Goal: Transaction & Acquisition: Obtain resource

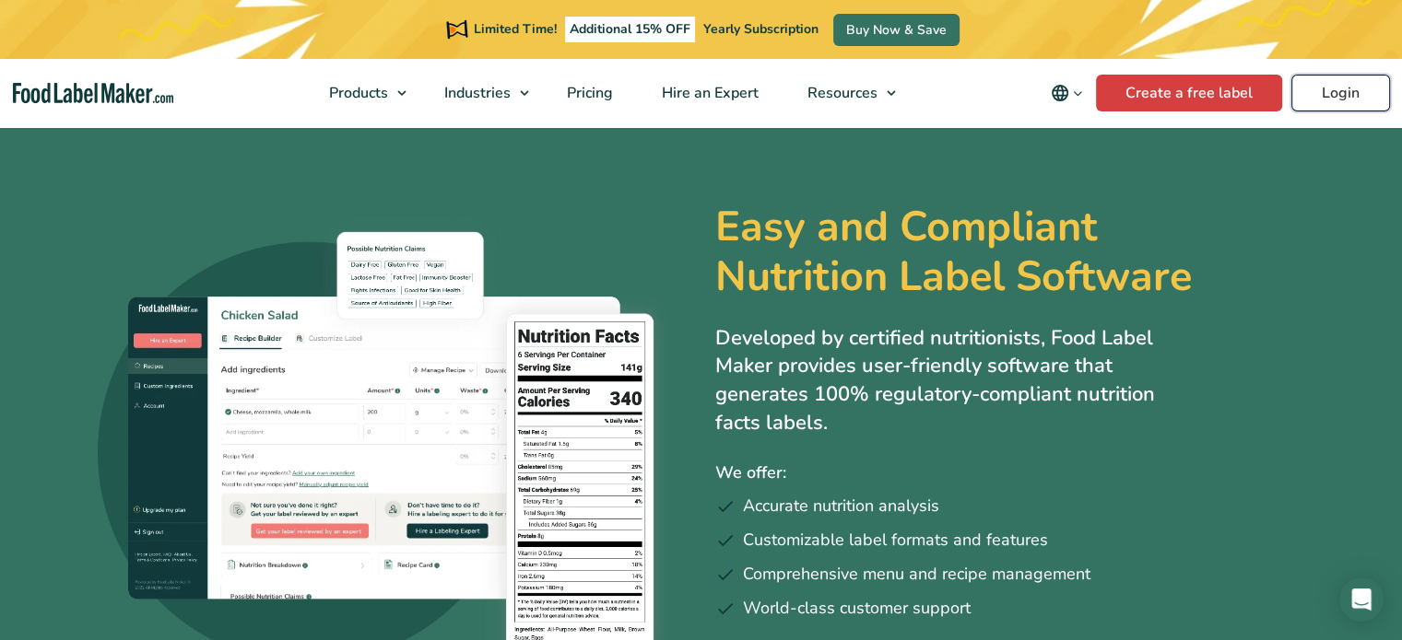
click at [1367, 96] on link "Login" at bounding box center [1340, 93] width 99 height 37
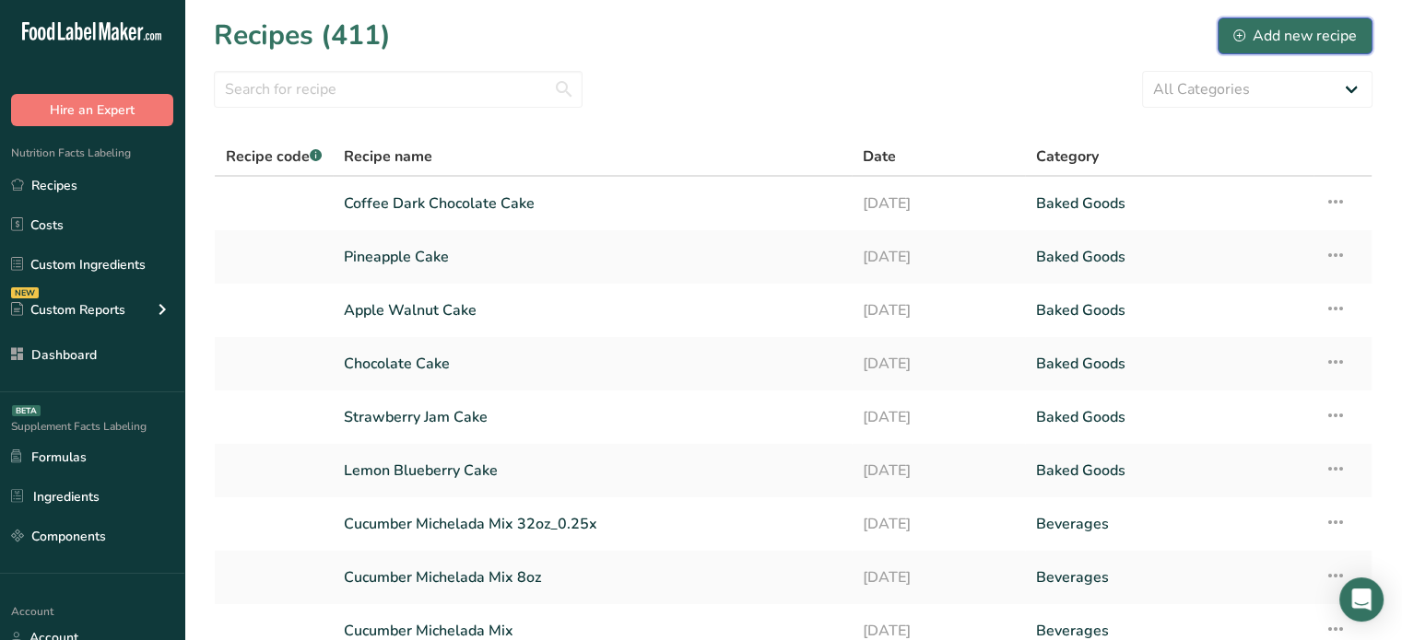
click at [1328, 28] on div "Add new recipe" at bounding box center [1294, 36] width 123 height 22
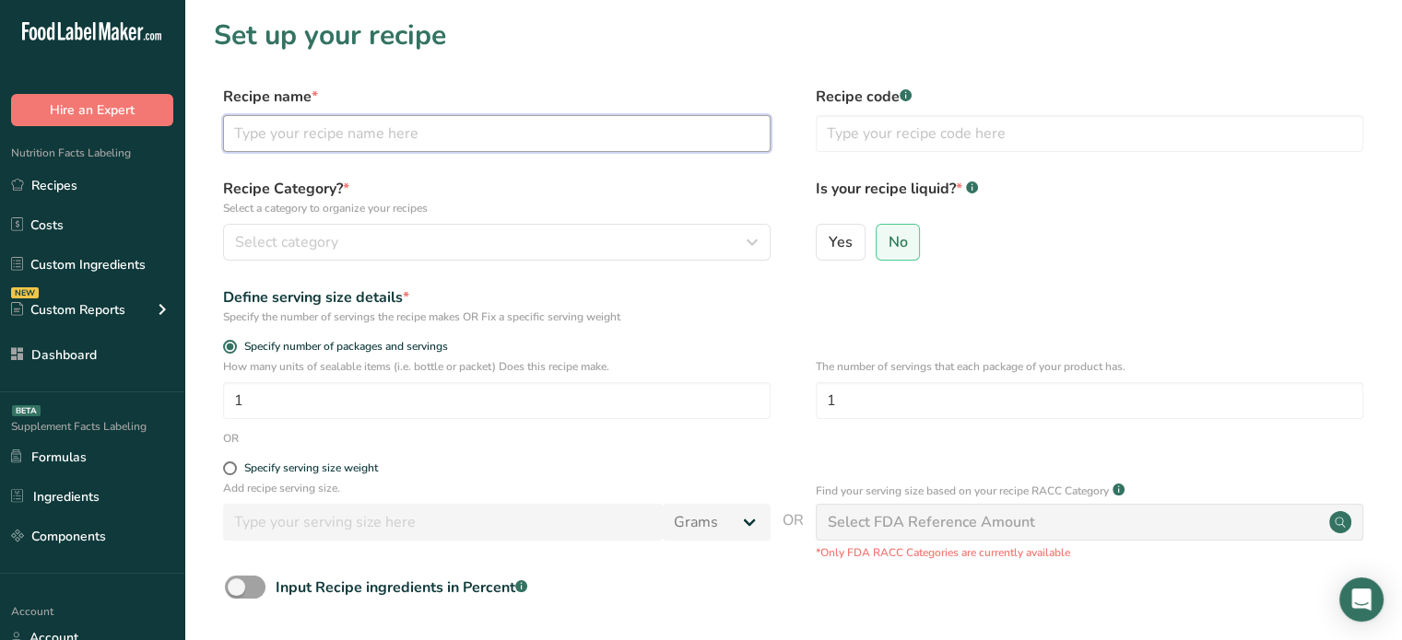
click at [641, 119] on input "text" at bounding box center [496, 133] width 547 height 37
type input "test"
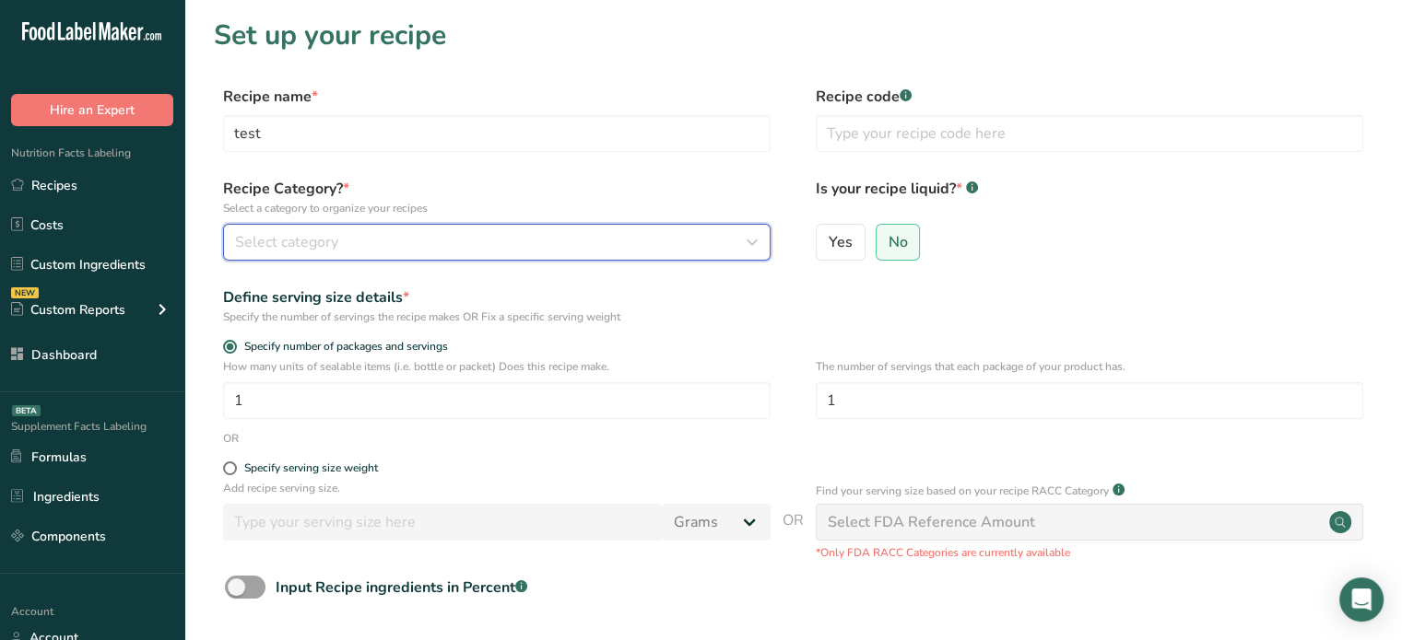
click at [671, 235] on div "Select category" at bounding box center [491, 242] width 512 height 22
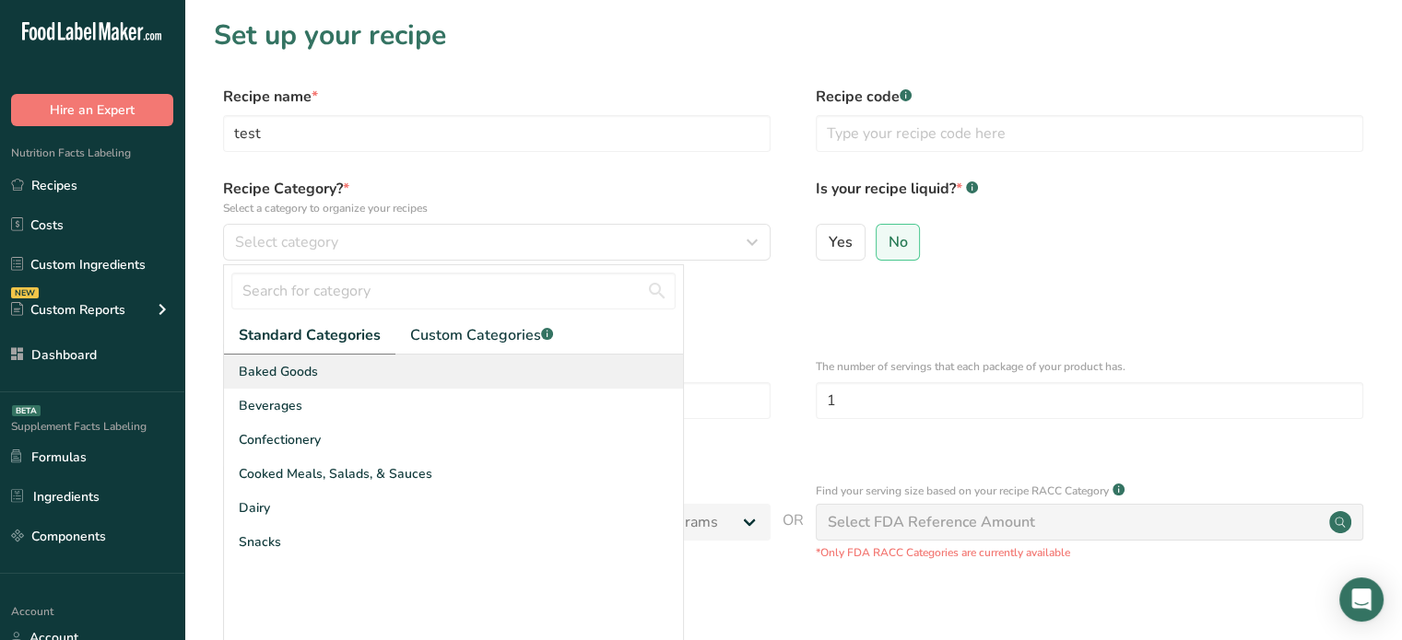
click at [497, 378] on div "Baked Goods" at bounding box center [453, 372] width 459 height 34
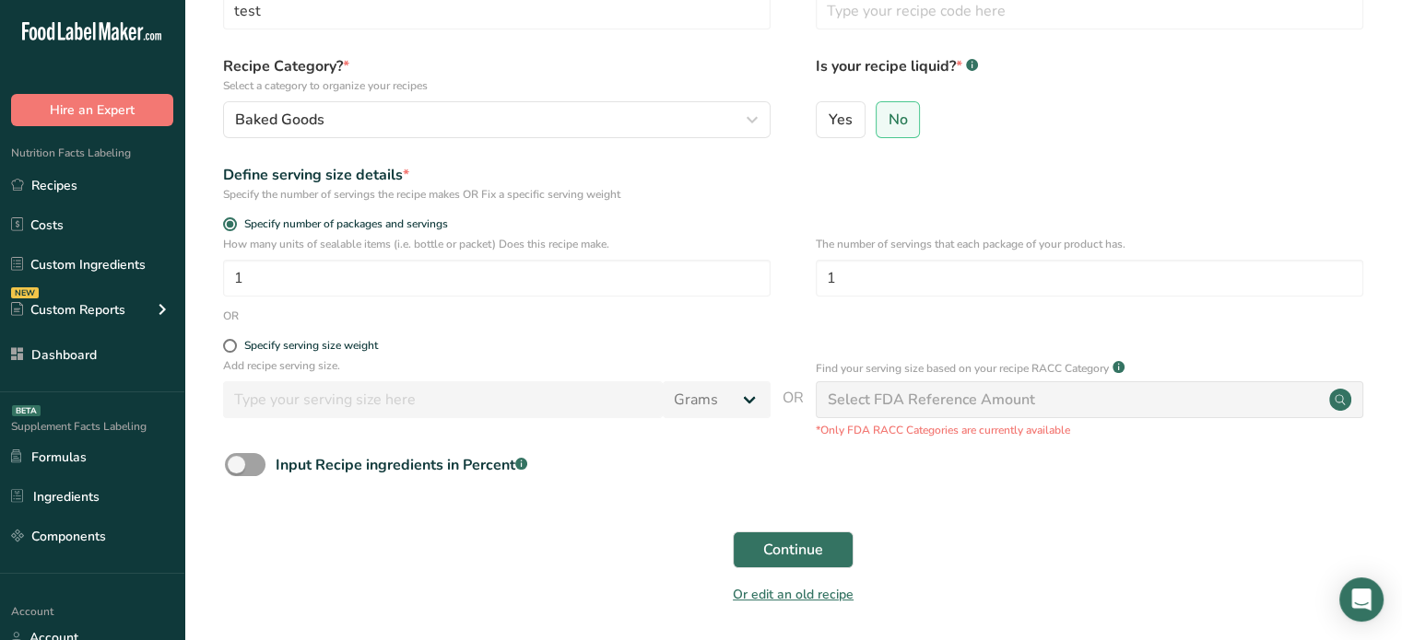
scroll to position [135, 0]
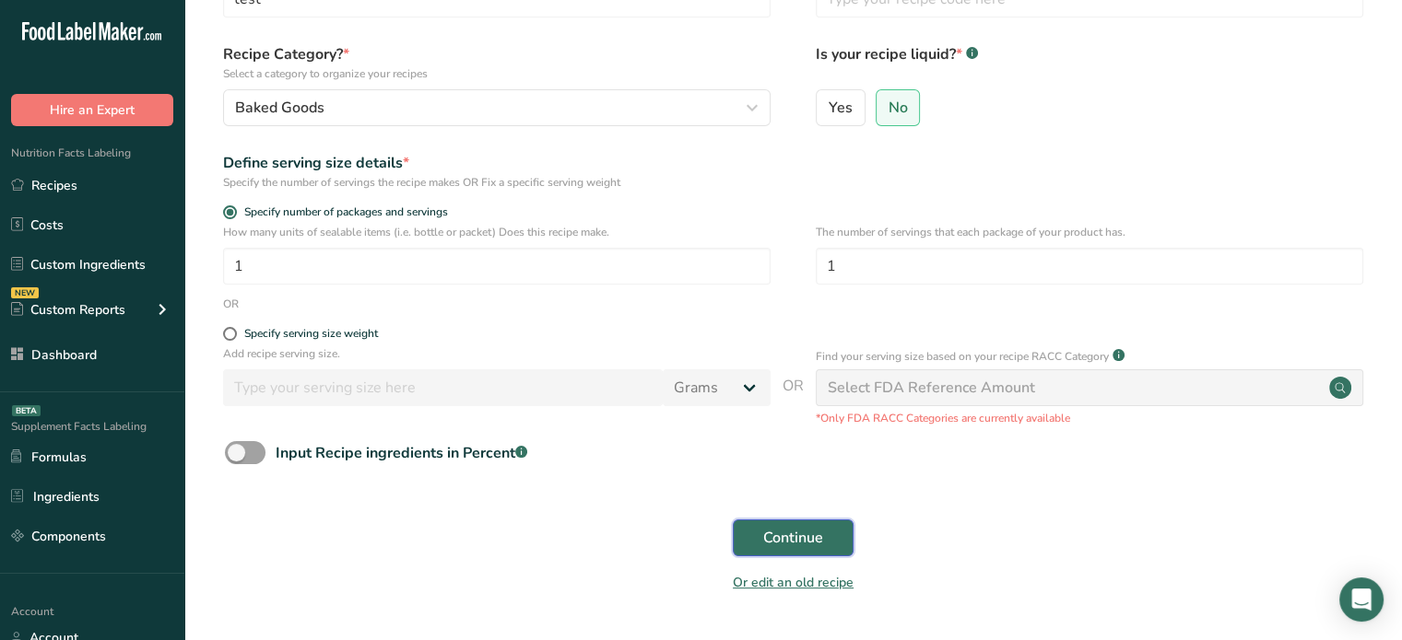
click at [790, 533] on span "Continue" at bounding box center [793, 538] width 60 height 22
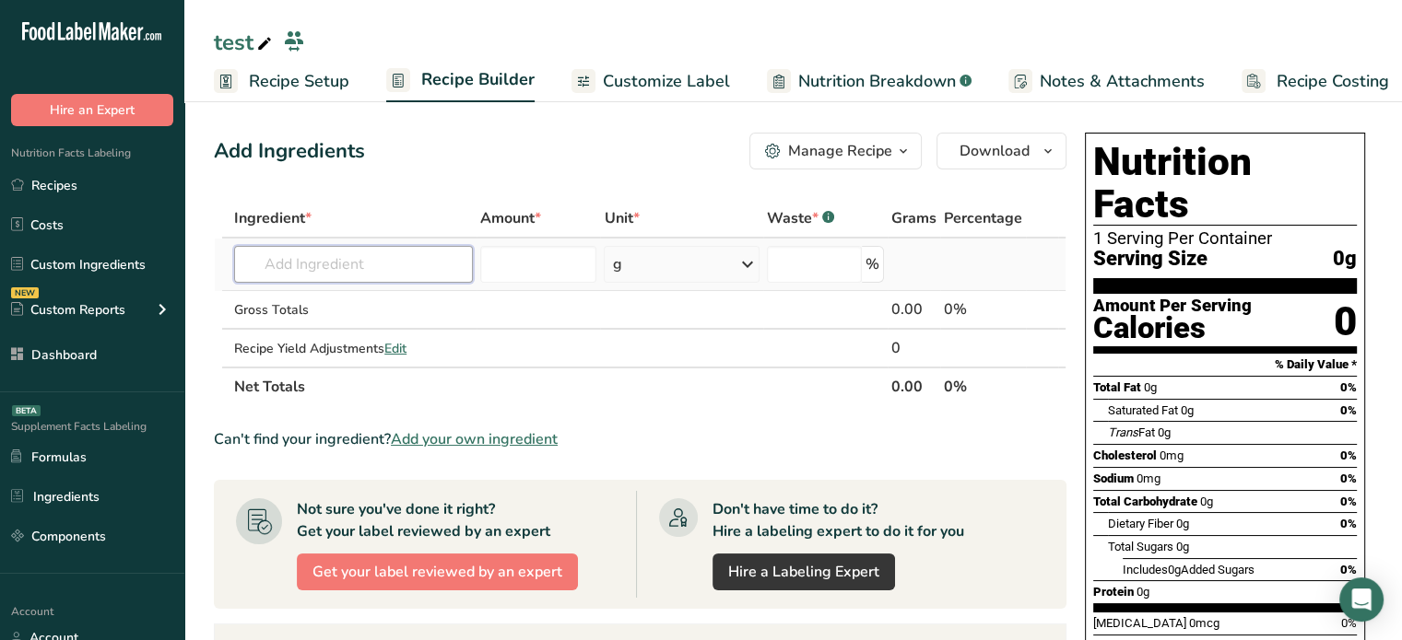
click at [298, 253] on input "text" at bounding box center [353, 264] width 239 height 37
click at [607, 77] on span "Customize Label" at bounding box center [666, 81] width 127 height 25
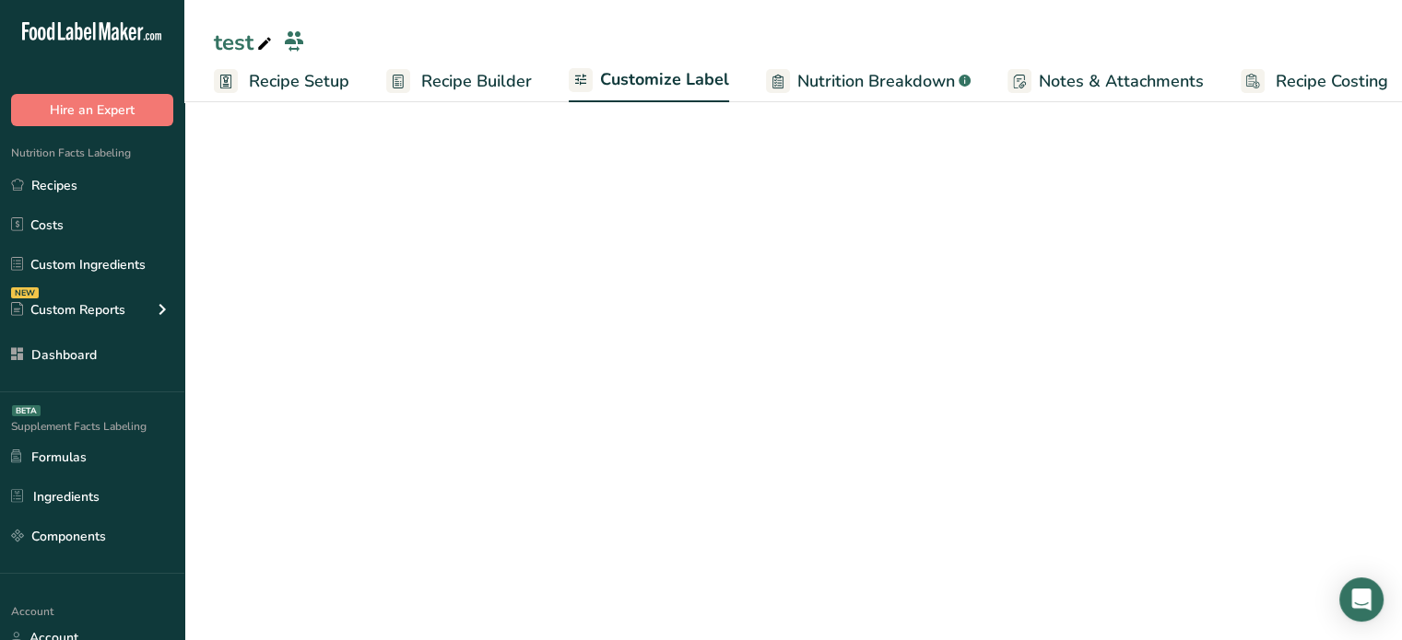
scroll to position [0, 16]
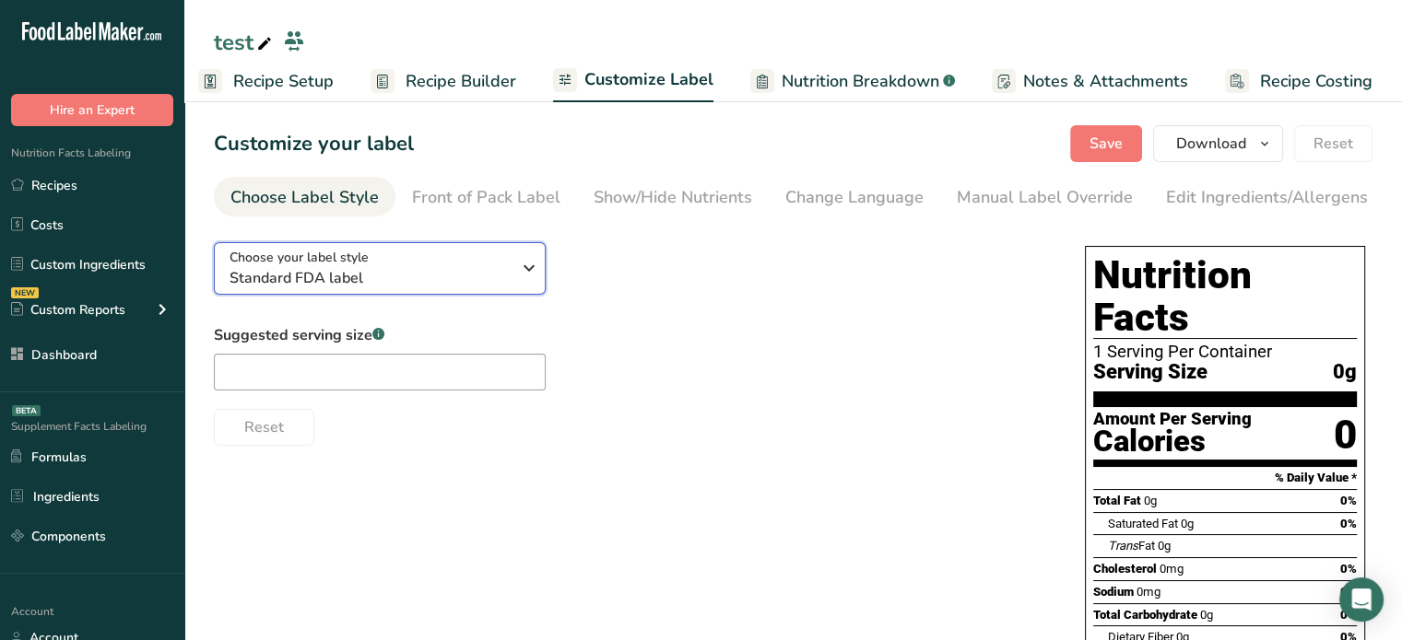
click at [446, 268] on div "Choose your label style Standard FDA label" at bounding box center [369, 268] width 281 height 41
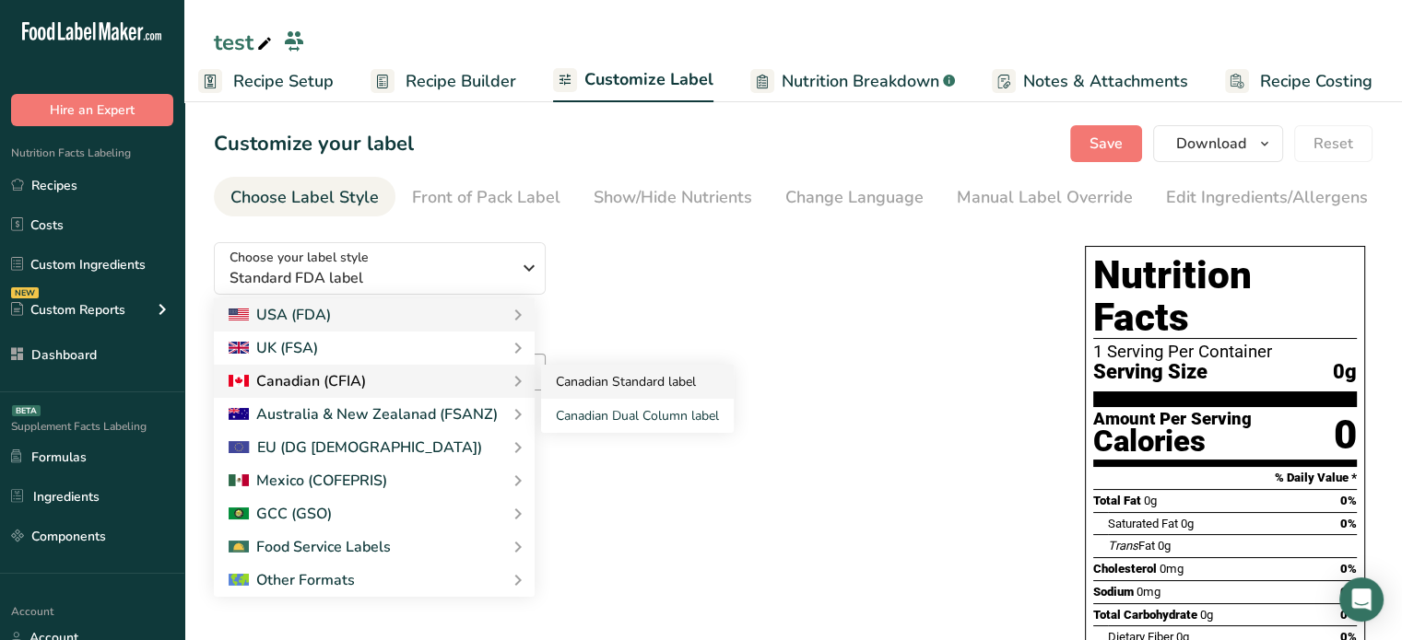
click at [579, 393] on link "Canadian Standard label" at bounding box center [637, 382] width 193 height 34
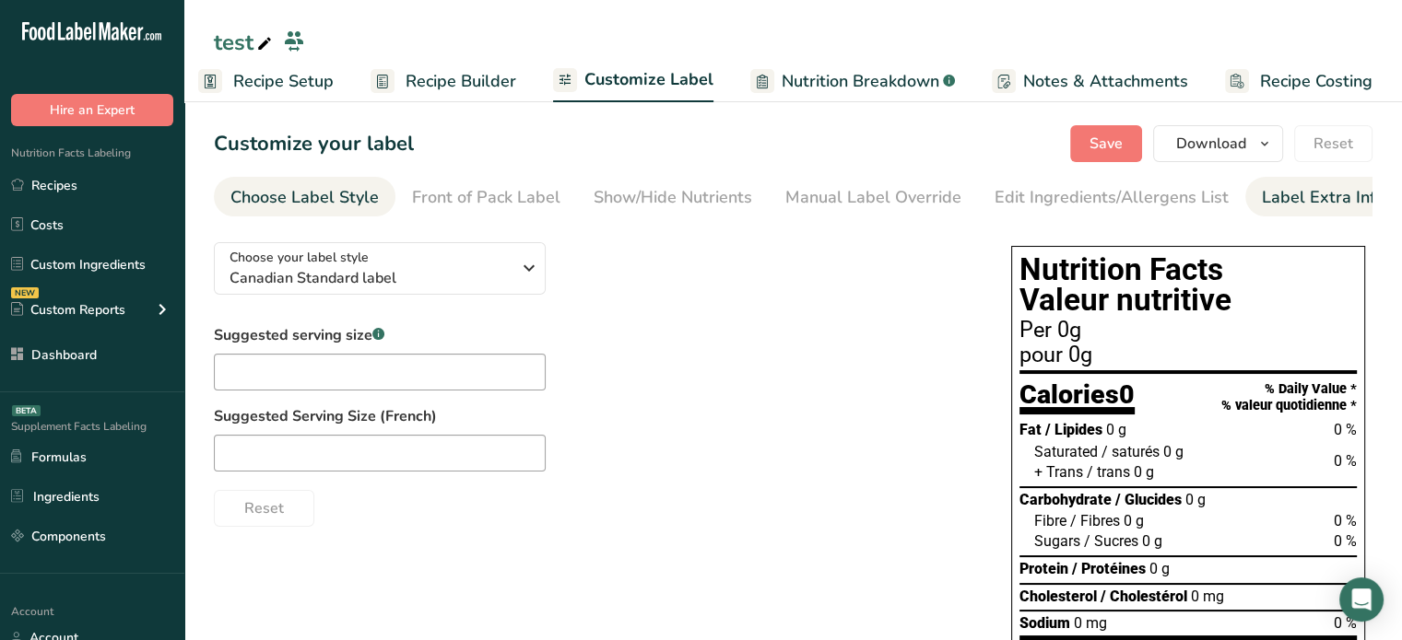
click at [1263, 202] on div "Label Extra Info" at bounding box center [1322, 197] width 123 height 25
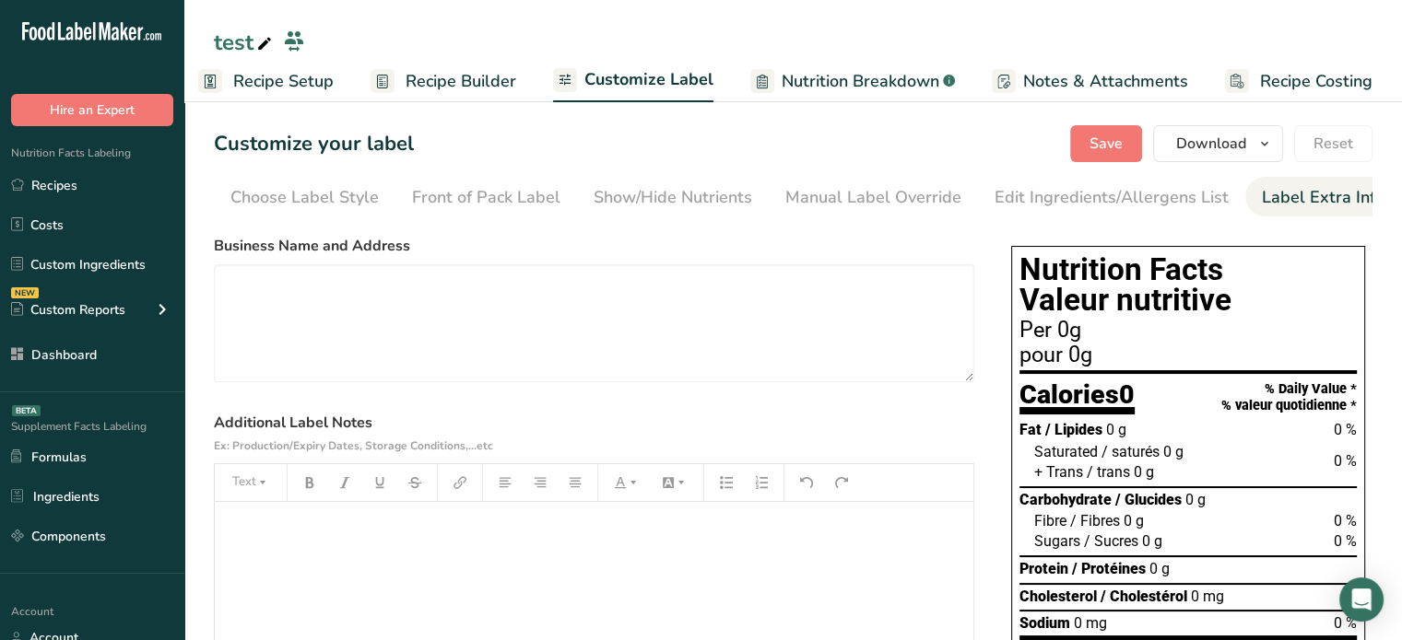
scroll to position [0, 11]
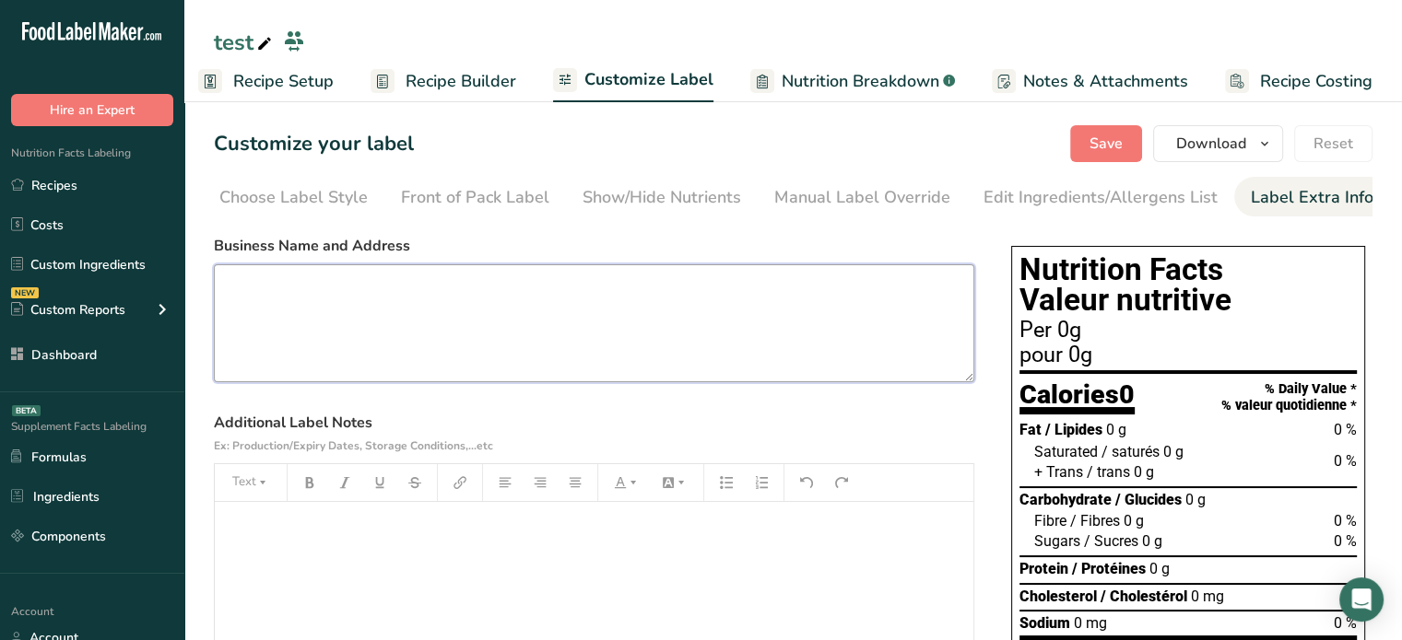
click at [701, 298] on textarea at bounding box center [594, 323] width 760 height 118
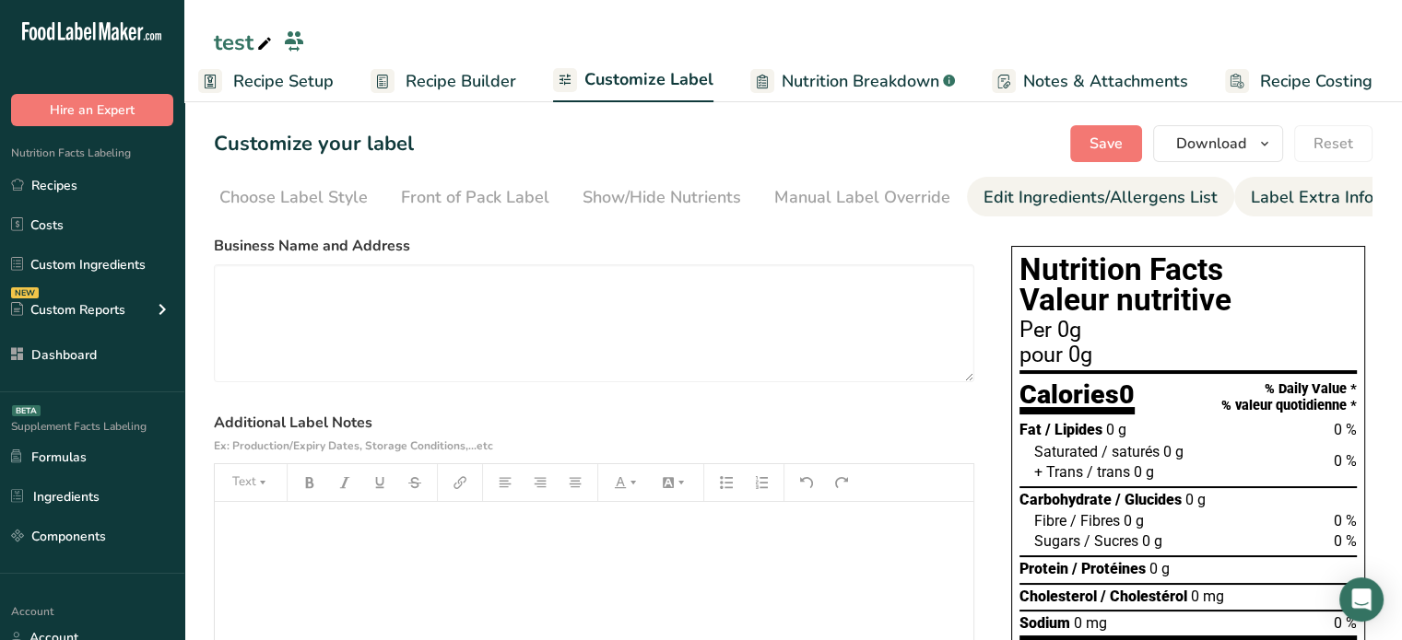
click at [1062, 202] on div "Edit Ingredients/Allergens List" at bounding box center [1100, 197] width 234 height 25
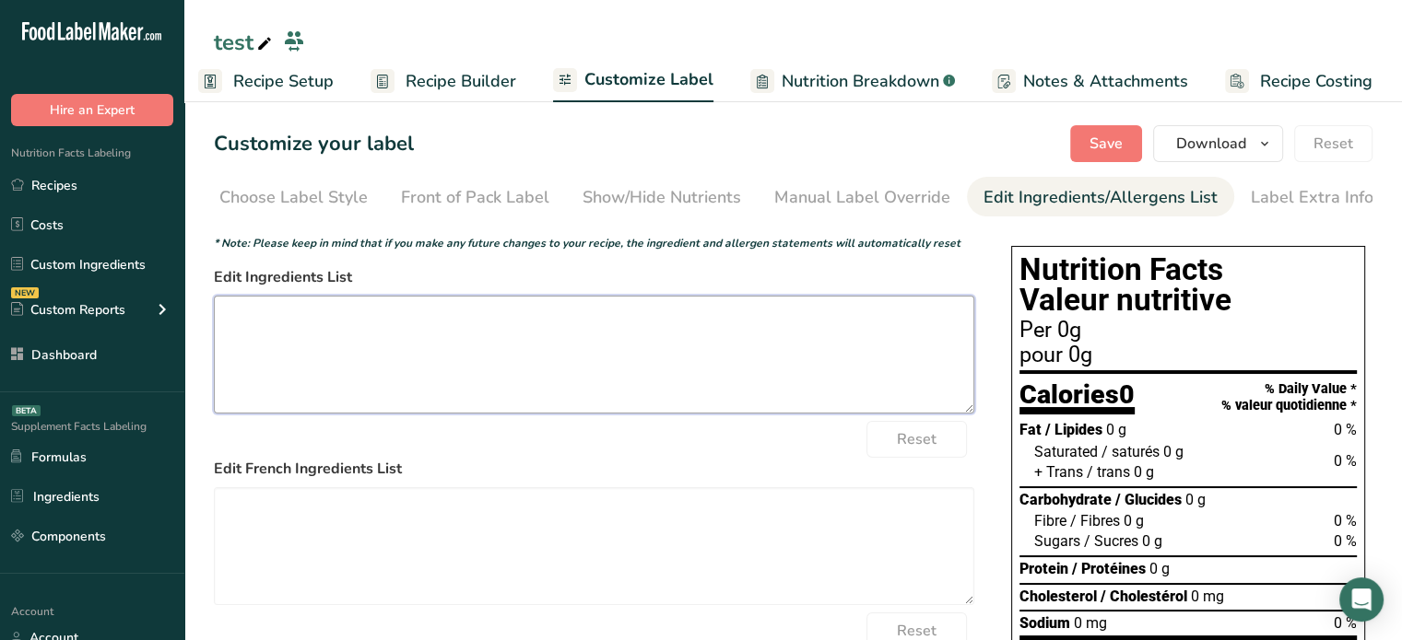
click at [413, 393] on textarea at bounding box center [594, 355] width 760 height 118
paste textarea "Carbonated water, orange juice from concentrate 12% (including 1% pulp), lemon …"
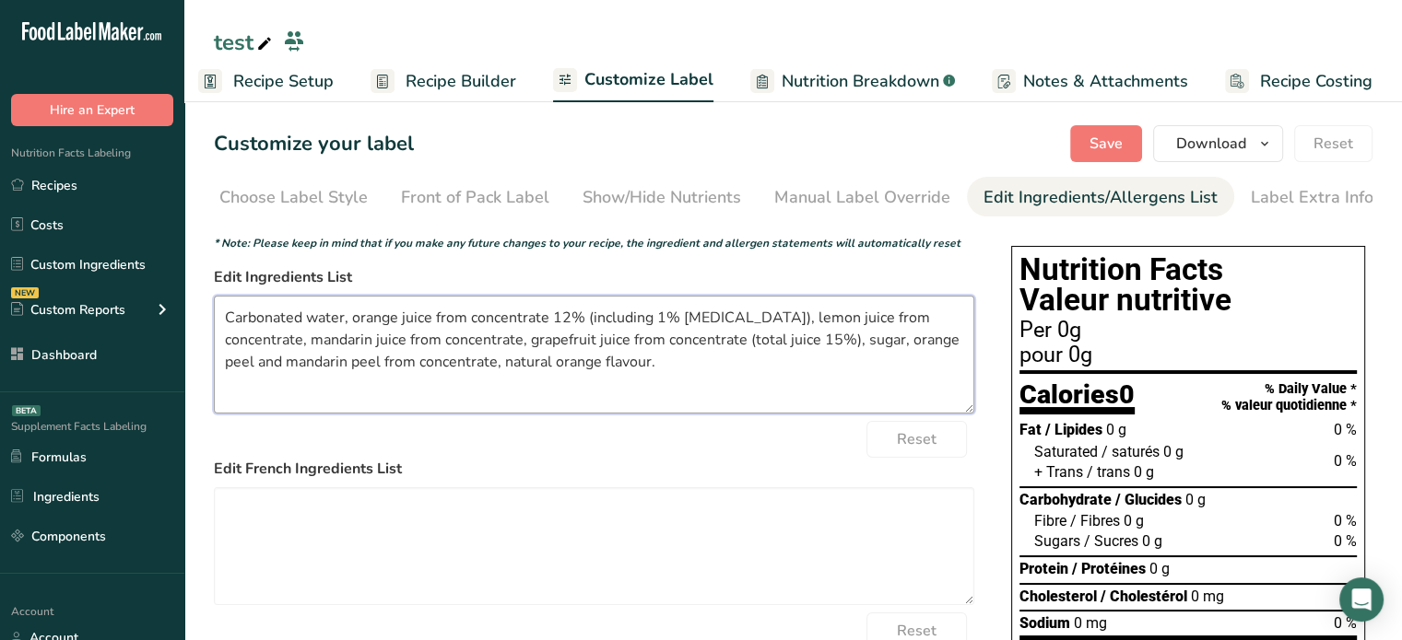
scroll to position [3, 0]
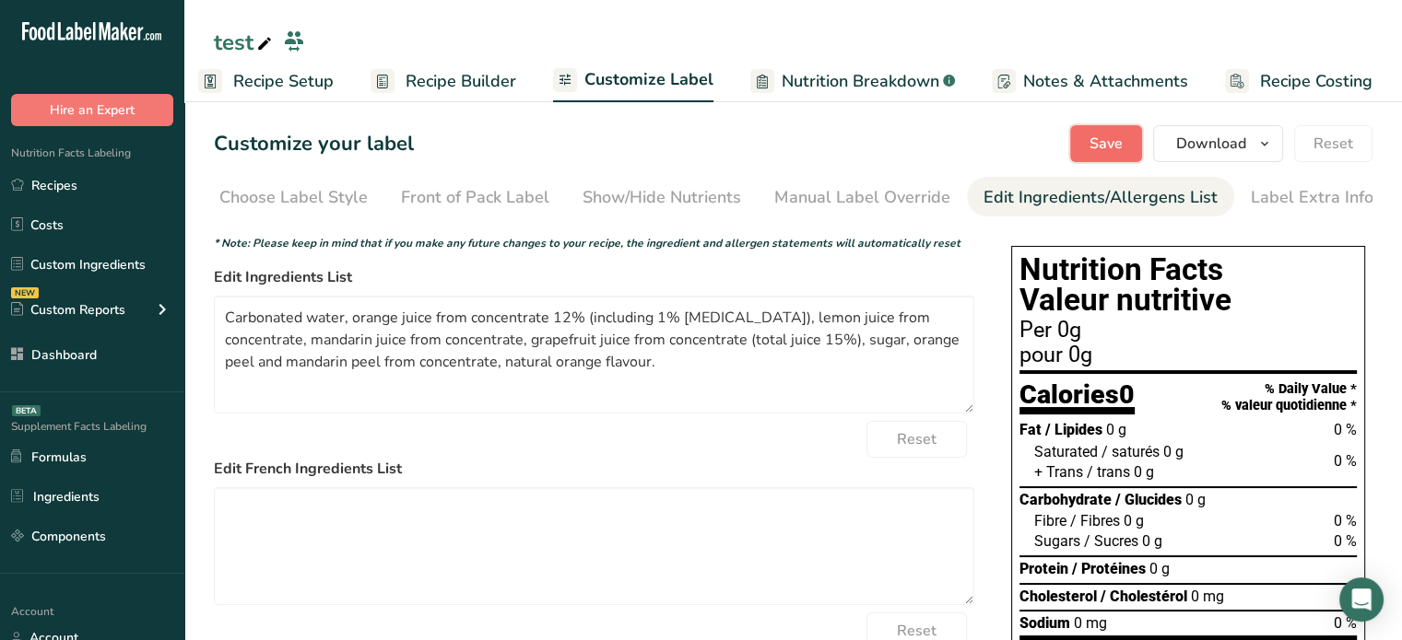
click at [1100, 146] on span "Save" at bounding box center [1105, 144] width 33 height 22
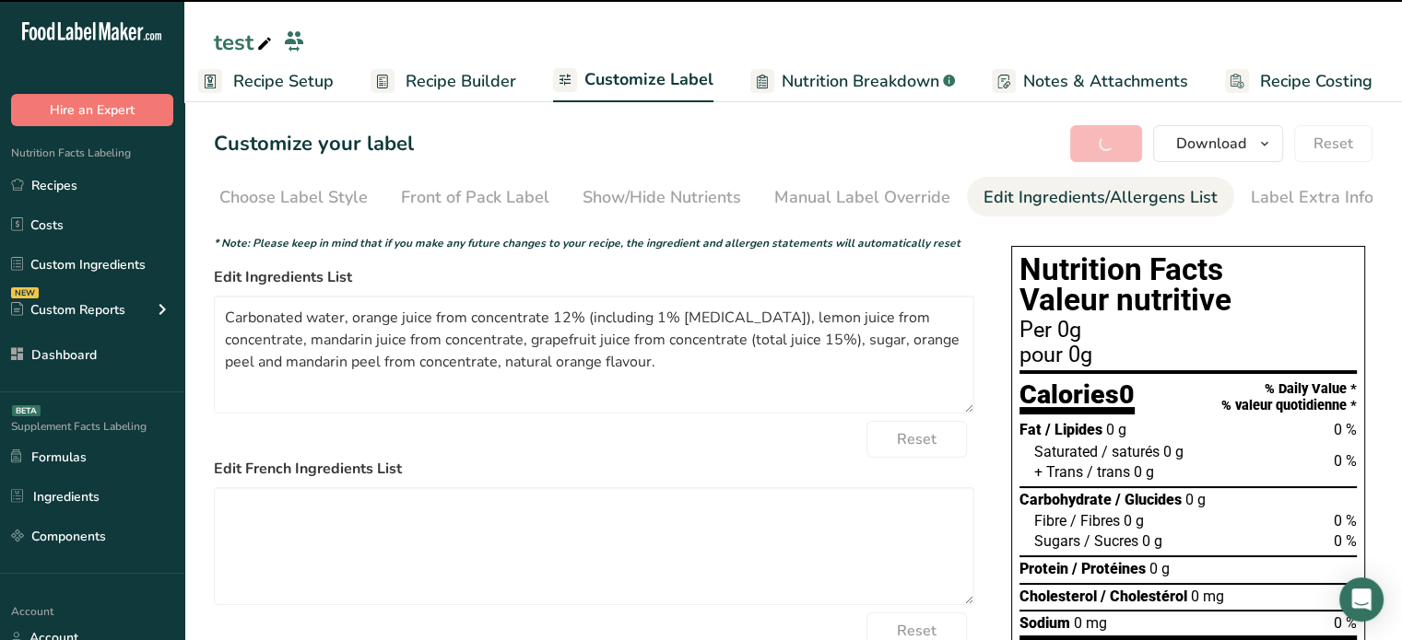
type textarea "Carbonated water, orange juice from concentrate 12% (including 1% pulp), lemon …"
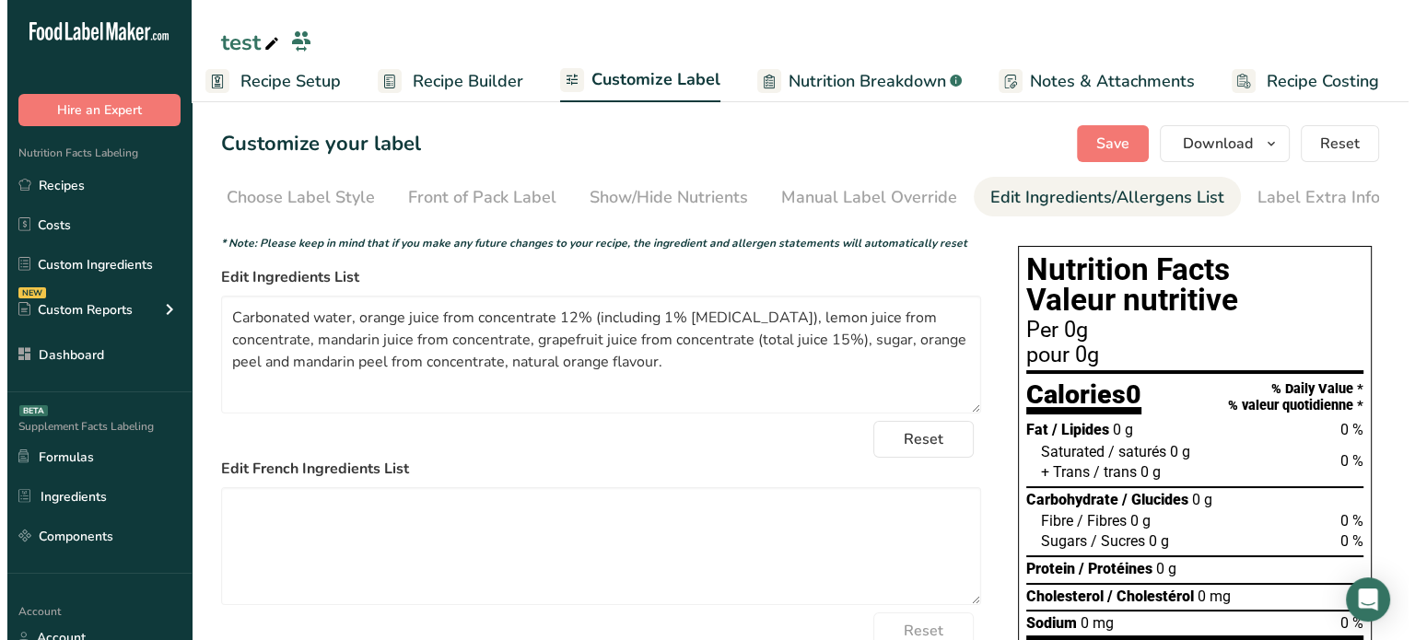
scroll to position [0, 0]
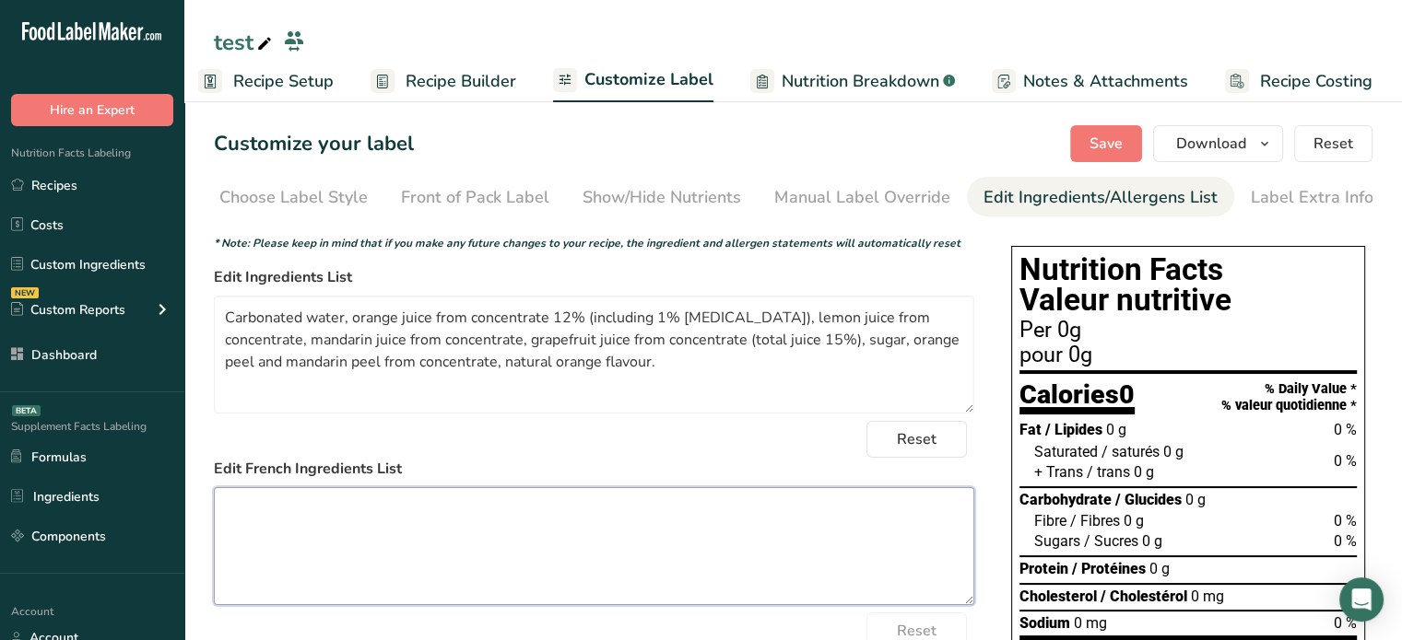
click at [371, 519] on textarea at bounding box center [594, 546] width 760 height 118
paste textarea "Eau pétillante, jus d’orange à partir de concentré 12 % (dont 1 % de pulpe), ju…"
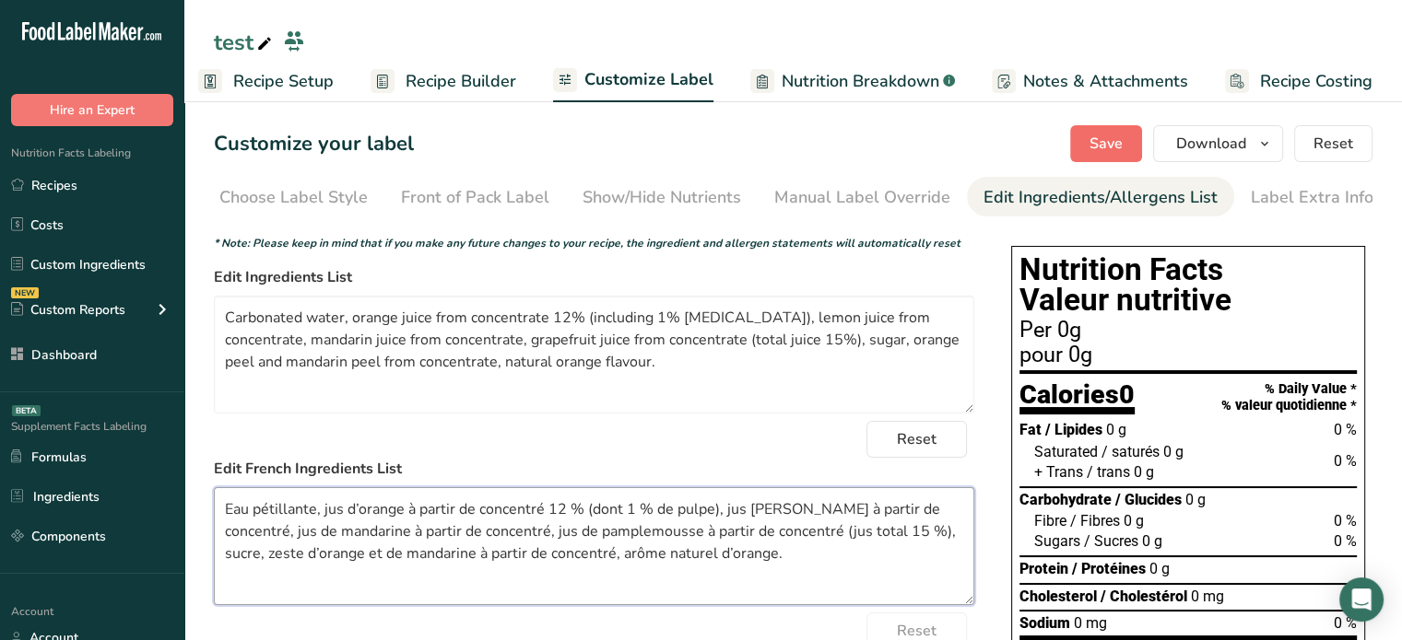
type textarea "Eau pétillante, jus d’orange à partir de concentré 12 % (dont 1 % de pulpe), ju…"
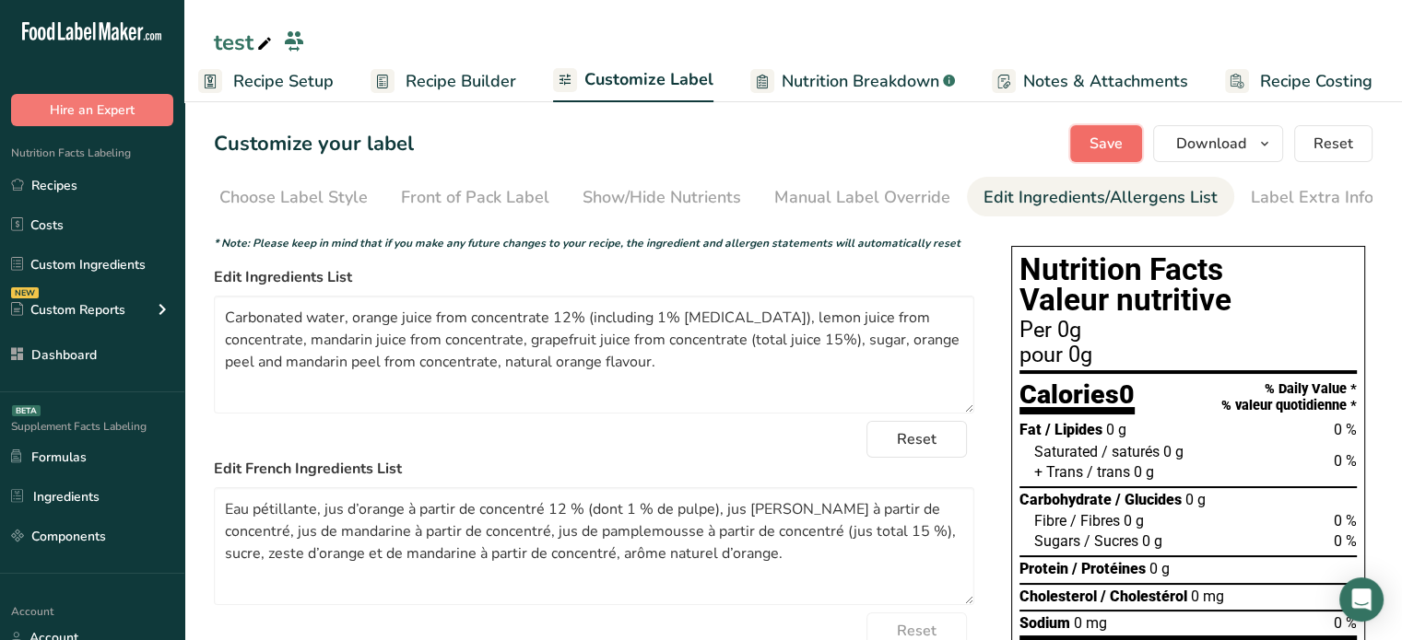
click at [1109, 143] on span "Save" at bounding box center [1105, 144] width 33 height 22
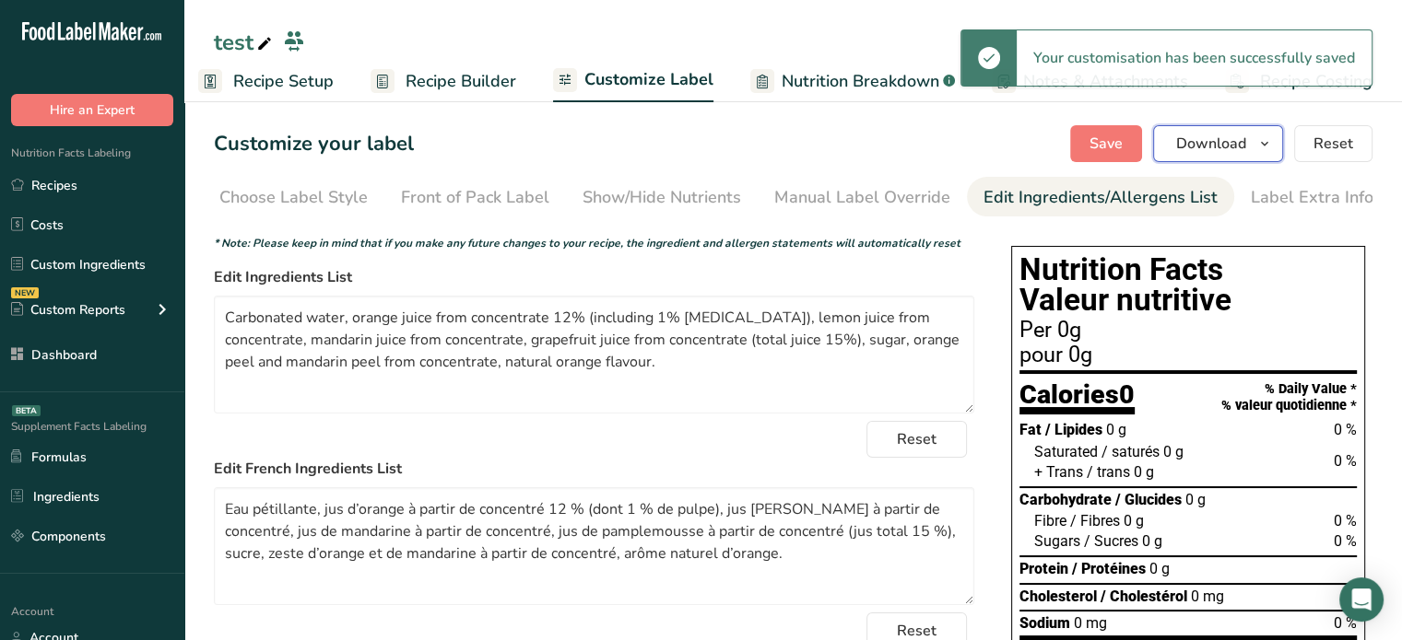
click at [1205, 143] on span "Download" at bounding box center [1211, 144] width 70 height 22
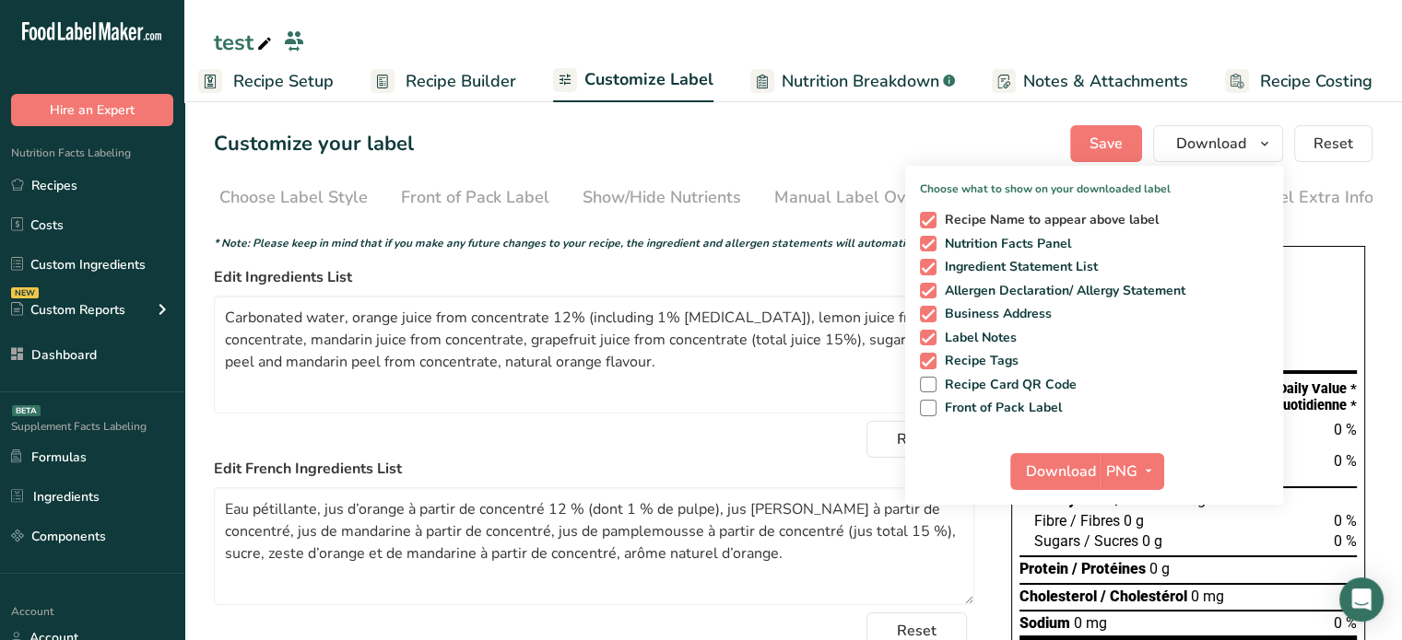
click at [932, 221] on span at bounding box center [928, 220] width 17 height 17
click at [932, 221] on input "Recipe Name to appear above label" at bounding box center [926, 220] width 12 height 12
checkbox input "false"
click at [932, 247] on span at bounding box center [928, 244] width 17 height 17
click at [932, 247] on input "Nutrition Facts Panel" at bounding box center [926, 244] width 12 height 12
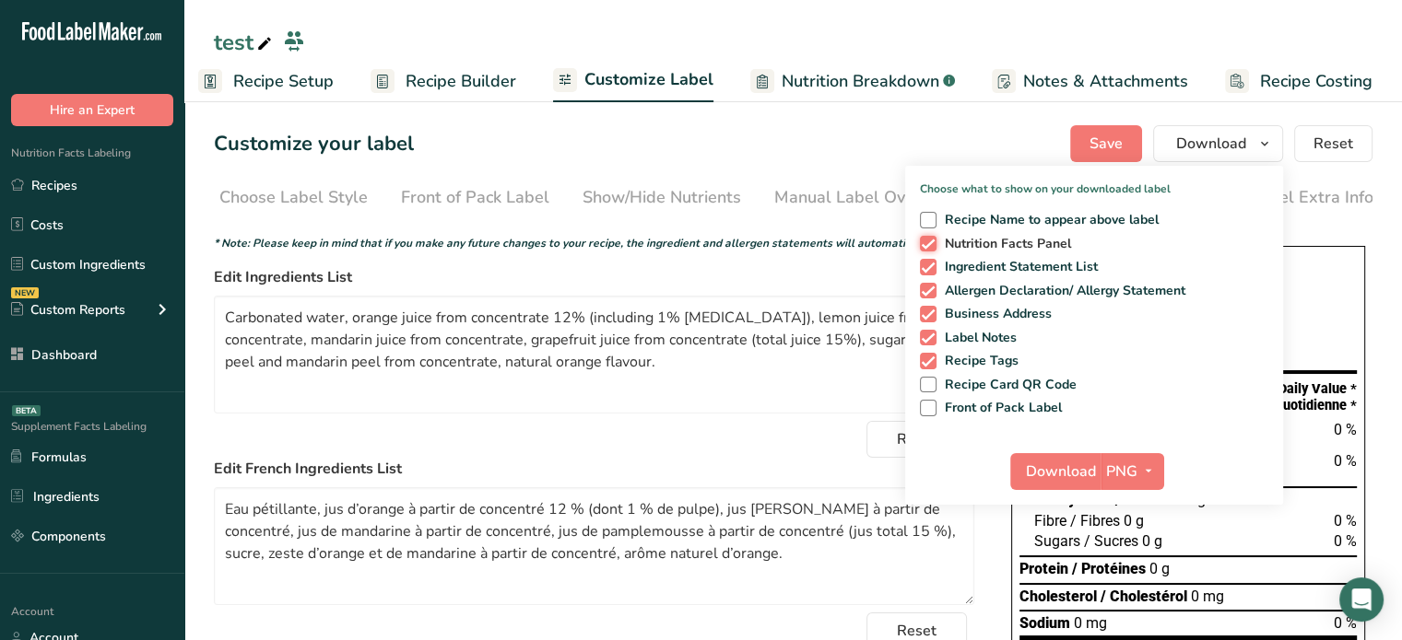
checkbox input "false"
click at [931, 286] on span at bounding box center [928, 291] width 17 height 17
click at [931, 286] on input "Allergen Declaration/ Allergy Statement" at bounding box center [926, 291] width 12 height 12
checkbox input "false"
click at [929, 312] on span at bounding box center [928, 314] width 17 height 17
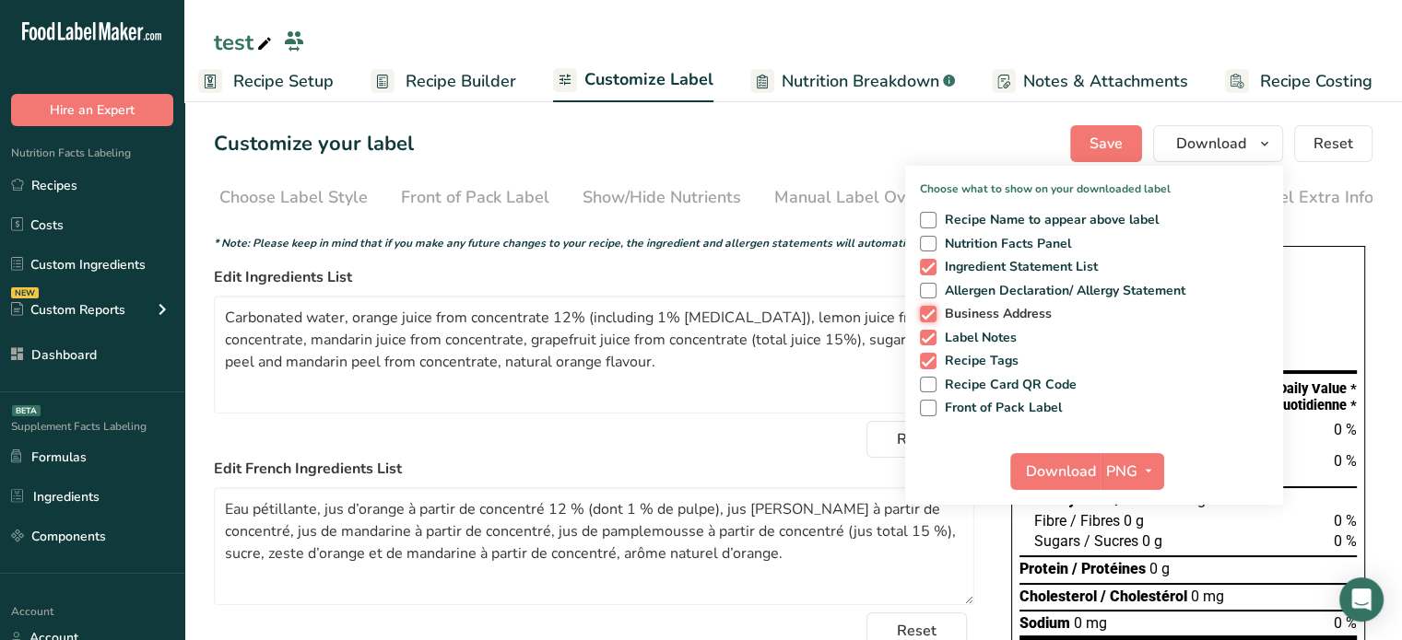
click at [929, 312] on input "Business Address" at bounding box center [926, 314] width 12 height 12
checkbox input "false"
click at [928, 333] on span at bounding box center [928, 338] width 17 height 17
click at [928, 333] on input "Label Notes" at bounding box center [926, 338] width 12 height 12
checkbox input "false"
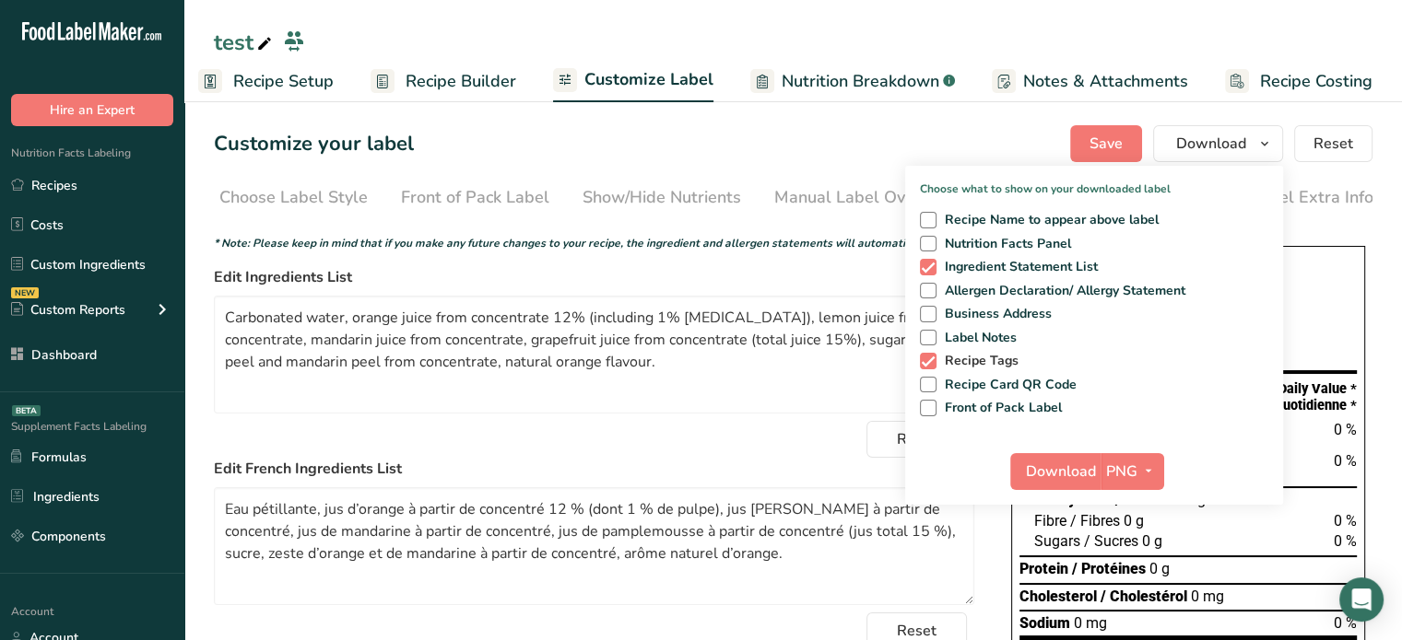
click at [930, 363] on span at bounding box center [928, 361] width 17 height 17
click at [930, 363] on input "Recipe Tags" at bounding box center [926, 361] width 12 height 12
checkbox input "false"
click at [1132, 471] on span "PNG" at bounding box center [1121, 472] width 31 height 22
click at [1133, 592] on link "PDF" at bounding box center [1134, 600] width 59 height 30
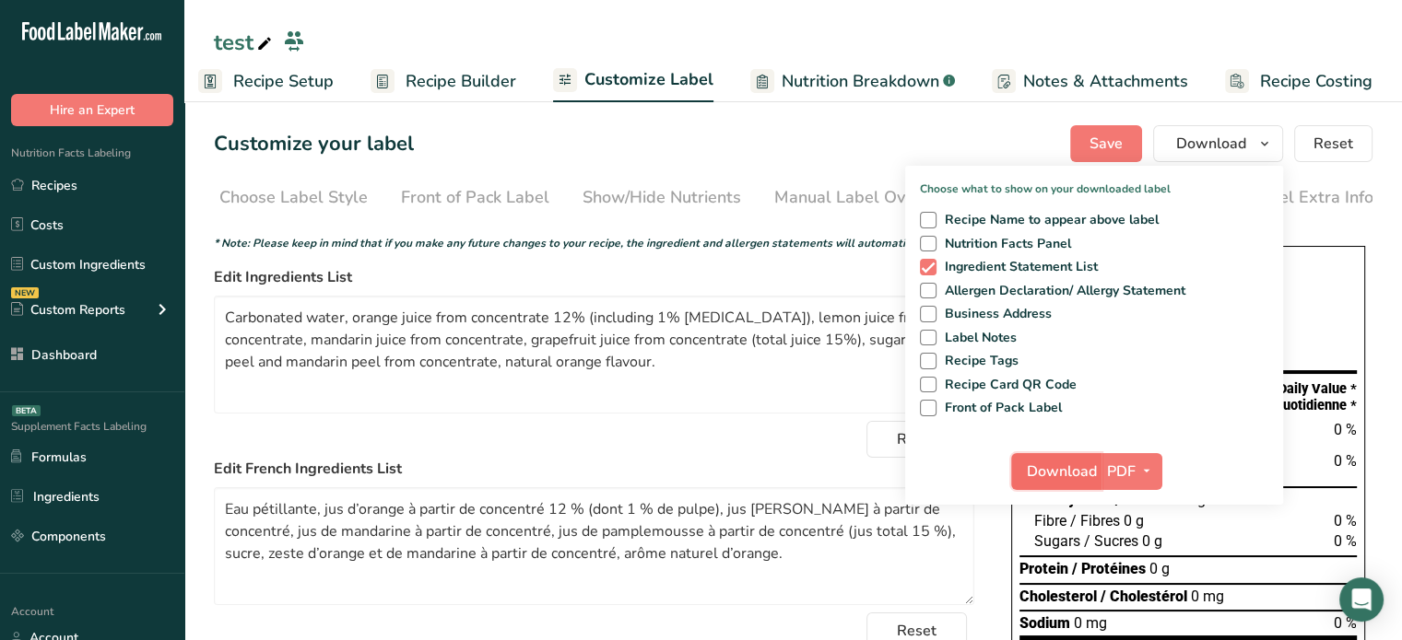
click at [1069, 482] on span "Download" at bounding box center [1061, 472] width 70 height 22
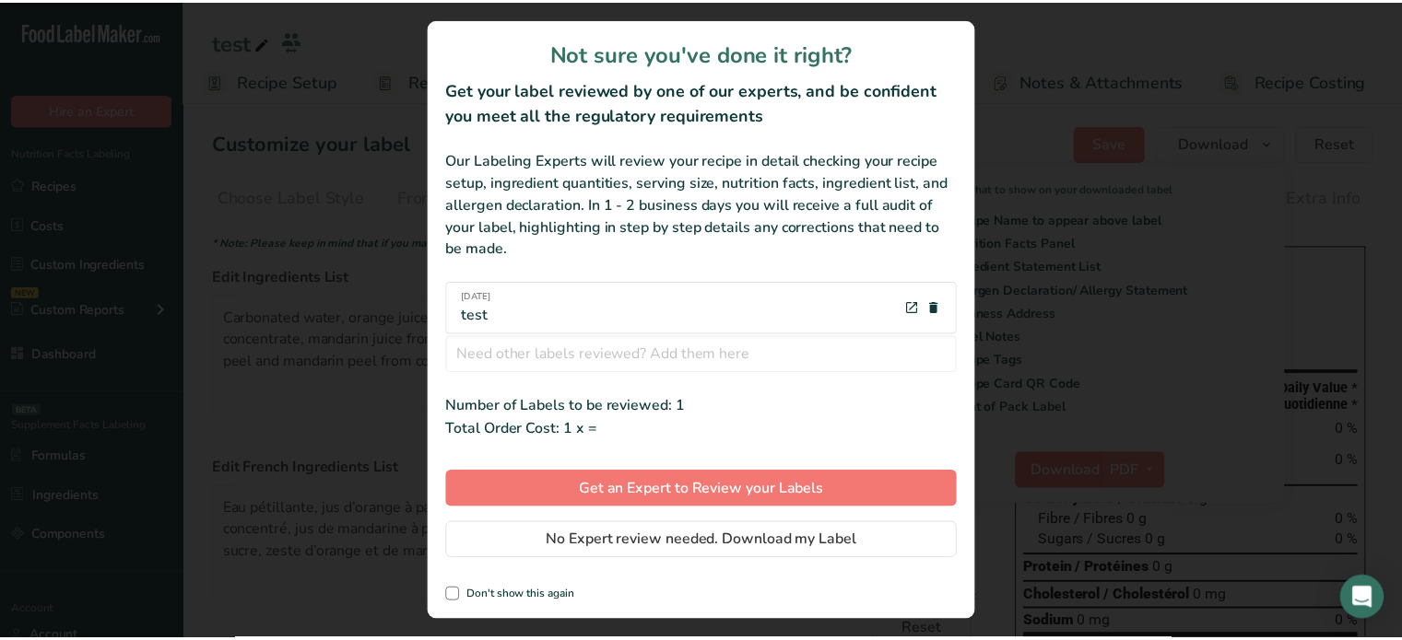
scroll to position [0, 2]
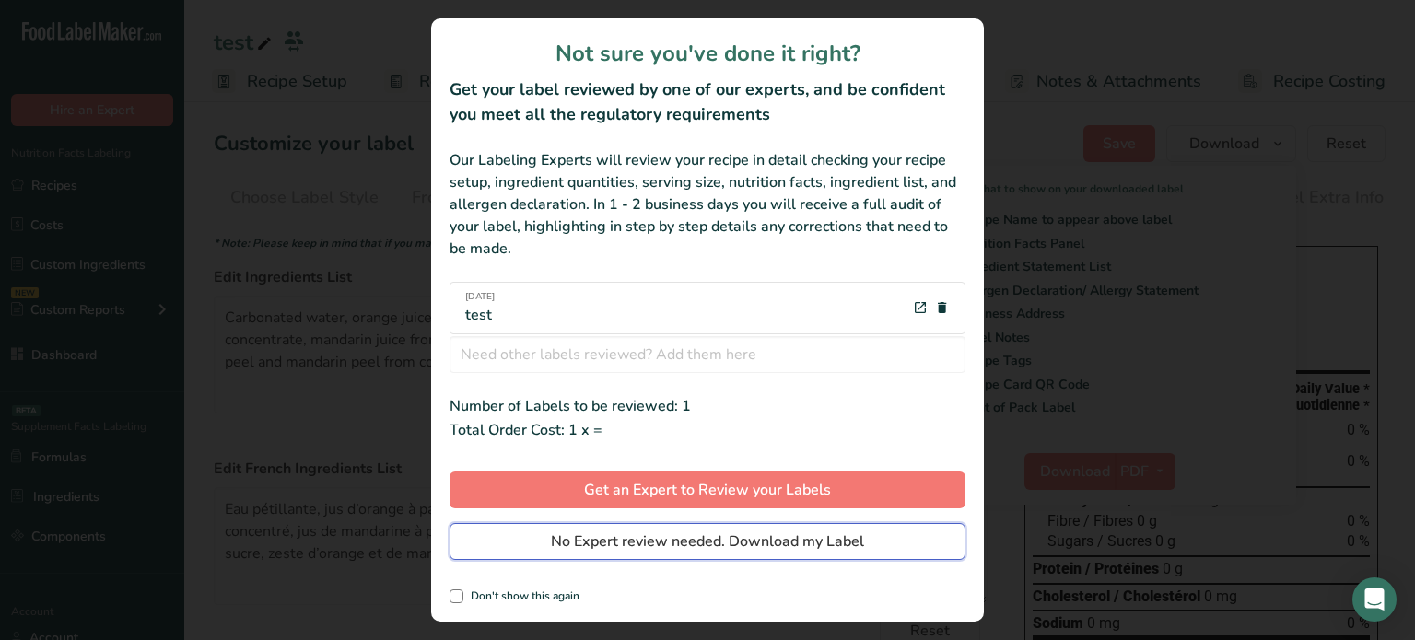
click at [840, 557] on button "No Expert review needed. Download my Label" at bounding box center [708, 541] width 516 height 37
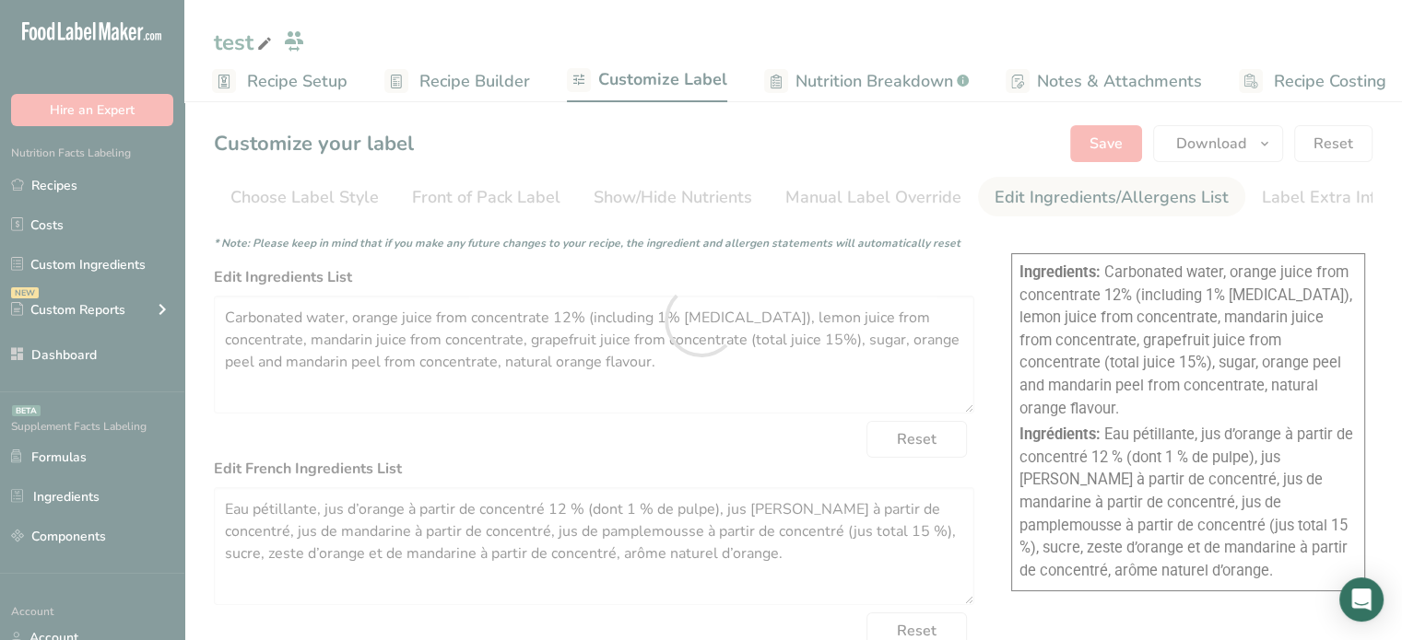
scroll to position [0, 0]
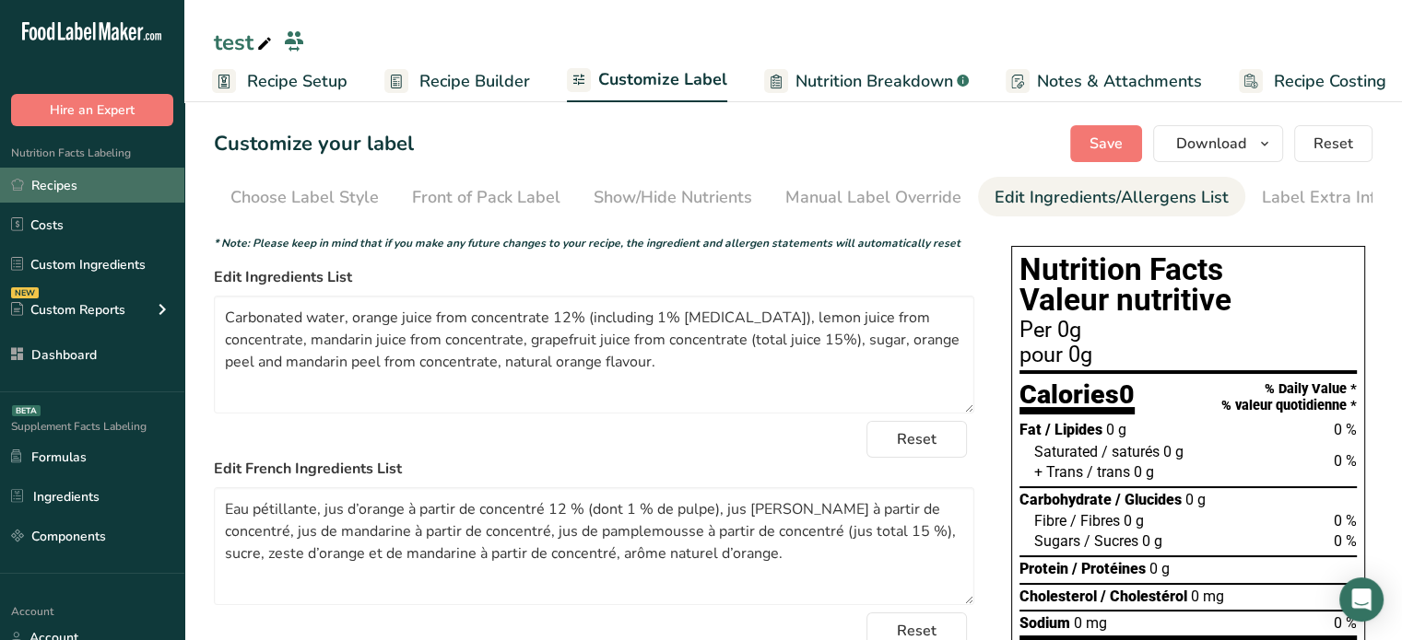
click at [153, 180] on link "Recipes" at bounding box center [92, 185] width 184 height 35
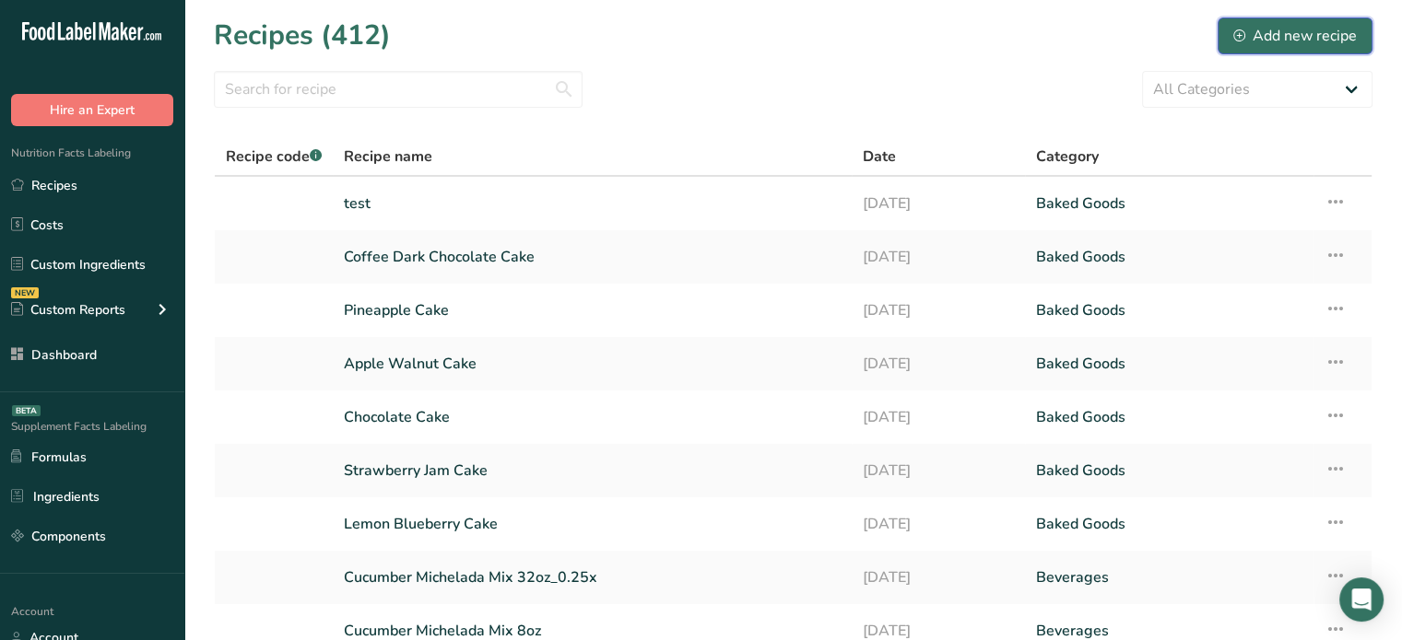
click at [1291, 28] on div "Add new recipe" at bounding box center [1294, 36] width 123 height 22
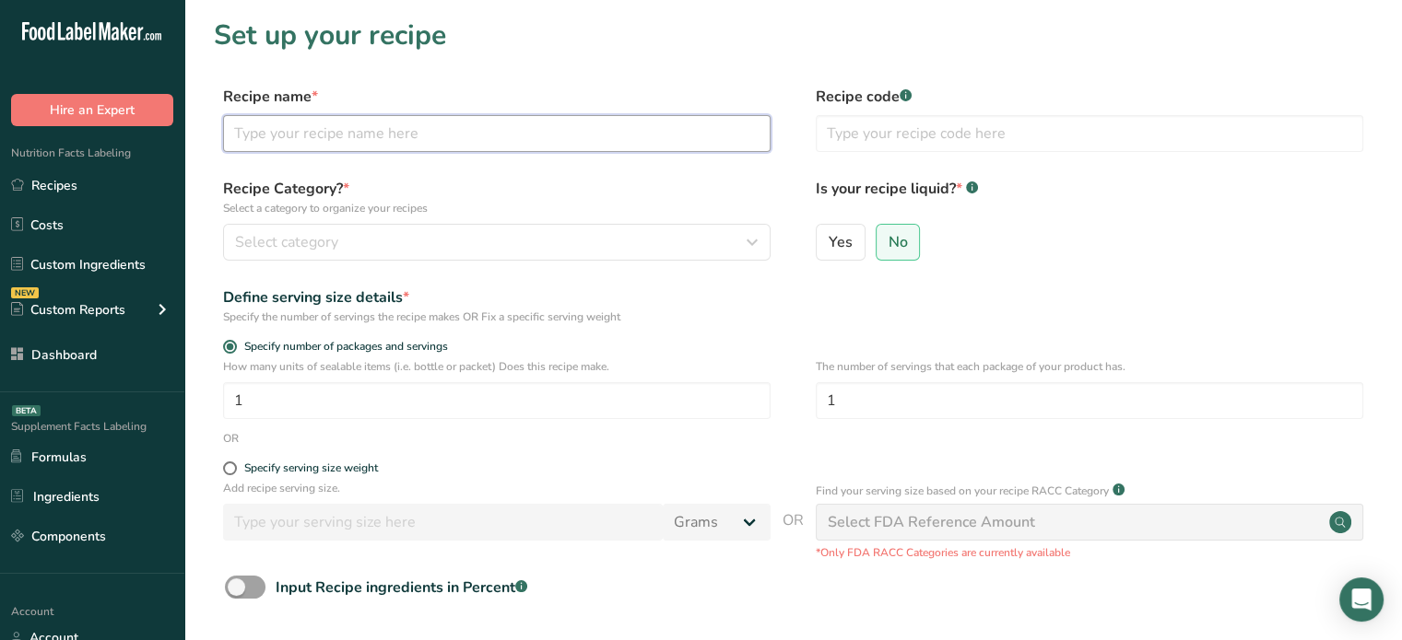
click at [461, 122] on input "text" at bounding box center [496, 133] width 547 height 37
type input "Almond Cake"
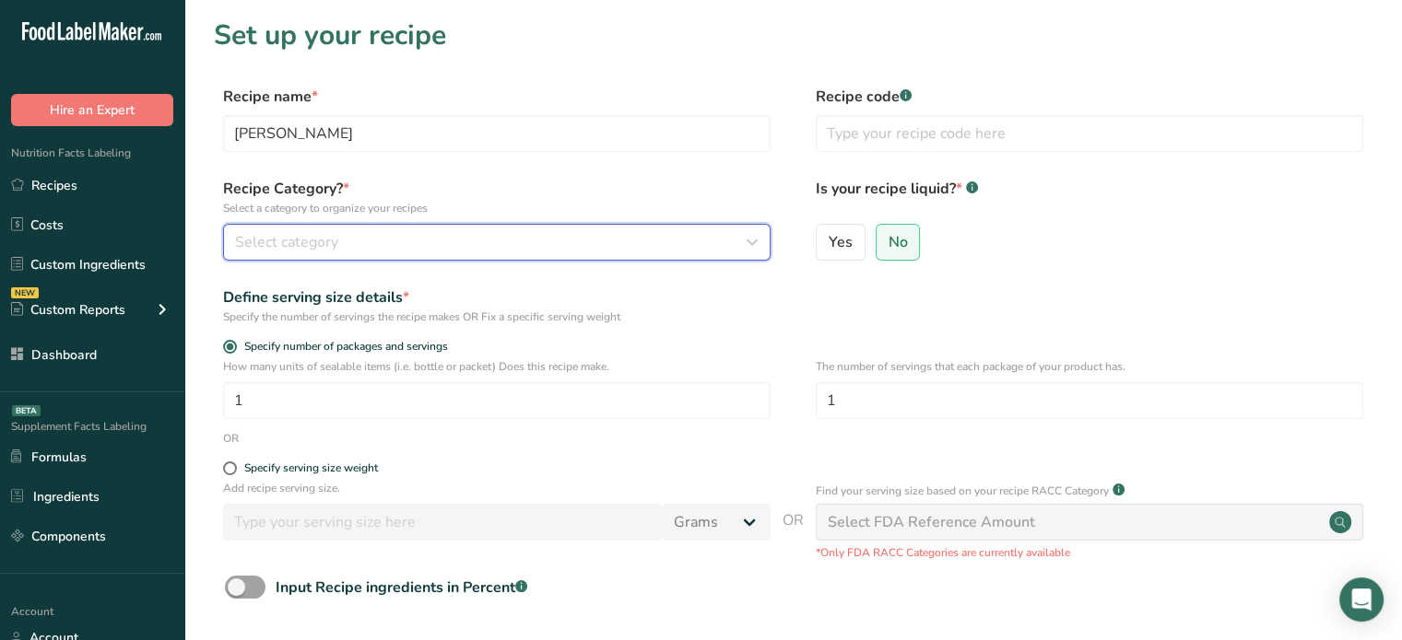
click at [416, 235] on div "Select category" at bounding box center [491, 242] width 512 height 22
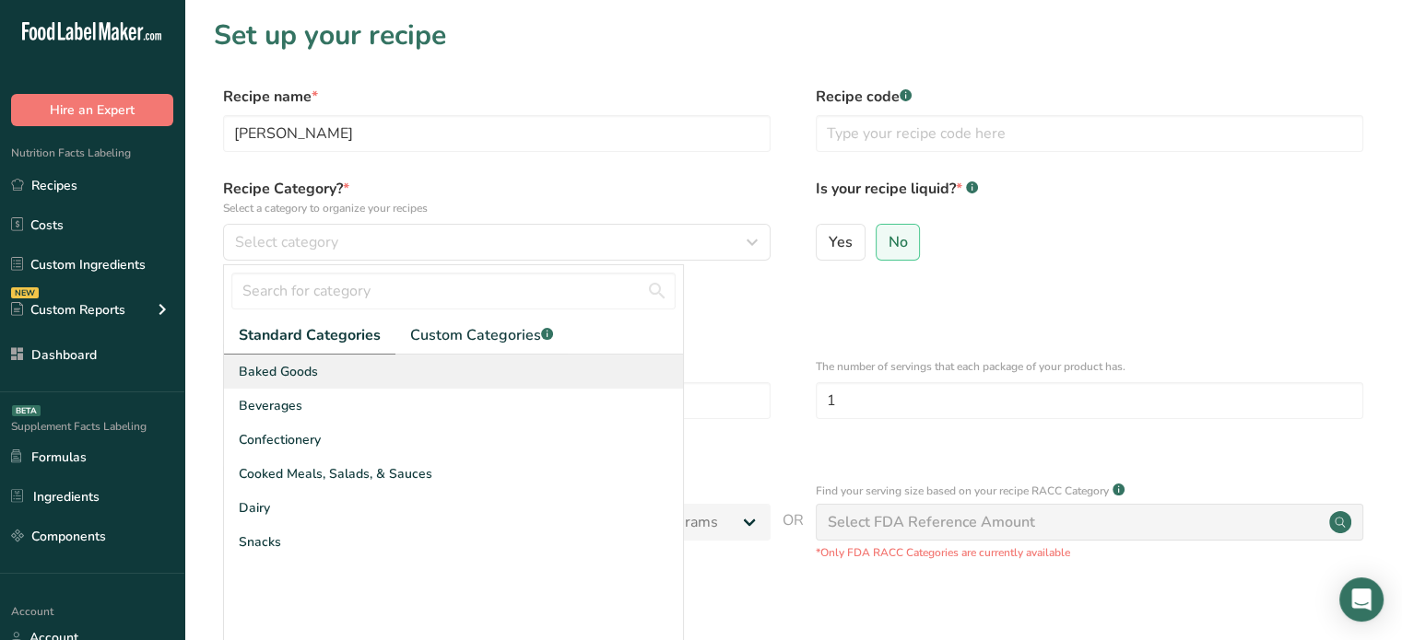
click at [372, 364] on div "Baked Goods" at bounding box center [453, 372] width 459 height 34
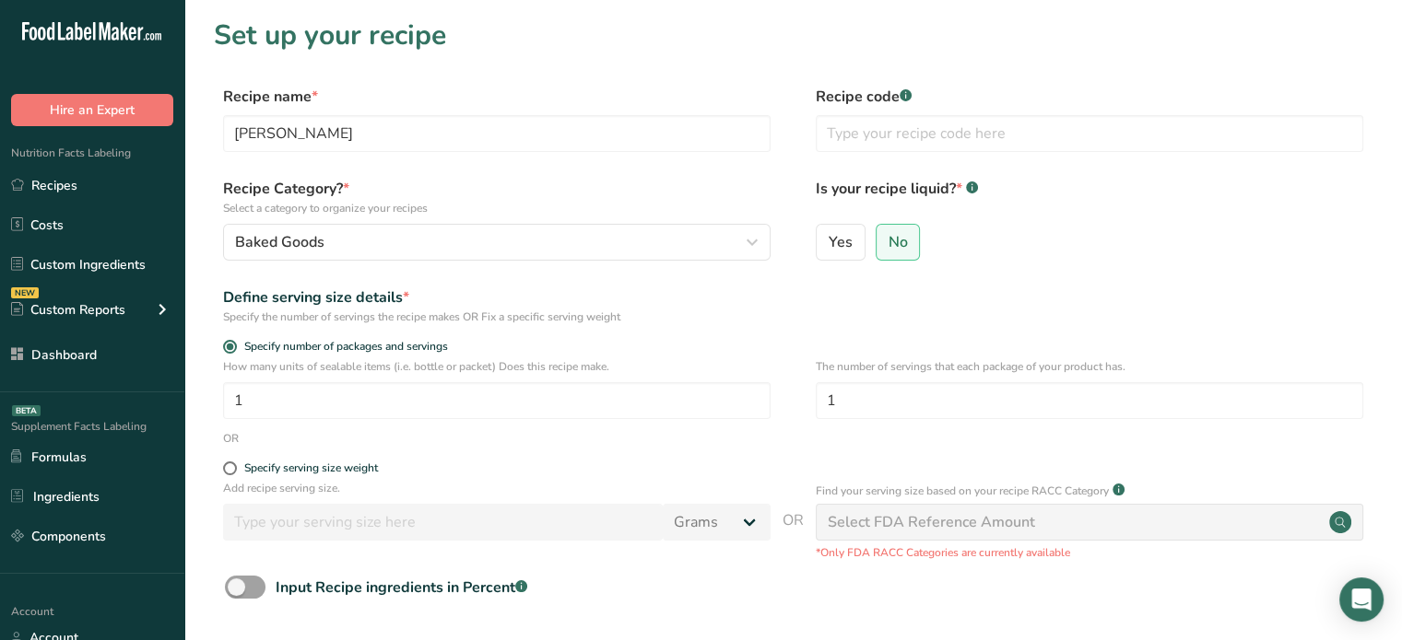
scroll to position [29, 0]
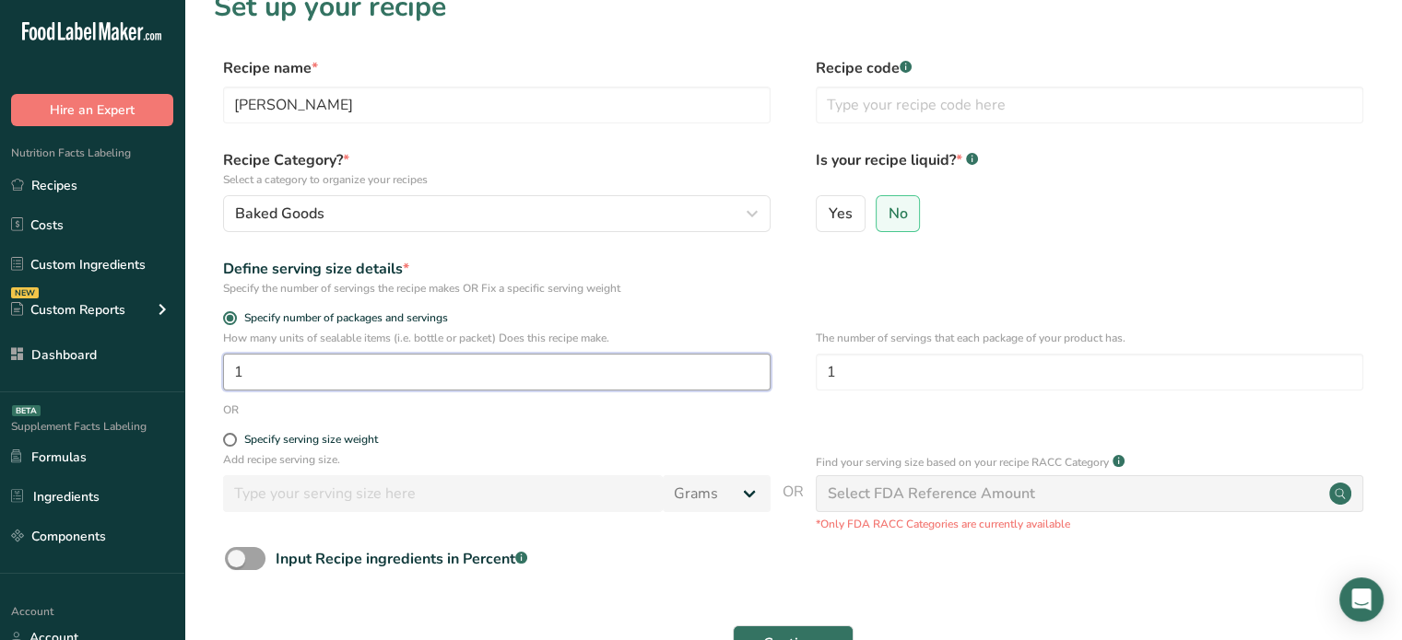
click at [529, 364] on input "1" at bounding box center [496, 372] width 547 height 37
type input "10"
drag, startPoint x: 925, startPoint y: 369, endPoint x: 805, endPoint y: 371, distance: 119.8
click at [805, 371] on div "How many units of sealable items (i.e. bottle or packet) Does this recipe make.…" at bounding box center [793, 366] width 1158 height 72
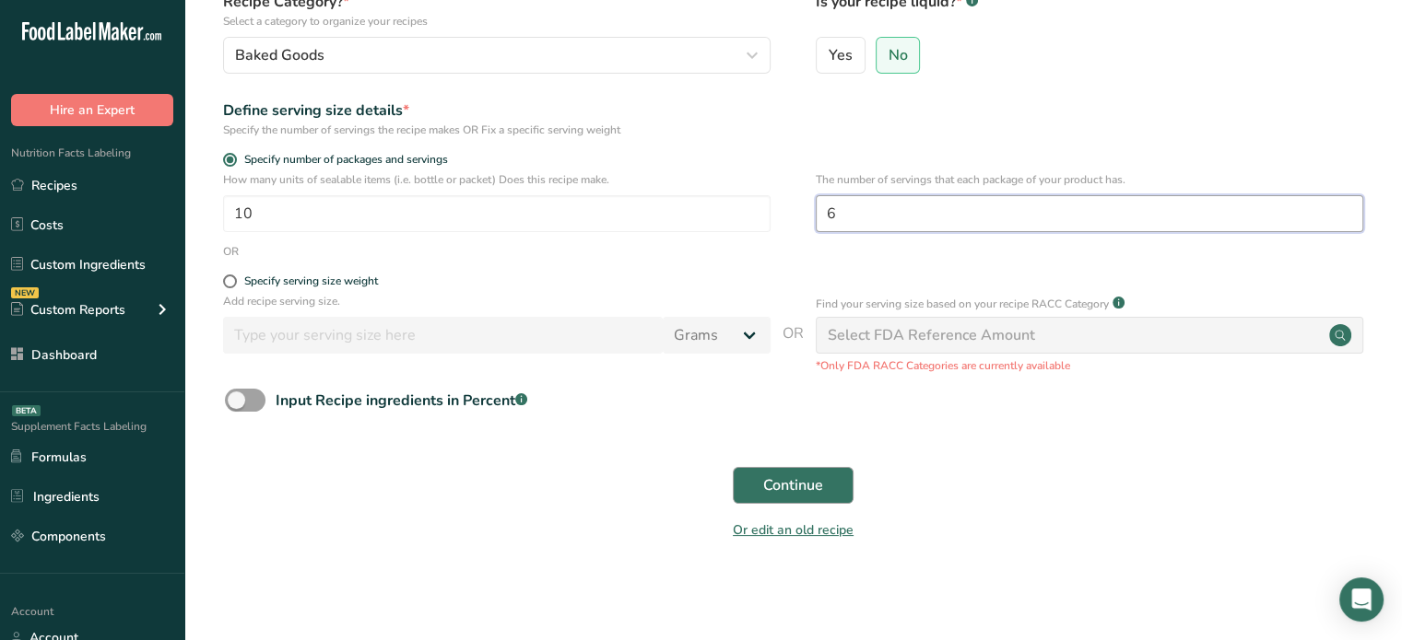
type input "6"
click at [772, 500] on button "Continue" at bounding box center [793, 485] width 121 height 37
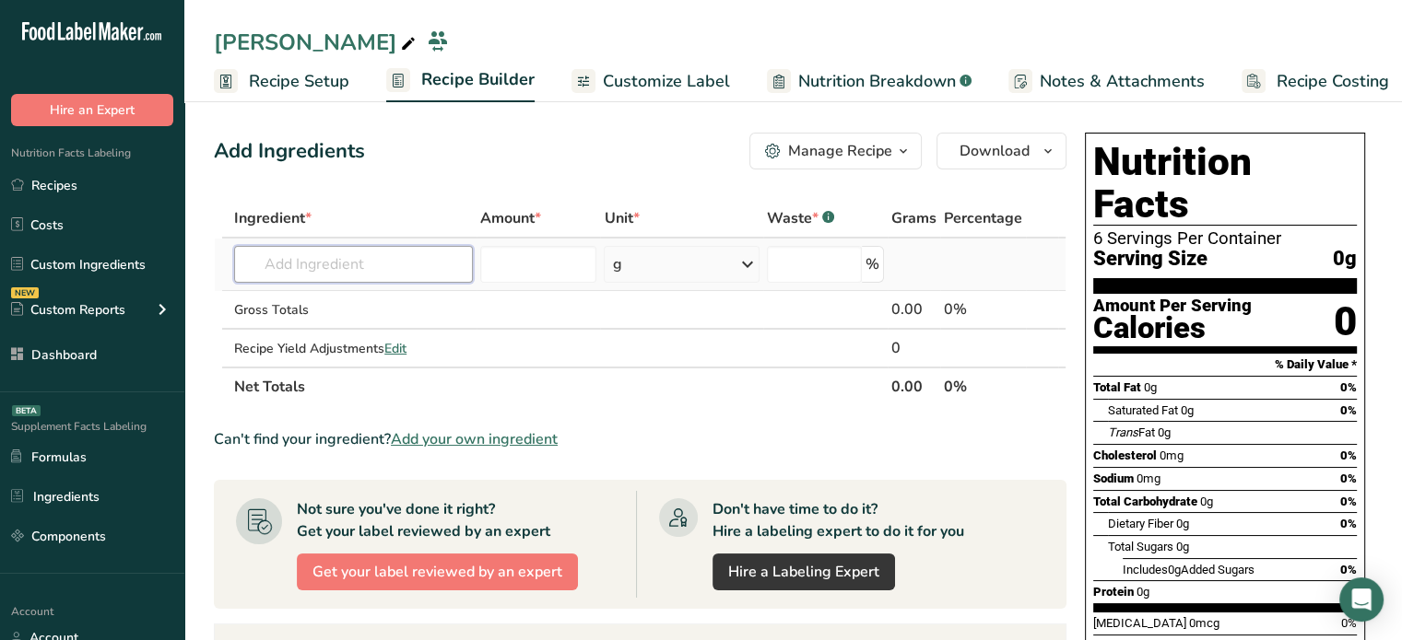
click at [424, 269] on input "text" at bounding box center [353, 264] width 239 height 37
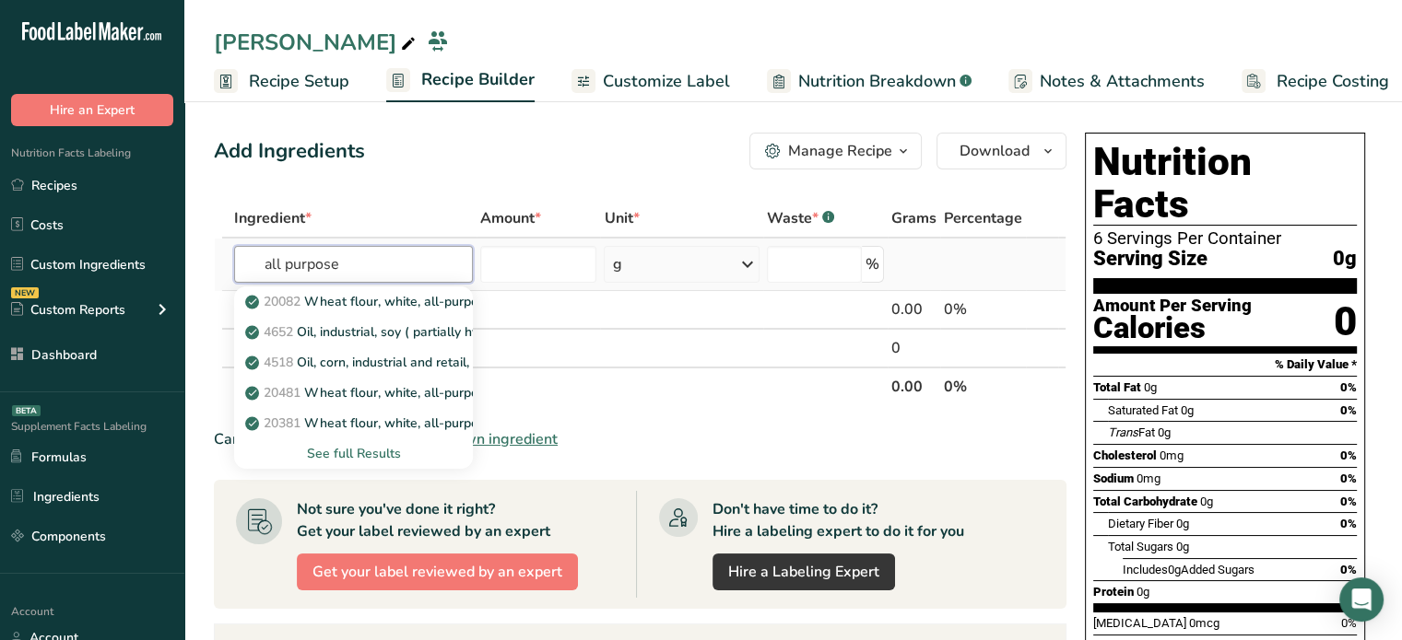
type input "all purpose"
click at [350, 451] on div "See full Results" at bounding box center [353, 453] width 209 height 19
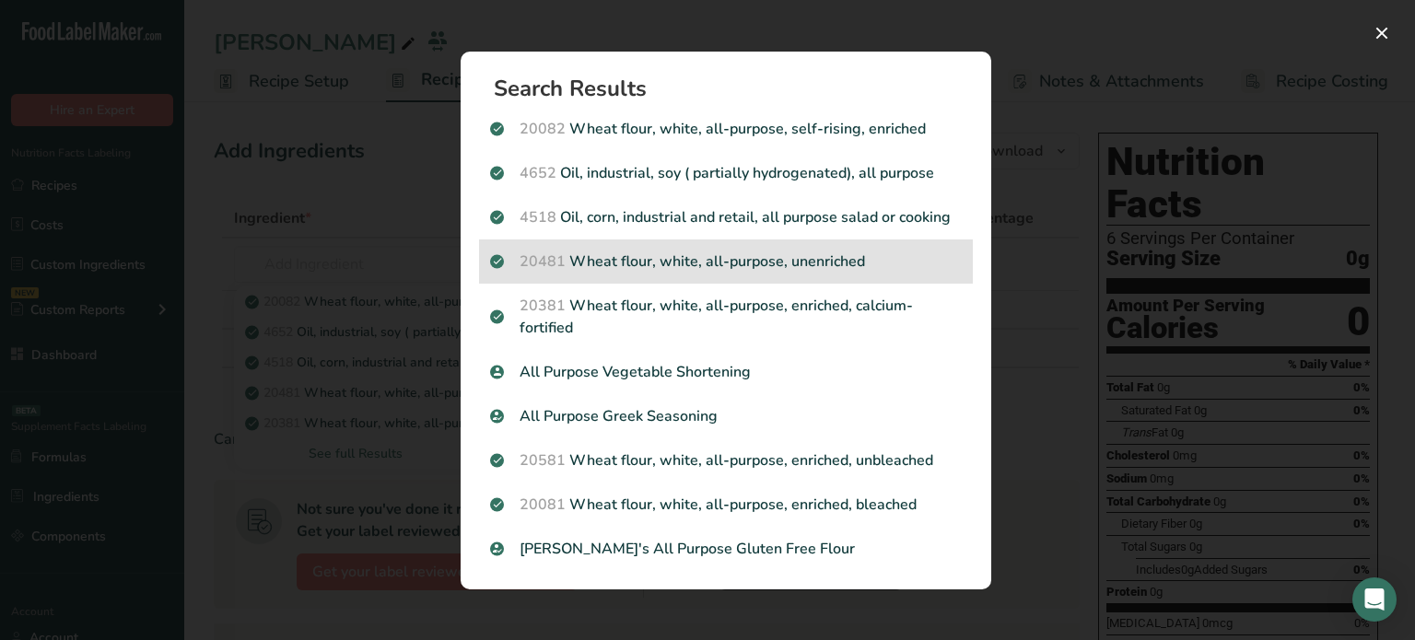
click at [739, 265] on p "20481 Wheat flour, white, all-purpose, unenriched" at bounding box center [726, 262] width 472 height 22
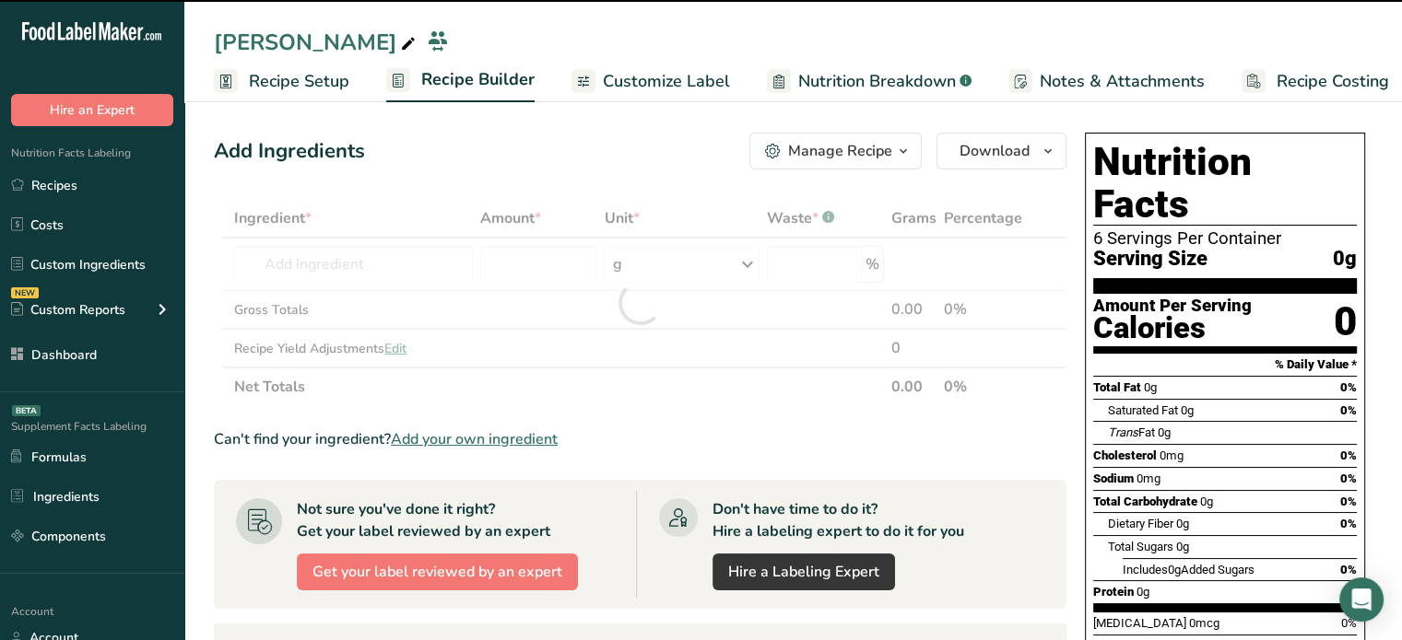
type input "0"
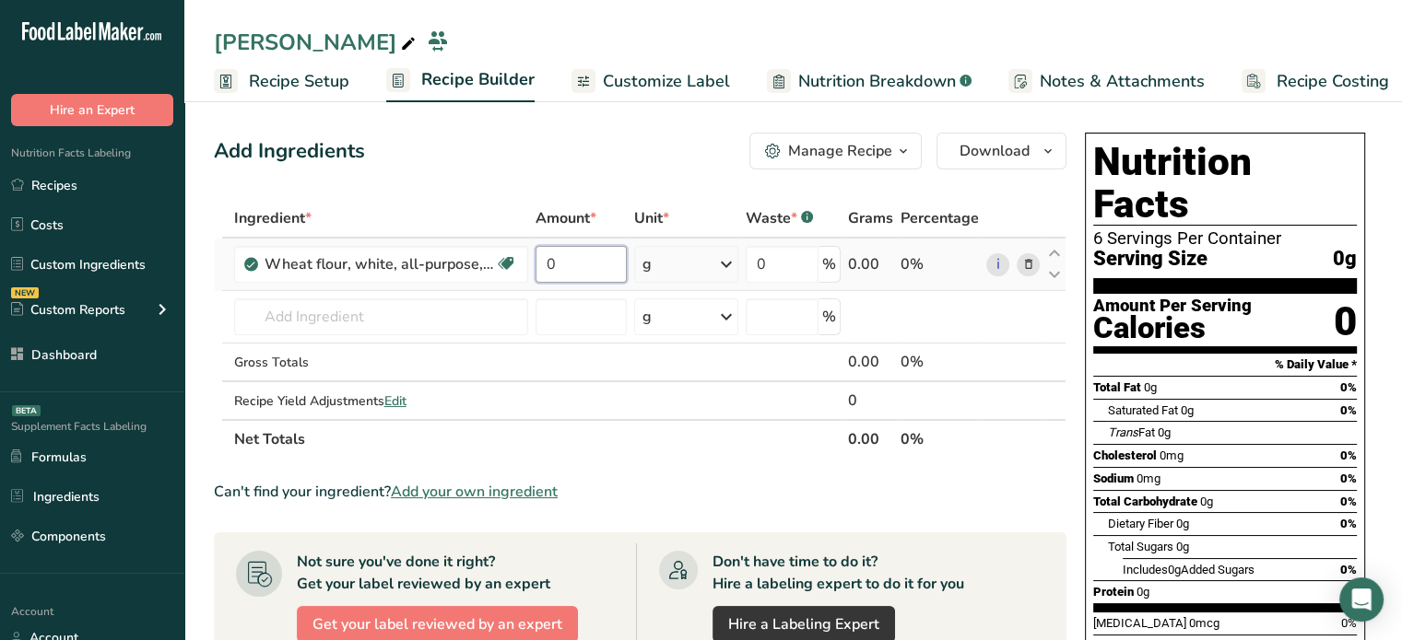
click at [564, 277] on input "0" at bounding box center [581, 264] width 92 height 37
type input "487"
click at [416, 292] on div "Ingredient * Amount * Unit * Waste * .a-a{fill:#347362;}.b-a{fill:#fff;} Grams …" at bounding box center [640, 329] width 852 height 260
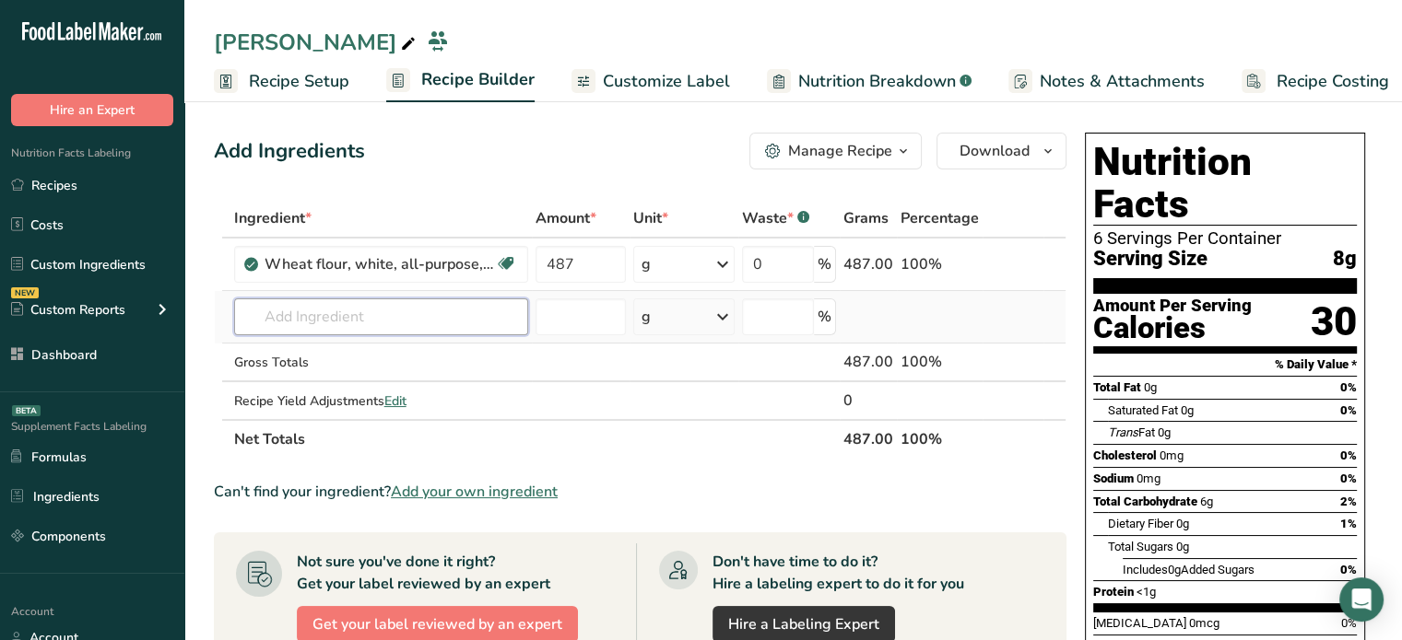
click at [448, 325] on input "text" at bounding box center [381, 317] width 294 height 37
type input "almond flour"
click at [434, 346] on div "Almond flour" at bounding box center [366, 354] width 235 height 19
type input "Almond flour"
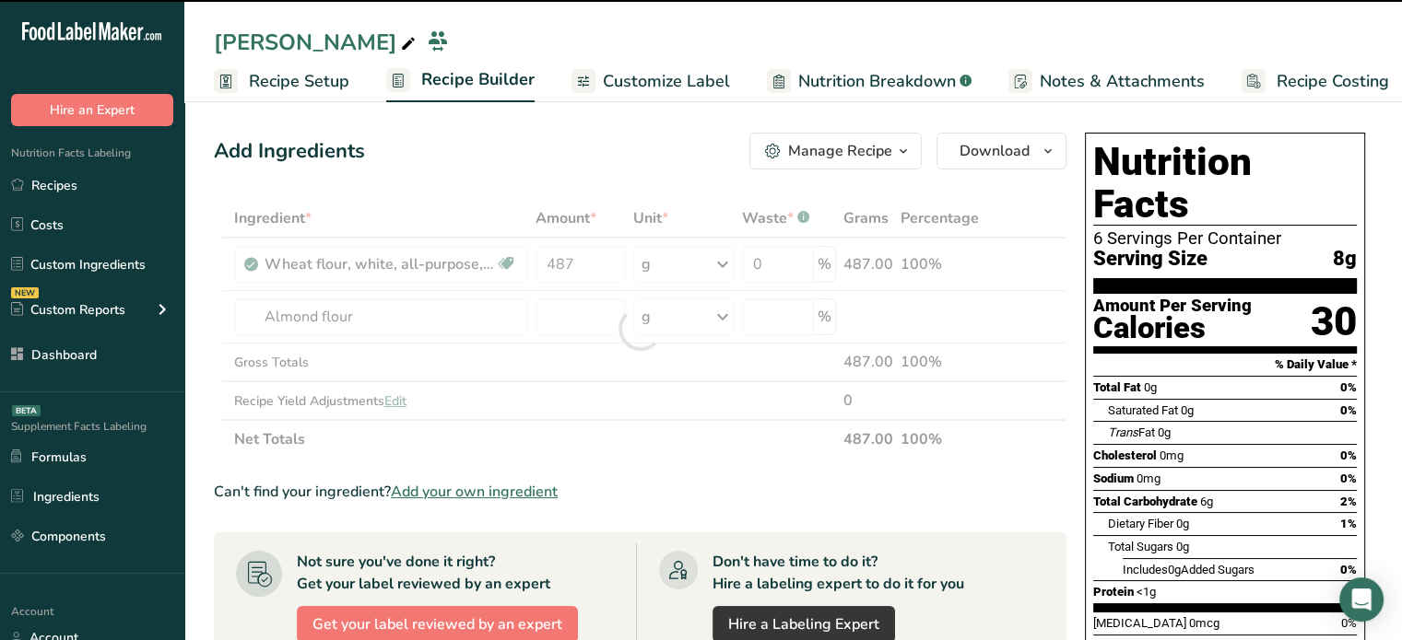
type input "0"
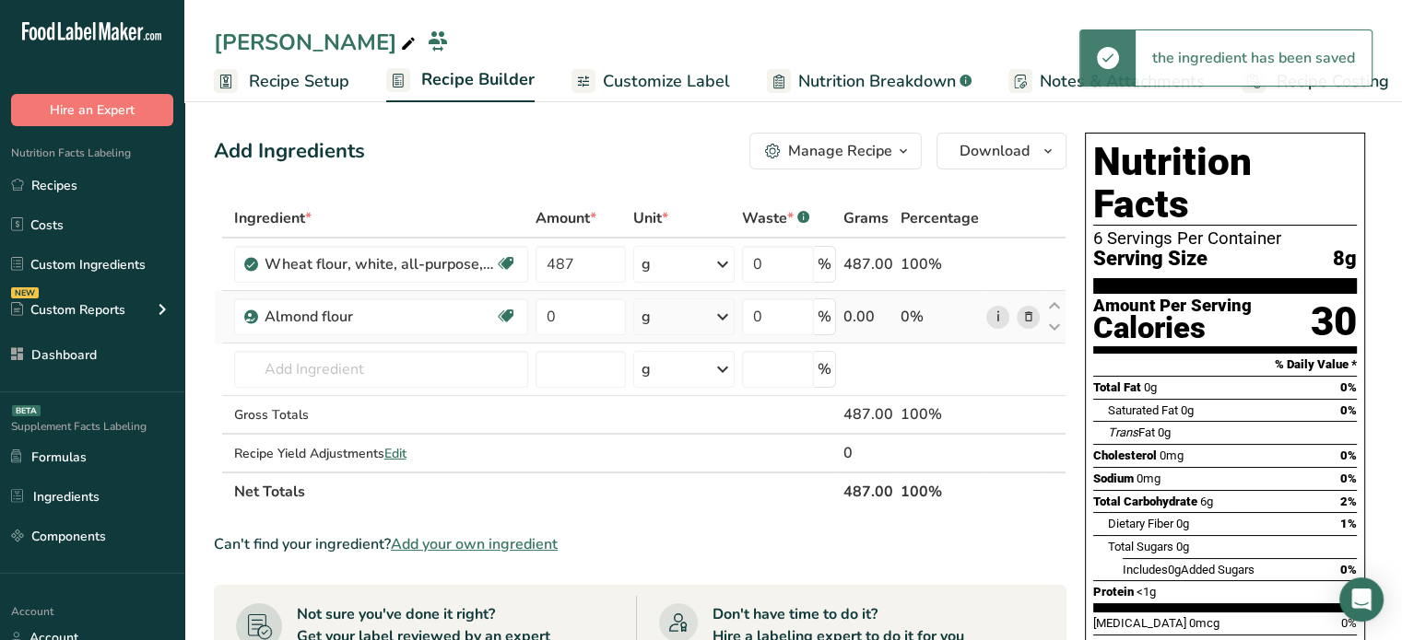
click at [991, 320] on link "i" at bounding box center [997, 317] width 23 height 23
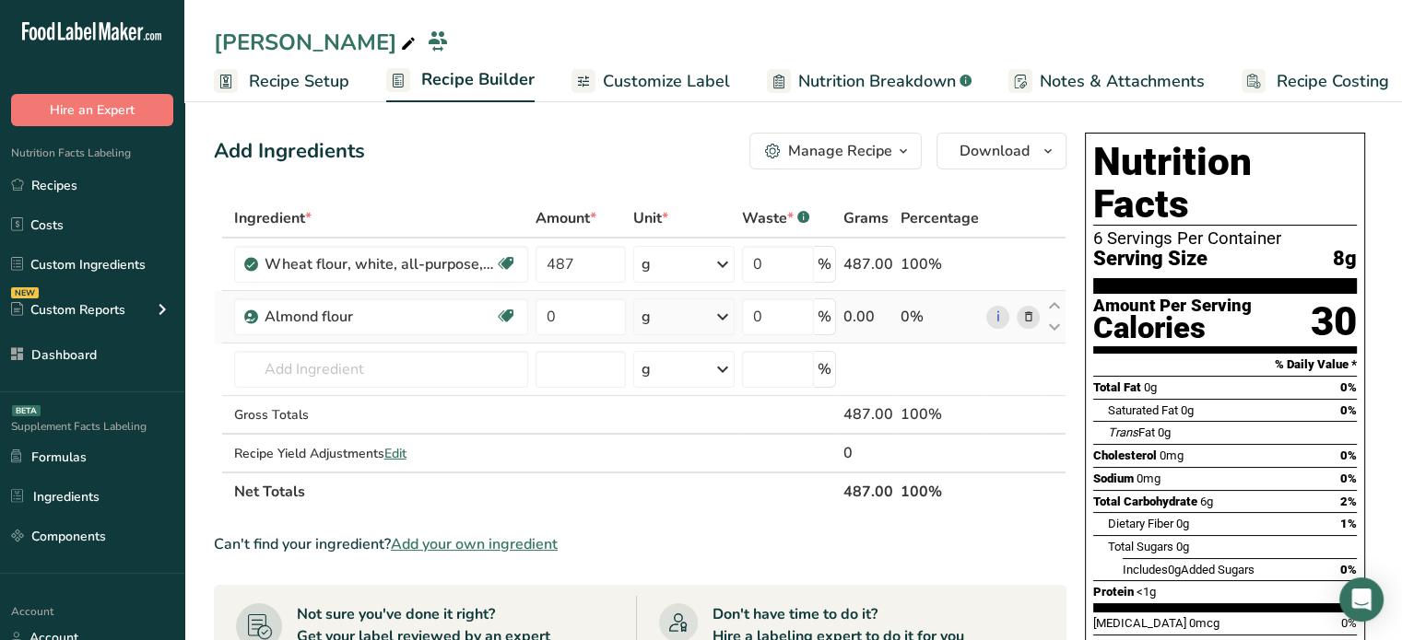
click at [1035, 318] on span at bounding box center [1027, 317] width 22 height 22
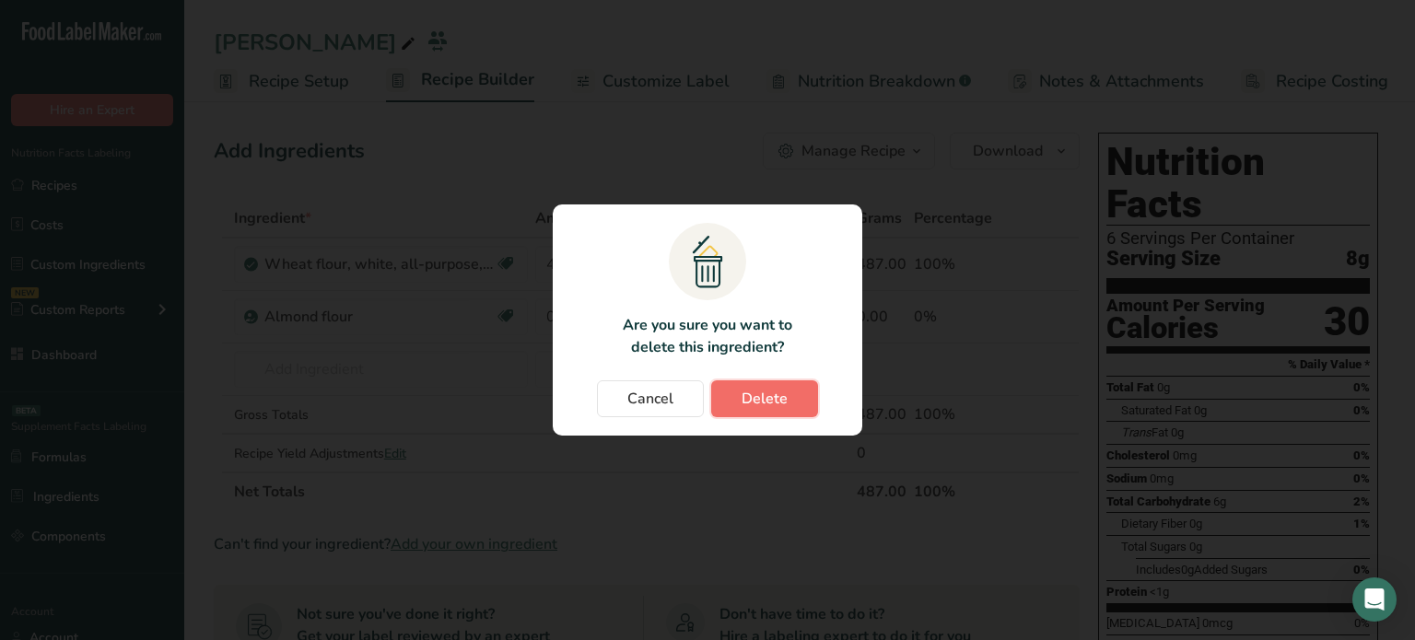
click at [806, 397] on button "Delete" at bounding box center [764, 399] width 107 height 37
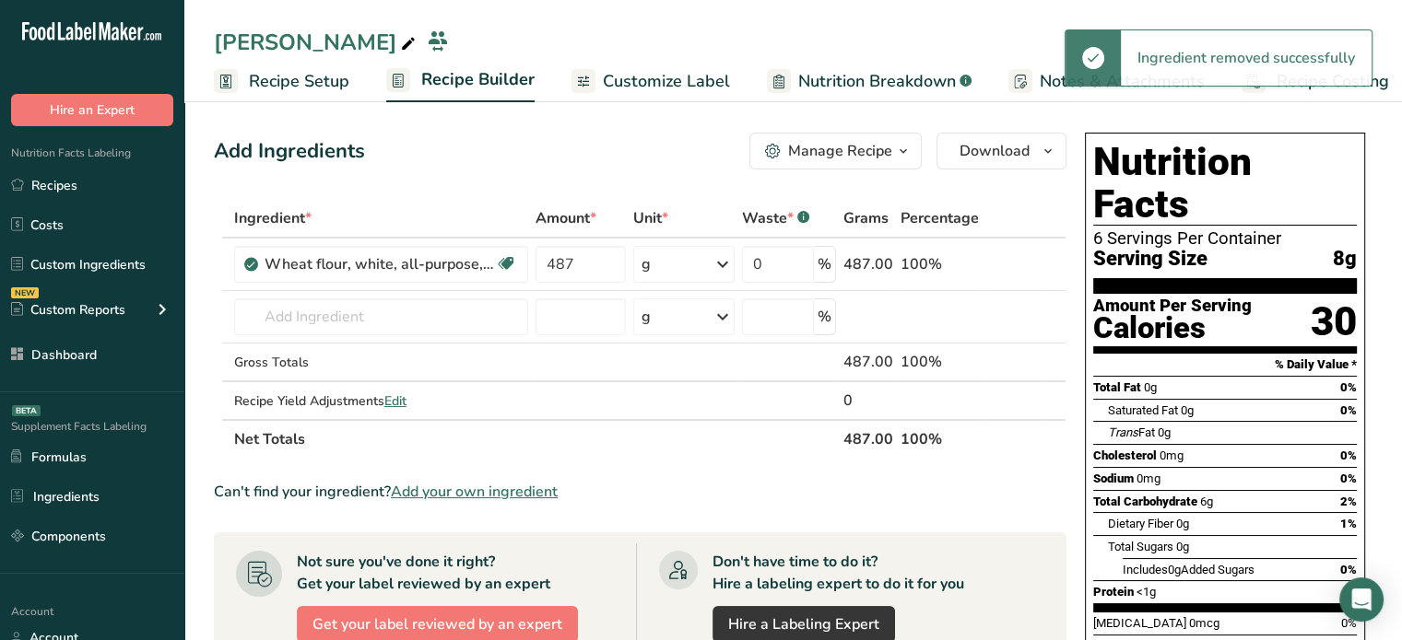
click at [483, 497] on span "Add your own ingredient" at bounding box center [474, 492] width 167 height 22
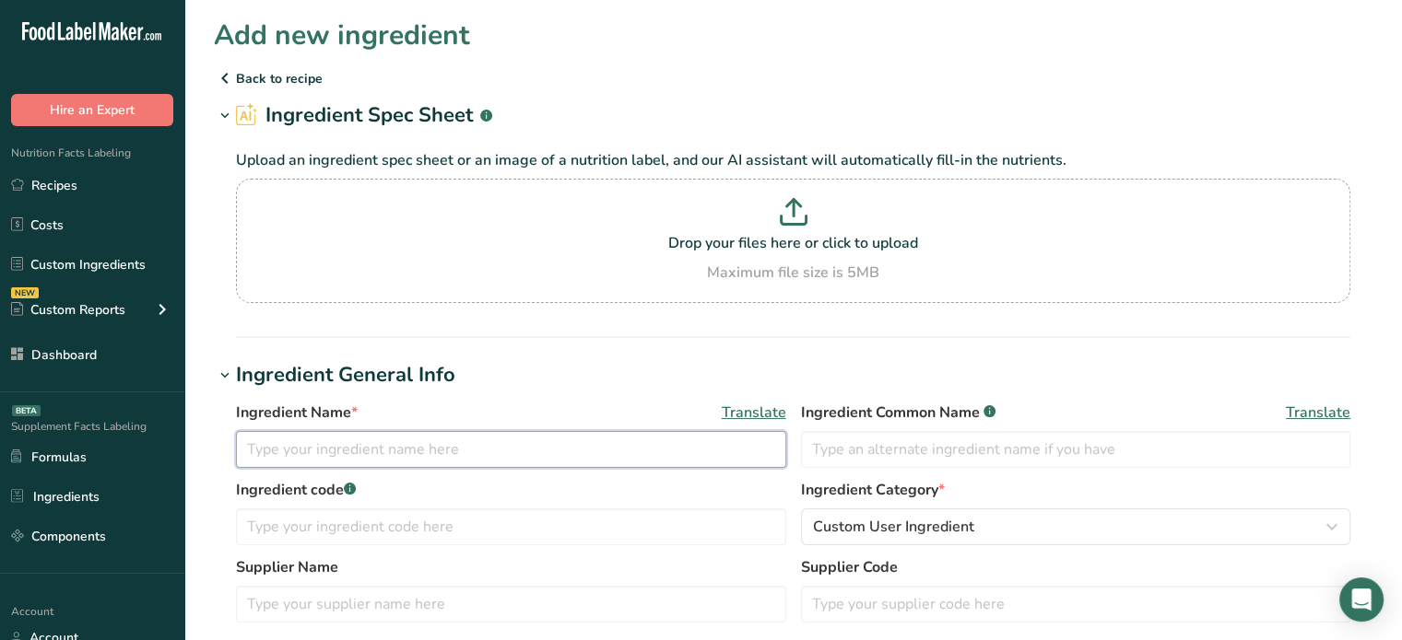
click at [391, 452] on input "text" at bounding box center [511, 449] width 550 height 37
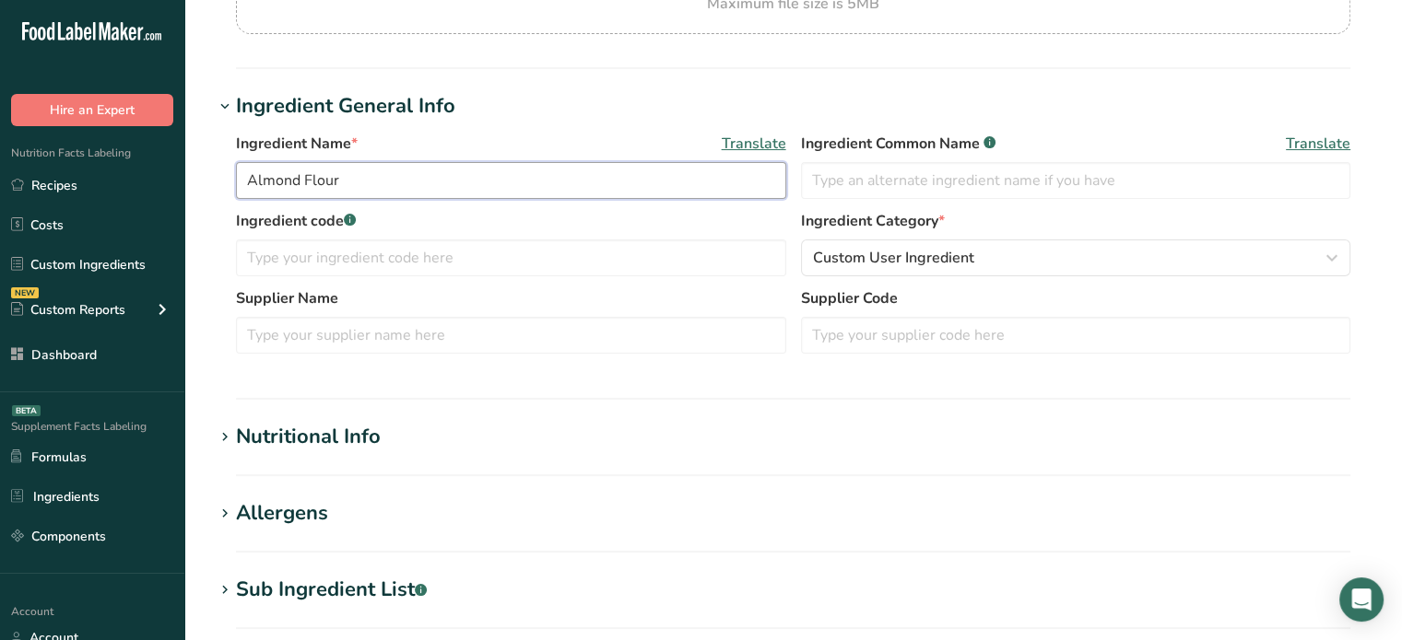
scroll to position [376, 0]
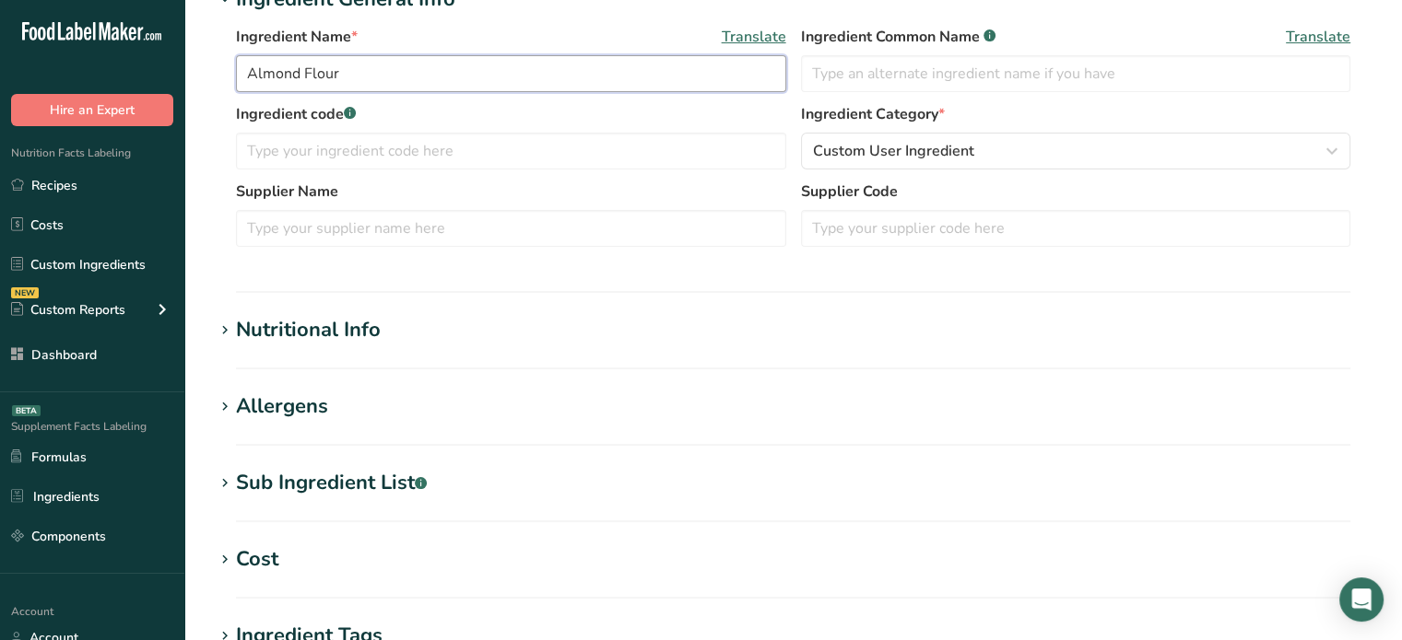
type input "Almond Flour"
click at [360, 334] on div "Nutritional Info" at bounding box center [308, 330] width 145 height 30
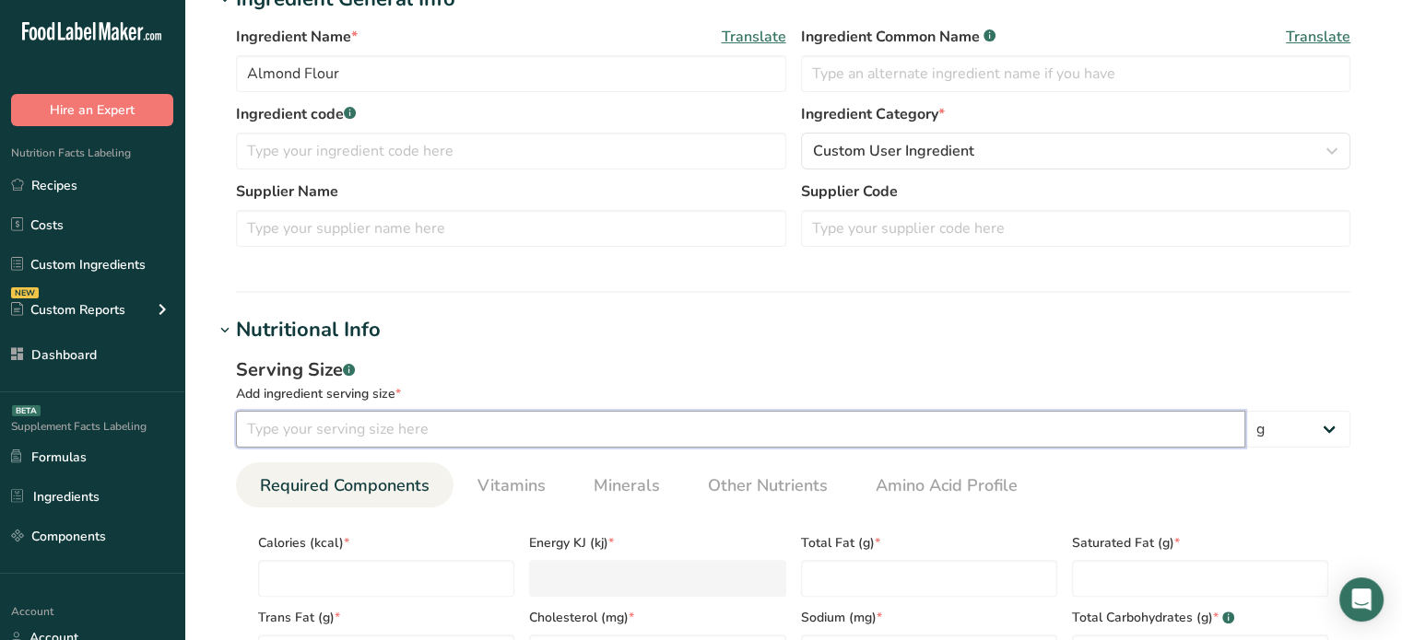
click at [440, 433] on input "number" at bounding box center [740, 429] width 1009 height 37
type input "100"
click at [395, 566] on input "number" at bounding box center [386, 578] width 256 height 37
type input "6"
type KJ "25.1"
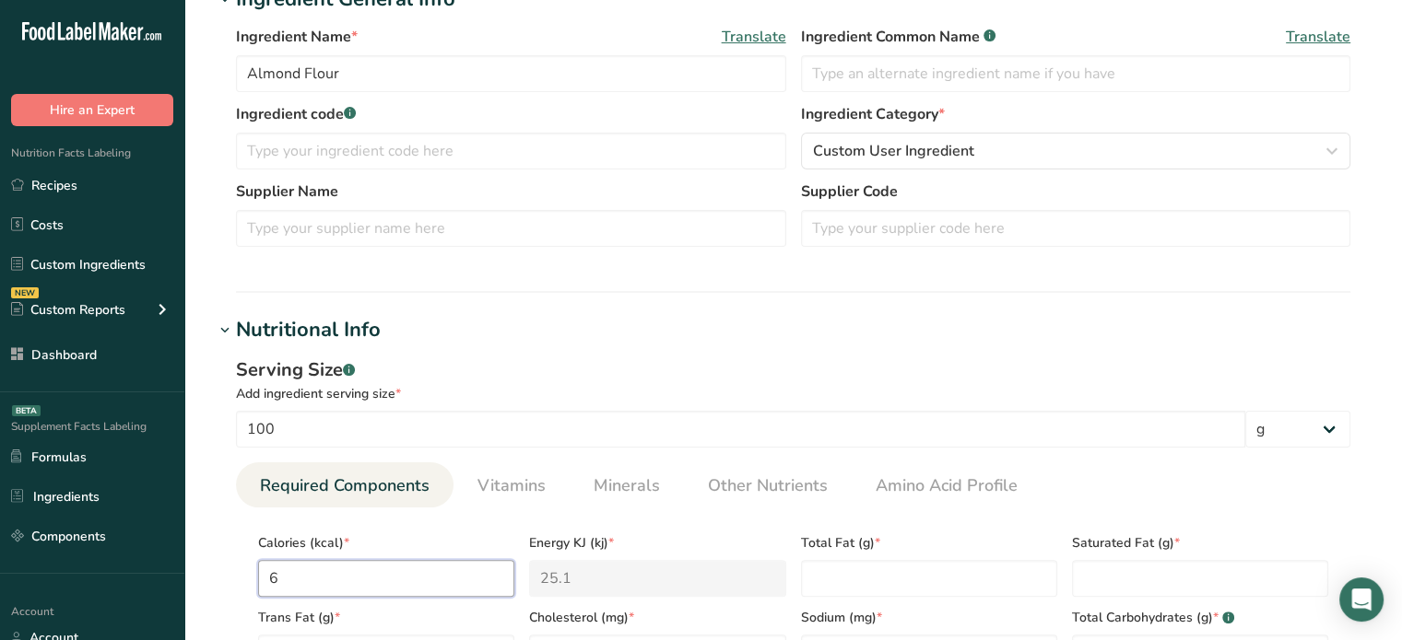
type input "62"
type KJ "259.4"
type input "622"
type KJ "2602.4"
type input "622"
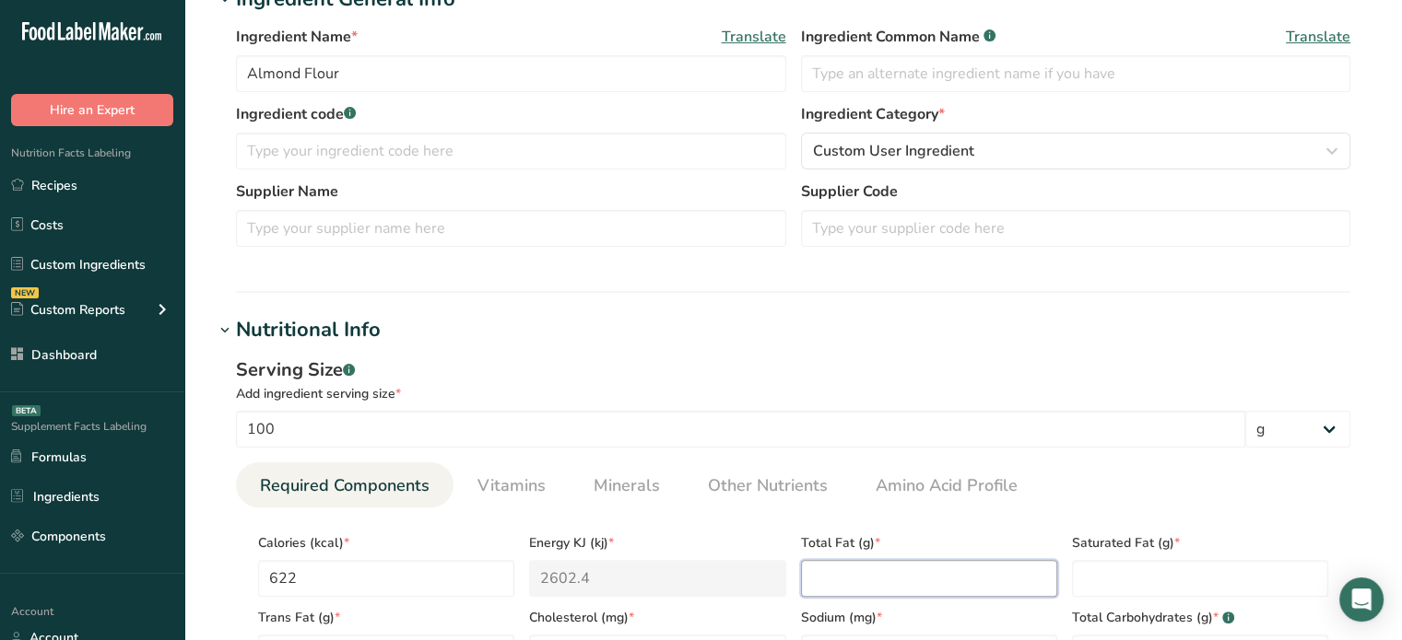
click at [899, 567] on Fat "number" at bounding box center [929, 578] width 256 height 37
type Fat "50.2"
type Fat "0"
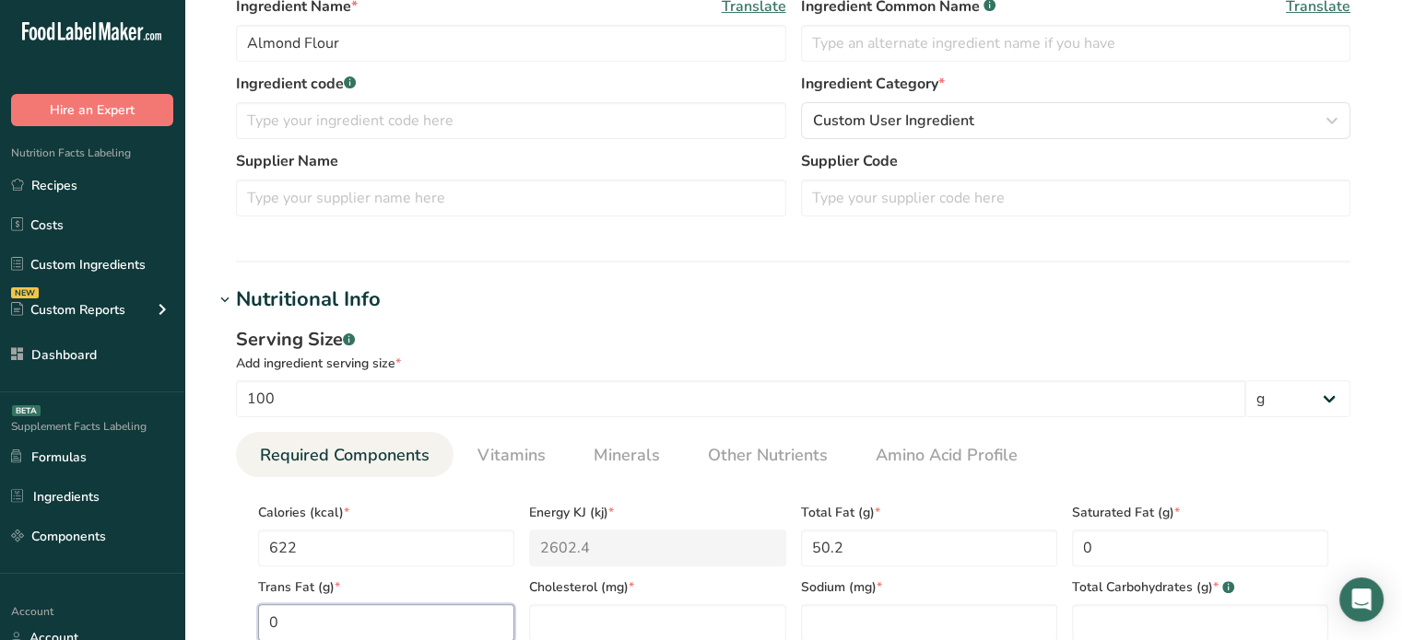
type Fat "0"
type input "0"
type input "1"
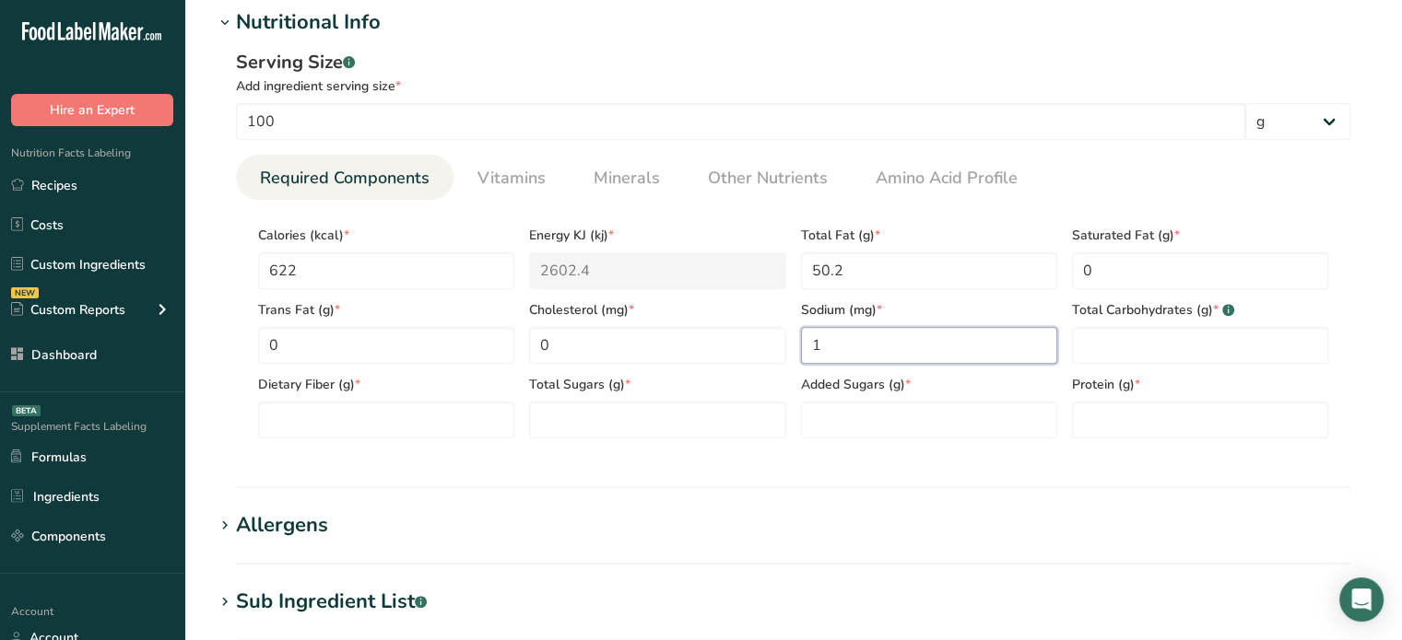
scroll to position [688, 0]
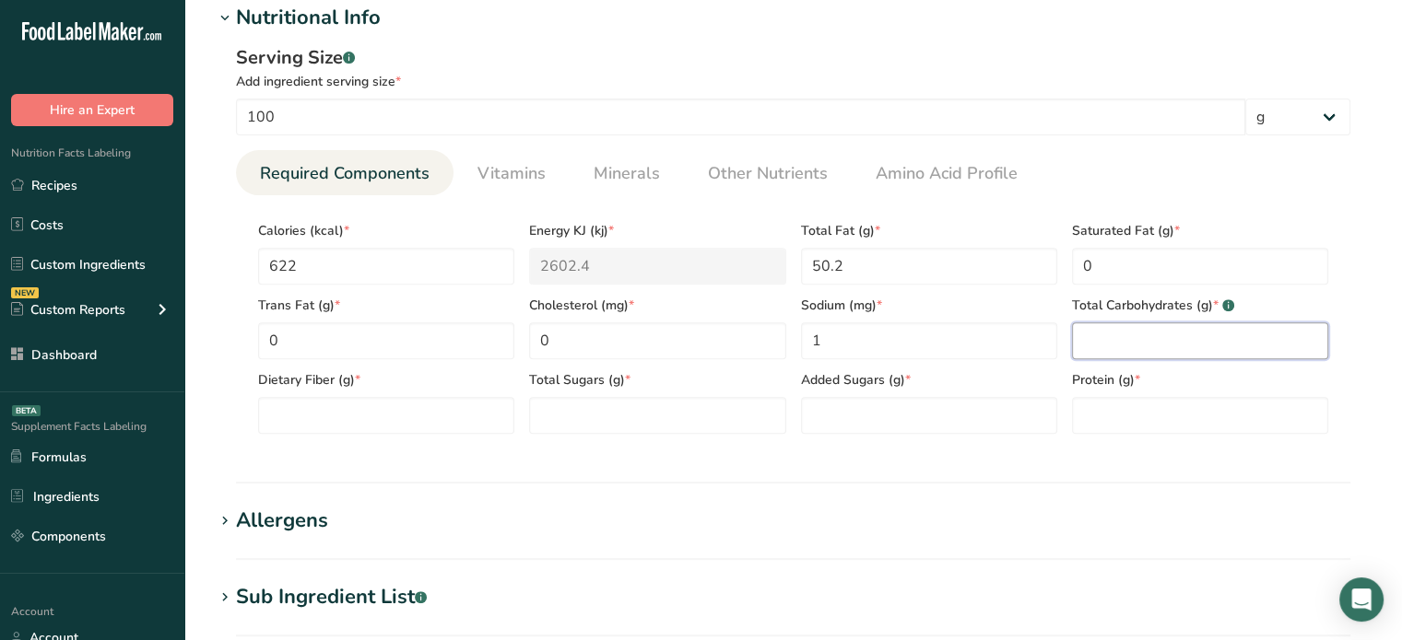
click at [1175, 353] on Carbohydrates "number" at bounding box center [1200, 341] width 256 height 37
type Carbohydrates "16.2"
click at [422, 405] on Fiber "number" at bounding box center [386, 415] width 256 height 37
type Fiber "9.3"
click at [573, 412] on Sugars "number" at bounding box center [657, 415] width 256 height 37
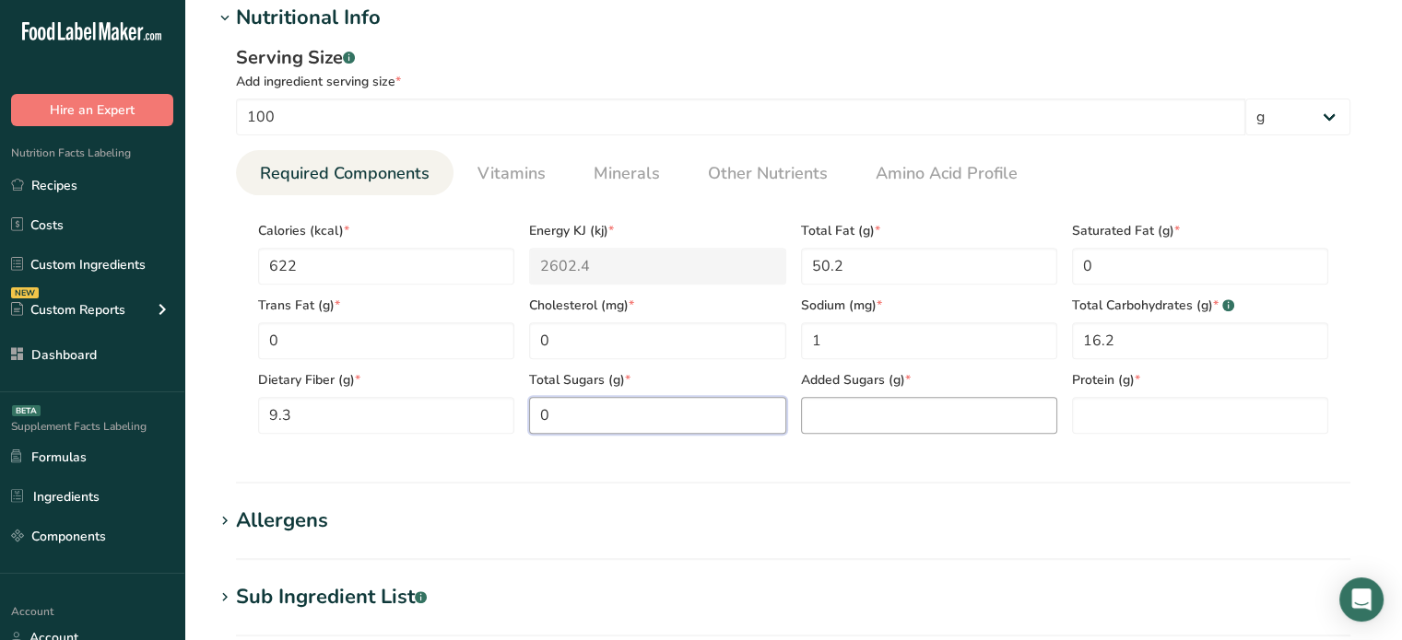
type Sugars "0"
click at [867, 424] on Sugars "number" at bounding box center [929, 415] width 256 height 37
type Sugars "0"
click at [1134, 424] on input "number" at bounding box center [1200, 415] width 256 height 37
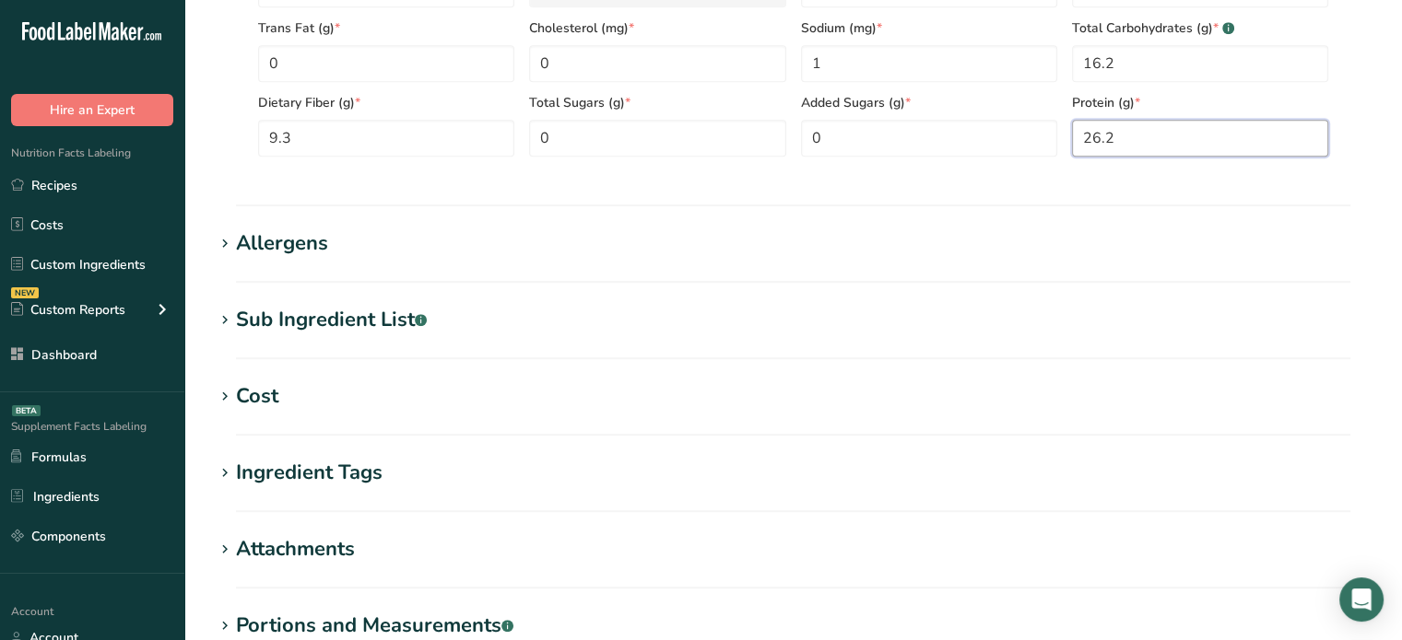
type input "26.2"
click at [293, 235] on div "Allergens" at bounding box center [282, 244] width 92 height 30
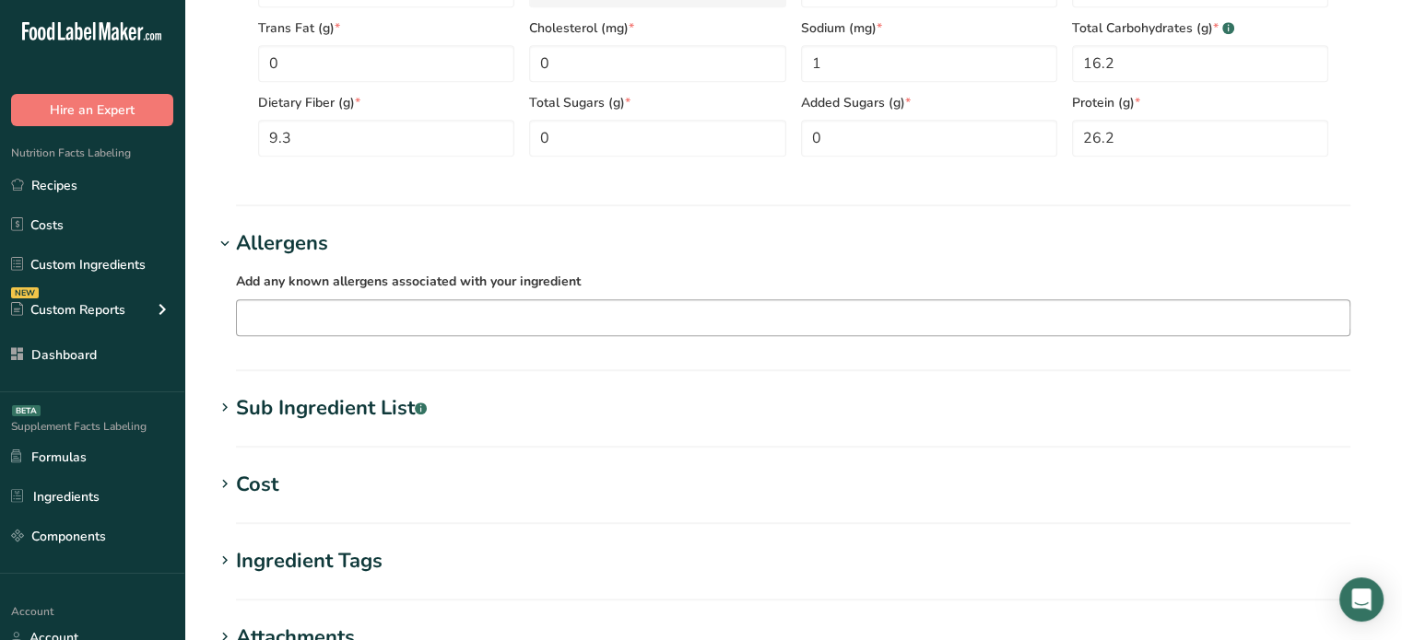
click at [328, 304] on input "text" at bounding box center [793, 317] width 1112 height 29
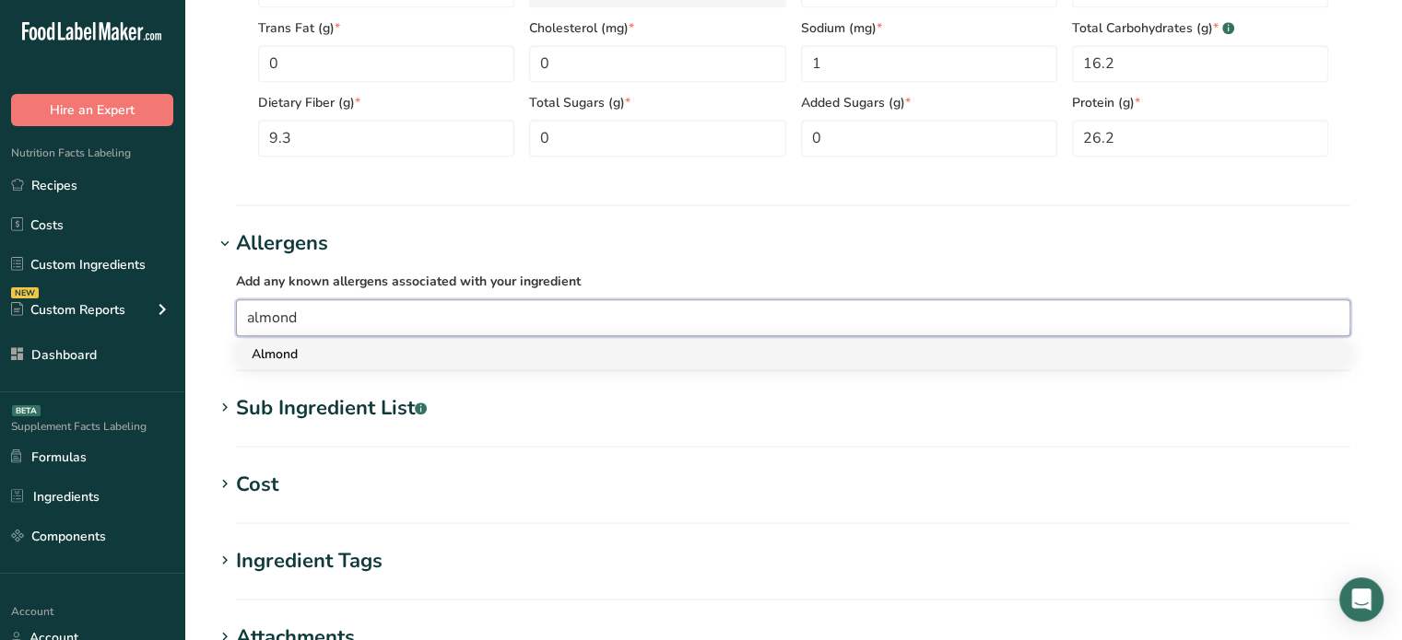
type input "almond"
click at [313, 346] on div "Almond" at bounding box center [778, 354] width 1053 height 19
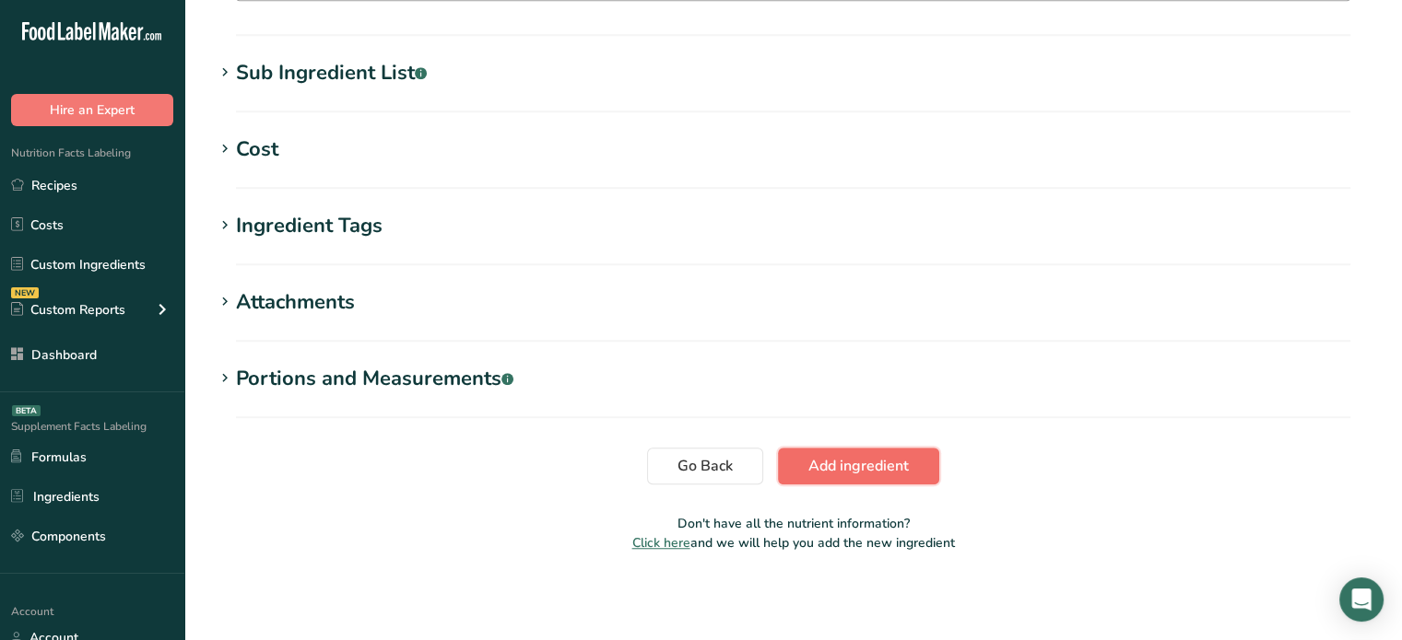
click at [838, 471] on span "Add ingredient" at bounding box center [858, 466] width 100 height 22
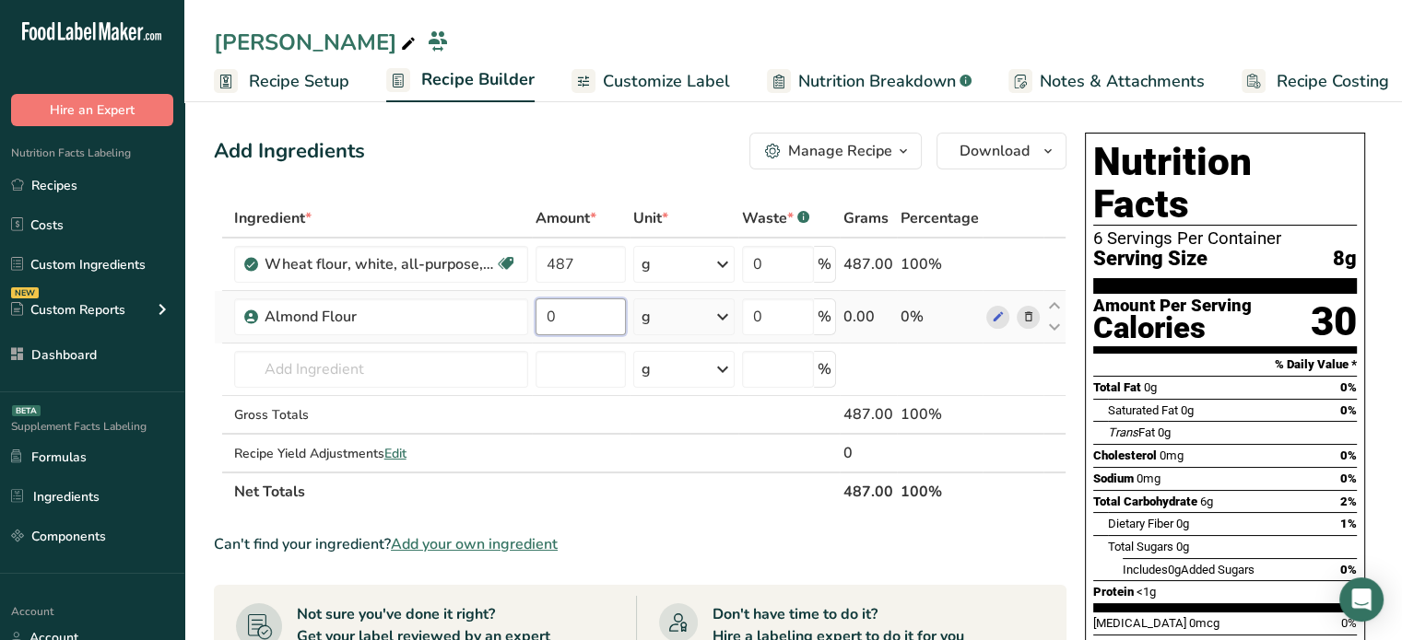
click at [592, 325] on input "0" at bounding box center [580, 317] width 90 height 37
type input "974"
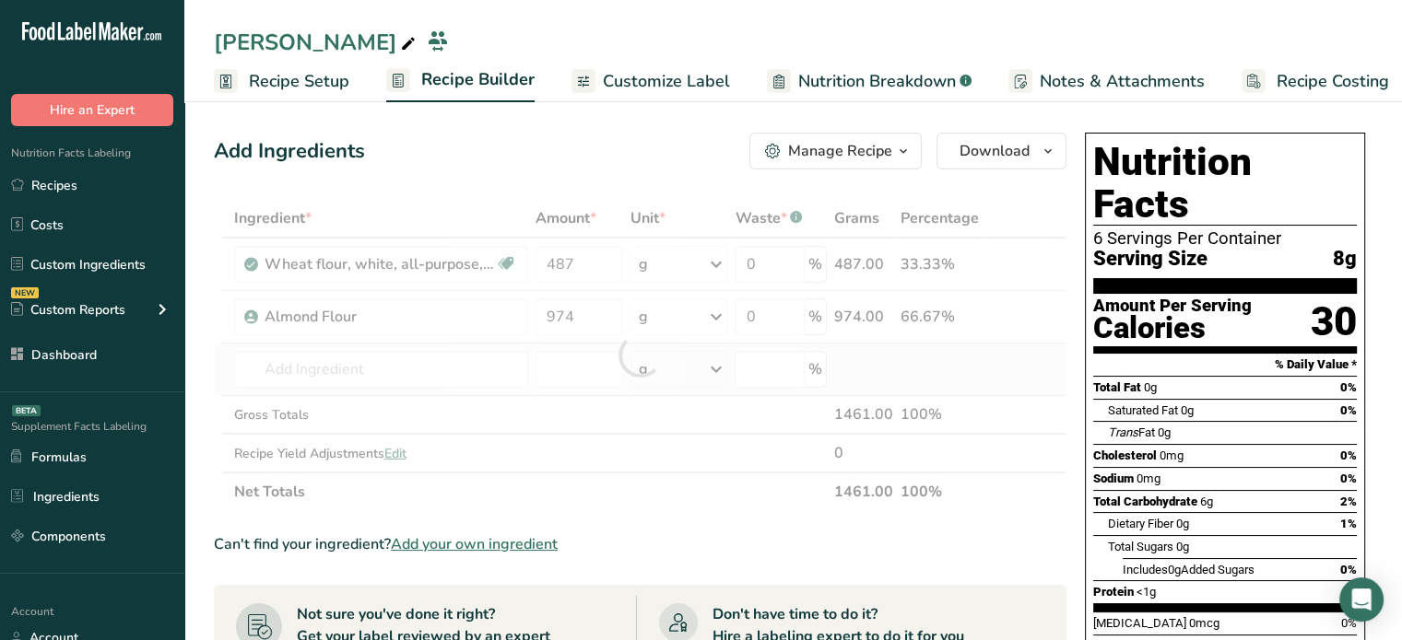
click at [446, 345] on div "Ingredient * Amount * Unit * Waste * .a-a{fill:#347362;}.b-a{fill:#fff;} Grams …" at bounding box center [640, 355] width 852 height 312
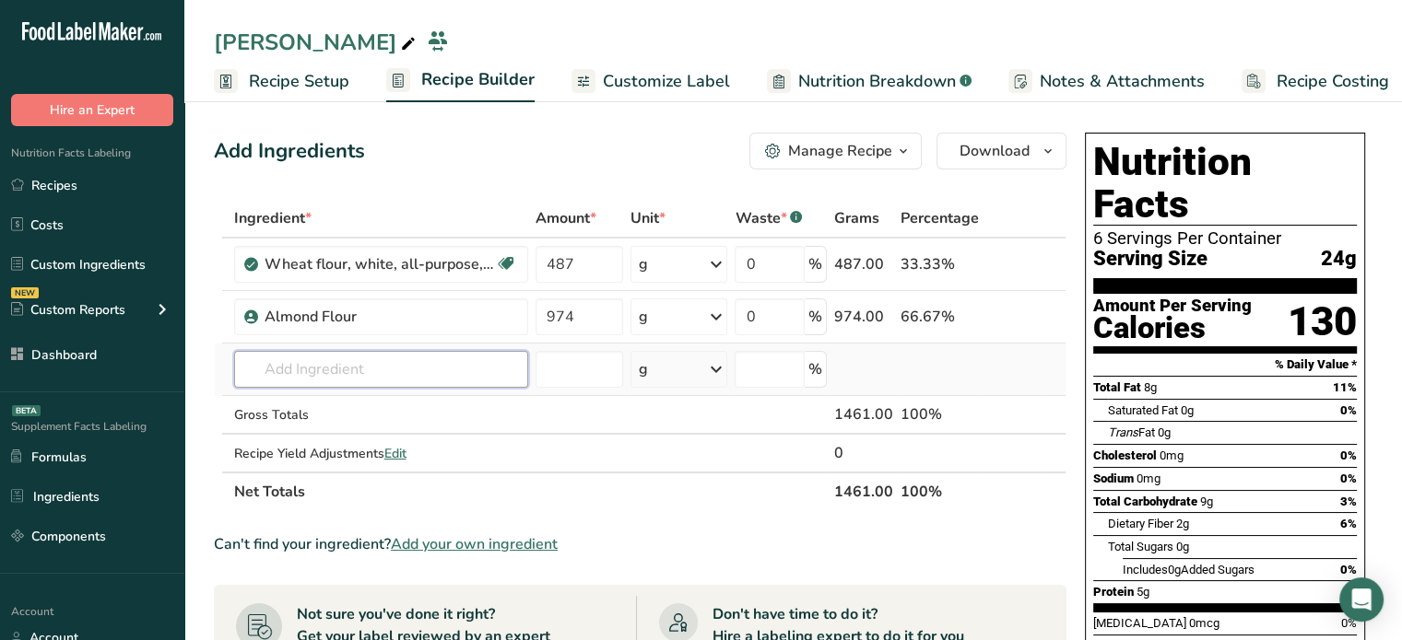
click at [428, 353] on input "text" at bounding box center [381, 369] width 294 height 37
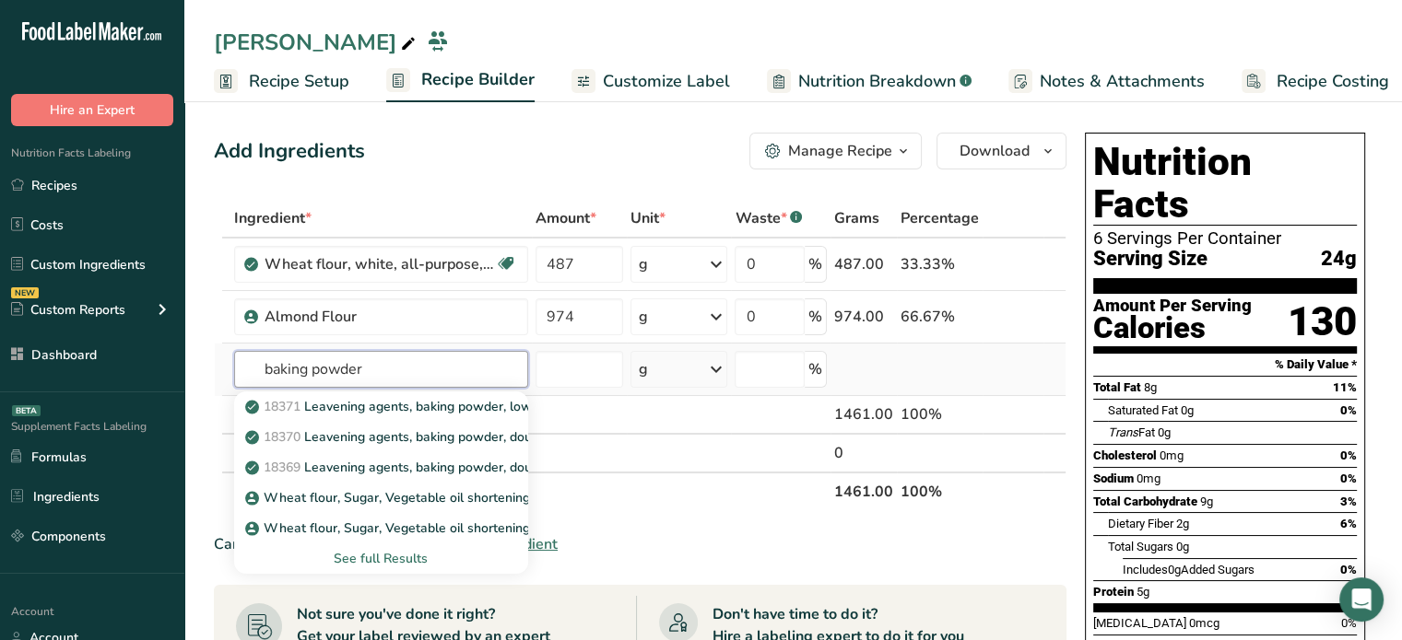
type input "baking powder"
click at [396, 552] on div "See full Results" at bounding box center [381, 558] width 264 height 19
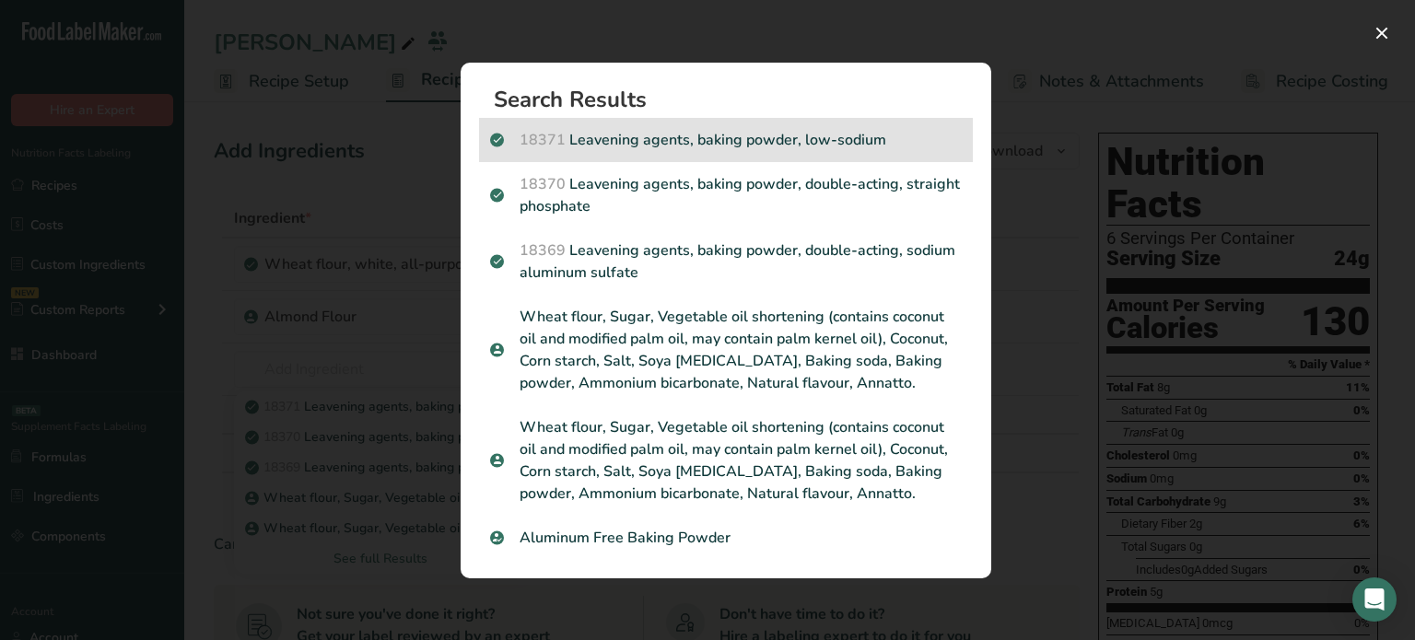
click at [794, 143] on p "18371 Leavening agents, baking powder, low-sodium" at bounding box center [726, 140] width 472 height 22
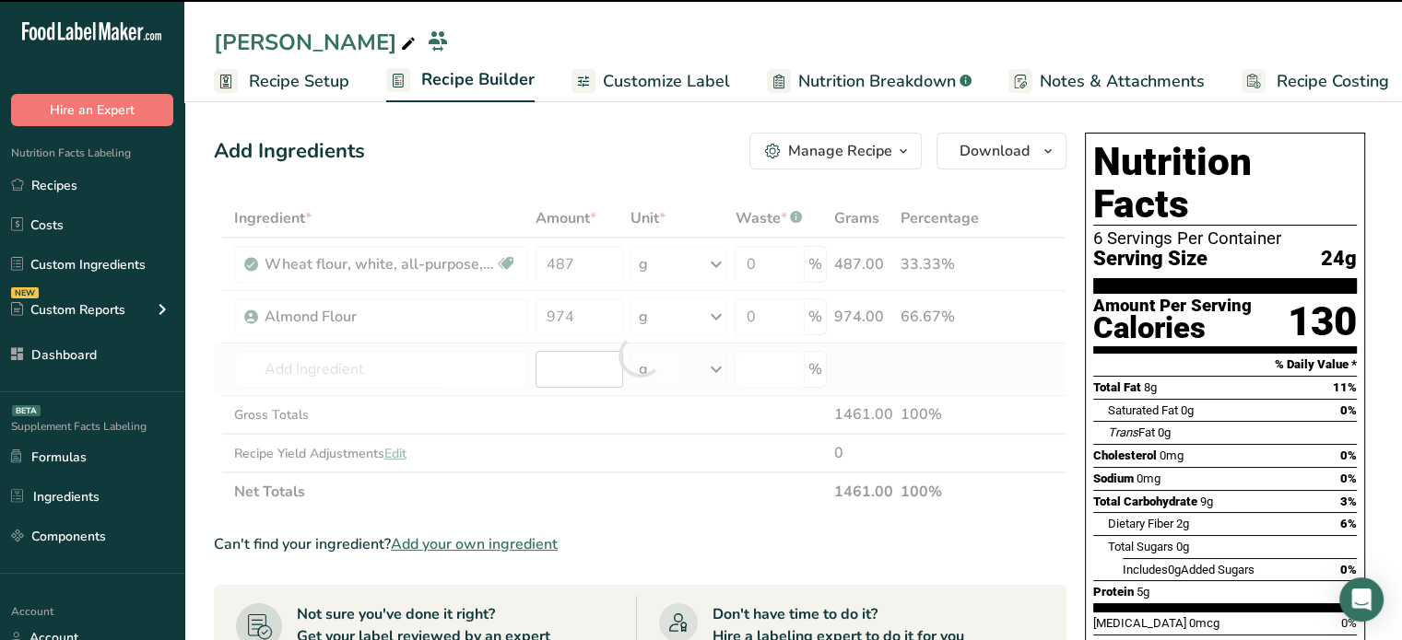
type input "0"
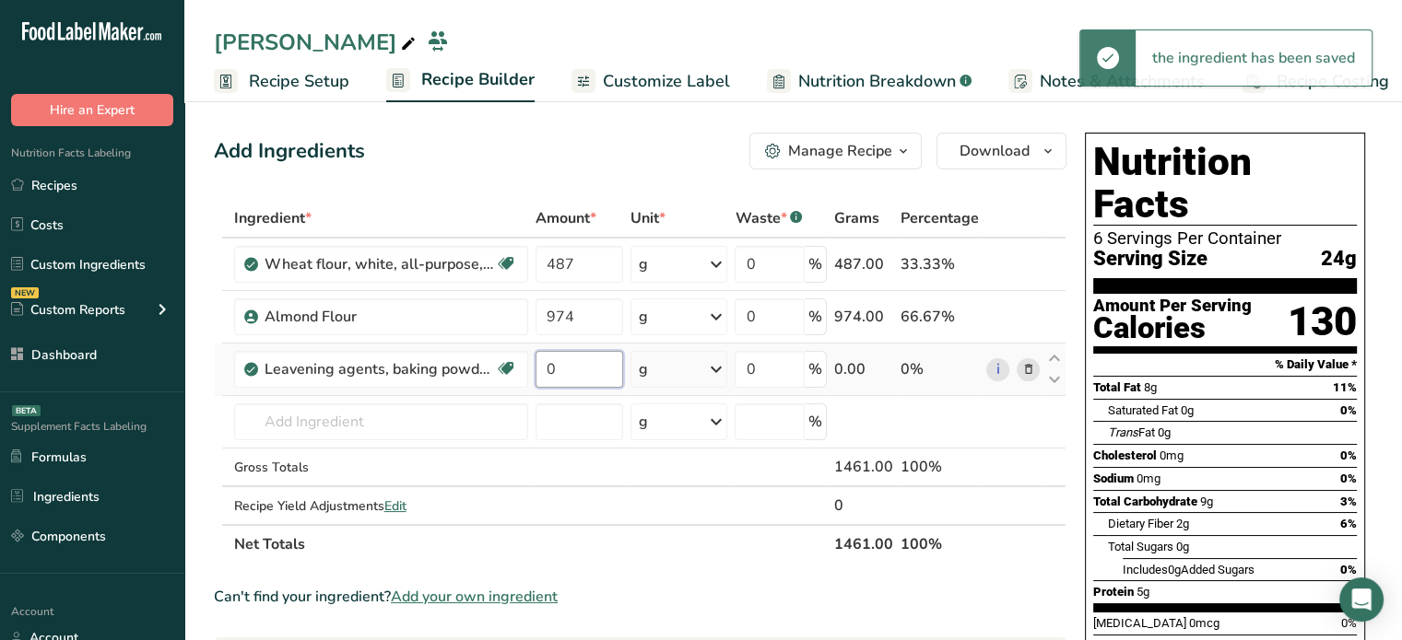
click at [588, 353] on input "0" at bounding box center [579, 369] width 88 height 37
type input "25"
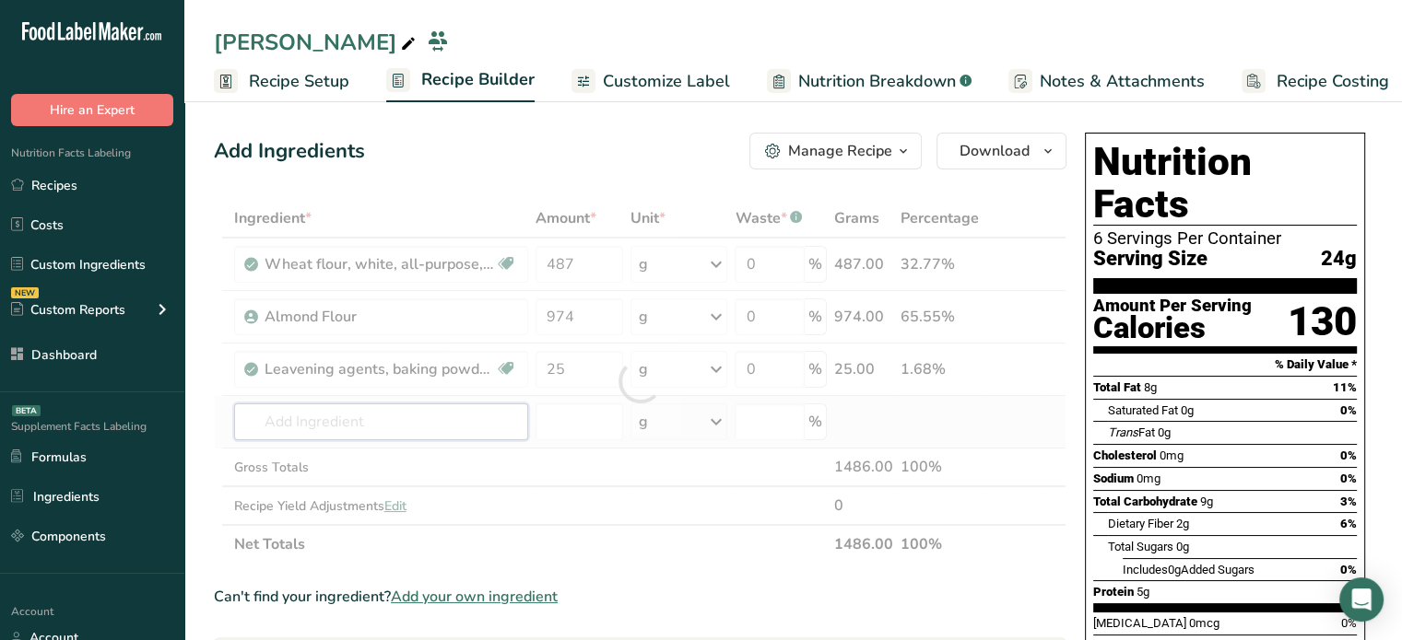
click at [420, 429] on div "Ingredient * Amount * Unit * Waste * .a-a{fill:#347362;}.b-a{fill:#fff;} Grams …" at bounding box center [640, 381] width 852 height 365
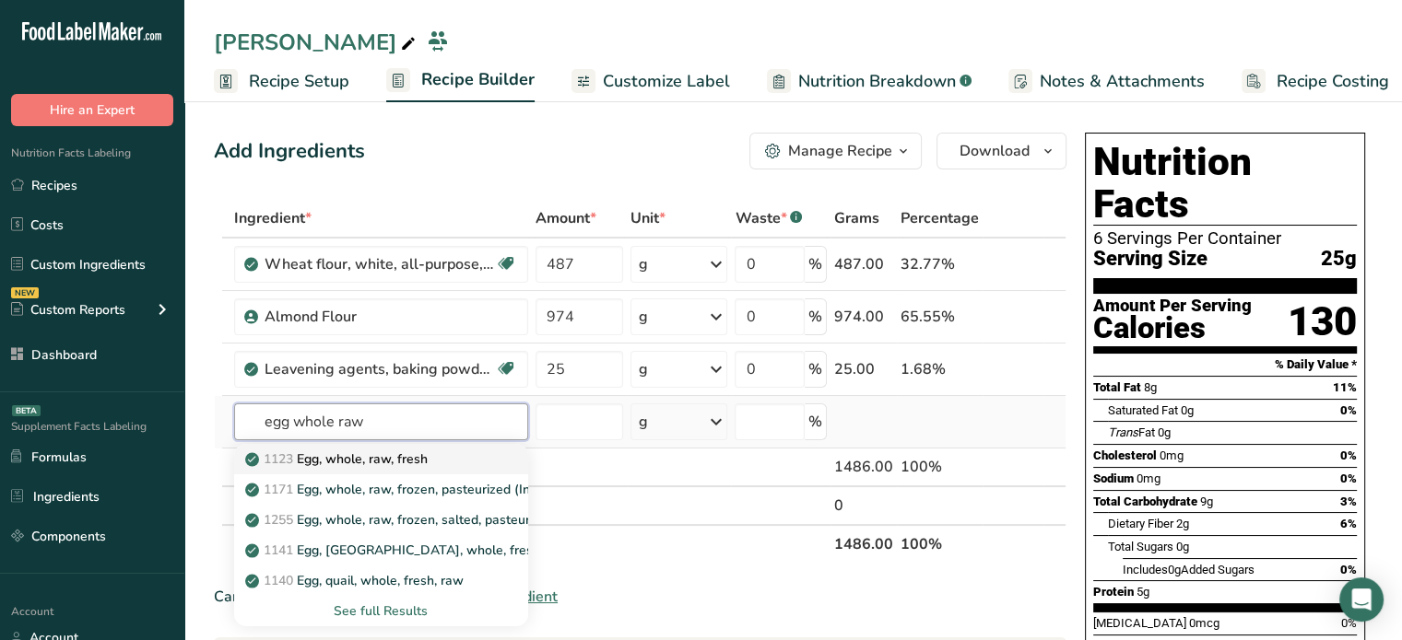
type input "egg whole raw"
click at [453, 456] on div "1123 Egg, whole, raw, fresh" at bounding box center [366, 459] width 235 height 19
type input "Egg, whole, raw, fresh"
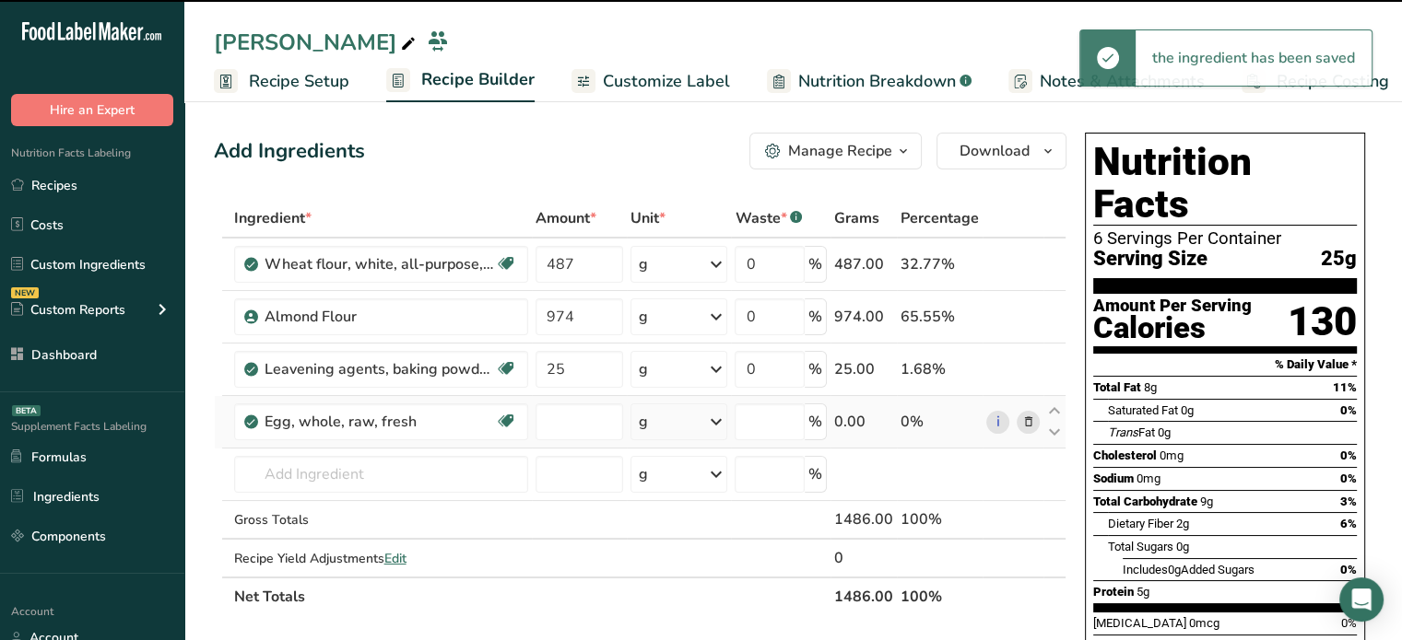
type input "0"
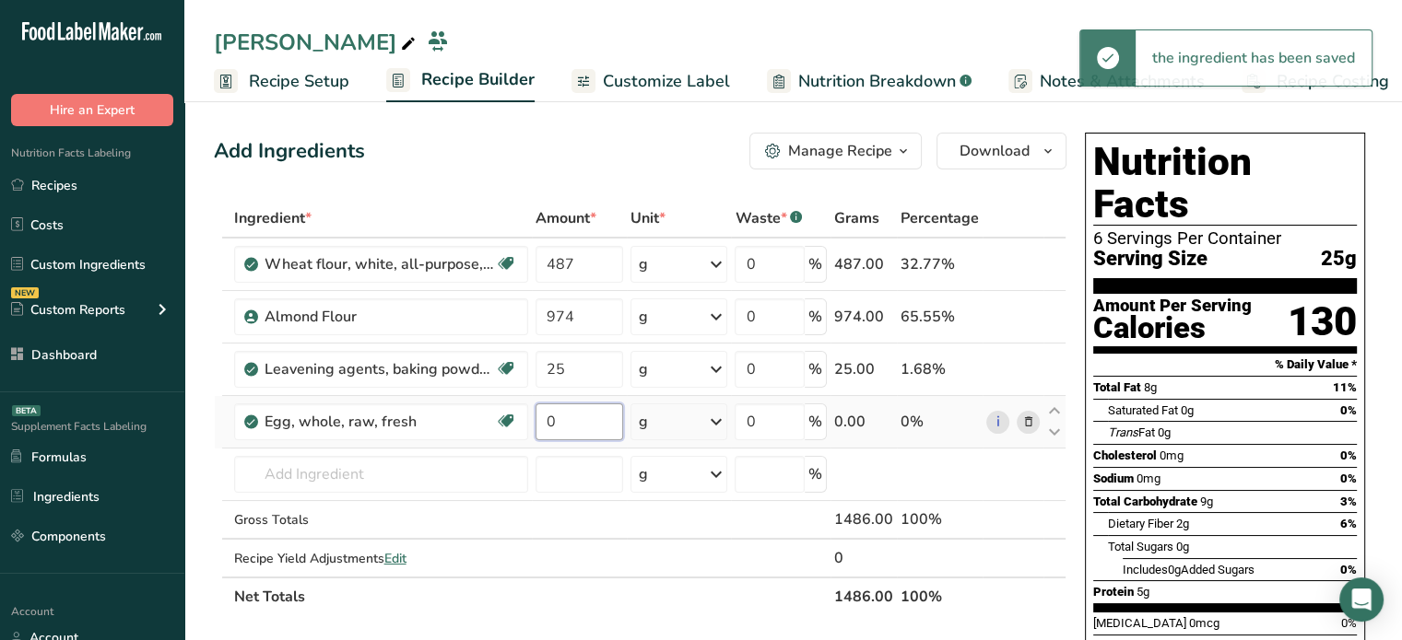
click at [593, 433] on input "0" at bounding box center [579, 422] width 88 height 37
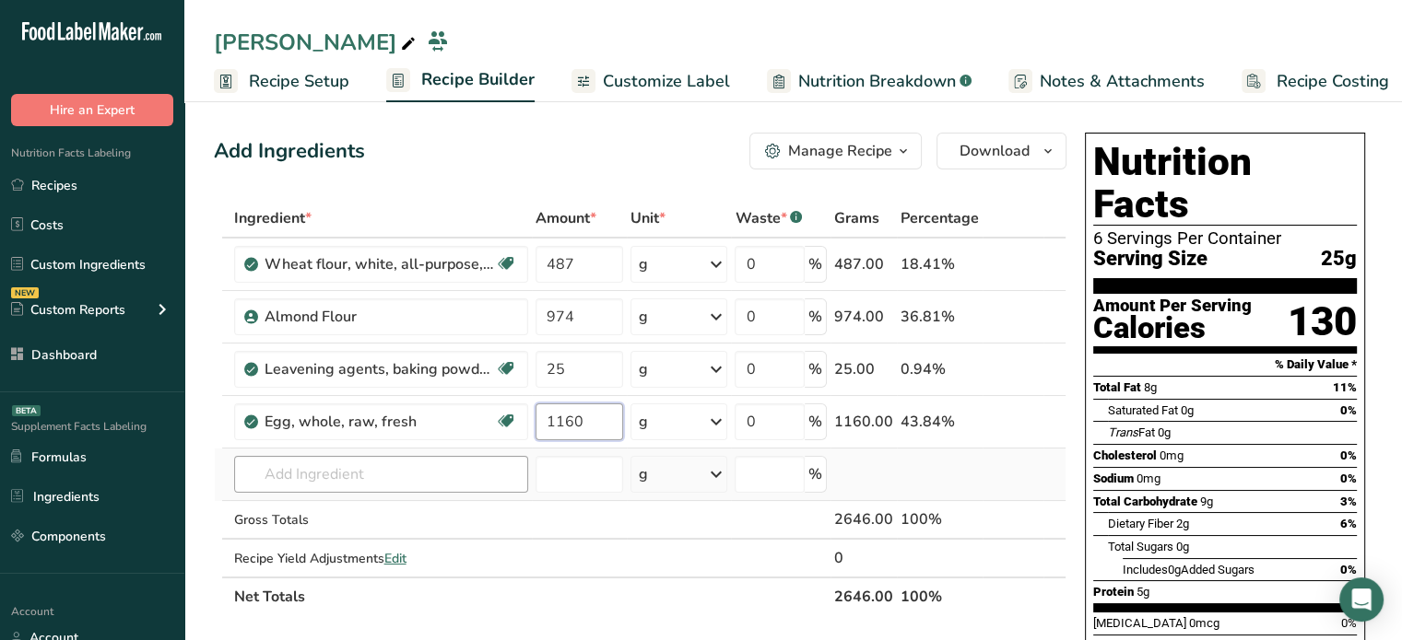
type input "1160"
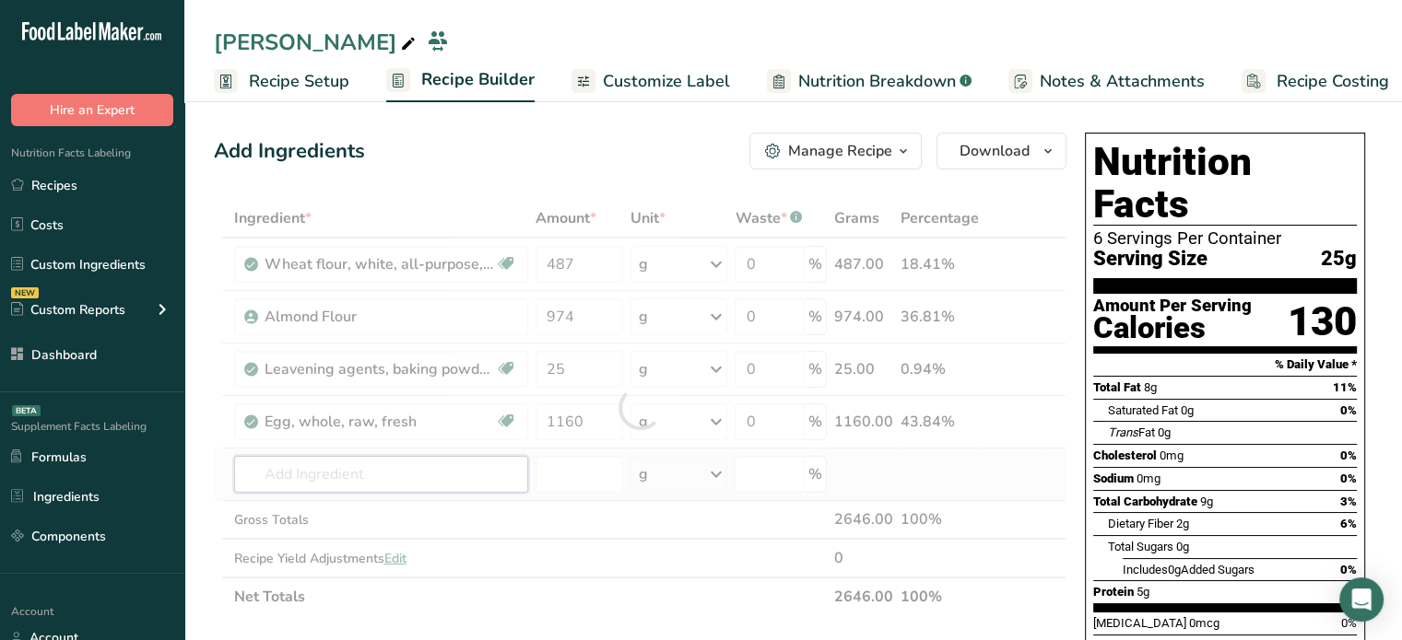
click at [376, 488] on div "Ingredient * Amount * Unit * Waste * .a-a{fill:#347362;}.b-a{fill:#fff;} Grams …" at bounding box center [640, 407] width 852 height 417
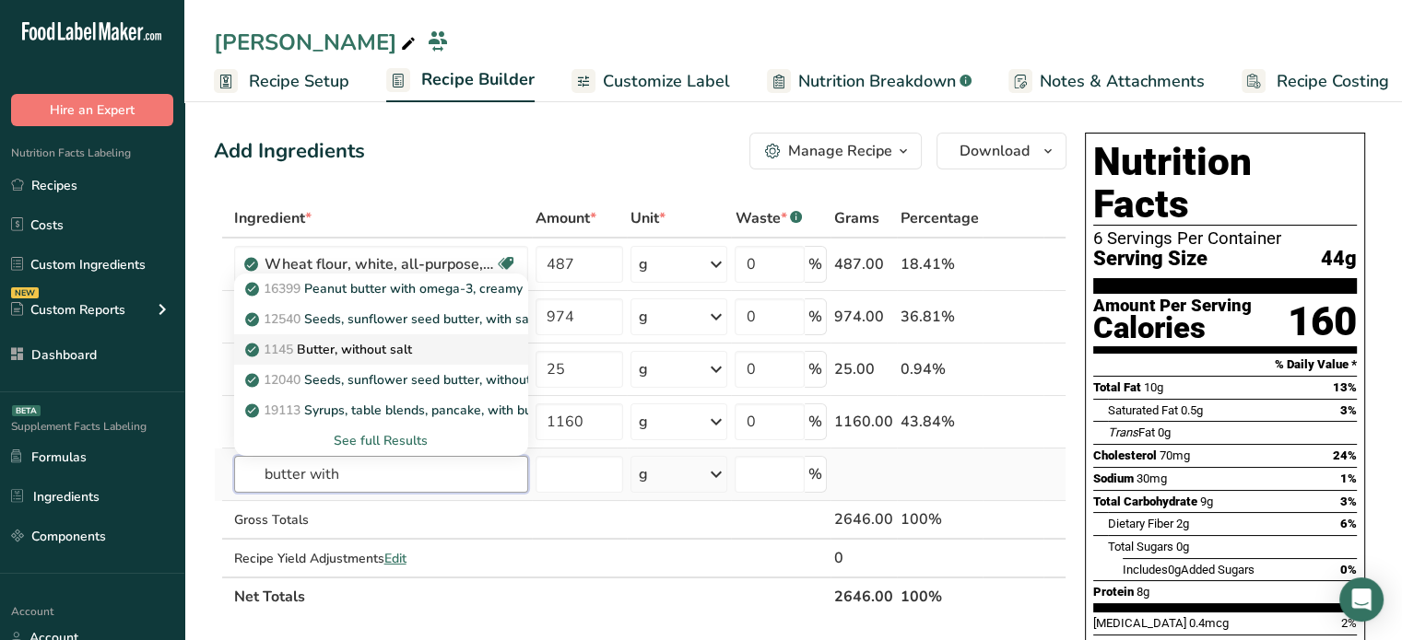
type input "butter with"
click at [443, 357] on div "1145 Butter, without salt" at bounding box center [366, 349] width 235 height 19
type input "Butter, without salt"
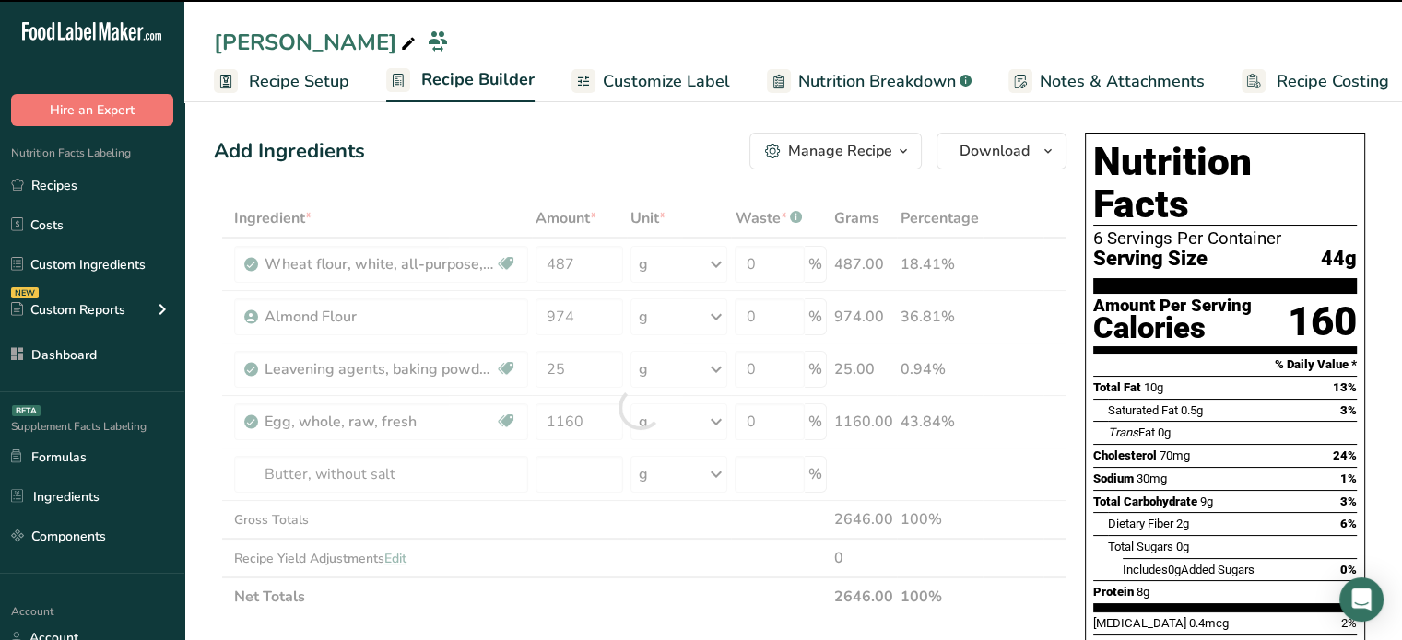
type input "0"
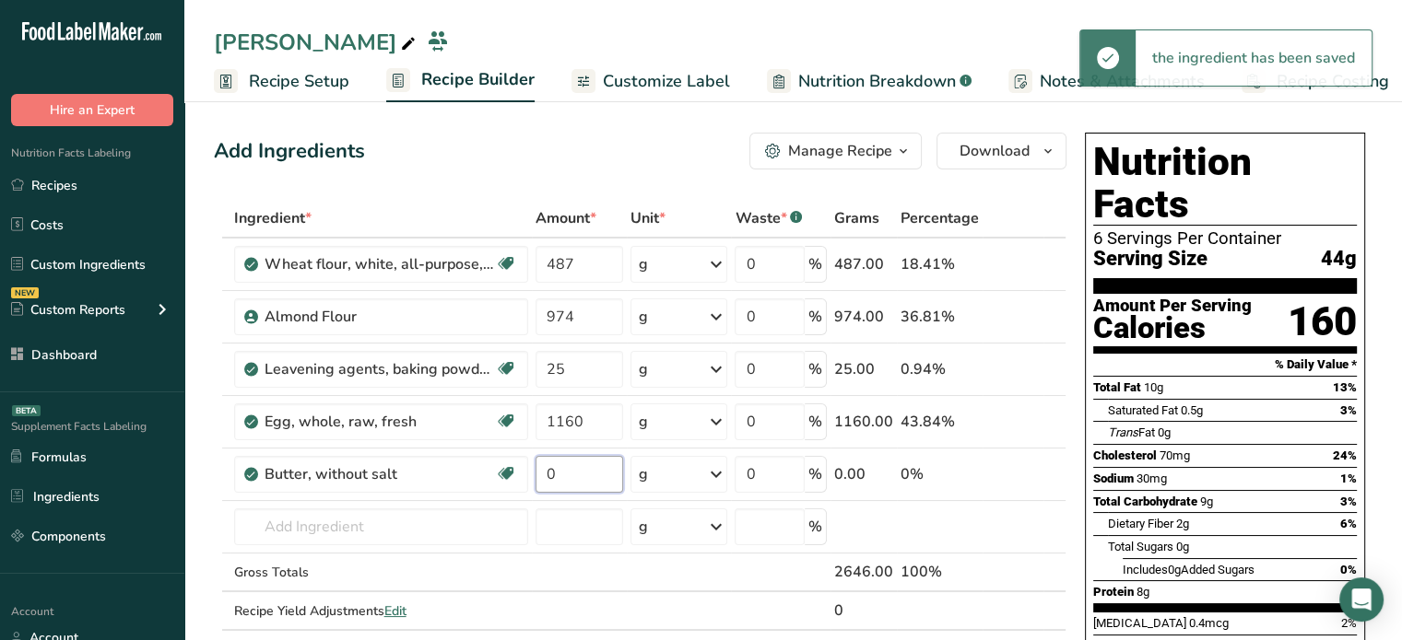
click at [604, 464] on input "0" at bounding box center [579, 474] width 88 height 37
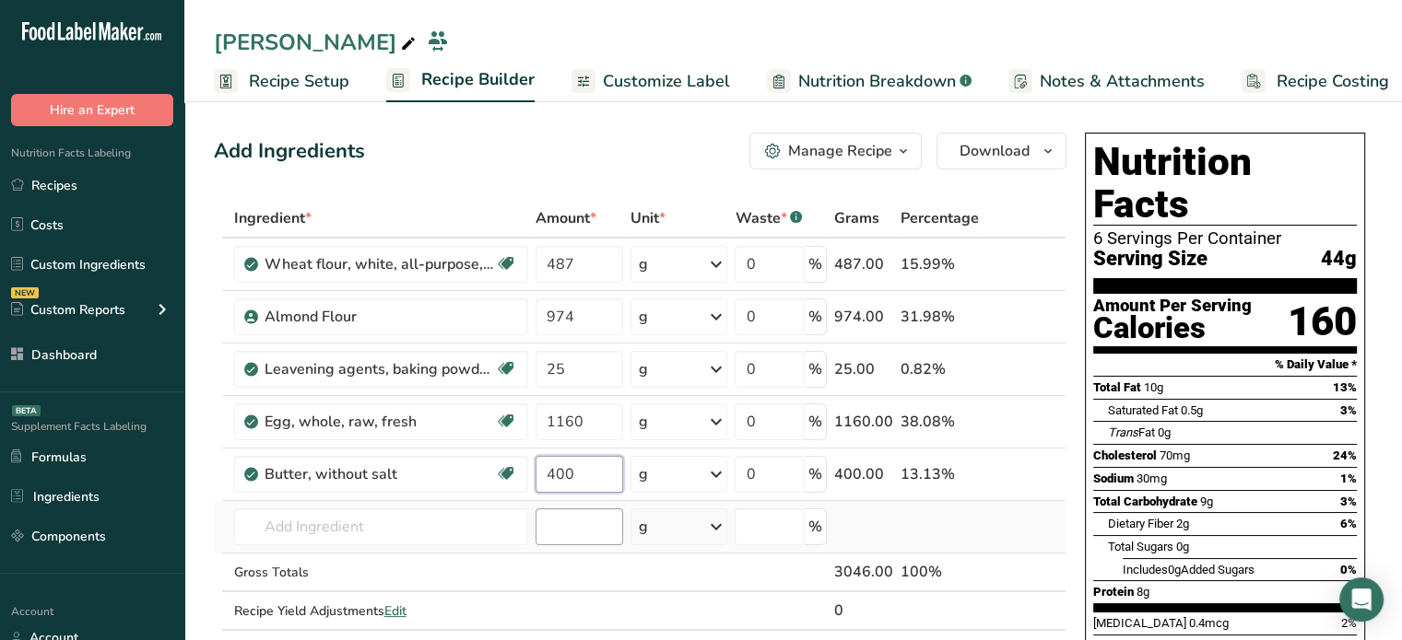
type input "400"
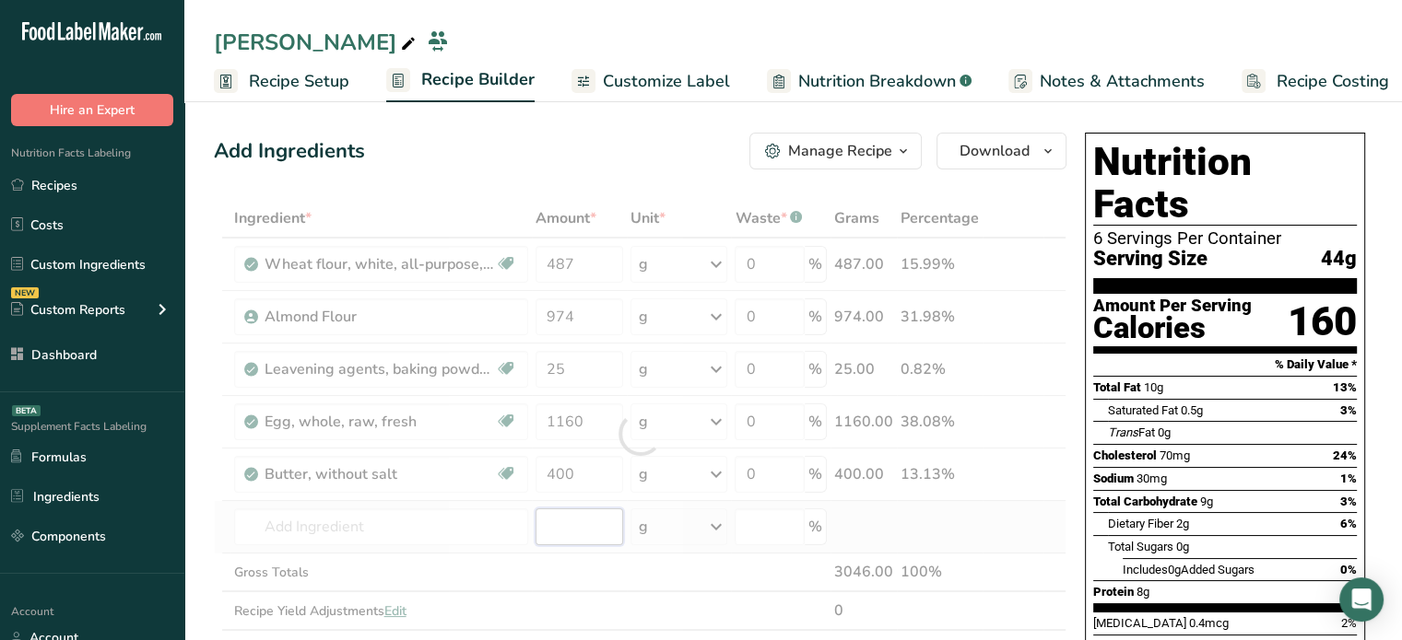
click at [565, 521] on div "Ingredient * Amount * Unit * Waste * .a-a{fill:#347362;}.b-a{fill:#fff;} Grams …" at bounding box center [640, 434] width 852 height 470
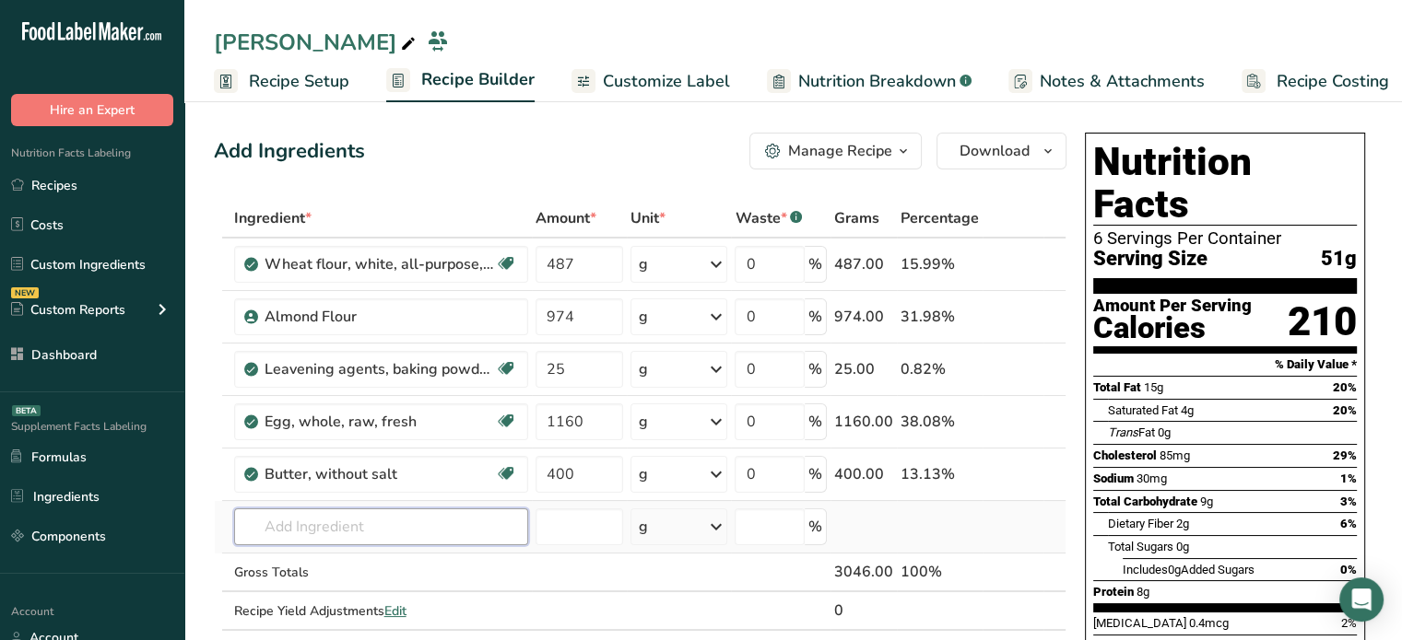
click at [484, 541] on input "text" at bounding box center [381, 527] width 294 height 37
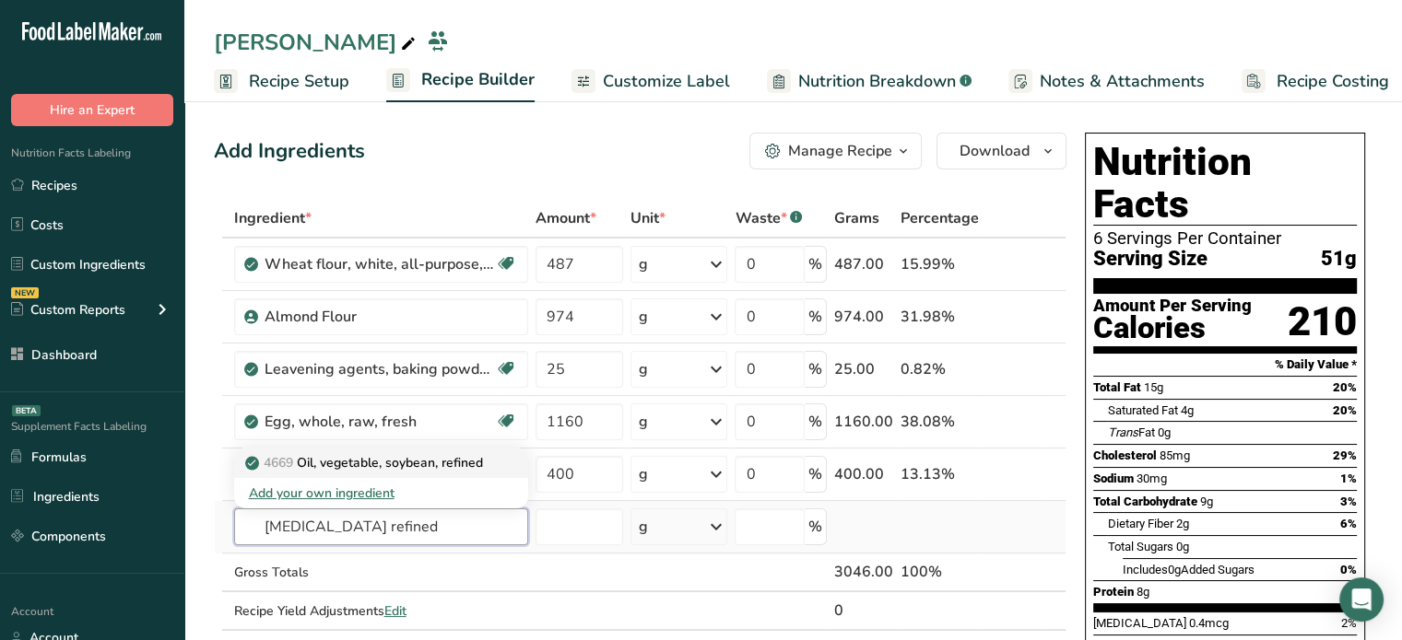
type input "soybean oil refined"
click at [412, 469] on p "4669 Oil, vegetable, soybean, refined" at bounding box center [366, 462] width 234 height 19
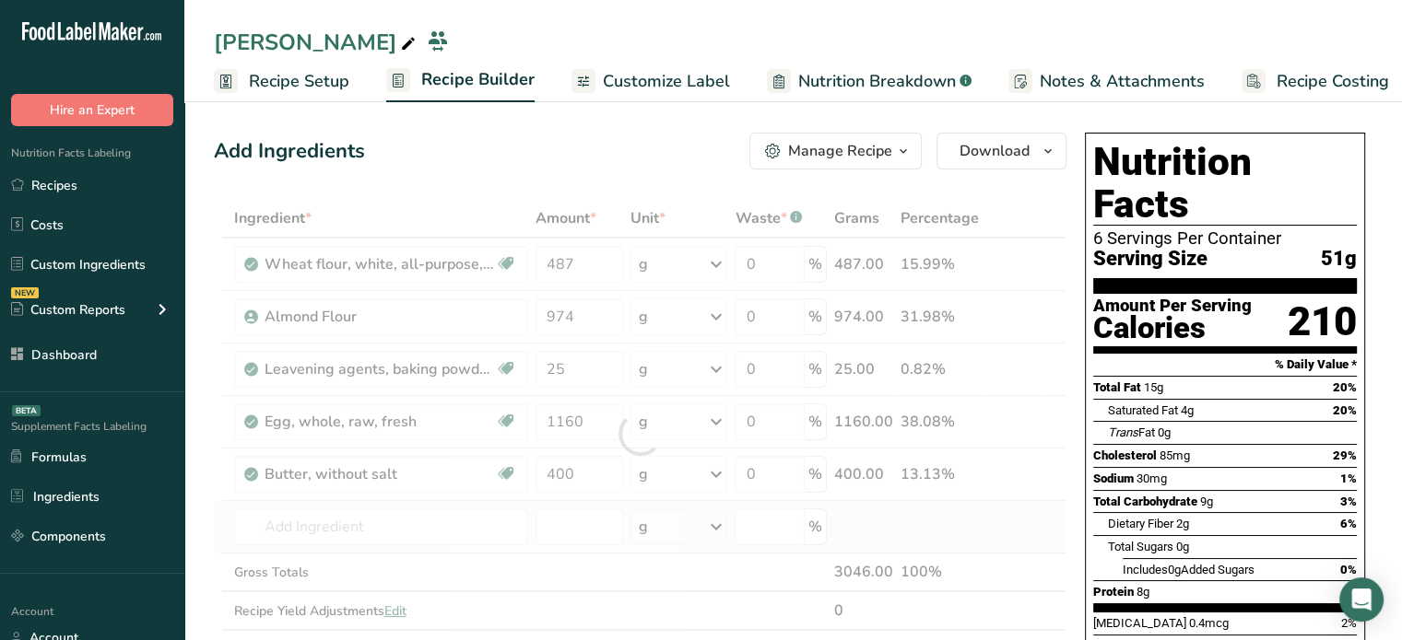
type input "Oil, vegetable, soybean, refined"
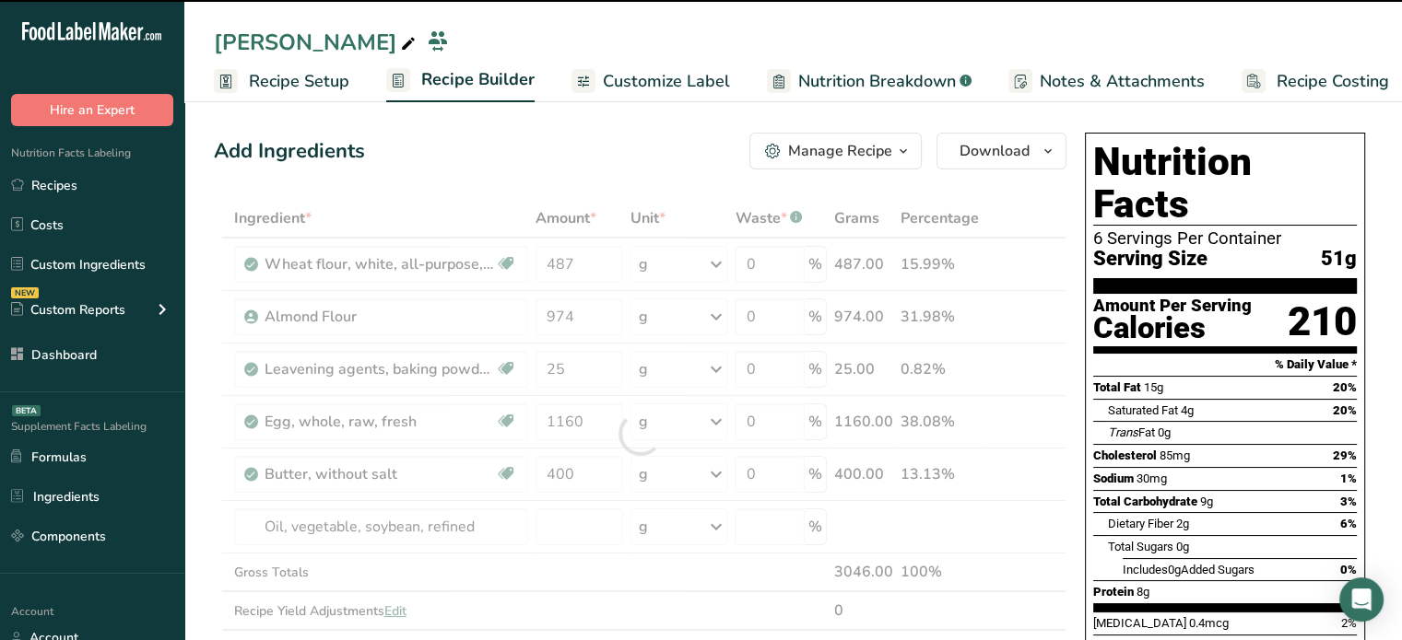
type input "0"
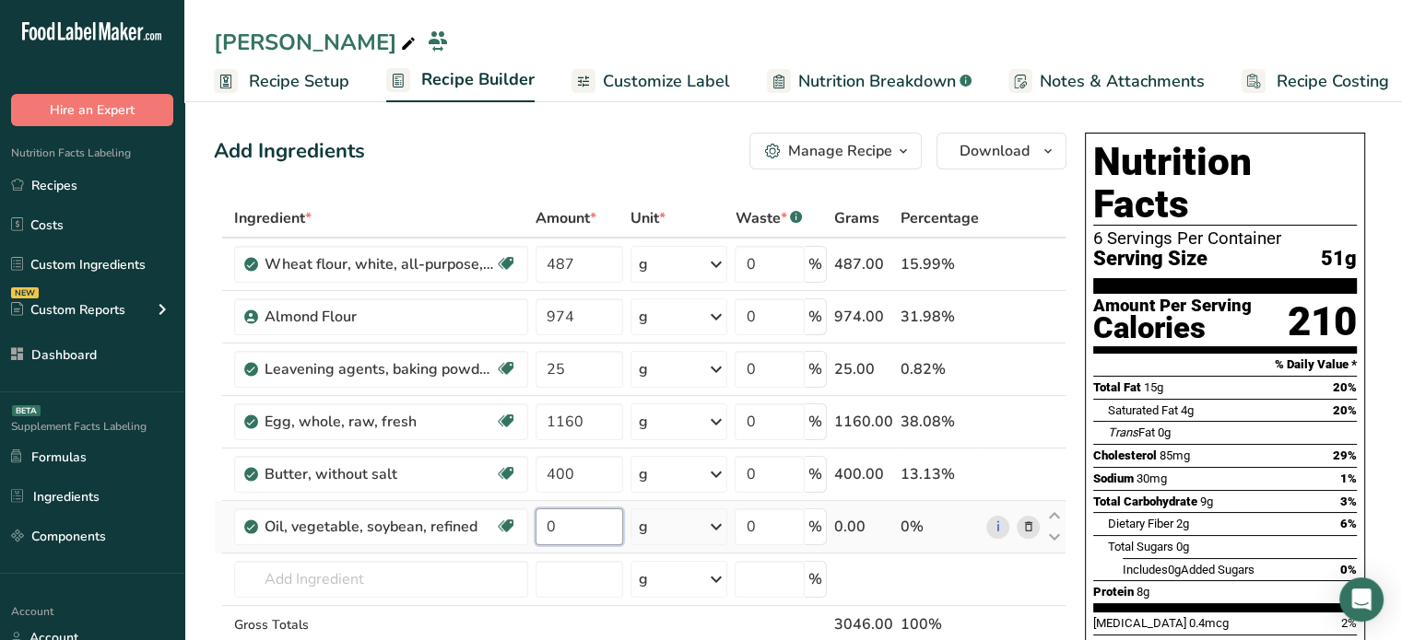
click at [582, 518] on input "0" at bounding box center [579, 527] width 88 height 37
type input "300"
click at [392, 597] on div "Ingredient * Amount * Unit * Waste * .a-a{fill:#347362;}.b-a{fill:#fff;} Grams …" at bounding box center [640, 460] width 852 height 522
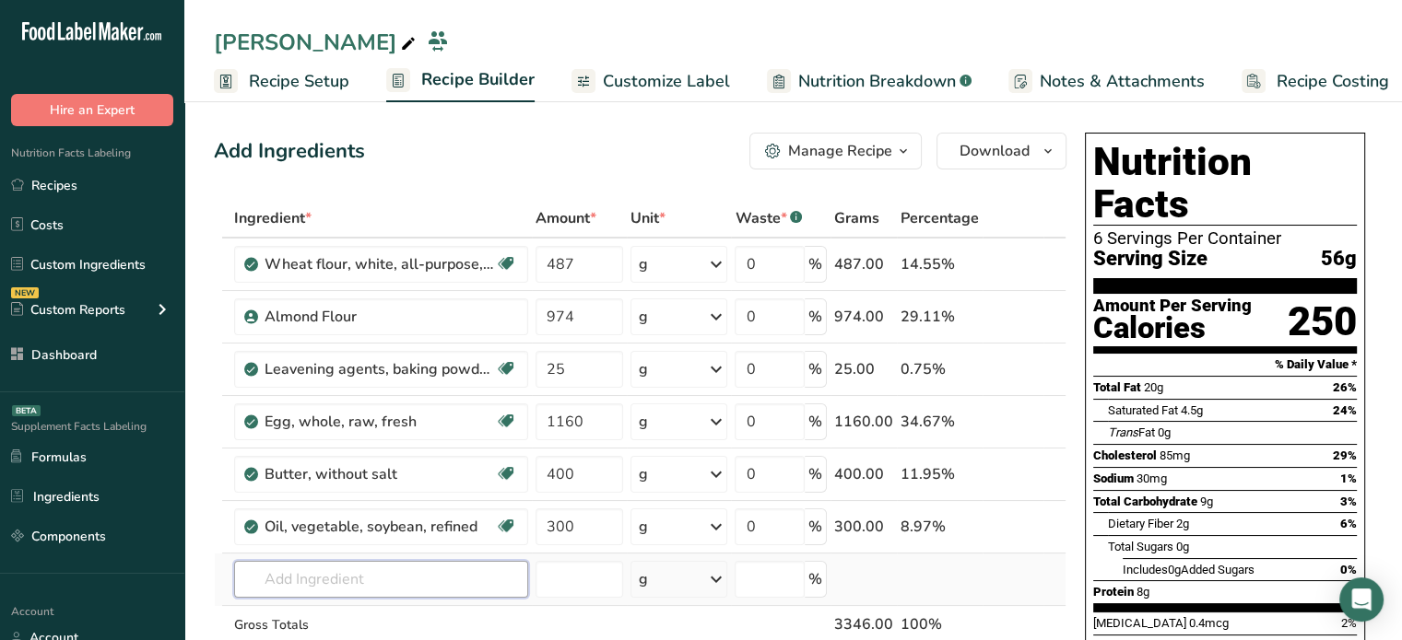
click at [419, 566] on input "text" at bounding box center [381, 579] width 294 height 37
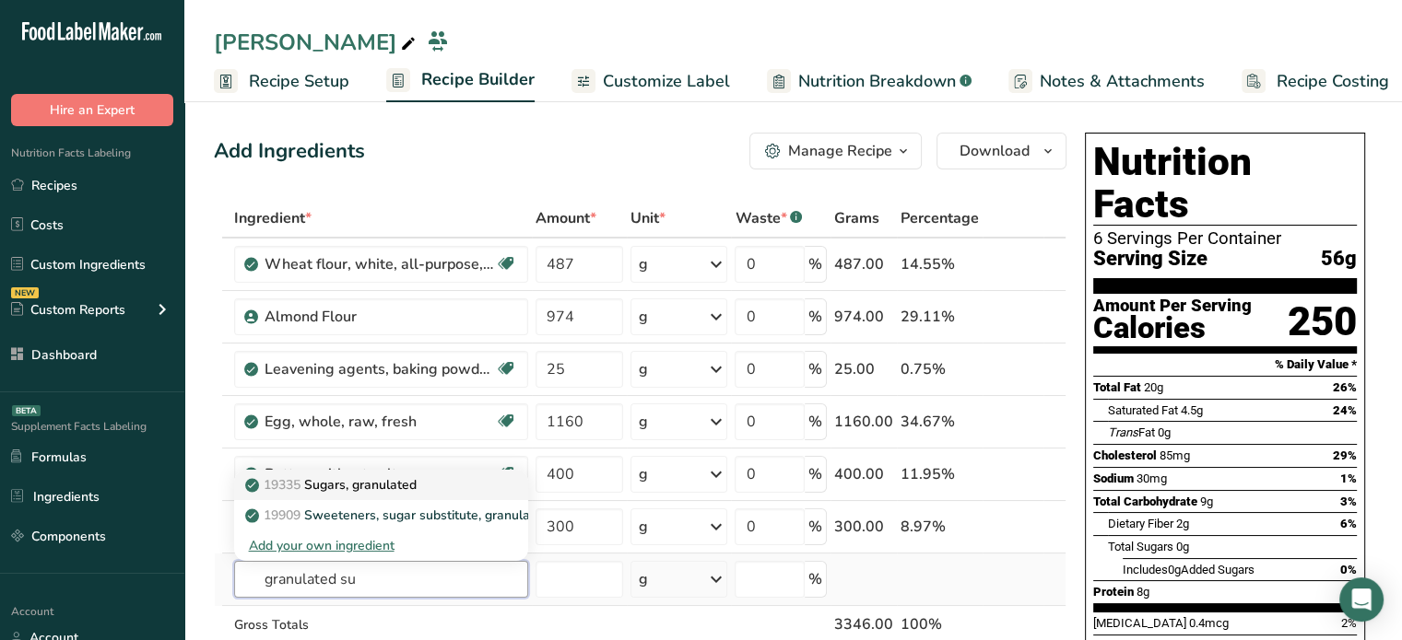
type input "granulated su"
click at [387, 492] on p "19335 Sugars, granulated" at bounding box center [333, 484] width 168 height 19
type input "Sugars, granulated"
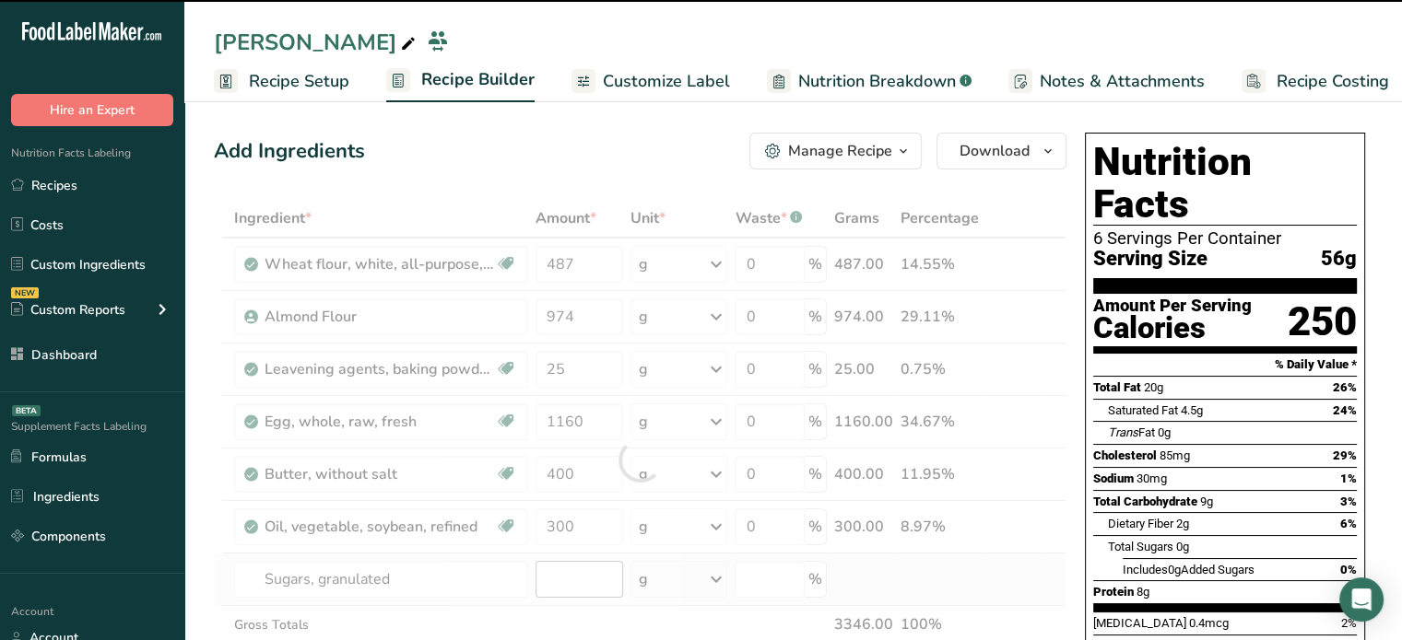
type input "0"
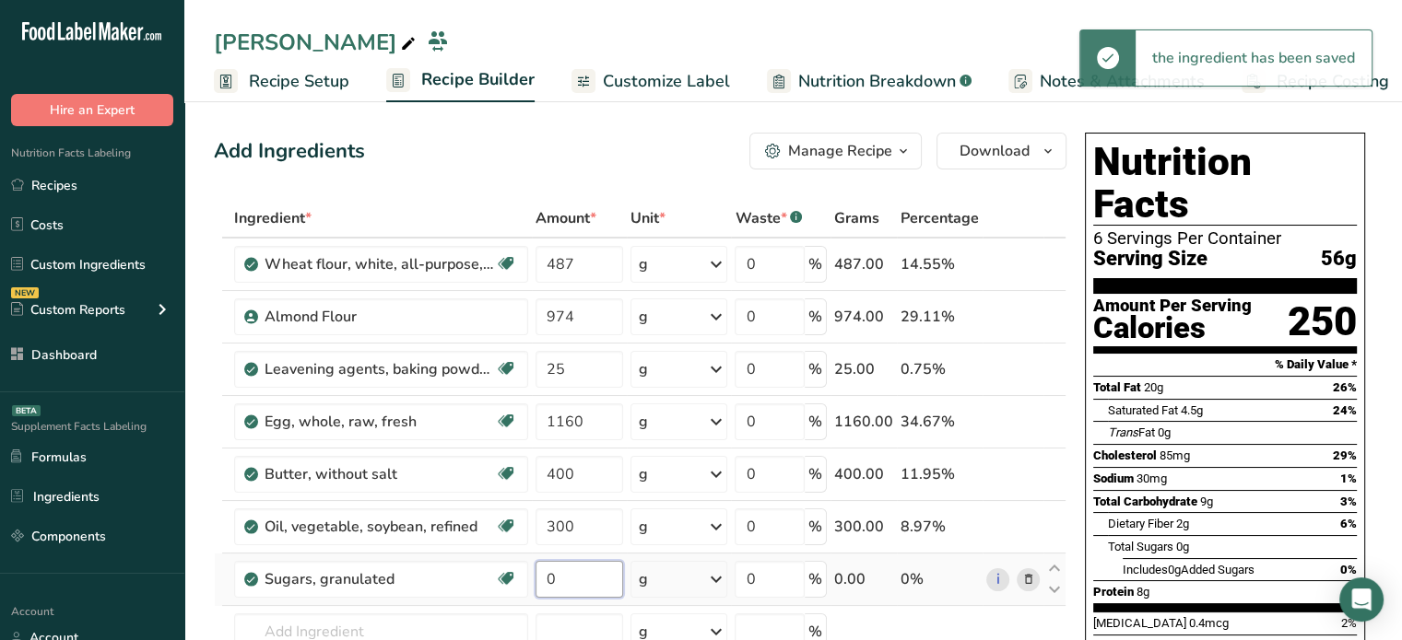
click at [601, 569] on input "0" at bounding box center [579, 579] width 88 height 37
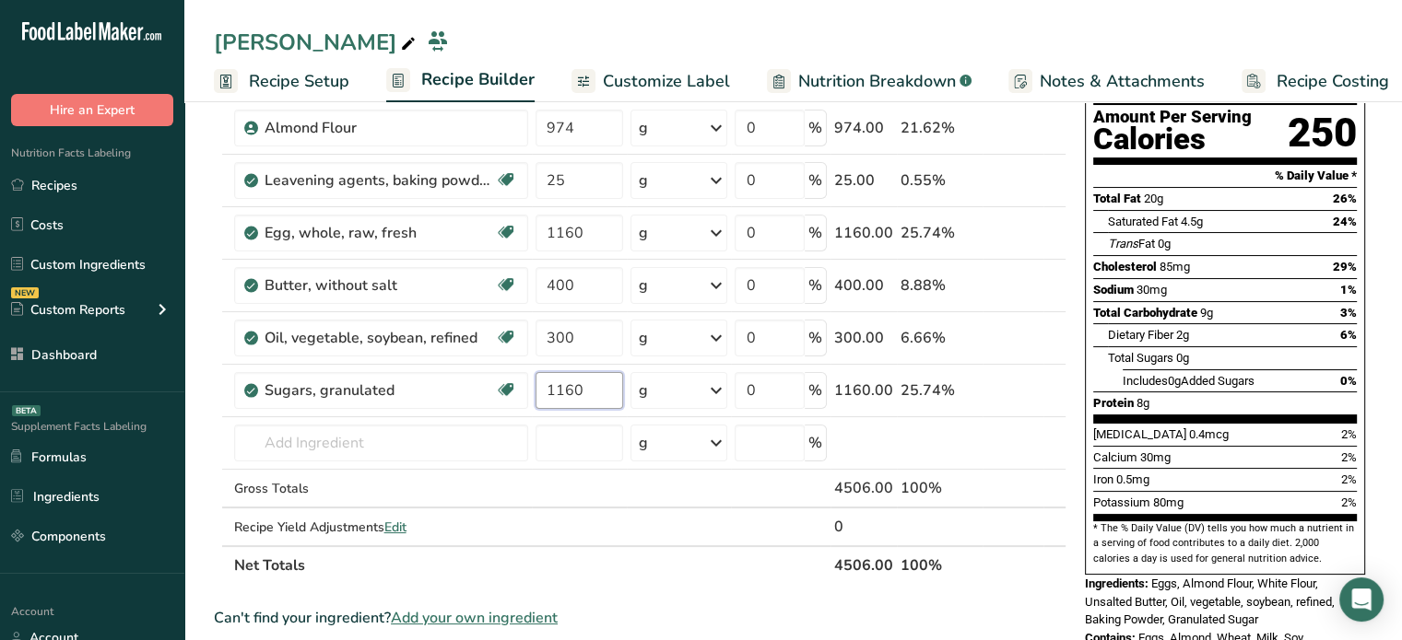
scroll to position [209, 0]
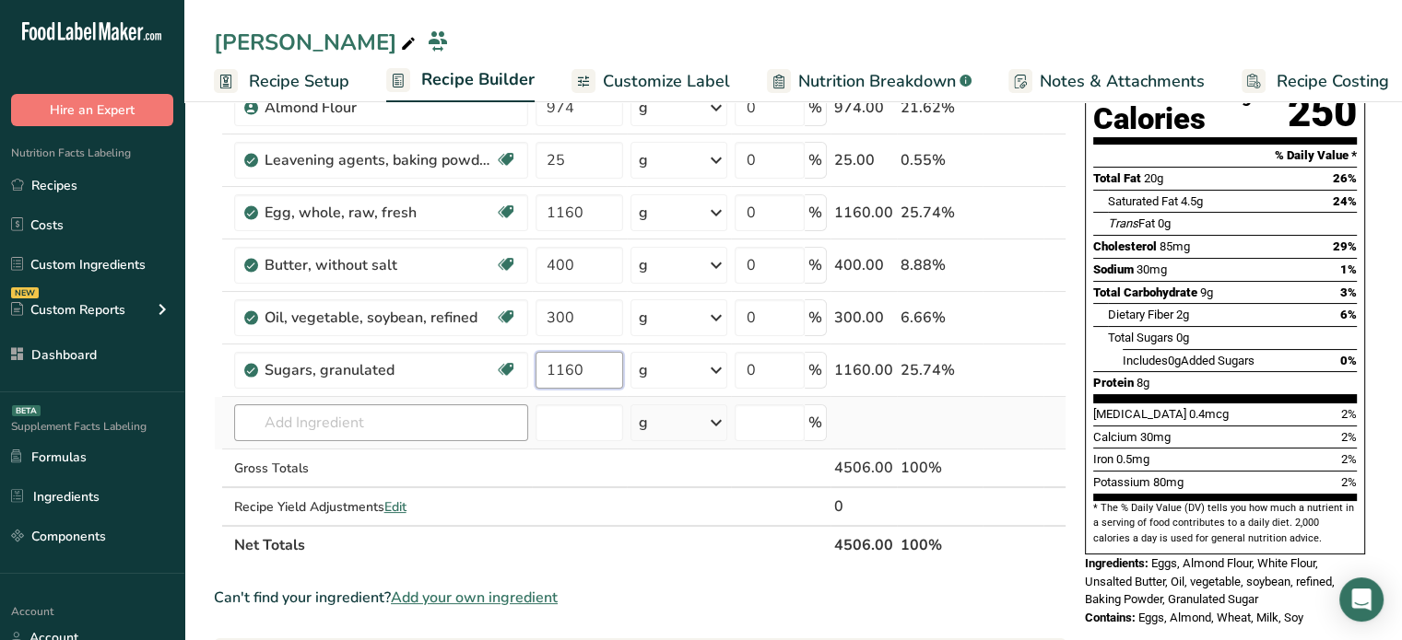
type input "1160"
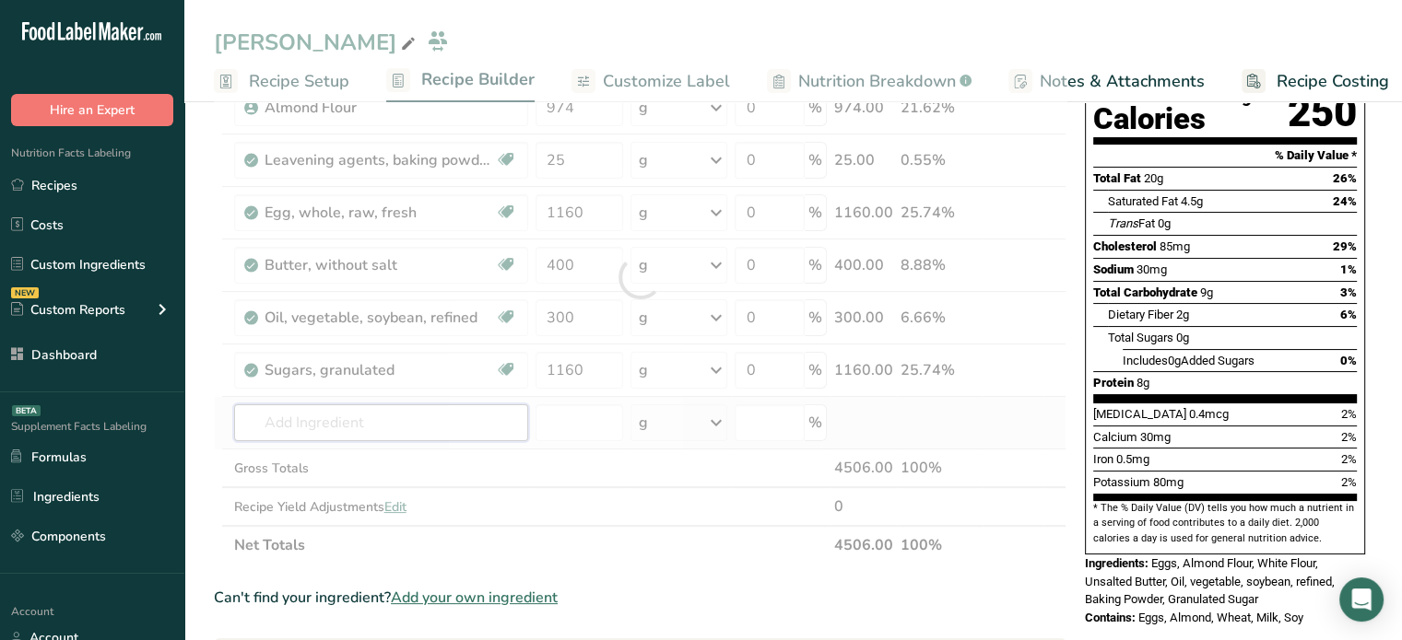
click at [416, 413] on div "Ingredient * Amount * Unit * Waste * .a-a{fill:#347362;}.b-a{fill:#fff;} Grams …" at bounding box center [640, 277] width 852 height 575
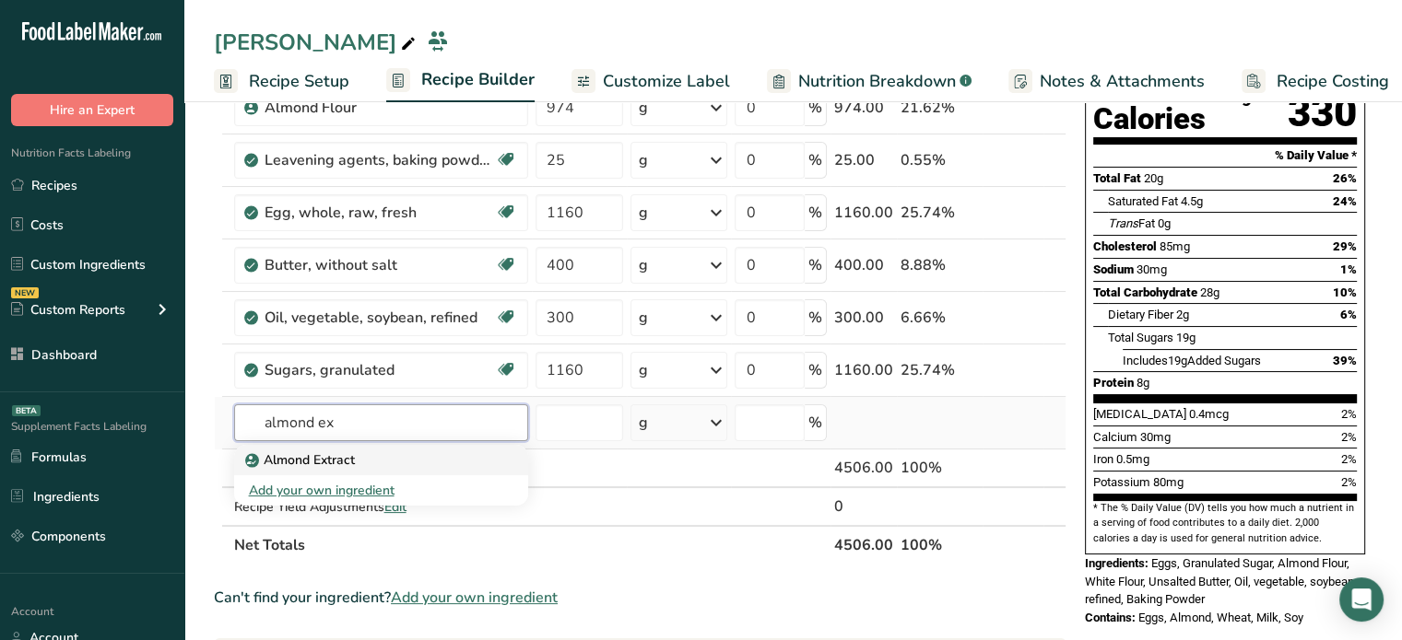
type input "almond ex"
click at [475, 464] on div "Almond Extract" at bounding box center [366, 460] width 235 height 19
type input "Almond Extract"
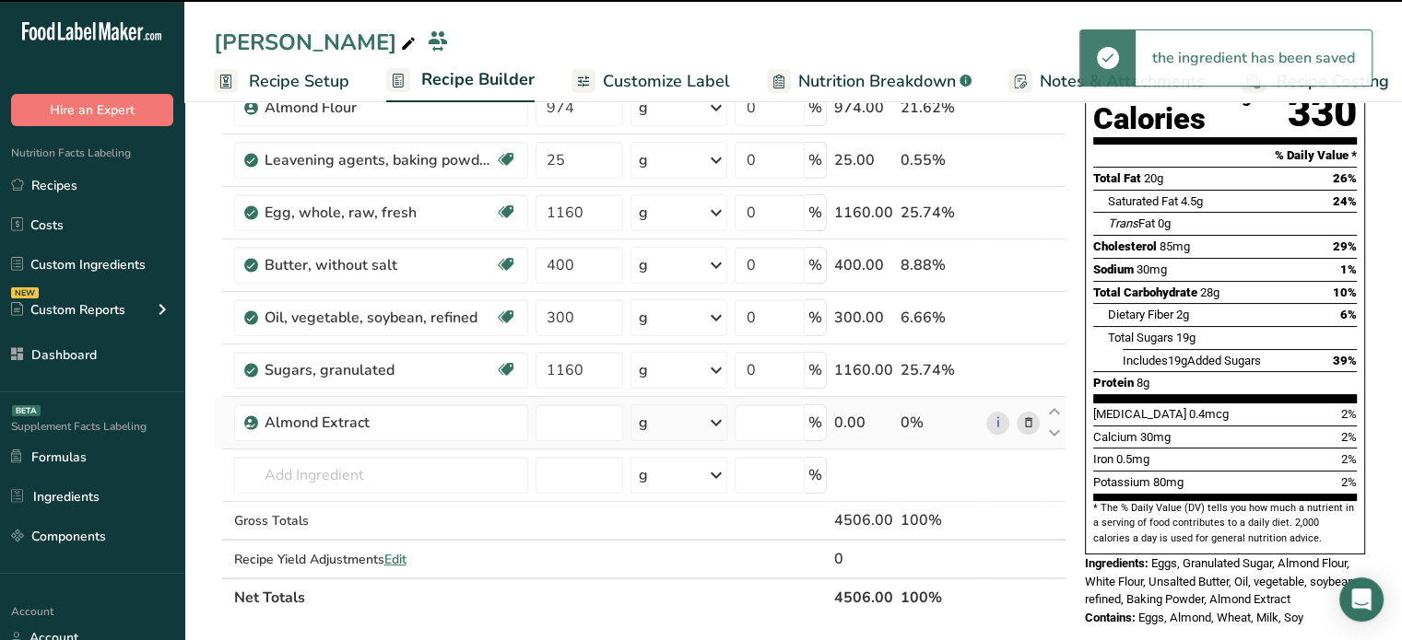
type input "0"
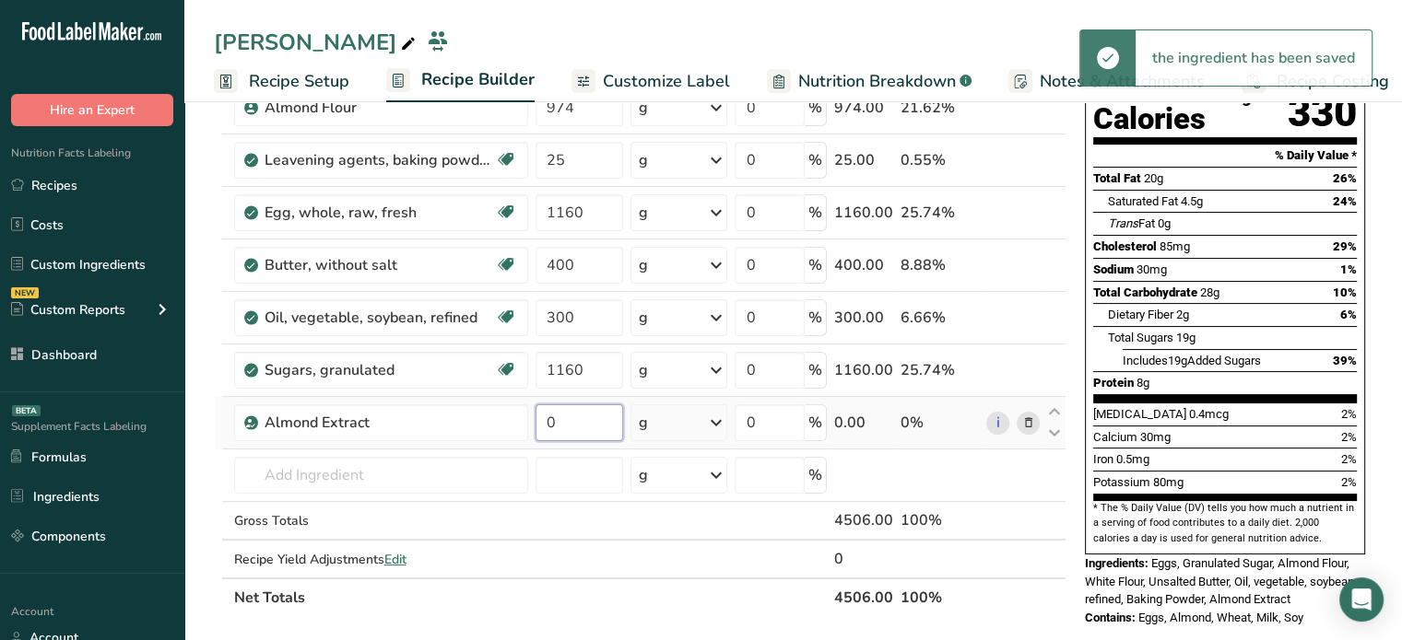
click at [571, 434] on input "0" at bounding box center [579, 423] width 88 height 37
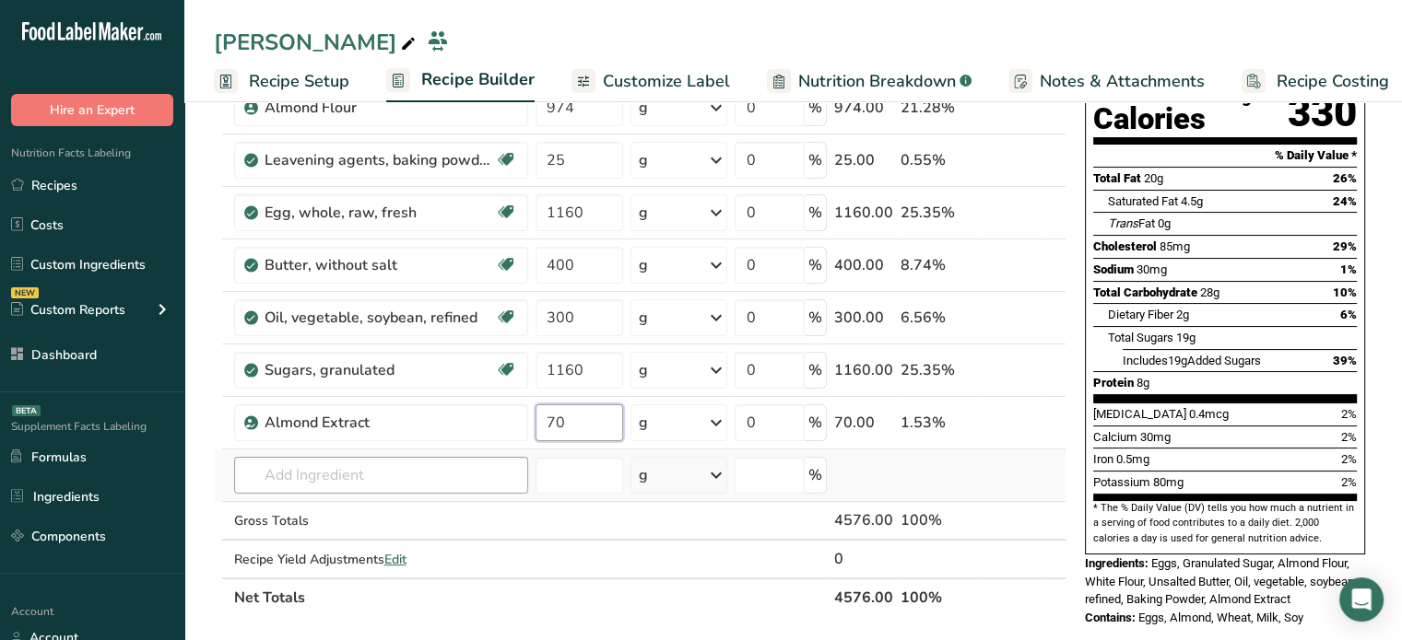
type input "70"
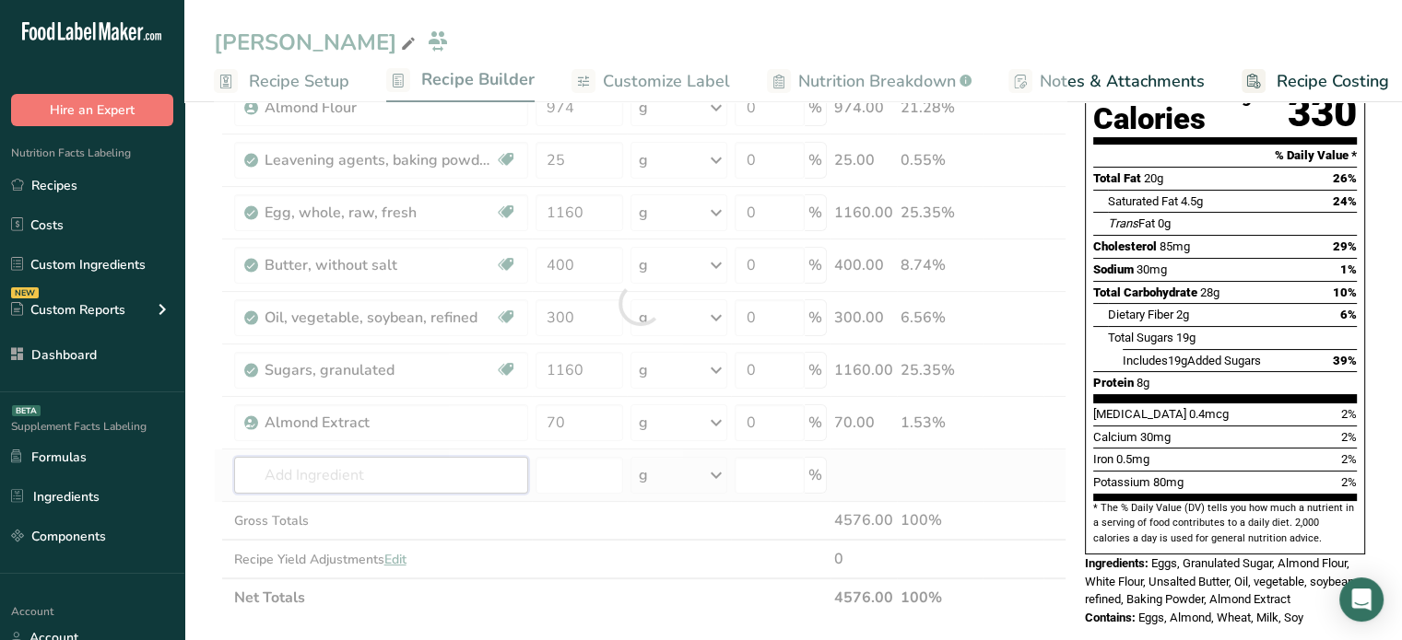
click at [459, 457] on div "Ingredient * Amount * Unit * Waste * .a-a{fill:#347362;}.b-a{fill:#fff;} Grams …" at bounding box center [640, 304] width 852 height 628
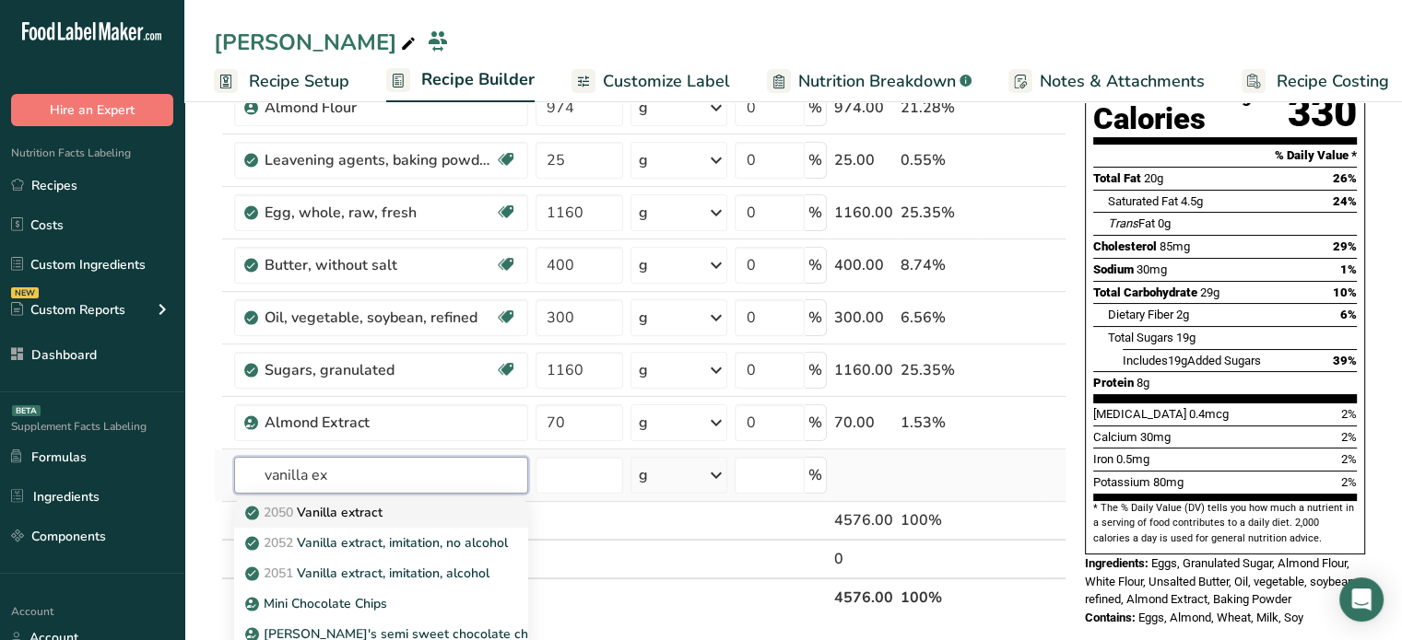
type input "vanilla ex"
click at [348, 515] on p "2050 Vanilla extract" at bounding box center [316, 512] width 134 height 19
type input "Vanilla extract"
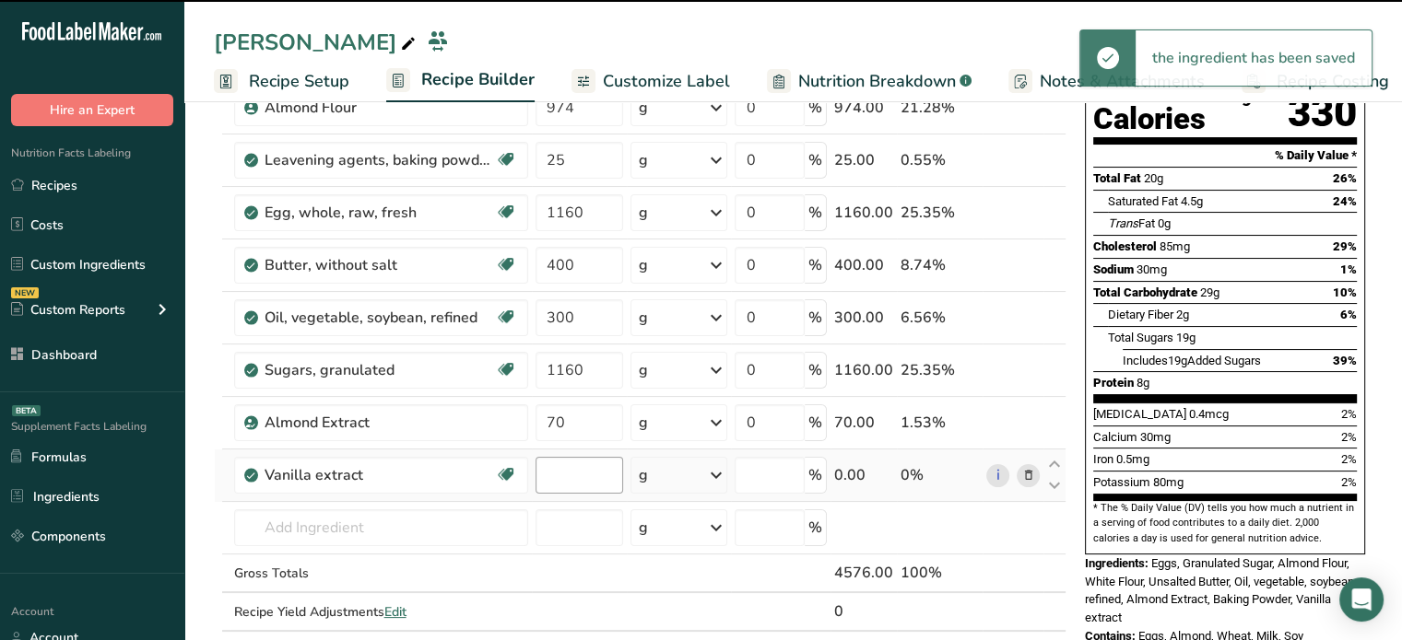
type input "0"
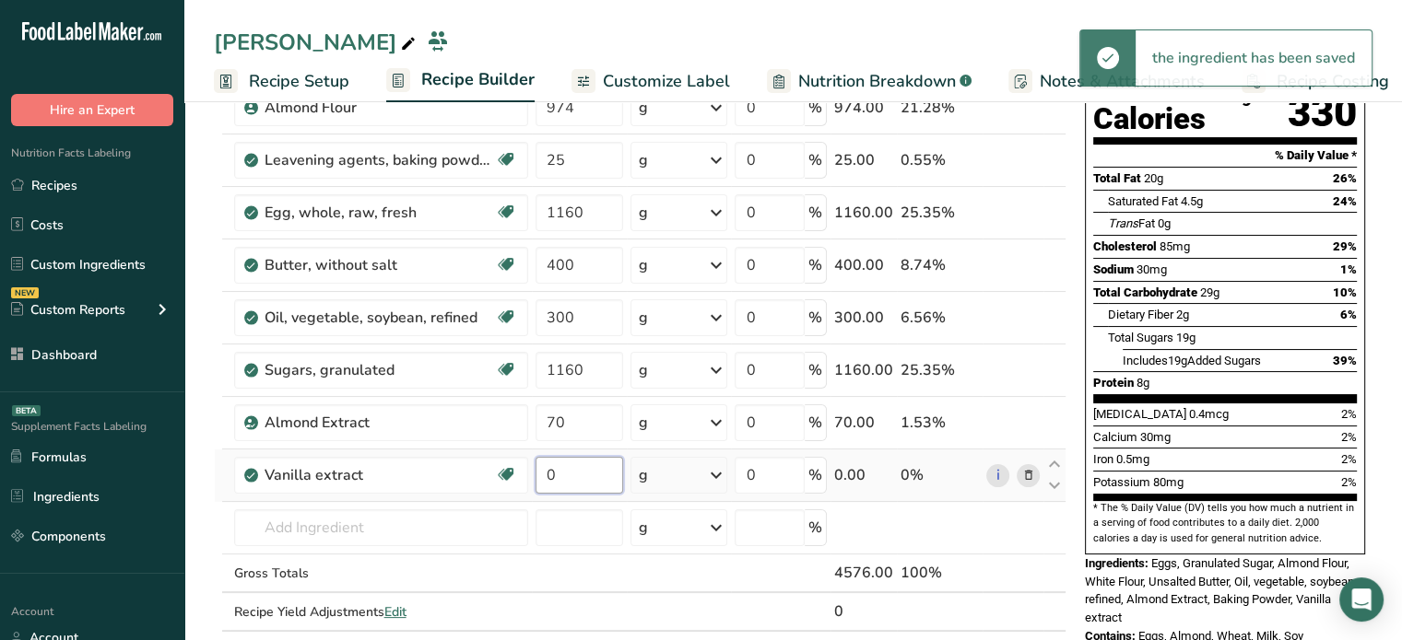
click at [601, 460] on input "0" at bounding box center [579, 475] width 88 height 37
type input "50"
click at [534, 536] on div "Ingredient * Amount * Unit * Waste * .a-a{fill:#347362;}.b-a{fill:#fff;} Grams …" at bounding box center [640, 330] width 852 height 680
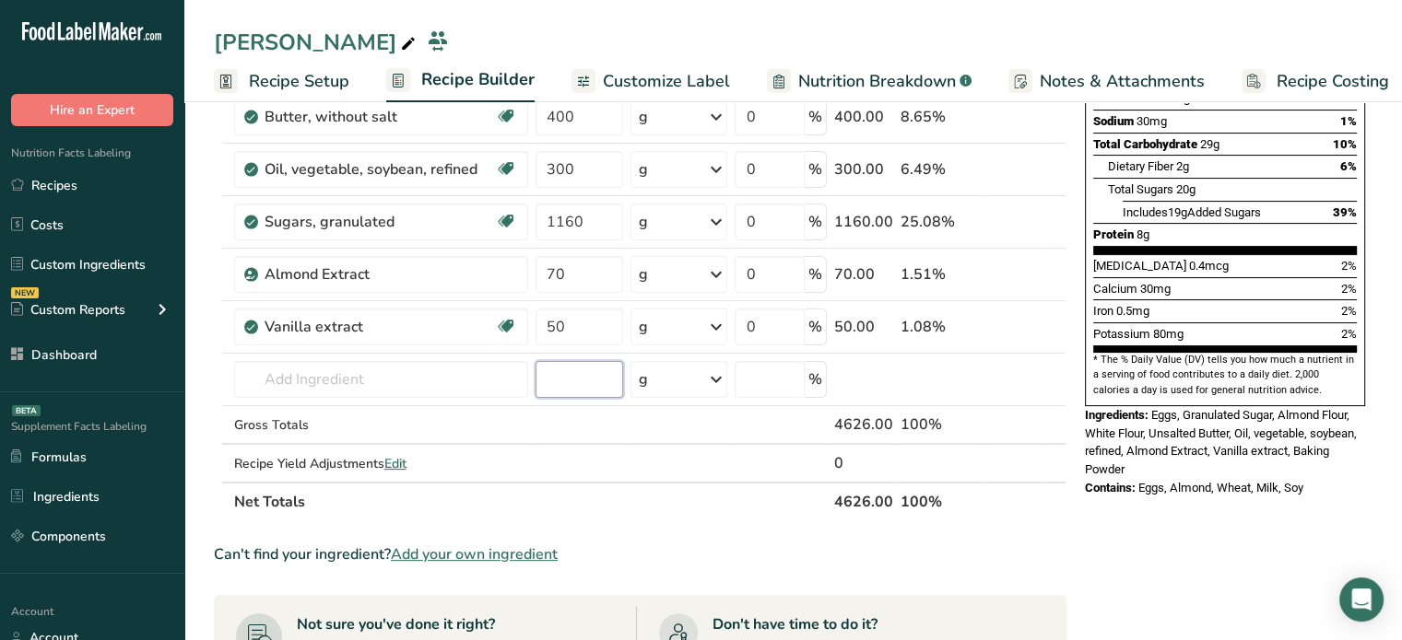
scroll to position [381, 0]
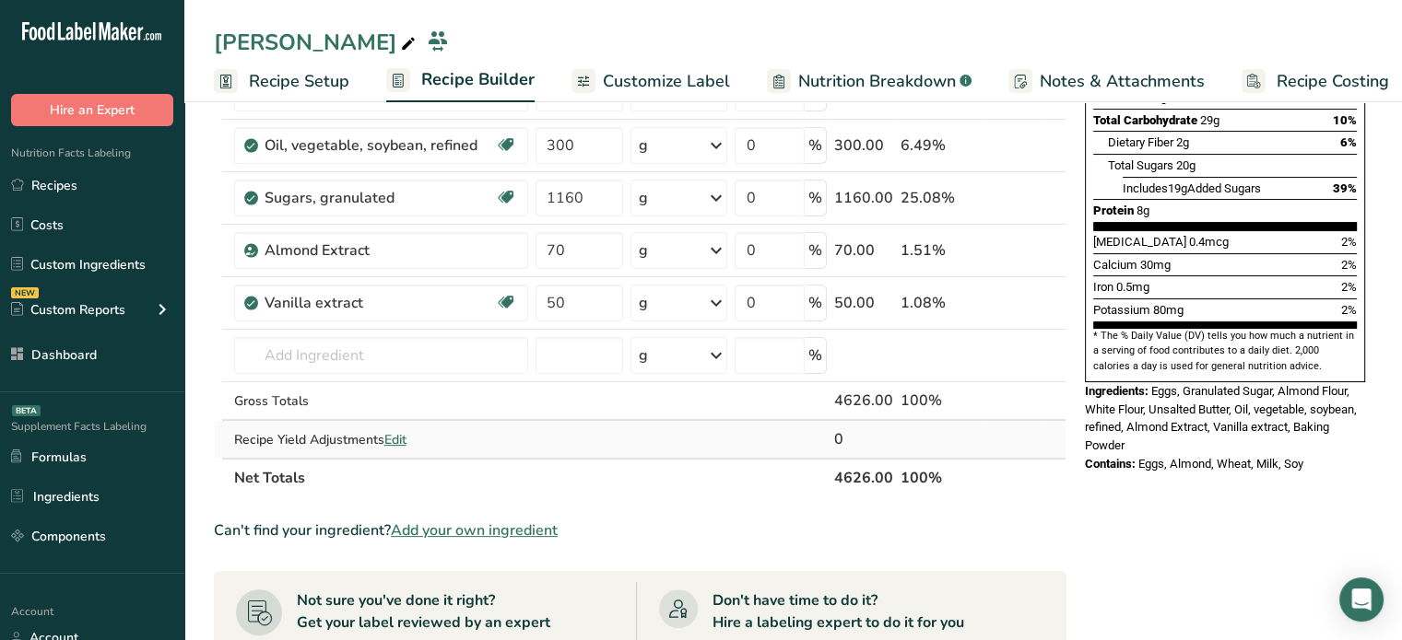
click at [391, 433] on span "Edit" at bounding box center [395, 440] width 22 height 18
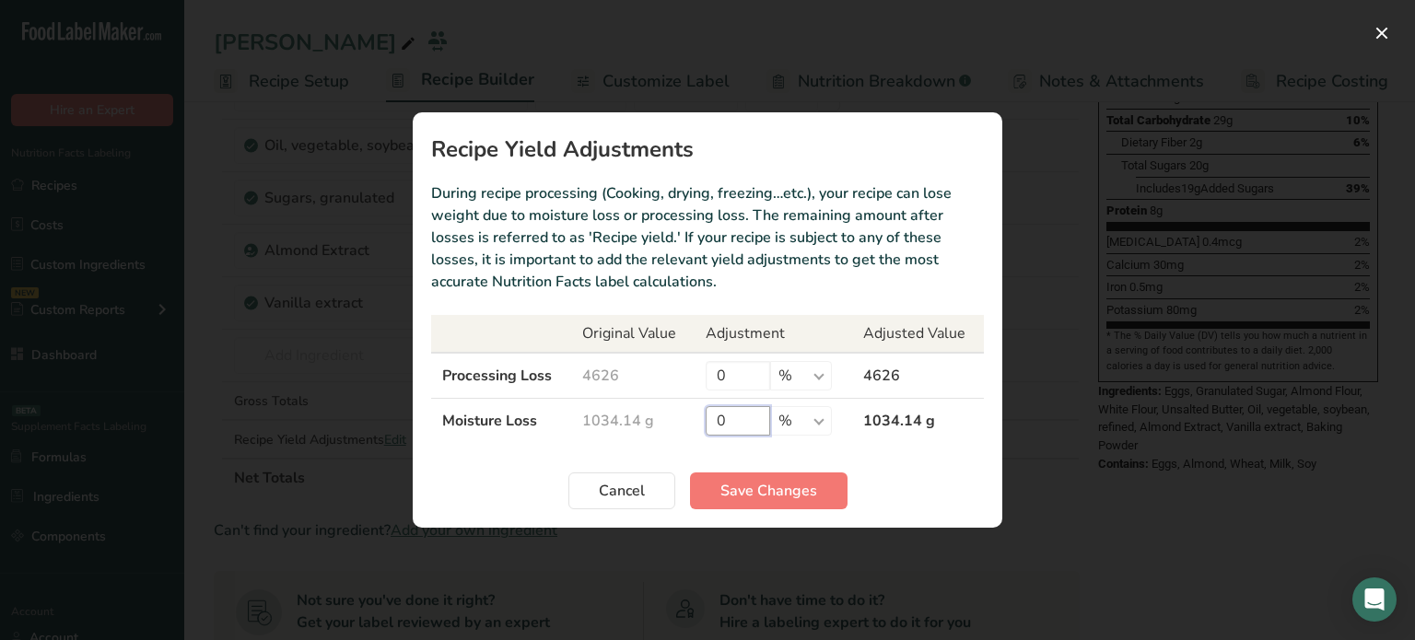
drag, startPoint x: 751, startPoint y: 428, endPoint x: 693, endPoint y: 421, distance: 58.4
click at [693, 421] on tr "Moisture Loss 1034.14 g 0 % g kg mg mcg lb oz 1034.14 g" at bounding box center [707, 421] width 553 height 45
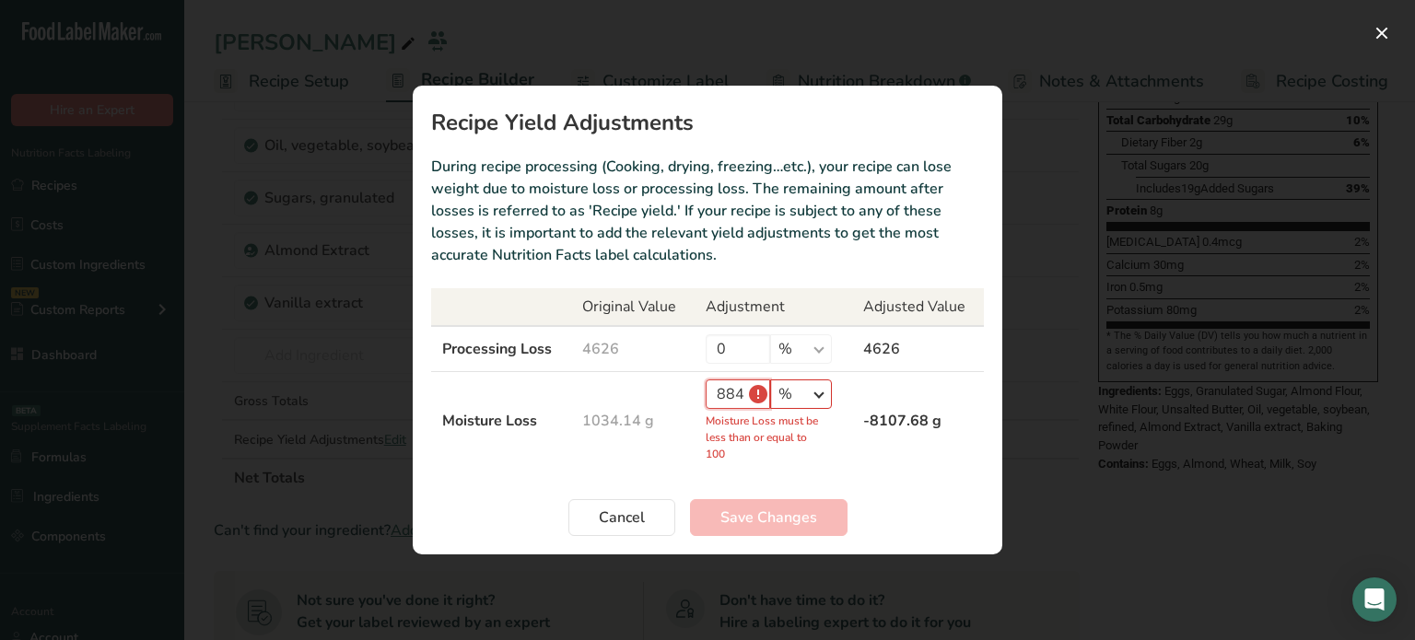
type input "884"
click at [816, 381] on select "% g kg mg mcg lb oz" at bounding box center [801, 394] width 62 height 29
select select "0"
click at [770, 405] on select "% g kg mg mcg lb oz" at bounding box center [801, 394] width 62 height 29
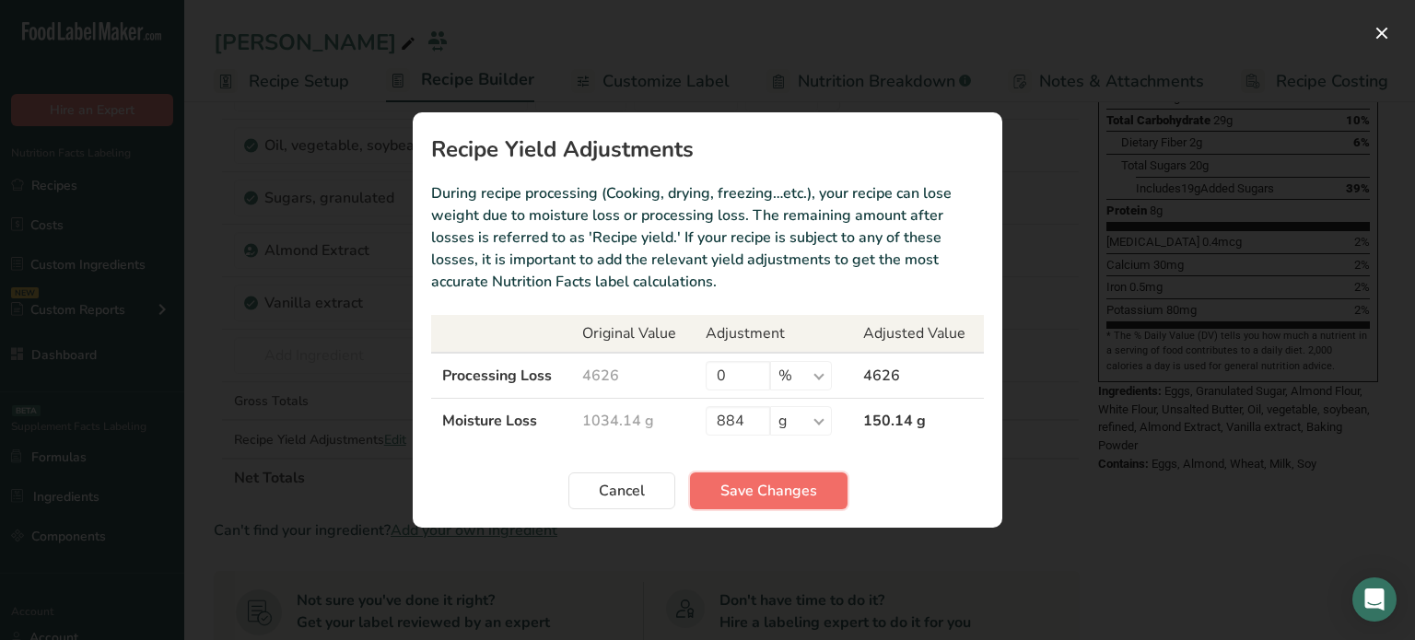
click at [778, 499] on span "Save Changes" at bounding box center [769, 491] width 97 height 22
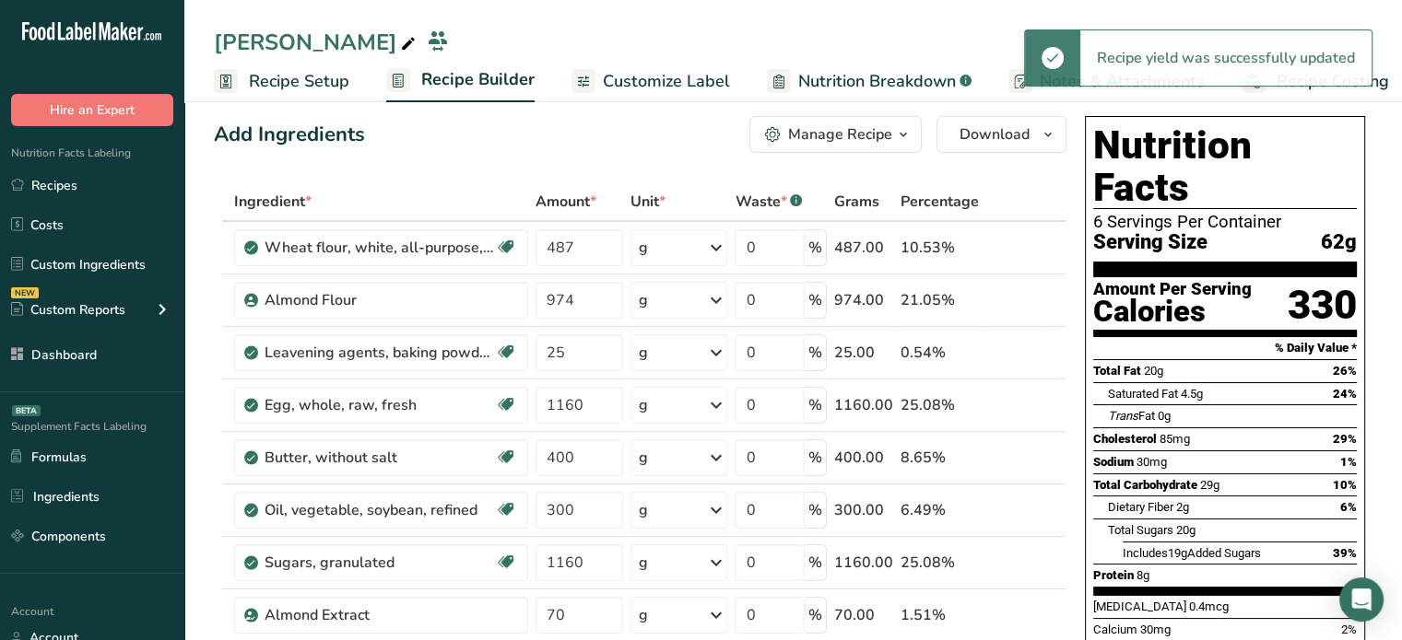
scroll to position [0, 0]
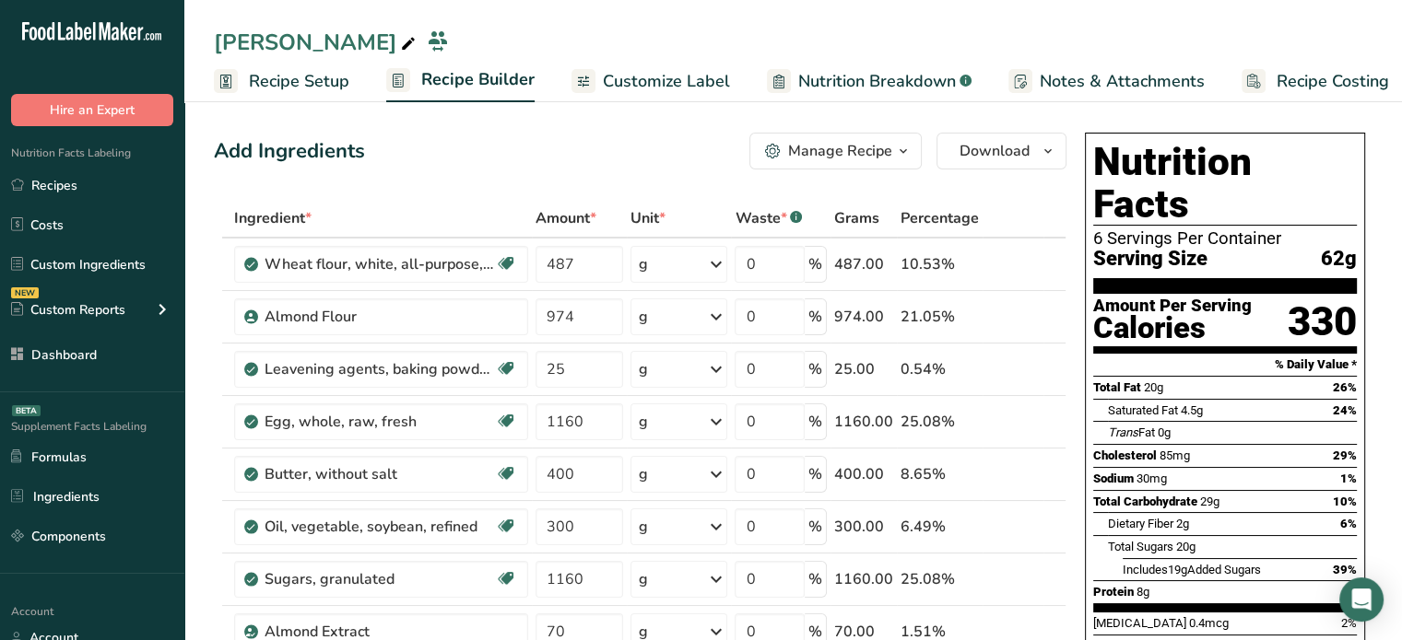
click at [628, 73] on span "Customize Label" at bounding box center [666, 81] width 127 height 25
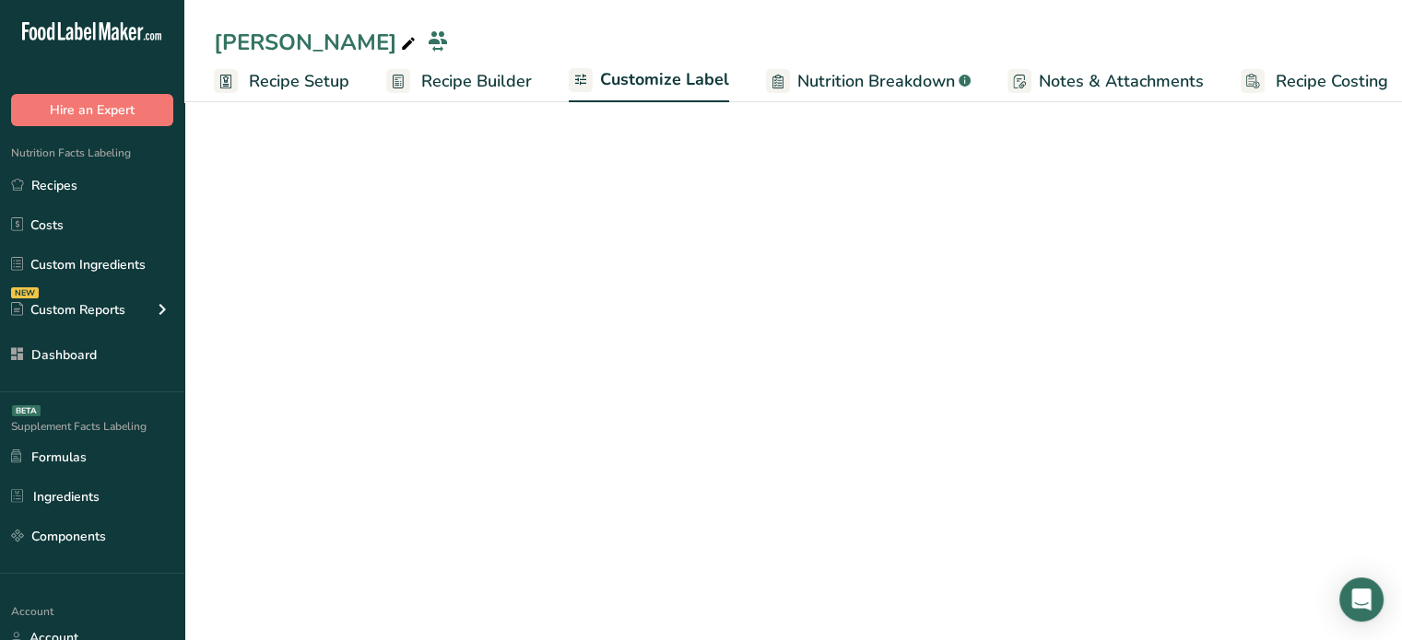
scroll to position [0, 16]
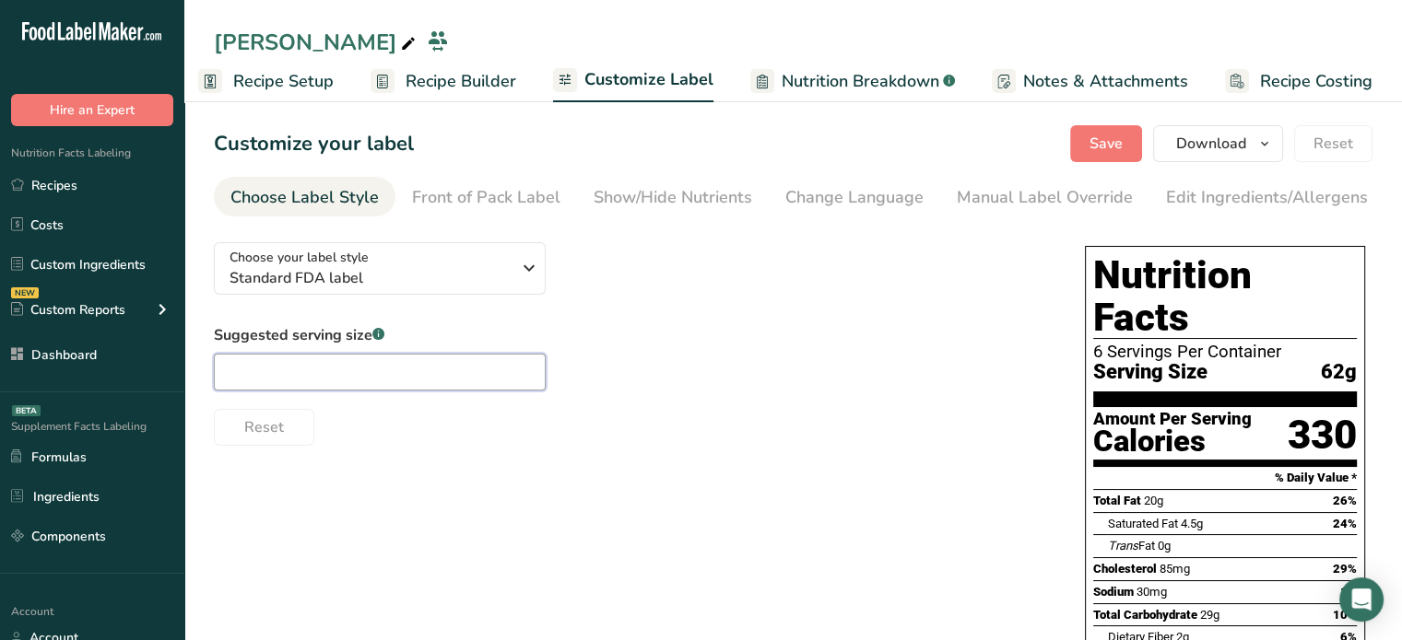
click at [363, 360] on input "text" at bounding box center [380, 372] width 332 height 37
type input "1 slice"
click at [1084, 141] on button "Save" at bounding box center [1106, 143] width 72 height 37
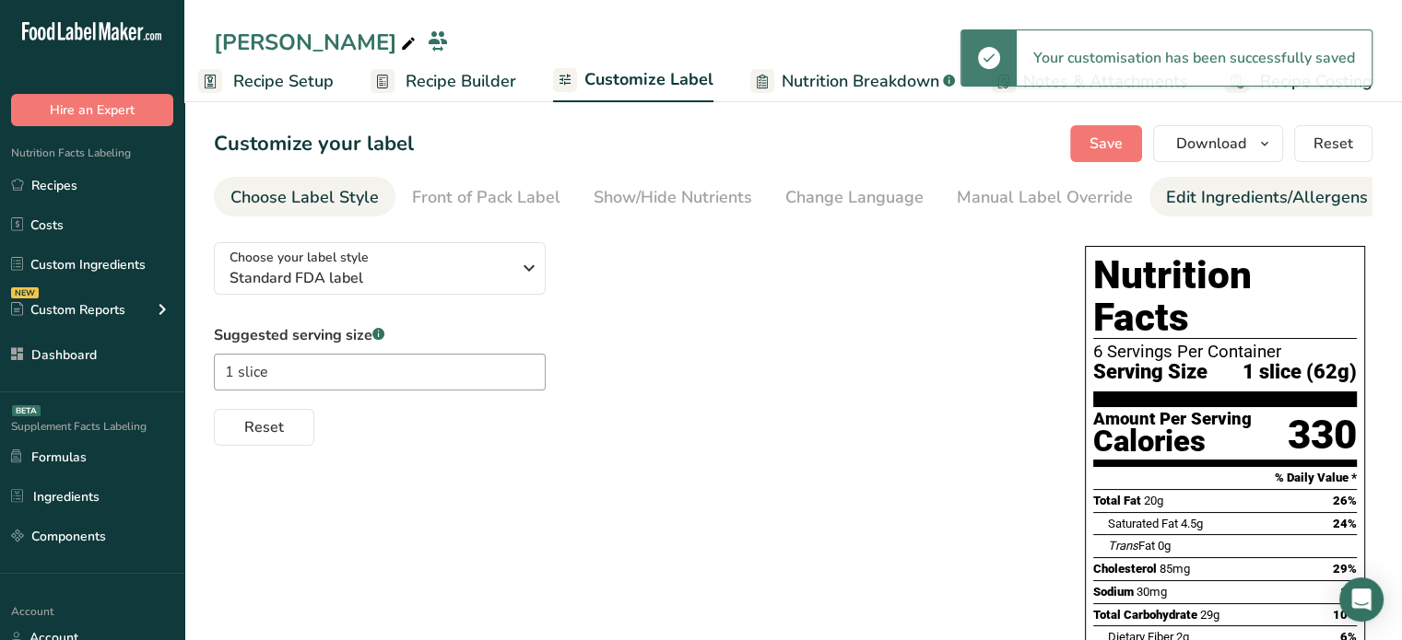
click at [1213, 191] on div "Edit Ingredients/Allergens List" at bounding box center [1283, 197] width 234 height 25
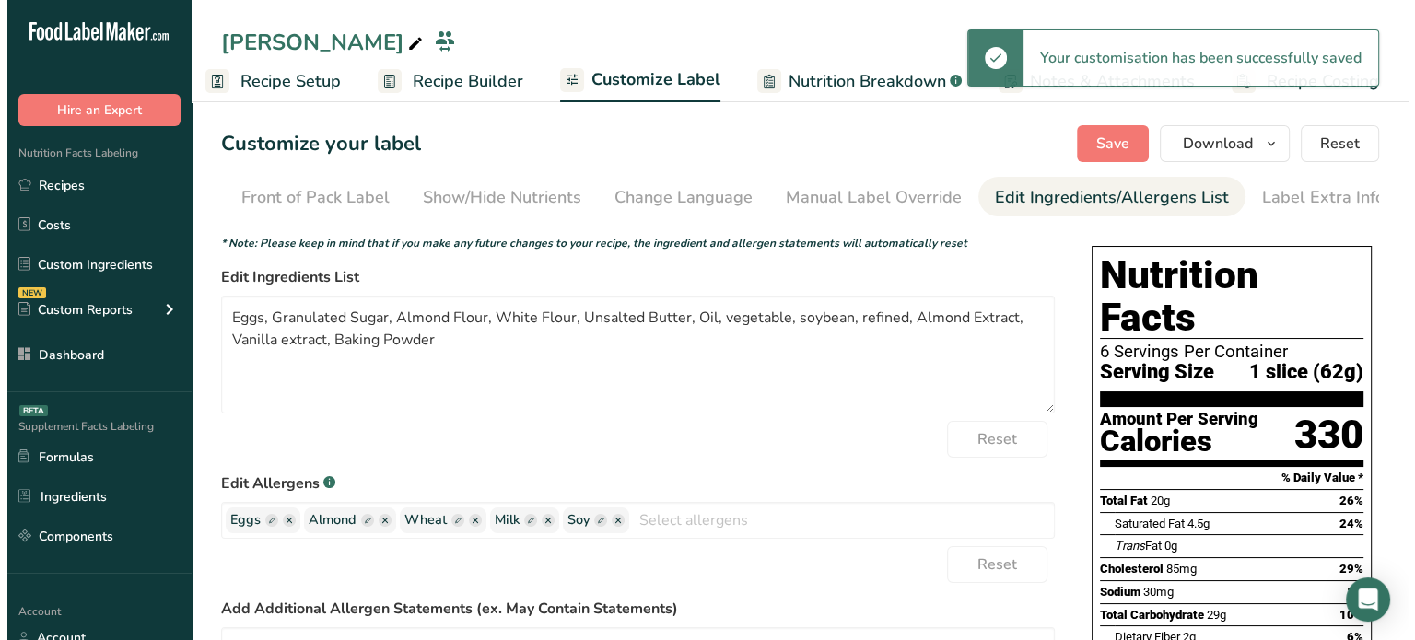
scroll to position [0, 181]
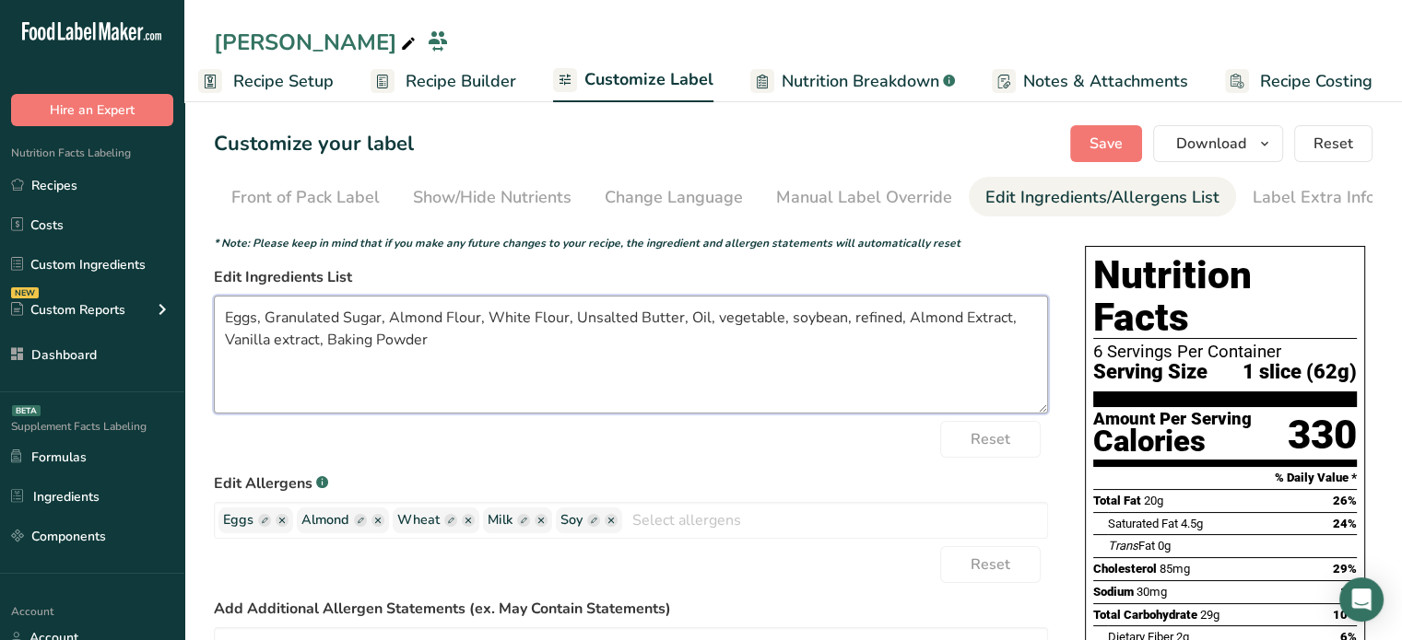
click at [229, 314] on textarea "Eggs, Granulated Sugar, Almond Flour, White Flour, Unsalted Butter, Oil, vegeta…" at bounding box center [631, 355] width 834 height 118
click at [325, 326] on textarea "Organic Eggs, Granulated Sugar, Almond Flour, White Flour, Unsalted Butter, Oil…" at bounding box center [631, 355] width 834 height 118
click at [598, 321] on textarea "Organic Eggs, Organic Granulated Sugar, Almond Flour, White Flour, Unsalted But…" at bounding box center [631, 355] width 834 height 118
click at [754, 315] on textarea "Organic Eggs, Organic Granulated Sugar, Almond Flour, Organic White Flour, Unsa…" at bounding box center [631, 355] width 834 height 118
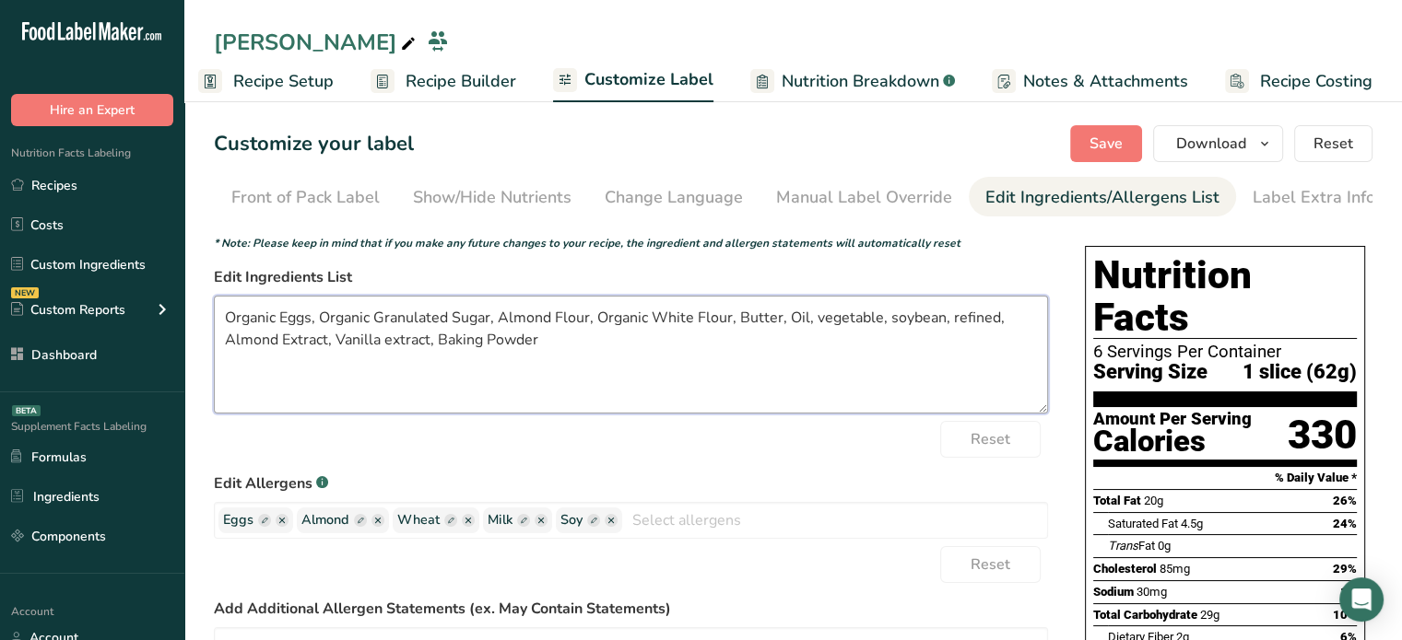
click at [791, 319] on textarea "Organic Eggs, Organic Granulated Sugar, Almond Flour, Organic White Flour, Butt…" at bounding box center [631, 355] width 834 height 118
drag, startPoint x: 870, startPoint y: 323, endPoint x: 1025, endPoint y: 317, distance: 154.9
click at [1025, 317] on textarea "Organic Eggs, Organic Granulated Sugar, Almond Flour, Organic White Flour, Butt…" at bounding box center [631, 355] width 834 height 118
click at [918, 321] on textarea "Organic Eggs, Organic Granulated Sugar, Almond Flour, Organic White Flour, Butt…" at bounding box center [631, 355] width 834 height 118
click at [232, 348] on textarea "Organic Eggs, Organic Granulated Sugar, Almond Flour, Organic White Flour, Butt…" at bounding box center [631, 355] width 834 height 118
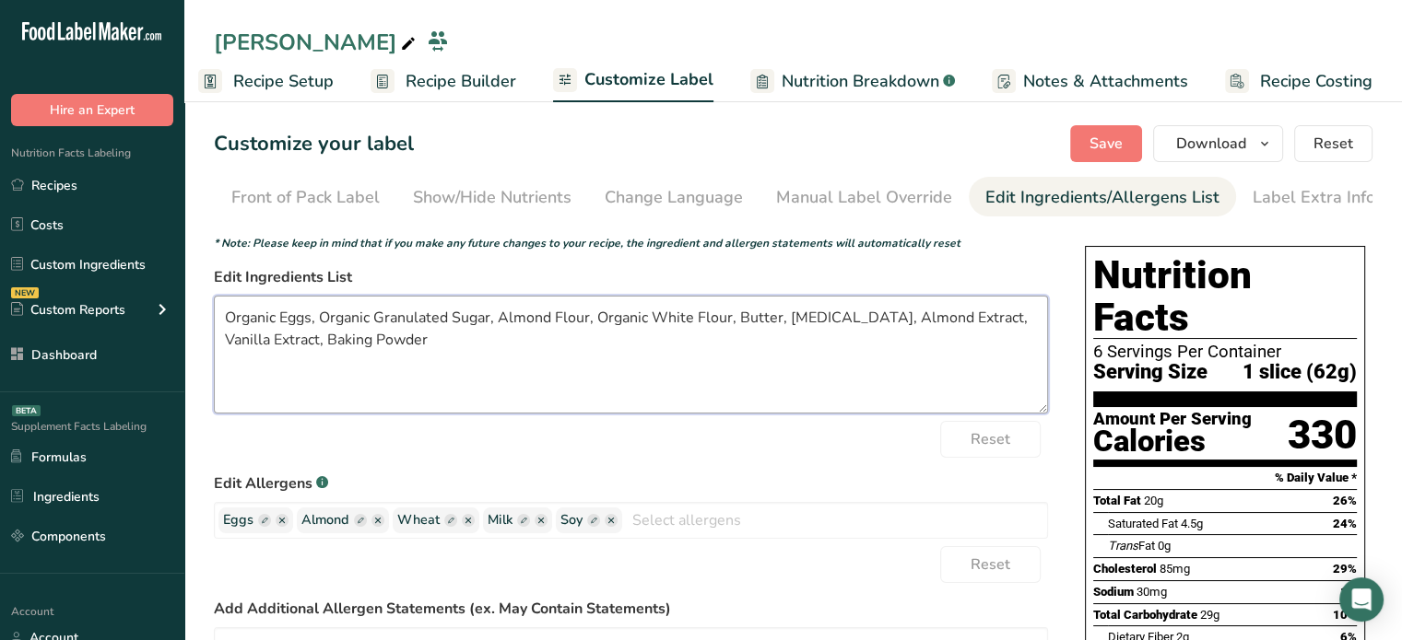
click at [404, 354] on textarea "Organic Eggs, Organic Granulated Sugar, Almond Flour, Organic White Flour, Butt…" at bounding box center [631, 355] width 834 height 118
type textarea "Organic Eggs, Organic Granulated Sugar, Almond Flour, Organic White Flour, Butt…"
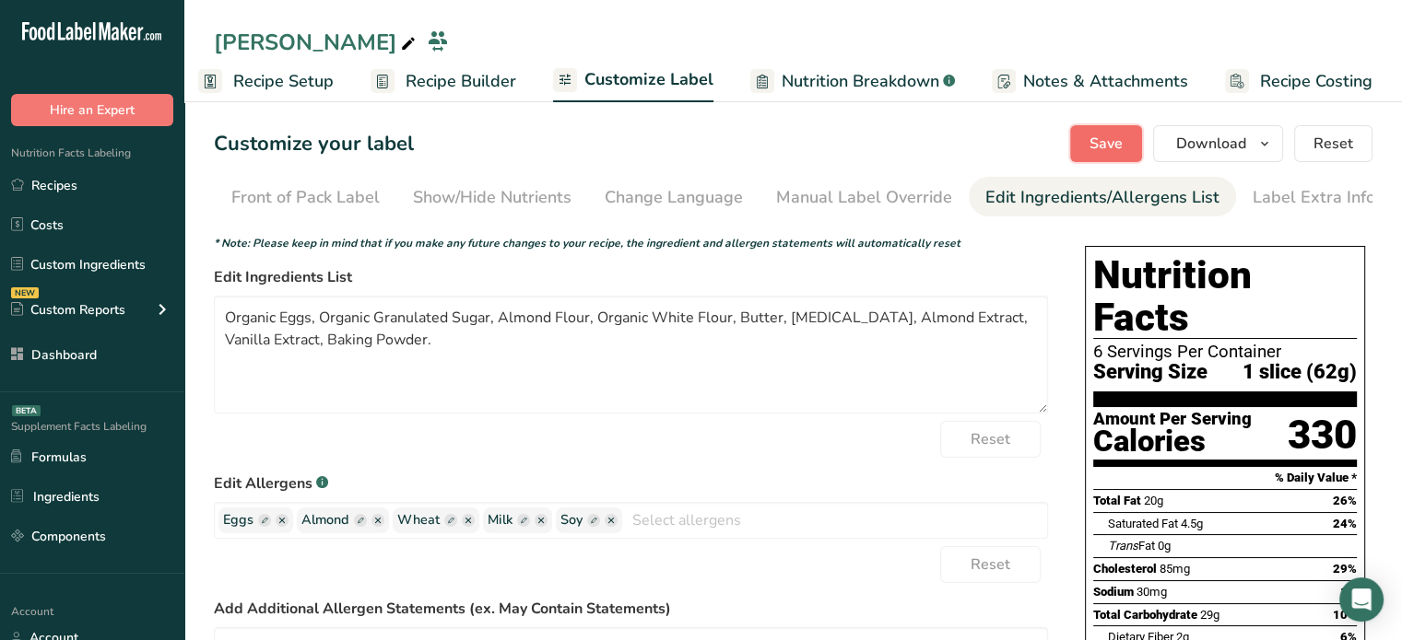
click at [1114, 150] on span "Save" at bounding box center [1105, 144] width 33 height 22
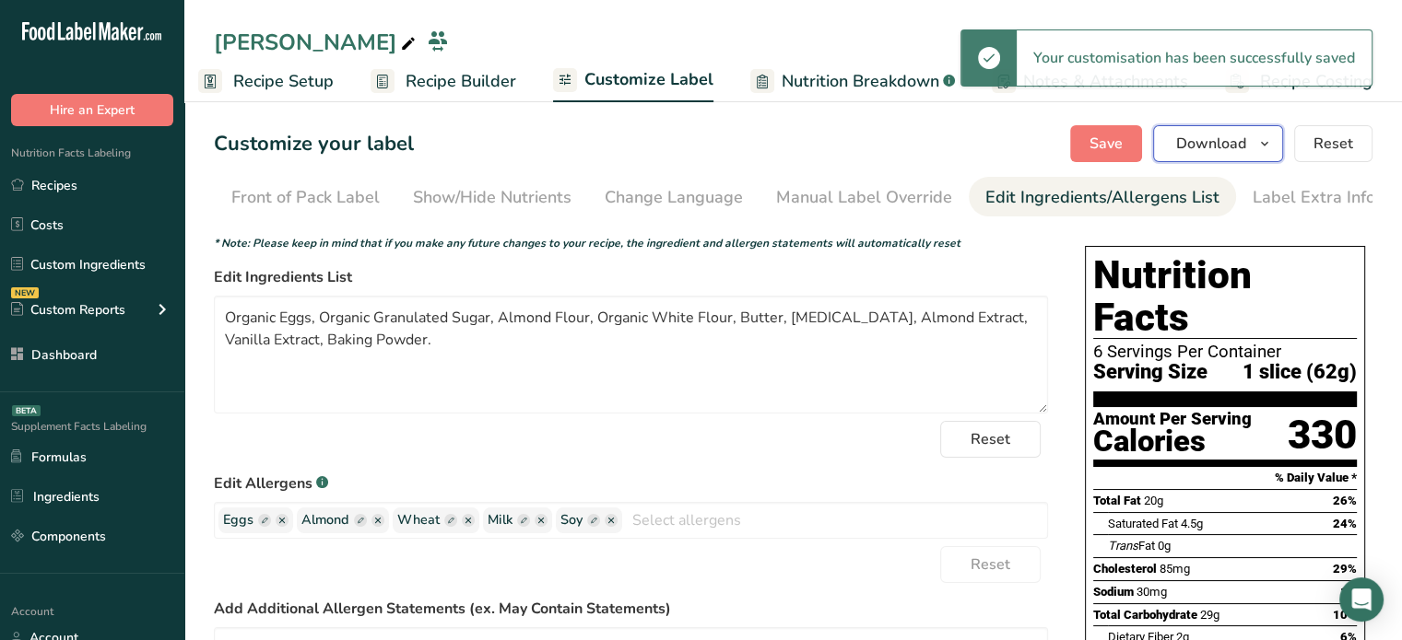
click at [1249, 153] on button "Download" at bounding box center [1218, 143] width 130 height 37
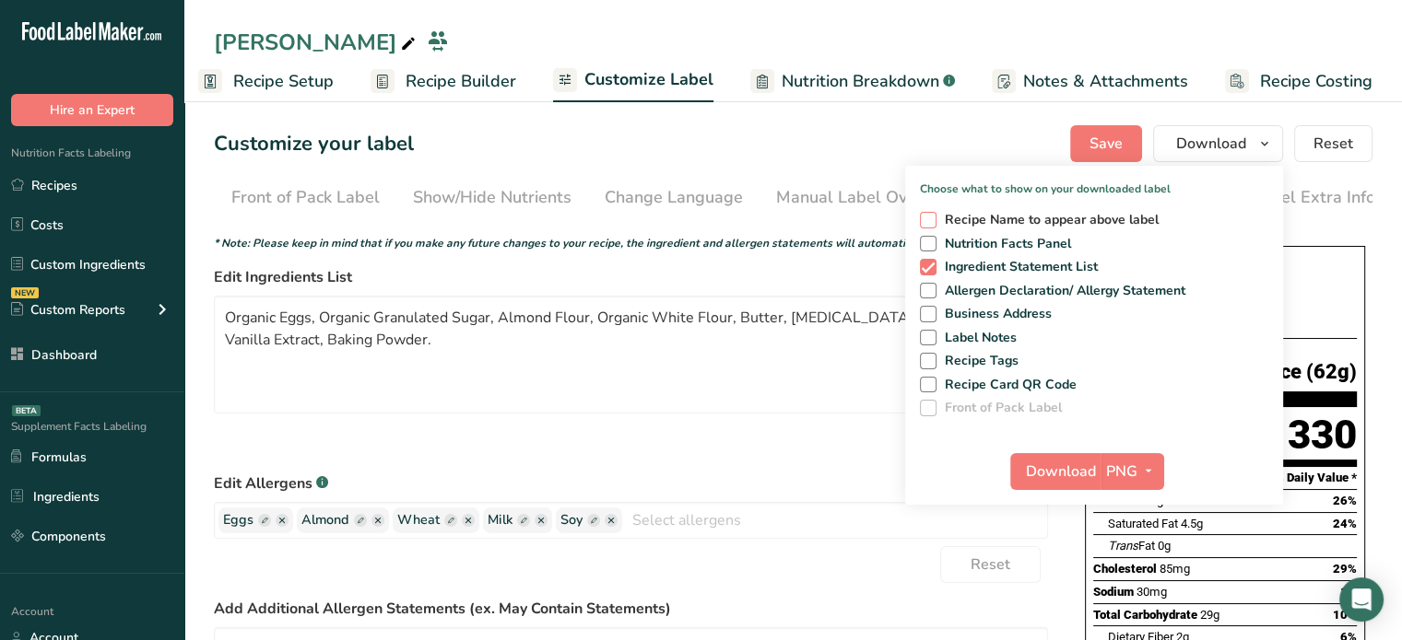
click at [928, 226] on span at bounding box center [928, 220] width 17 height 17
click at [928, 226] on input "Recipe Name to appear above label" at bounding box center [926, 220] width 12 height 12
checkbox input "true"
click at [928, 241] on span at bounding box center [928, 244] width 17 height 17
click at [928, 241] on input "Nutrition Facts Panel" at bounding box center [926, 244] width 12 height 12
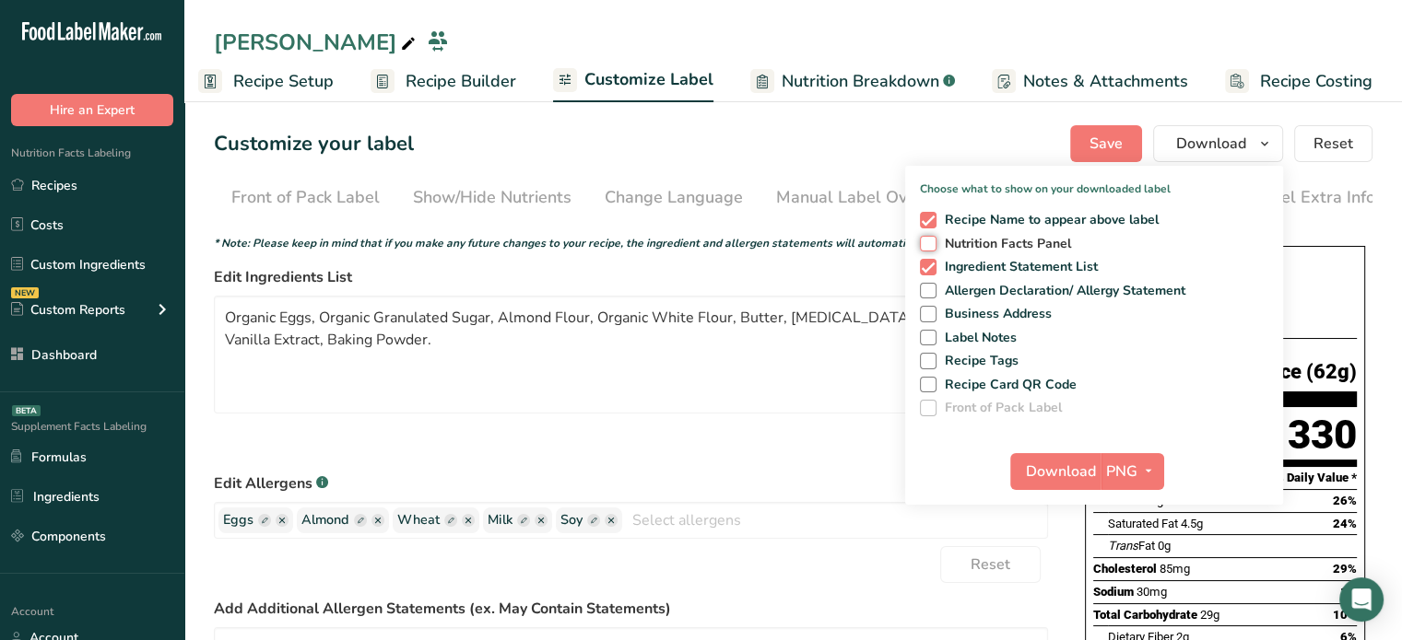
checkbox input "true"
click at [929, 294] on span at bounding box center [928, 291] width 17 height 17
click at [929, 294] on input "Allergen Declaration/ Allergy Statement" at bounding box center [926, 291] width 12 height 12
checkbox input "true"
click at [929, 316] on span at bounding box center [928, 314] width 17 height 17
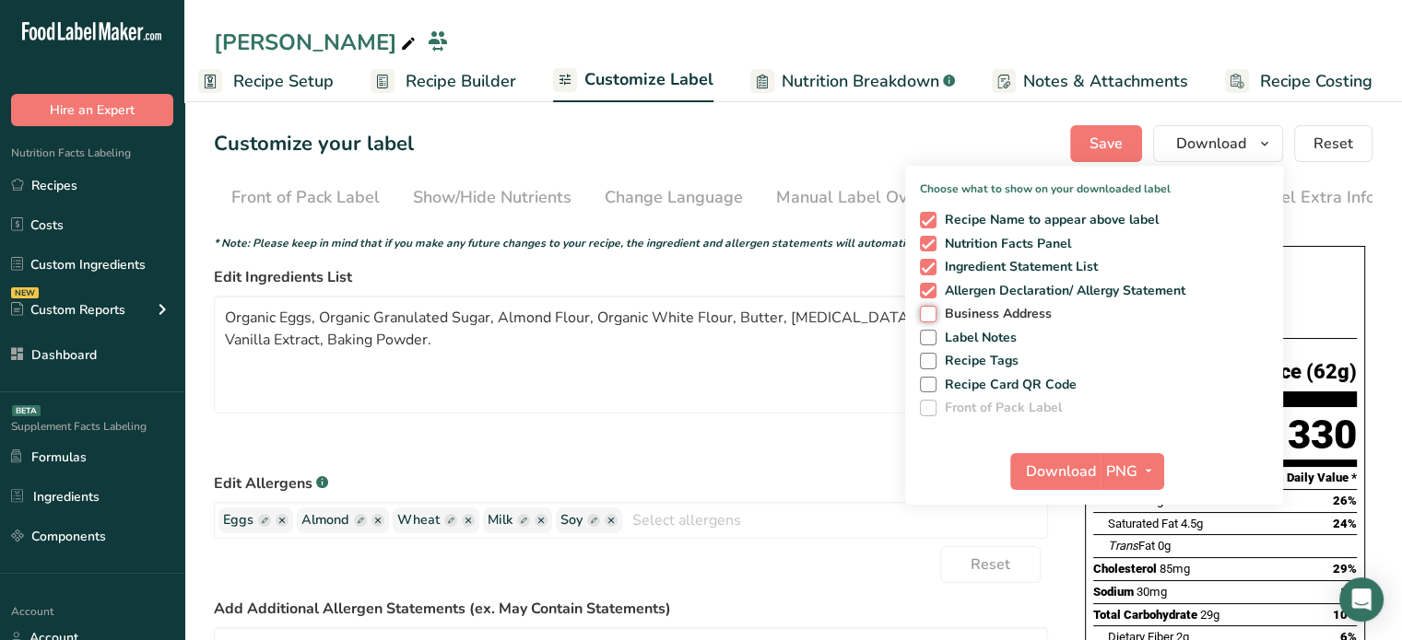
click at [929, 316] on input "Business Address" at bounding box center [926, 314] width 12 height 12
checkbox input "true"
click at [1043, 489] on button "Download" at bounding box center [1055, 471] width 90 height 37
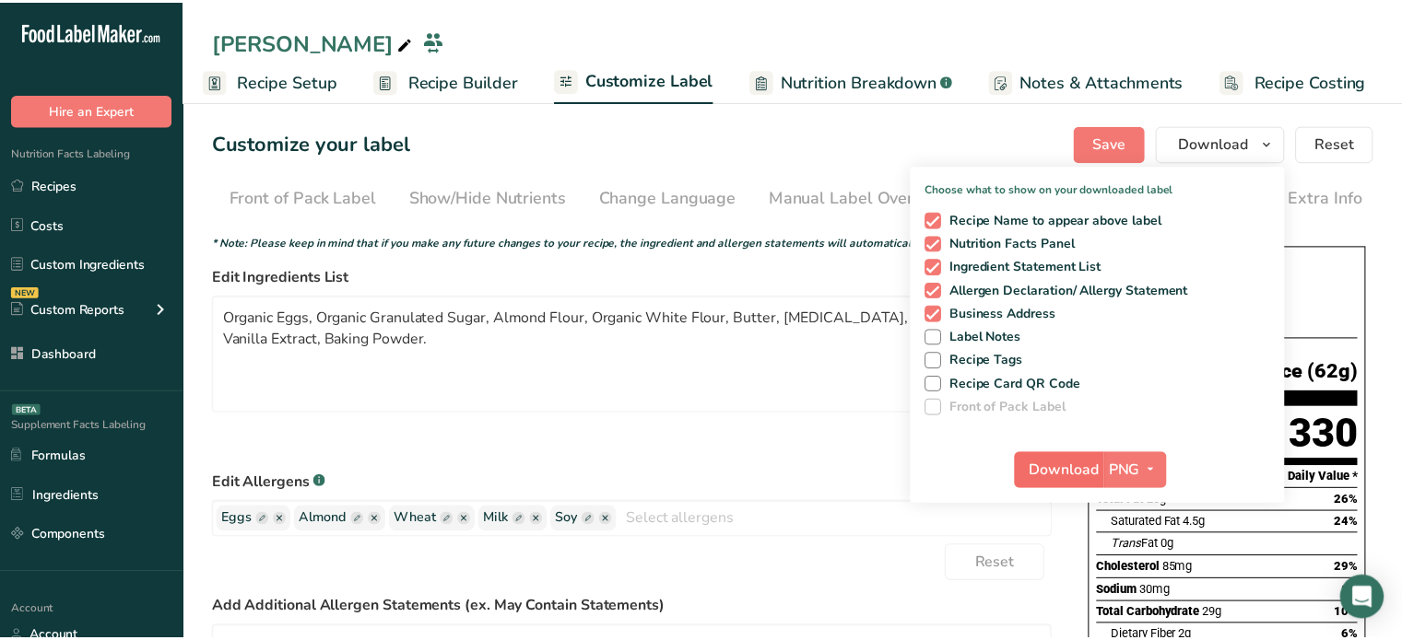
scroll to position [0, 2]
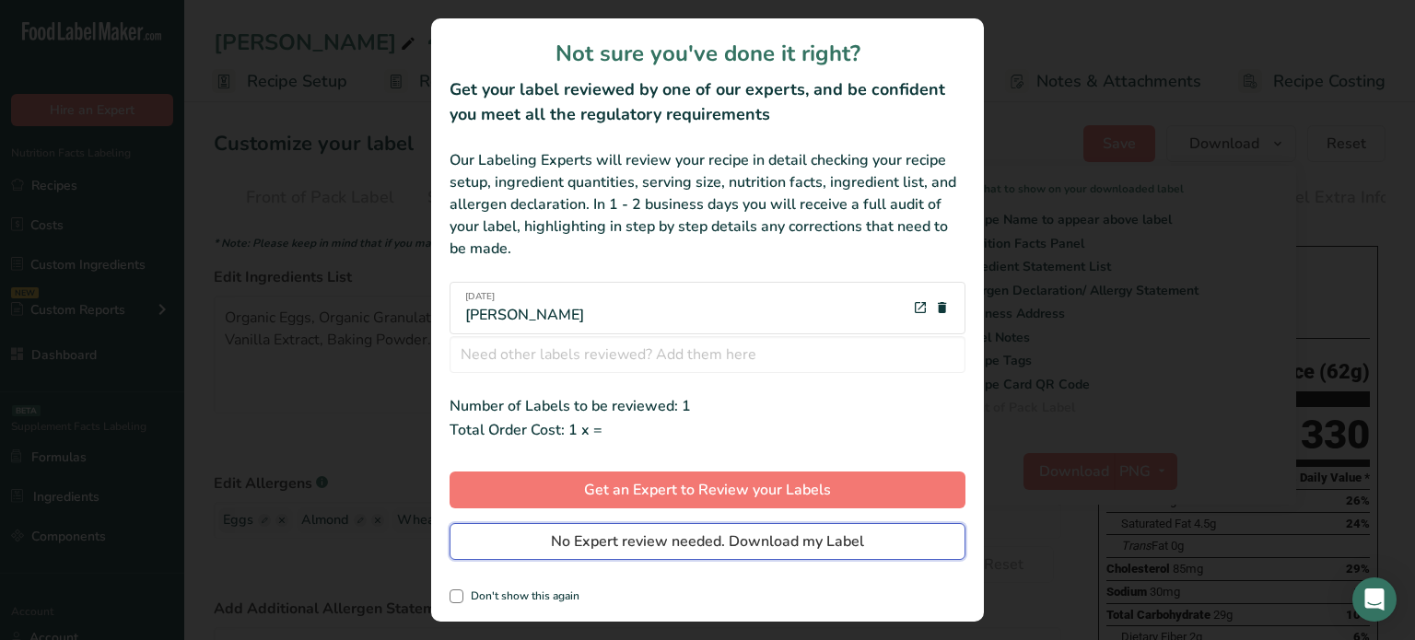
click at [848, 545] on span "No Expert review needed. Download my Label" at bounding box center [707, 542] width 313 height 22
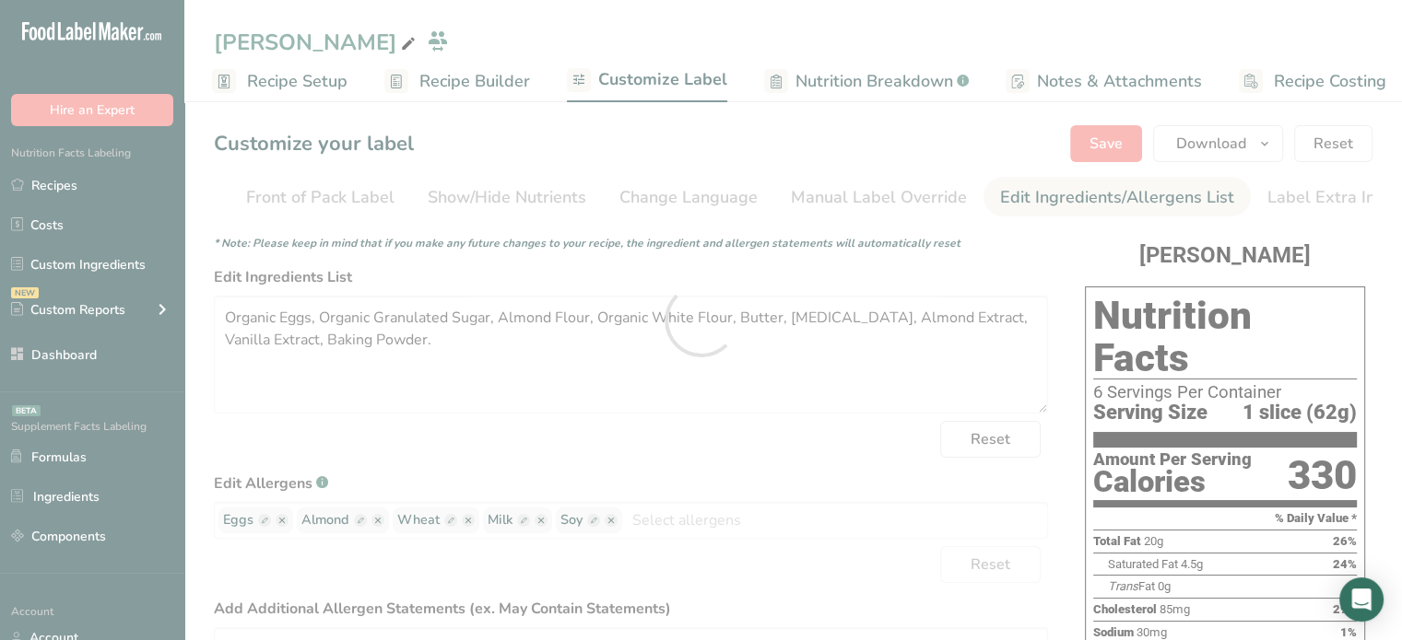
scroll to position [0, 0]
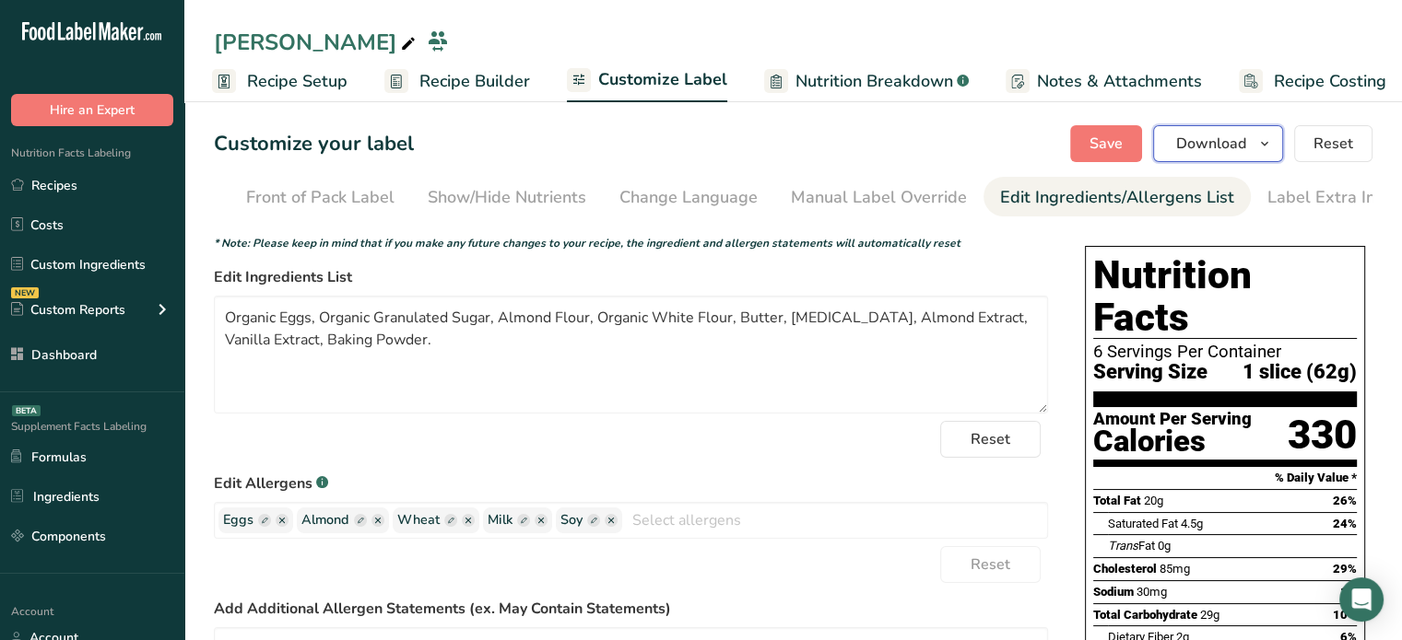
click at [1205, 138] on span "Download" at bounding box center [1211, 144] width 70 height 22
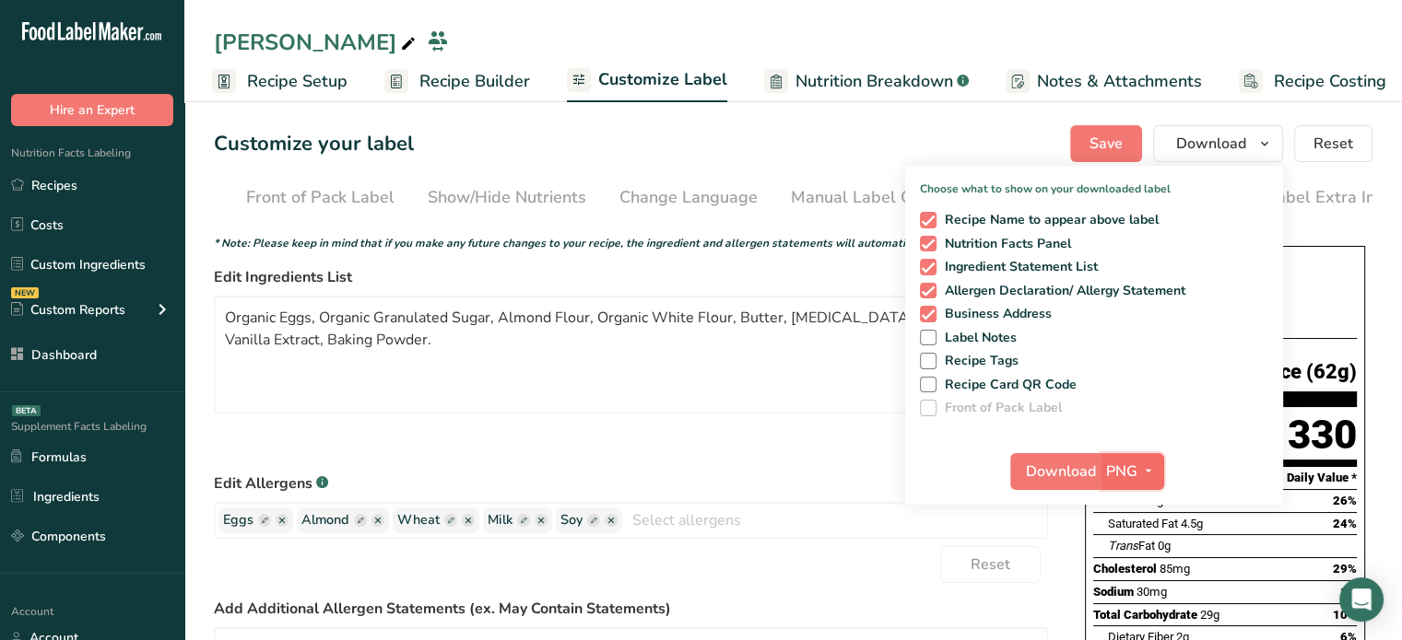
click at [1145, 476] on icon "button" at bounding box center [1148, 471] width 15 height 23
click at [1139, 596] on link "PDF" at bounding box center [1134, 600] width 59 height 30
click at [1075, 465] on span "Download" at bounding box center [1061, 472] width 70 height 22
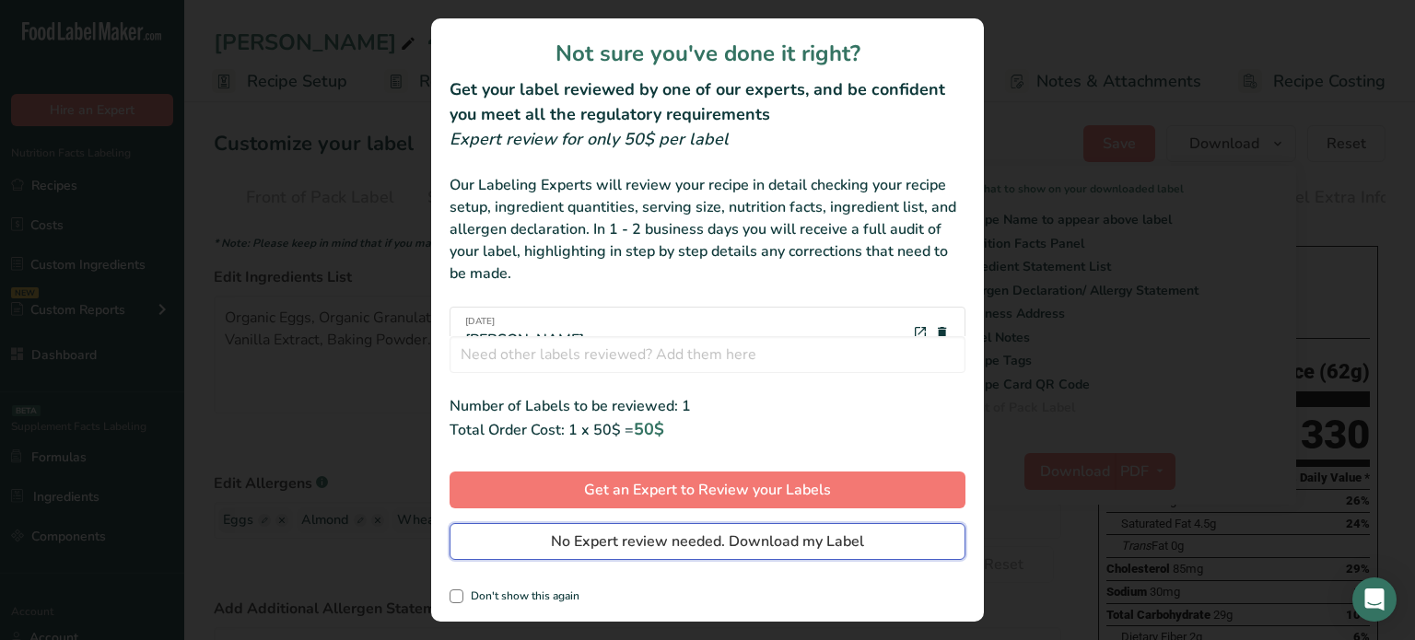
click at [861, 532] on span "No Expert review needed. Download my Label" at bounding box center [707, 542] width 313 height 22
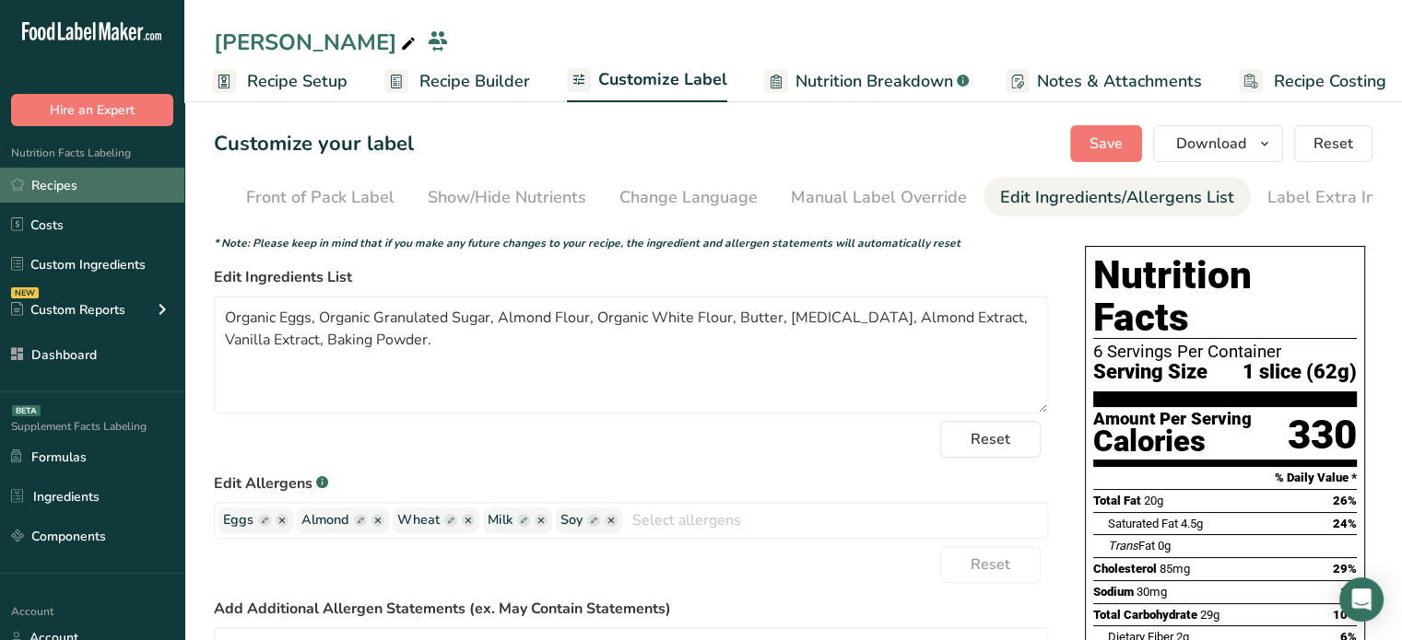
click at [158, 180] on link "Recipes" at bounding box center [92, 185] width 184 height 35
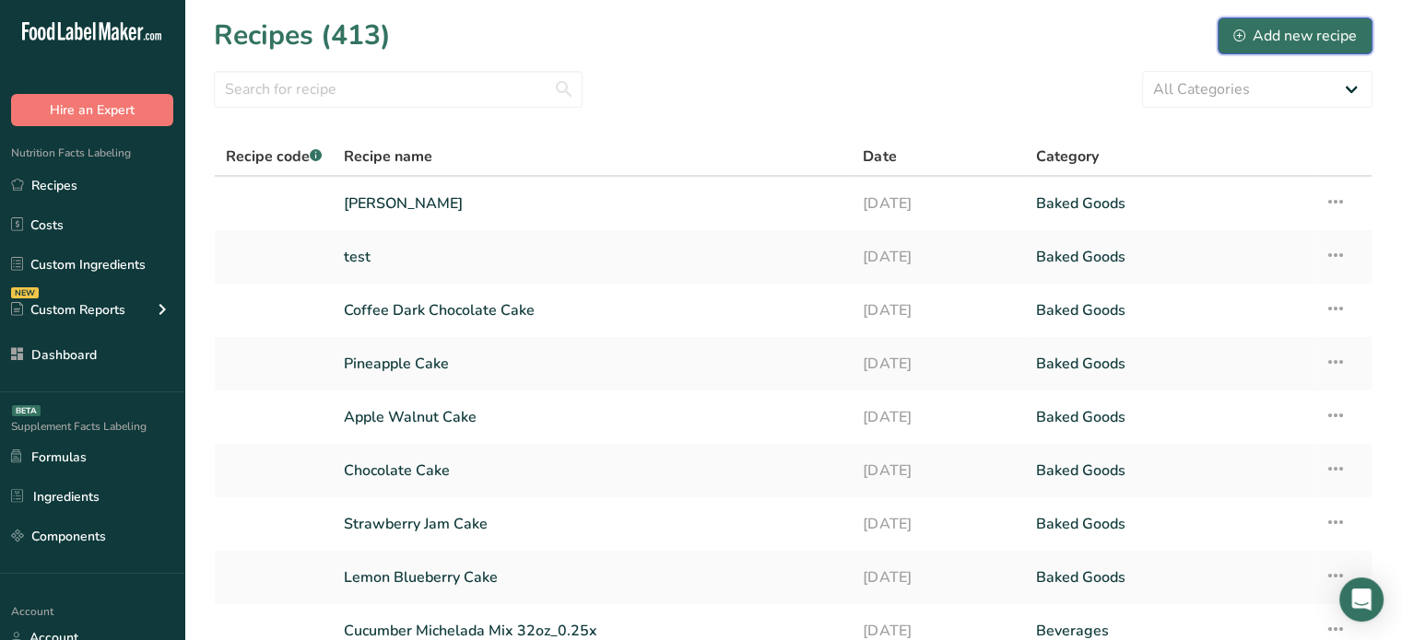
click at [1273, 42] on div "Add new recipe" at bounding box center [1294, 36] width 123 height 22
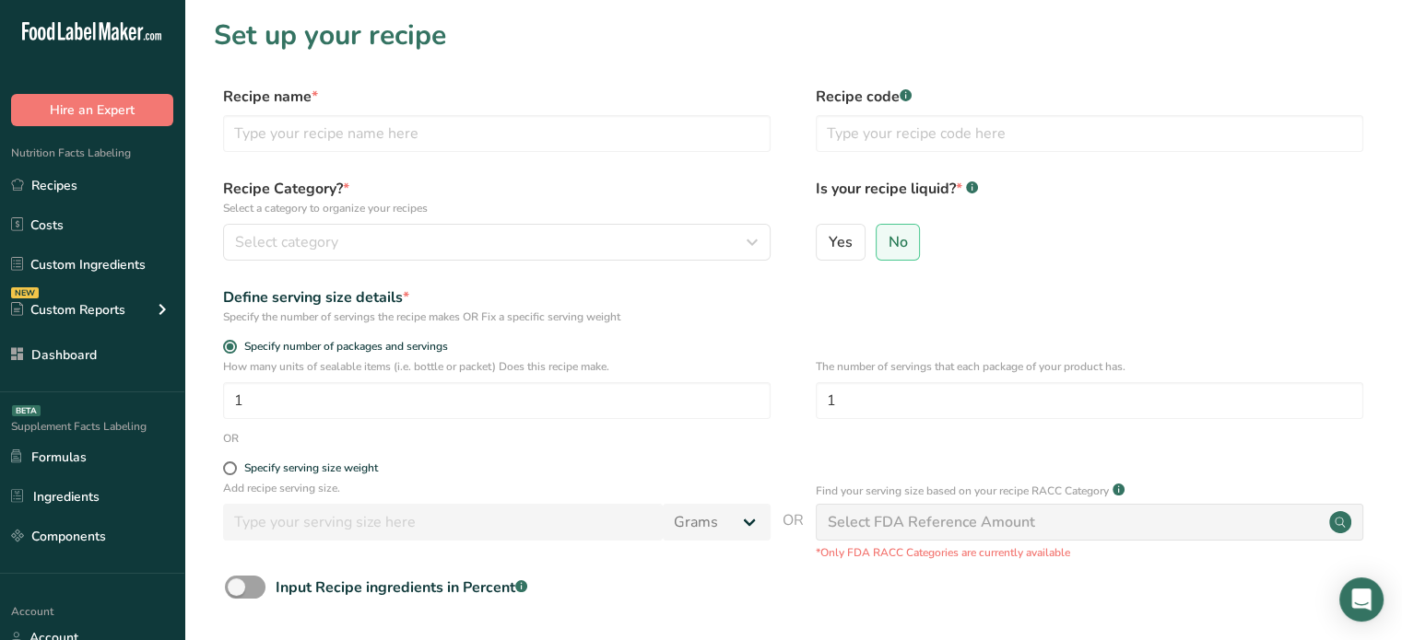
click at [610, 153] on div "Recipe name * Recipe code .a-a{fill:#347362;}.b-a{fill:#fff;}" at bounding box center [793, 124] width 1158 height 77
click at [637, 123] on input "text" at bounding box center [496, 133] width 547 height 37
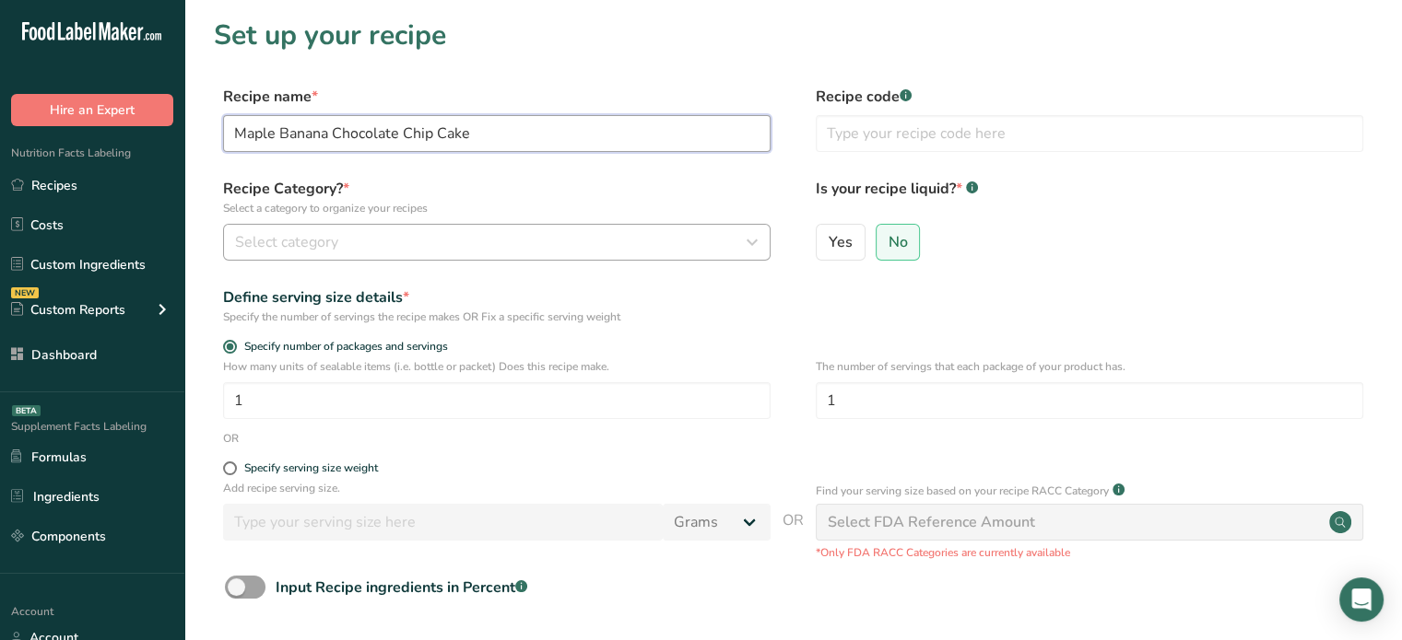
type input "Maple Banana Chocolate Chip Cake"
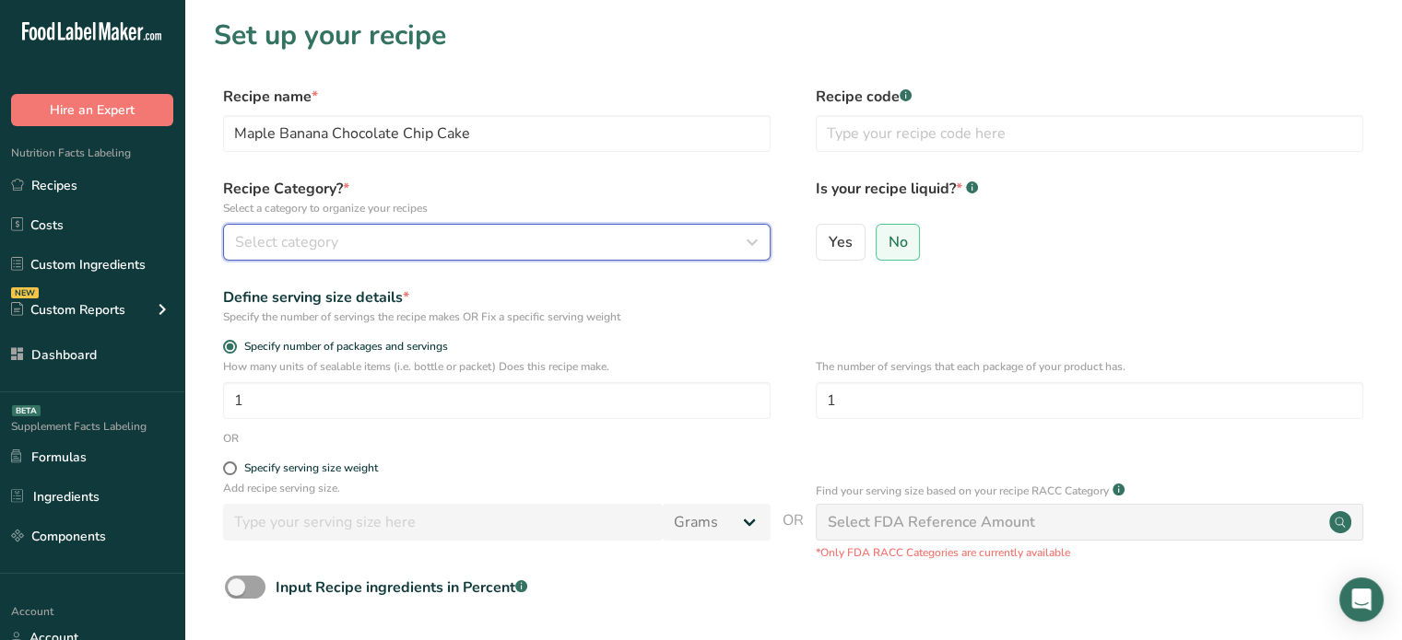
click at [616, 237] on div "Select category" at bounding box center [491, 242] width 512 height 22
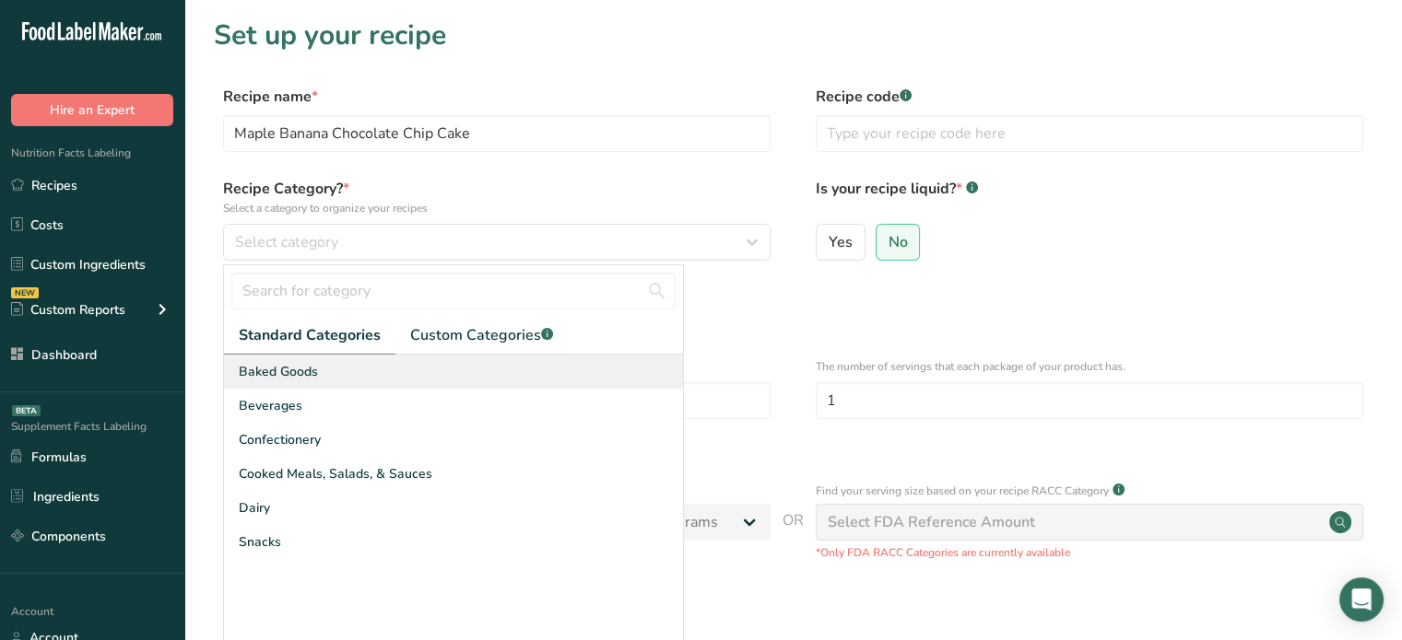
click at [473, 356] on div "Baked Goods" at bounding box center [453, 372] width 459 height 34
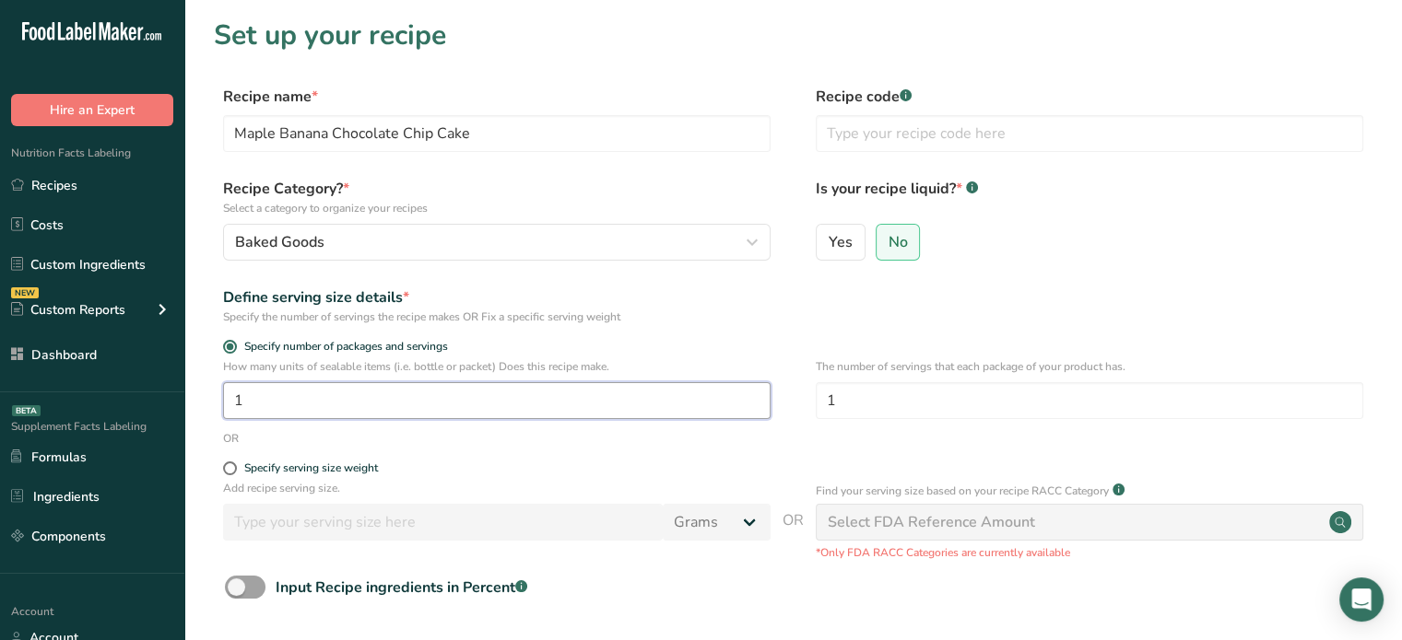
click at [435, 415] on input "1" at bounding box center [496, 400] width 547 height 37
type input "10"
click at [936, 386] on input "1" at bounding box center [1088, 400] width 547 height 37
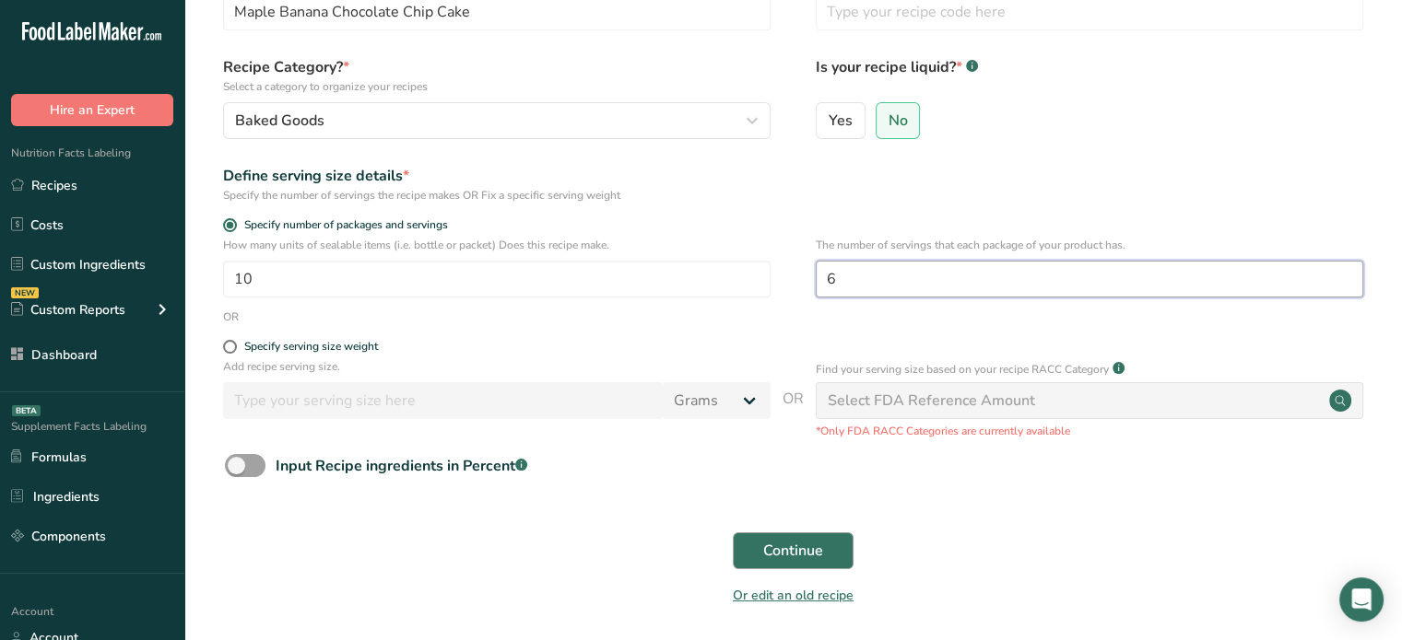
type input "6"
click at [829, 557] on button "Continue" at bounding box center [793, 551] width 121 height 37
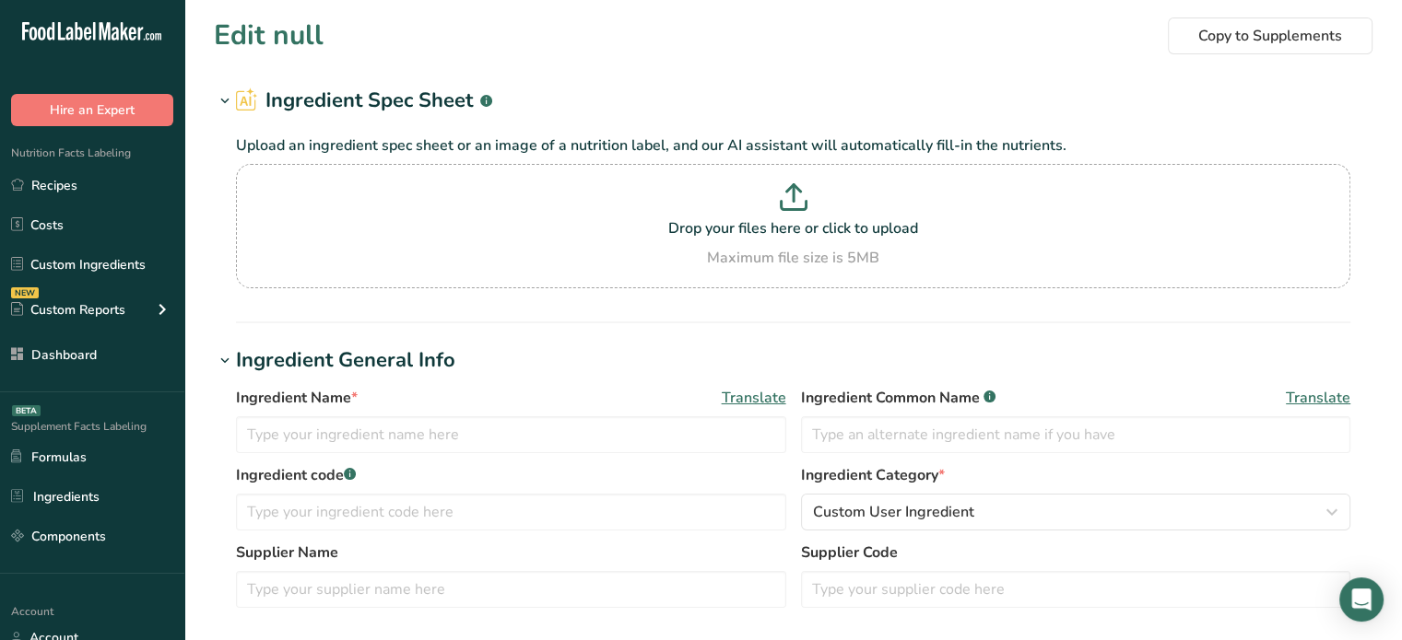
type input "Almond flour"
type input "100"
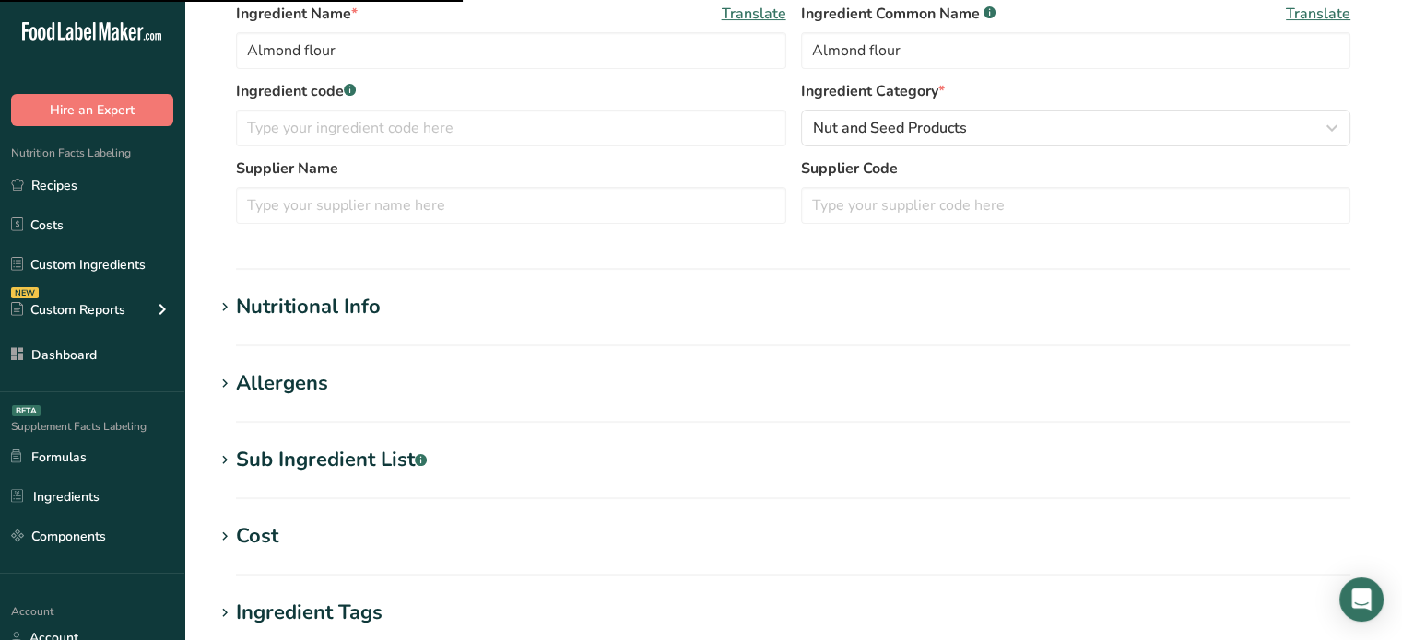
scroll to position [380, 0]
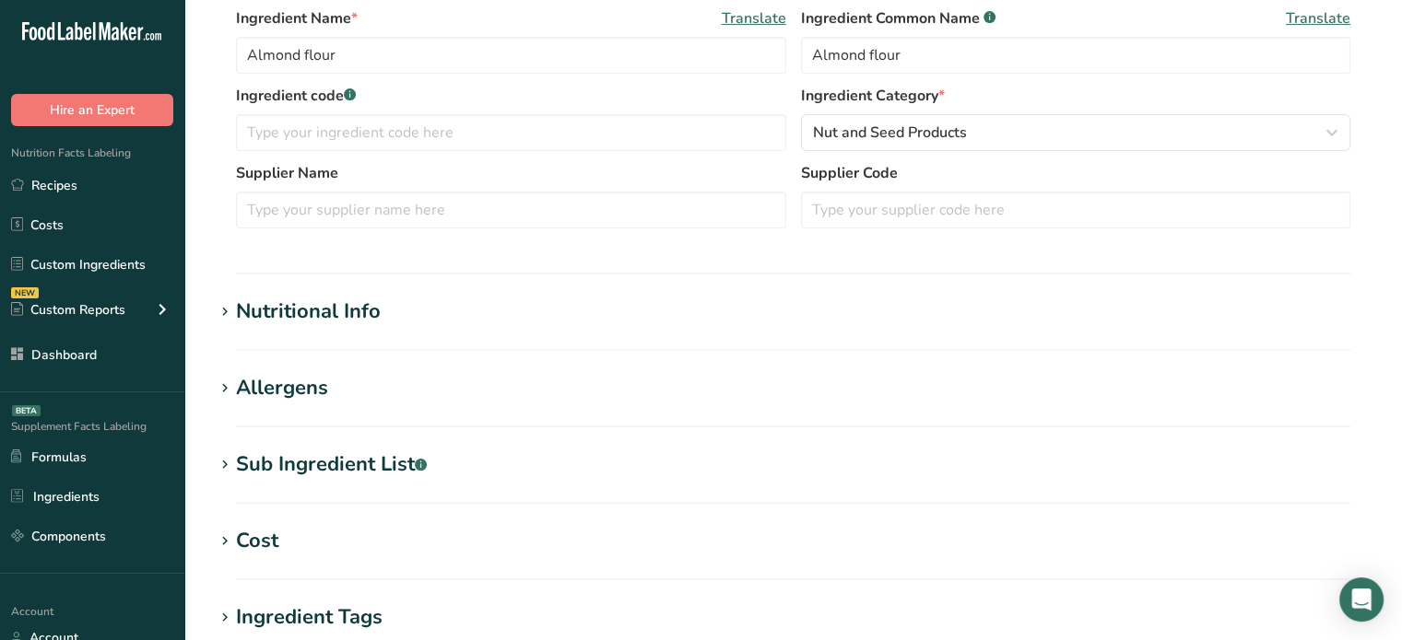
click at [378, 311] on div "Nutritional Info" at bounding box center [308, 312] width 145 height 30
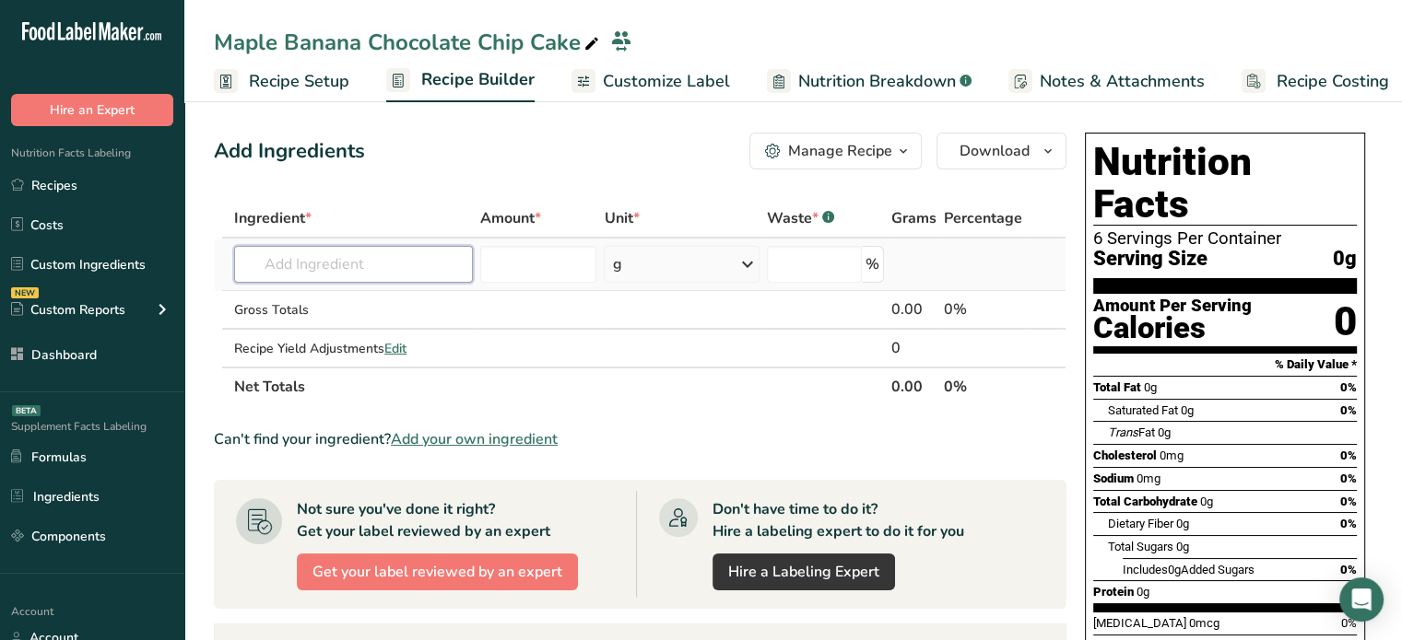
click at [414, 273] on input "text" at bounding box center [353, 264] width 239 height 37
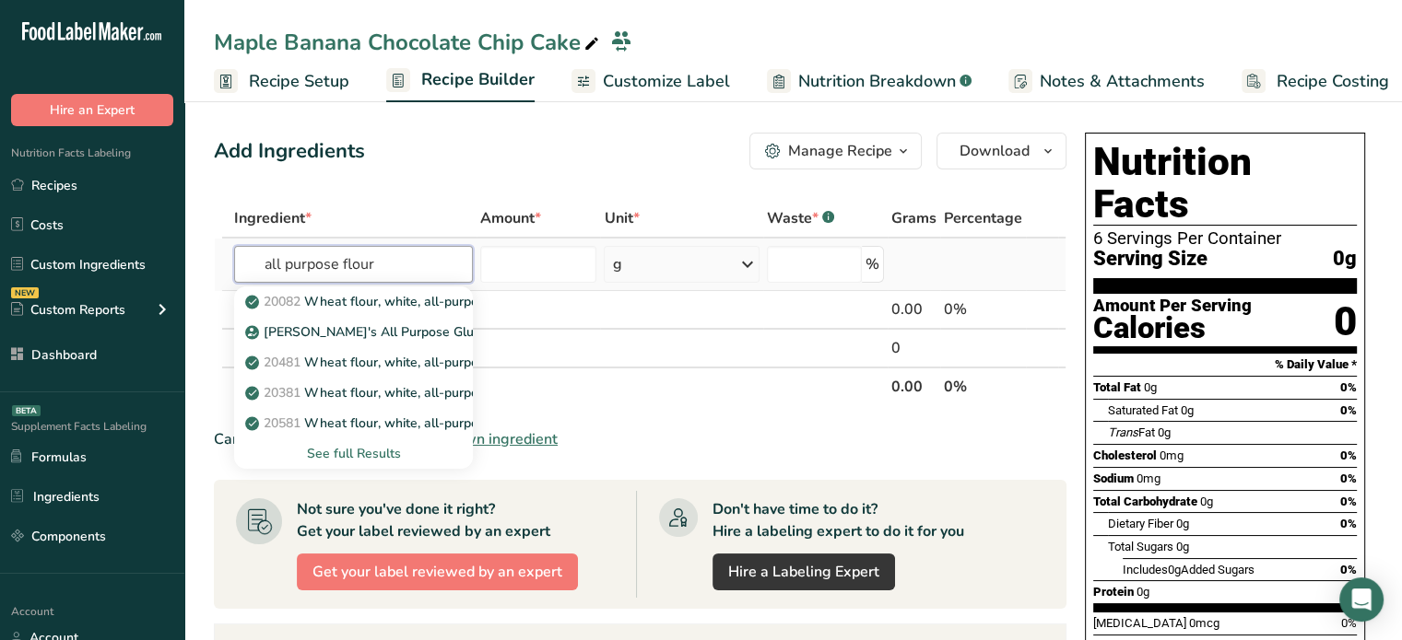
type input "all purpose flour"
click at [387, 444] on div "See full Results" at bounding box center [353, 453] width 209 height 19
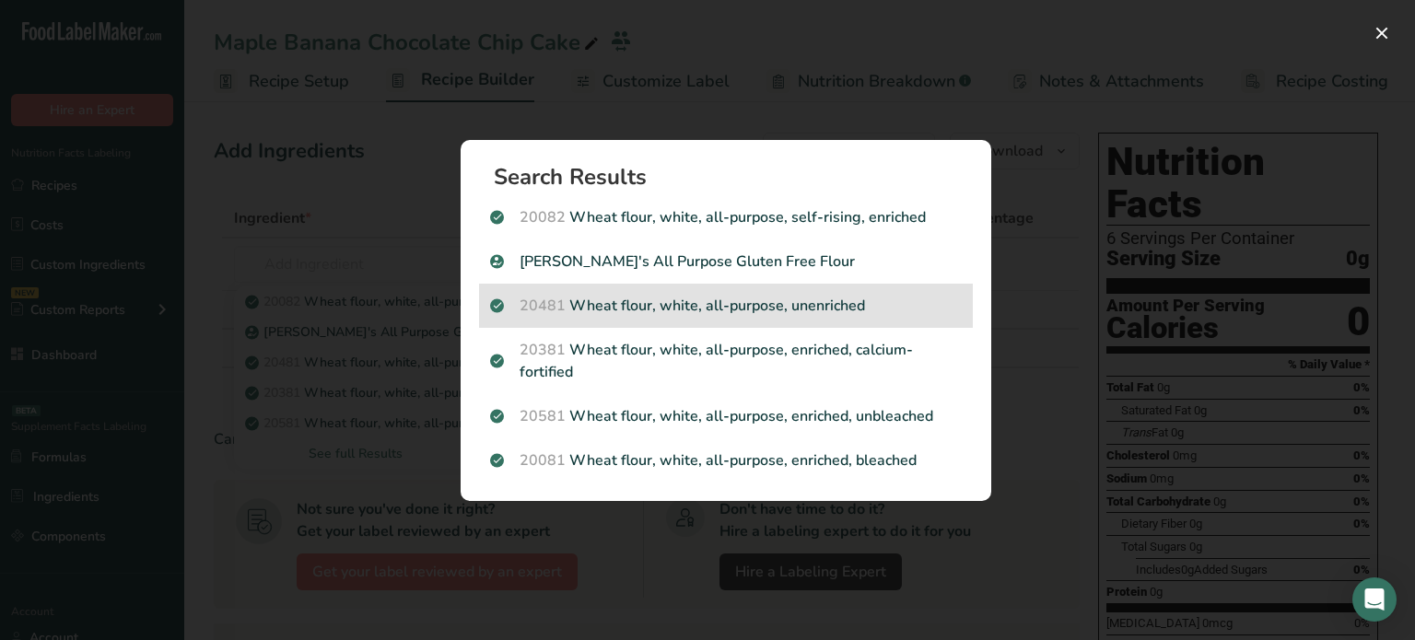
click at [715, 309] on p "20481 Wheat flour, white, all-purpose, unenriched" at bounding box center [726, 306] width 472 height 22
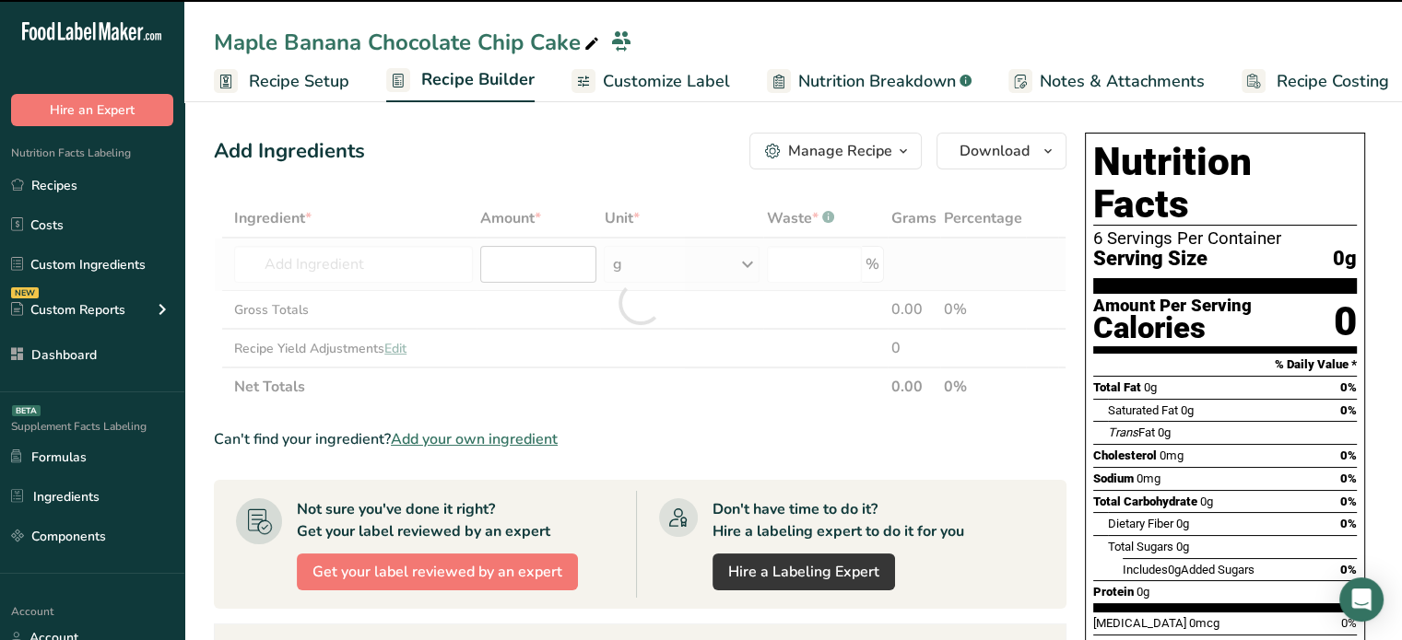
type input "0"
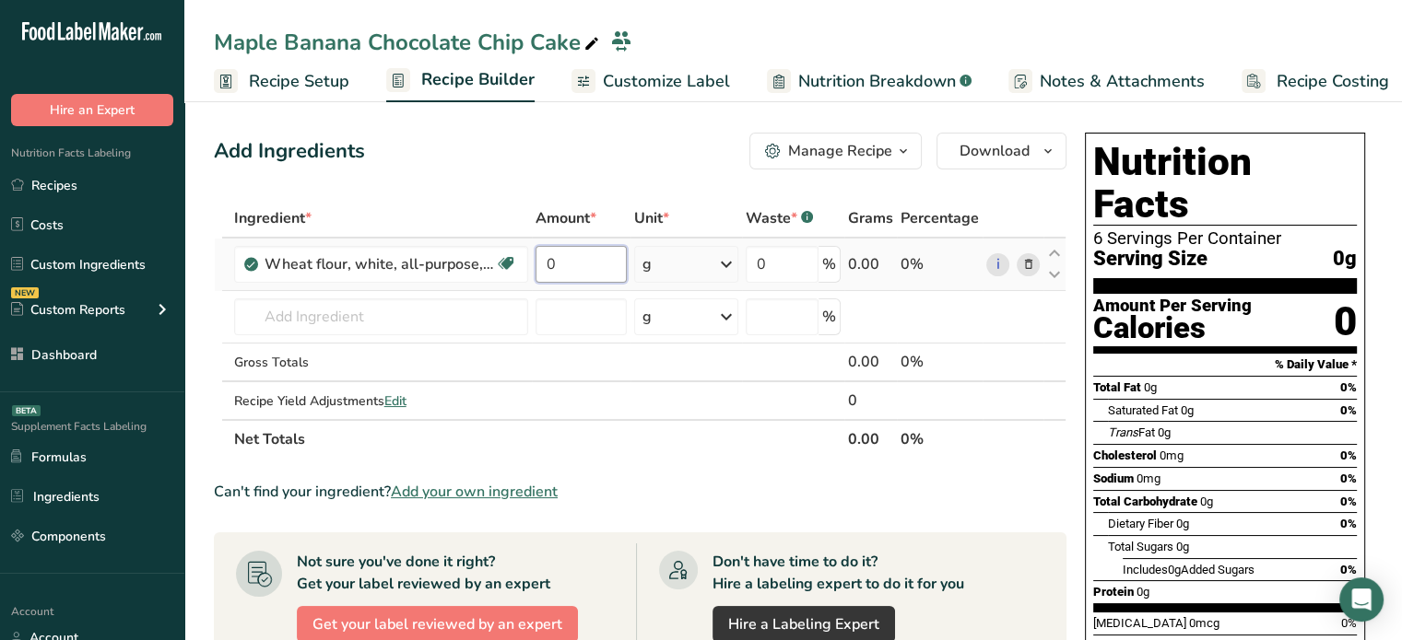
click at [603, 264] on input "0" at bounding box center [581, 264] width 92 height 37
type input "880"
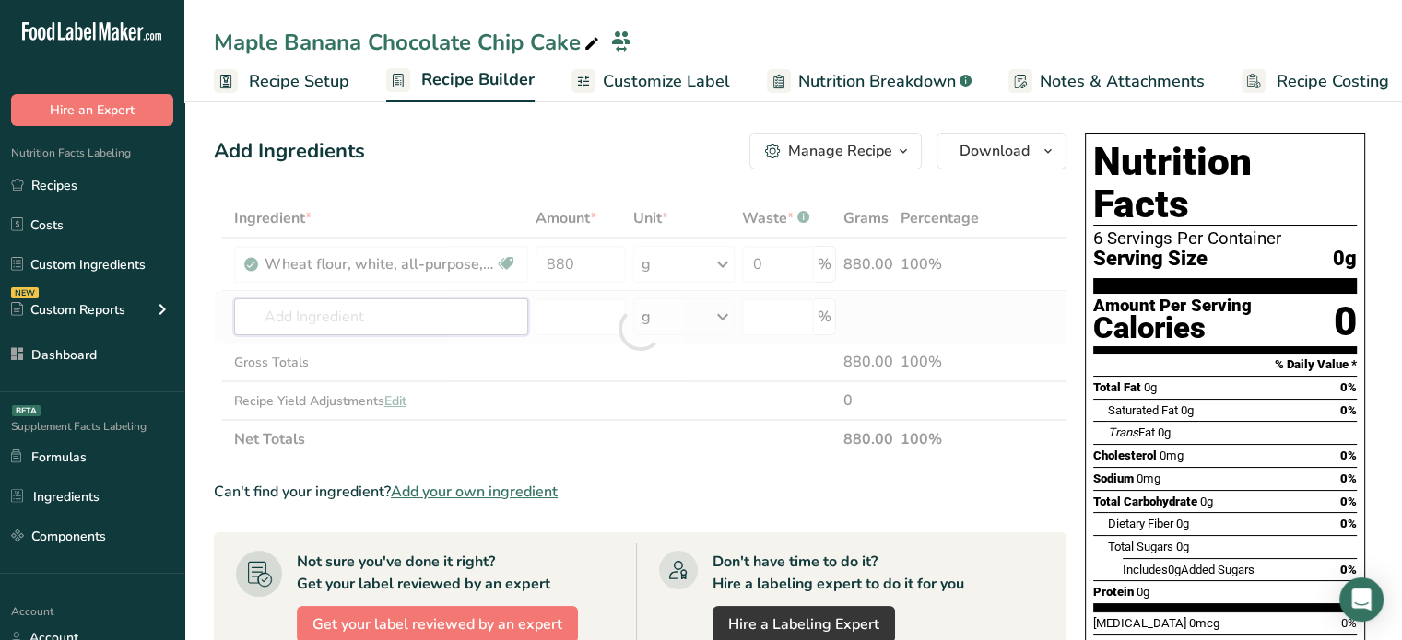
click at [475, 309] on div "Ingredient * Amount * Unit * Waste * .a-a{fill:#347362;}.b-a{fill:#fff;} Grams …" at bounding box center [640, 329] width 852 height 260
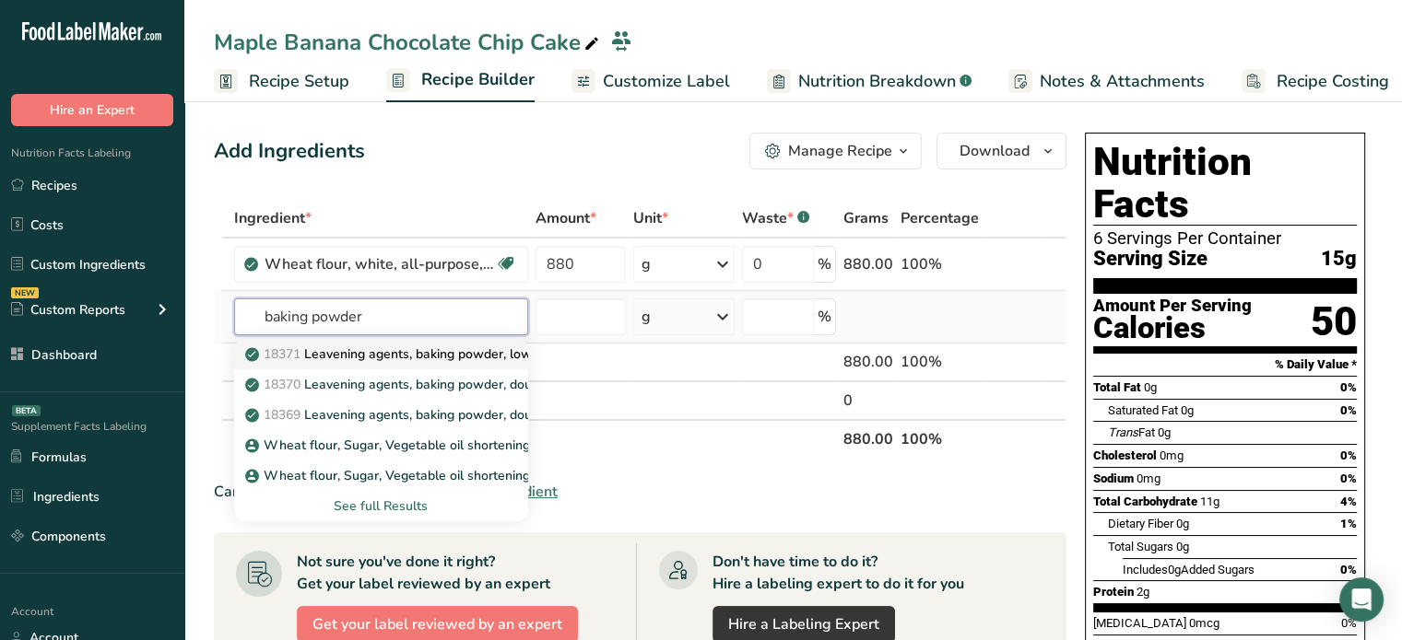
type input "baking powder"
click at [450, 350] on p "18371 Leavening agents, baking powder, low-sodium" at bounding box center [414, 354] width 331 height 19
type input "Leavening agents, baking powder, low-sodium"
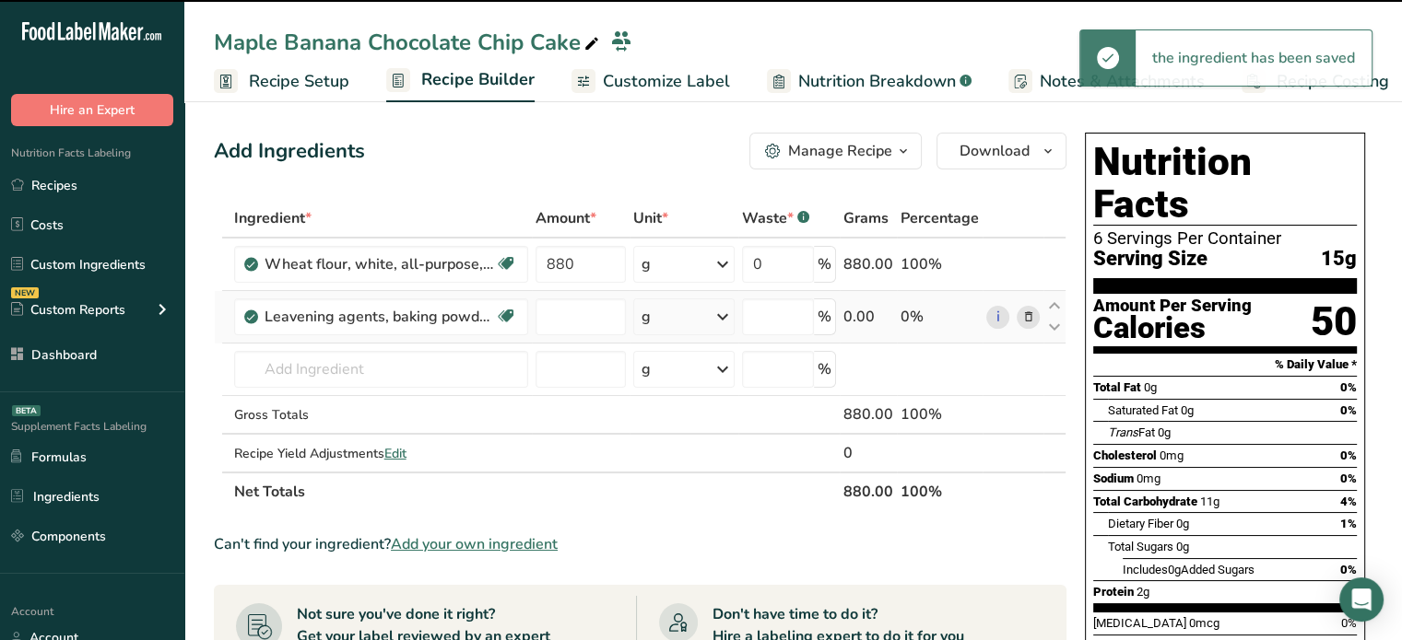
type input "0"
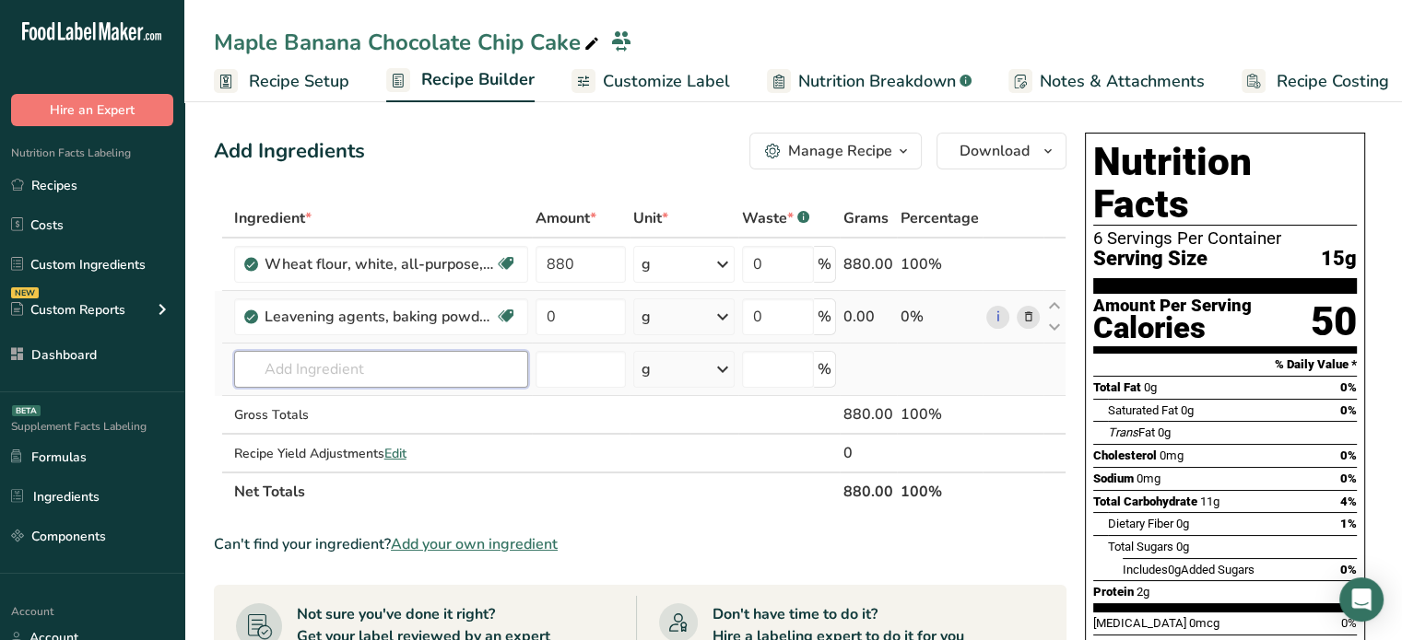
click at [397, 371] on input "text" at bounding box center [381, 369] width 294 height 37
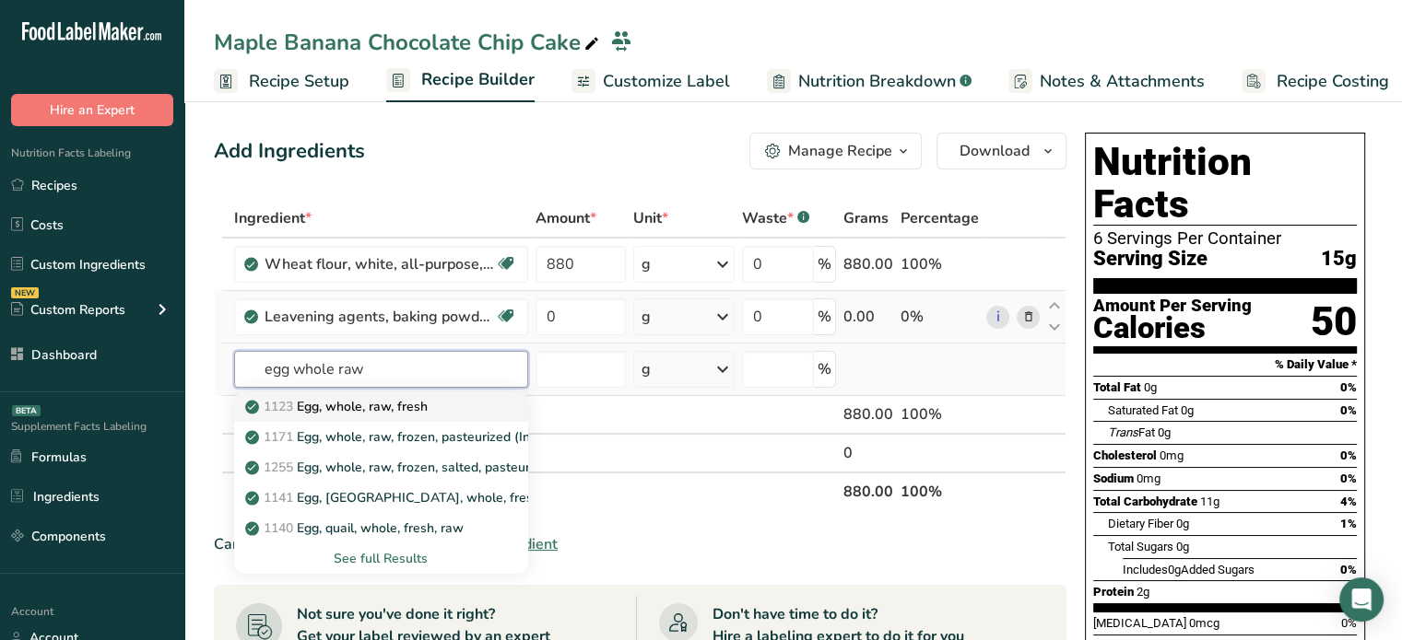
type input "egg whole raw"
click at [401, 403] on p "1123 Egg, whole, raw, fresh" at bounding box center [338, 406] width 179 height 19
type input "Egg, whole, raw, fresh"
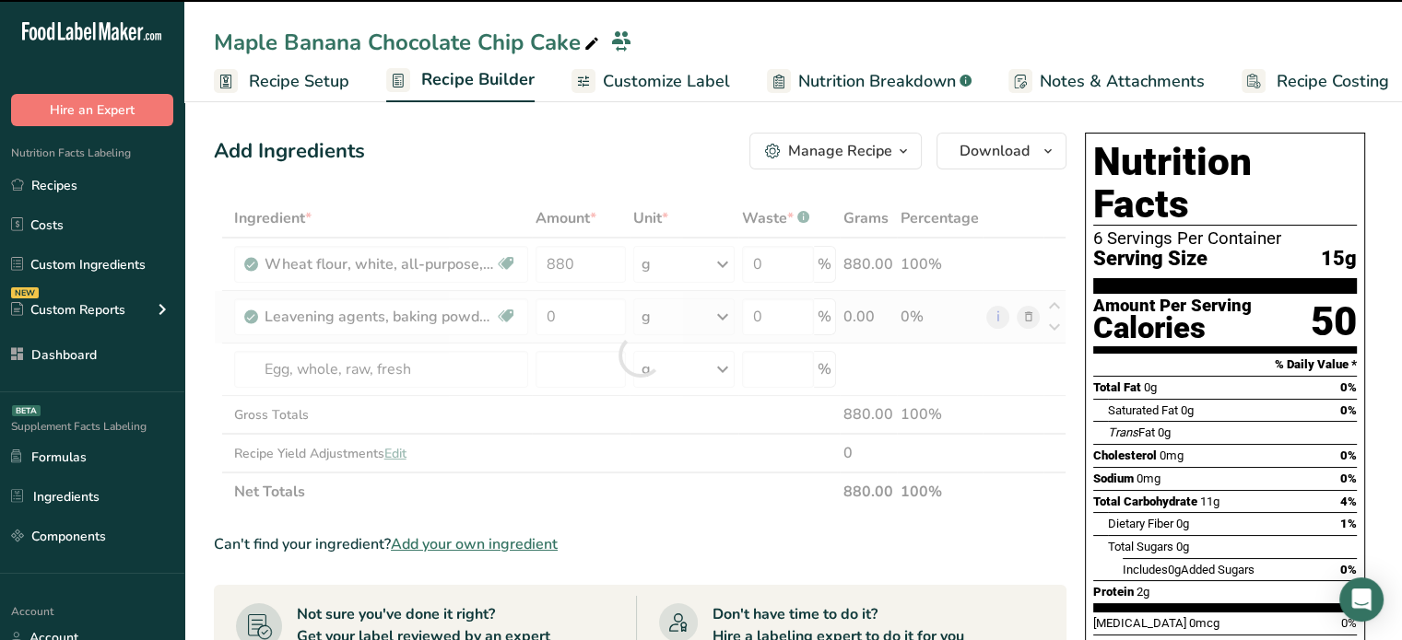
type input "0"
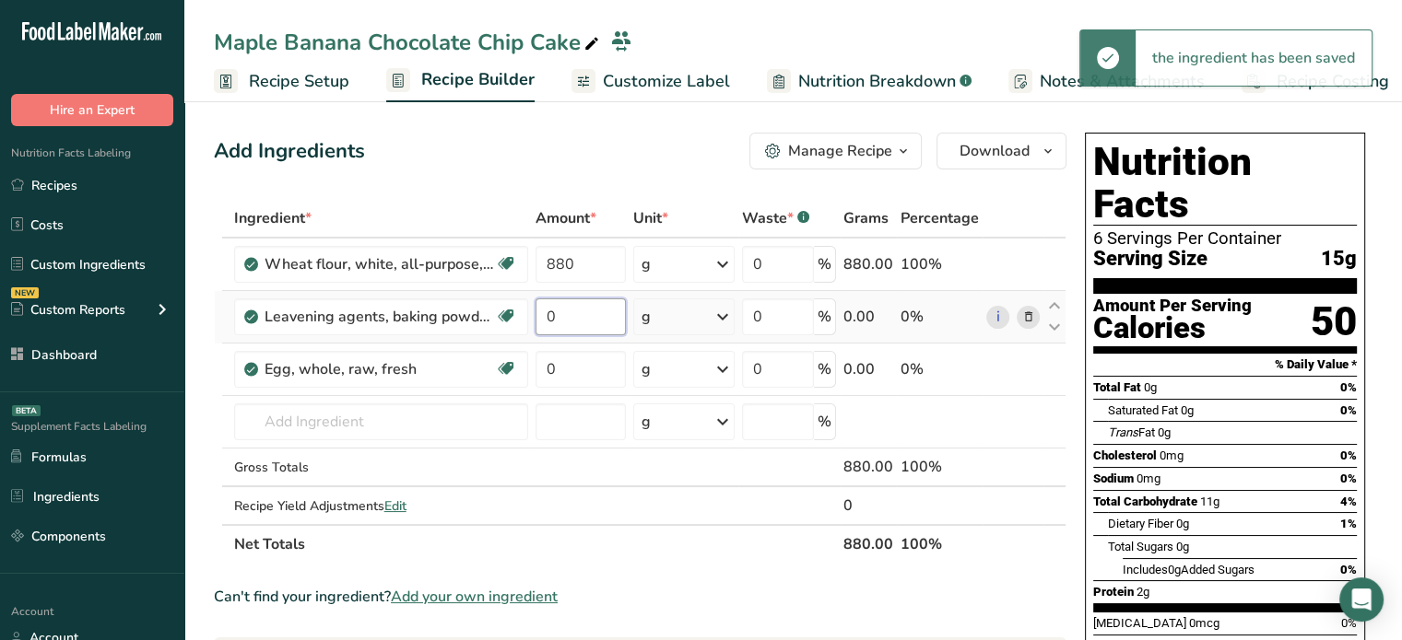
click at [586, 309] on input "0" at bounding box center [580, 317] width 90 height 37
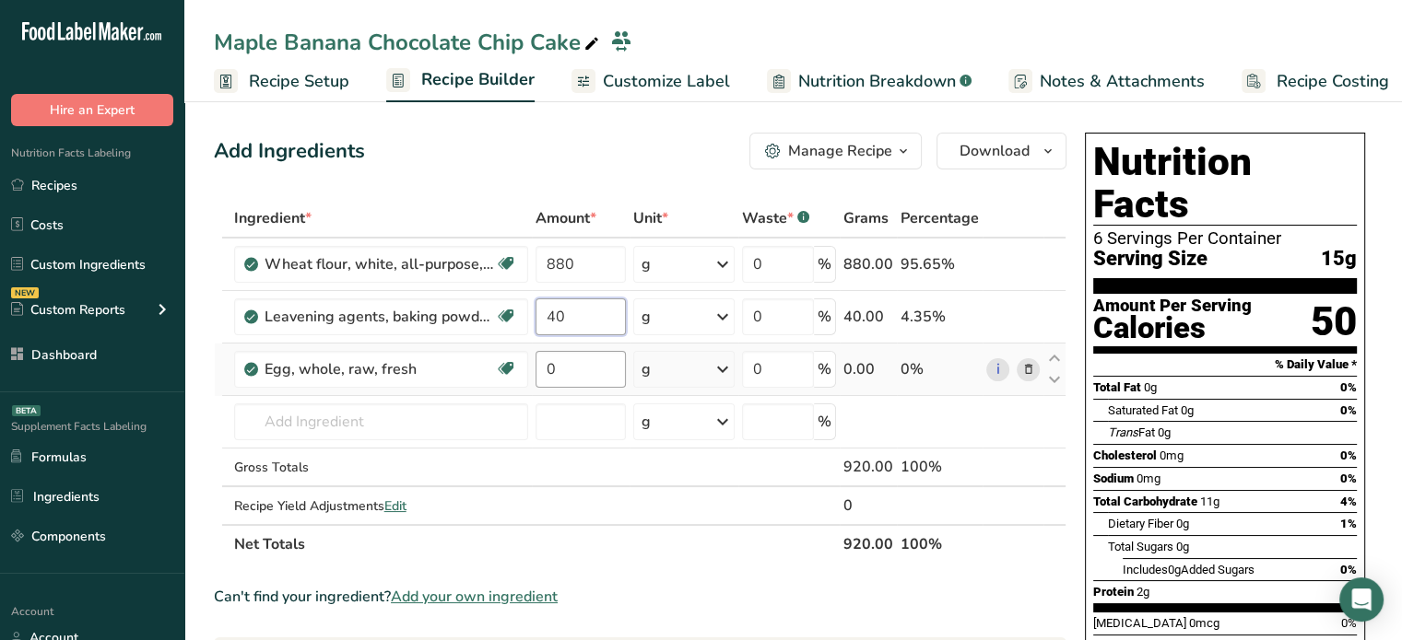
type input "40"
click at [581, 368] on div "Ingredient * Amount * Unit * Waste * .a-a{fill:#347362;}.b-a{fill:#fff;} Grams …" at bounding box center [640, 381] width 852 height 365
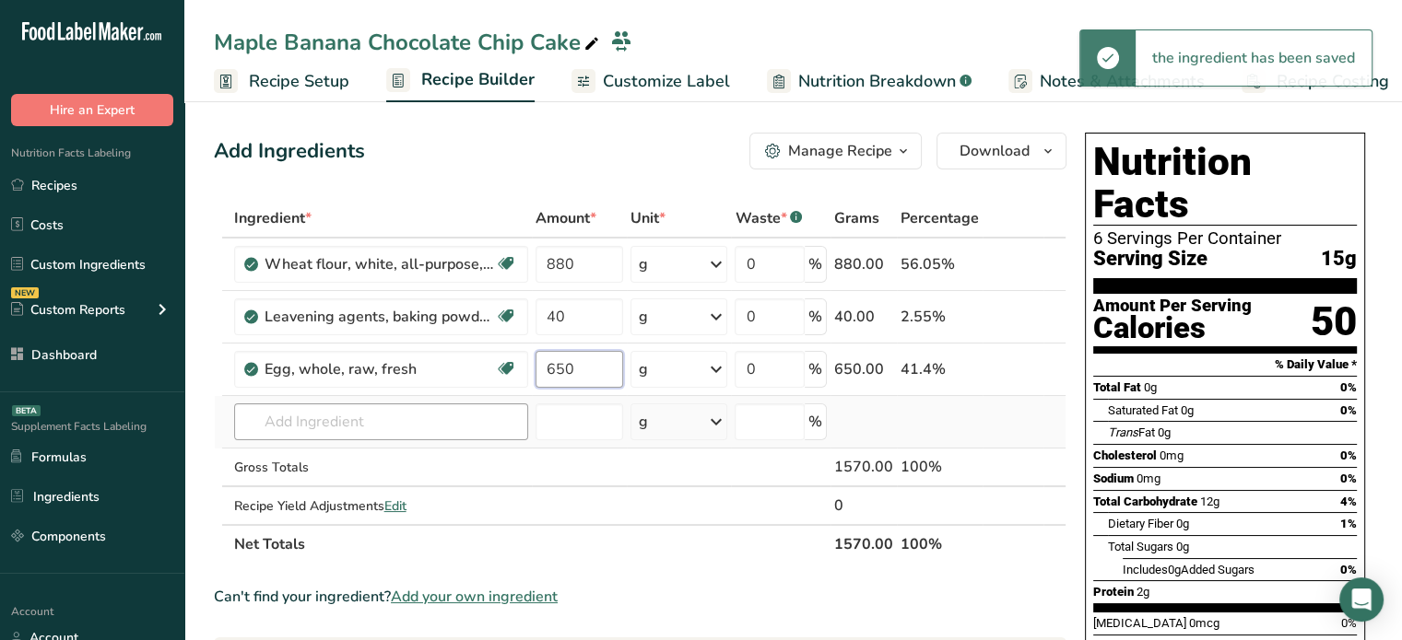
type input "650"
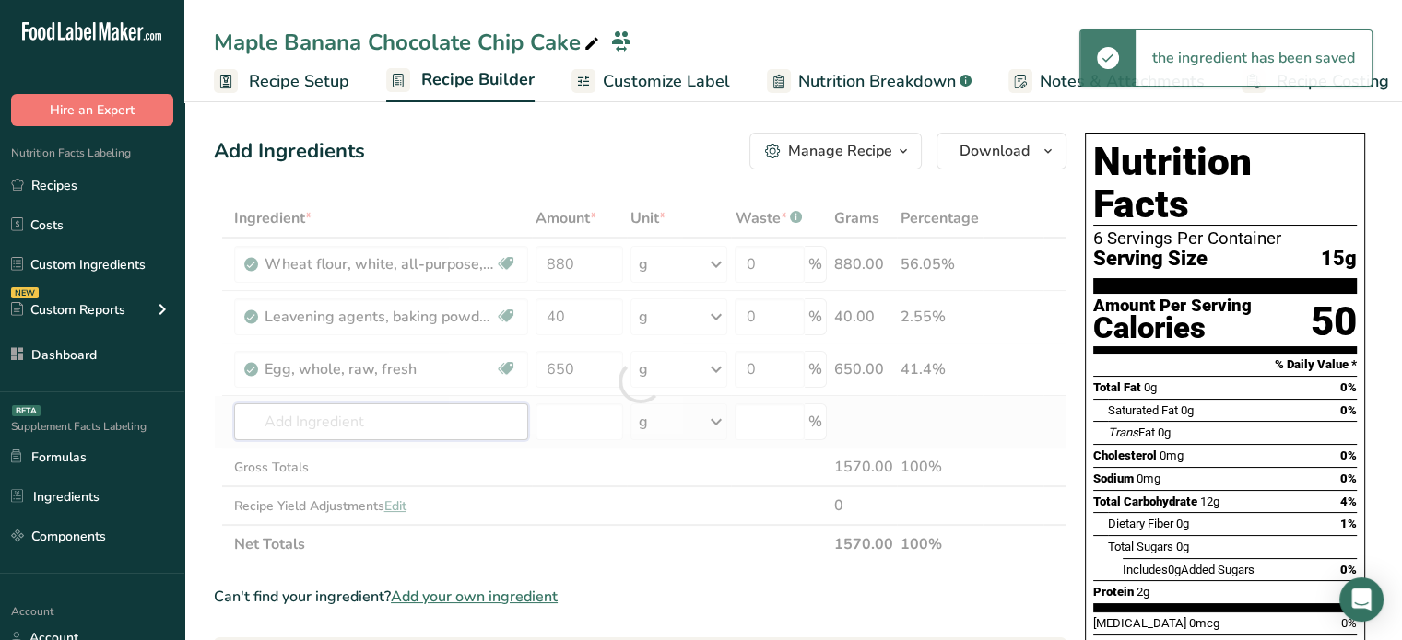
click at [435, 420] on div "Ingredient * Amount * Unit * Waste * .a-a{fill:#347362;}.b-a{fill:#fff;} Grams …" at bounding box center [640, 381] width 852 height 365
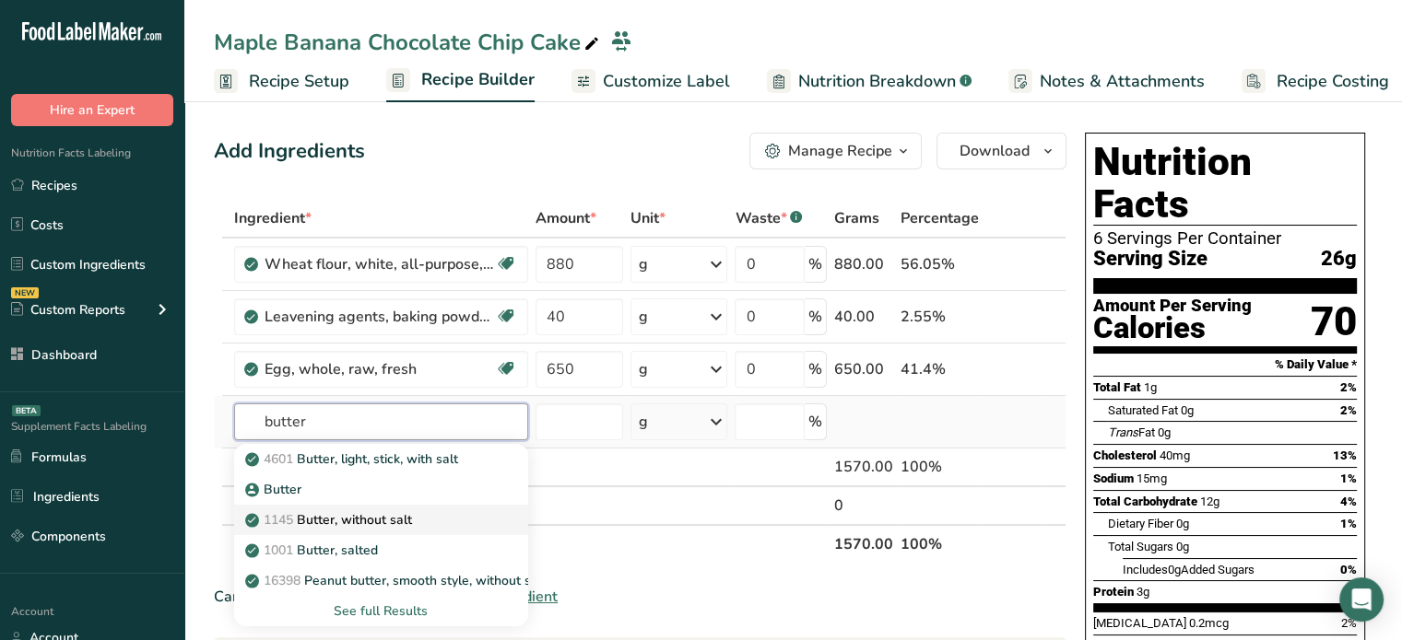
type input "butter"
click at [442, 511] on div "1145 Butter, without salt" at bounding box center [366, 519] width 235 height 19
type input "Butter, without salt"
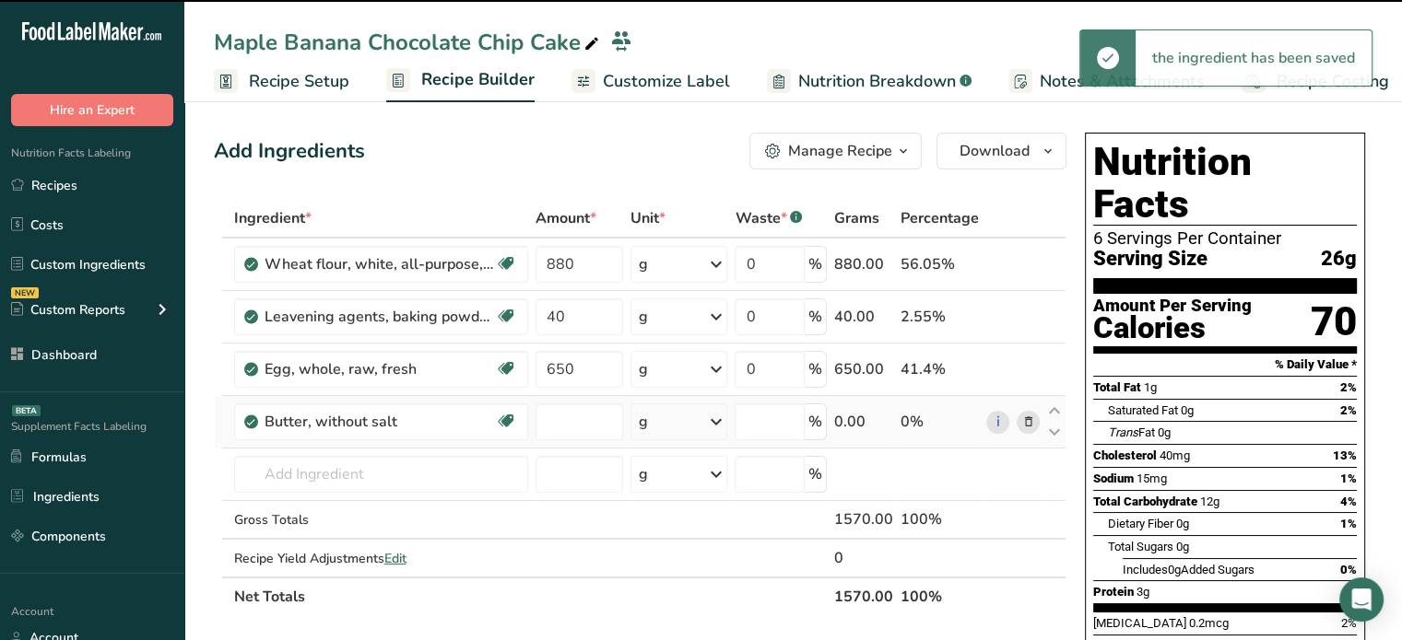
type input "0"
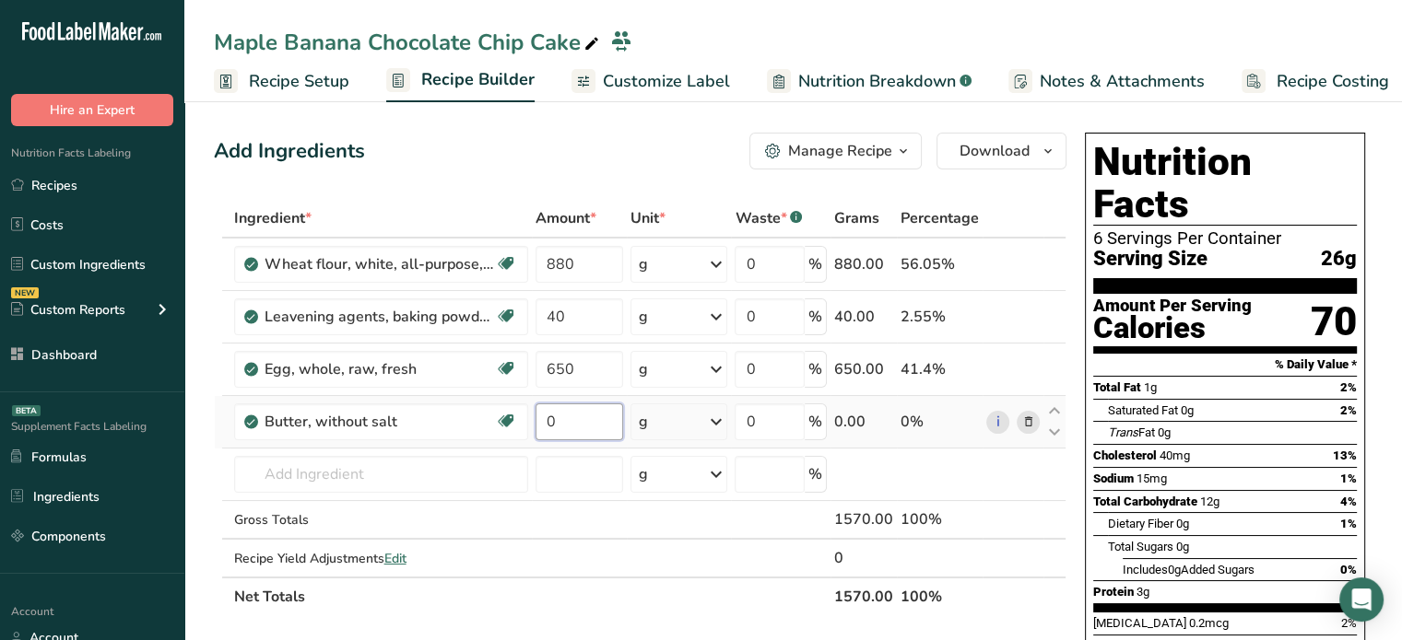
click at [595, 428] on input "0" at bounding box center [579, 422] width 88 height 37
type input "300"
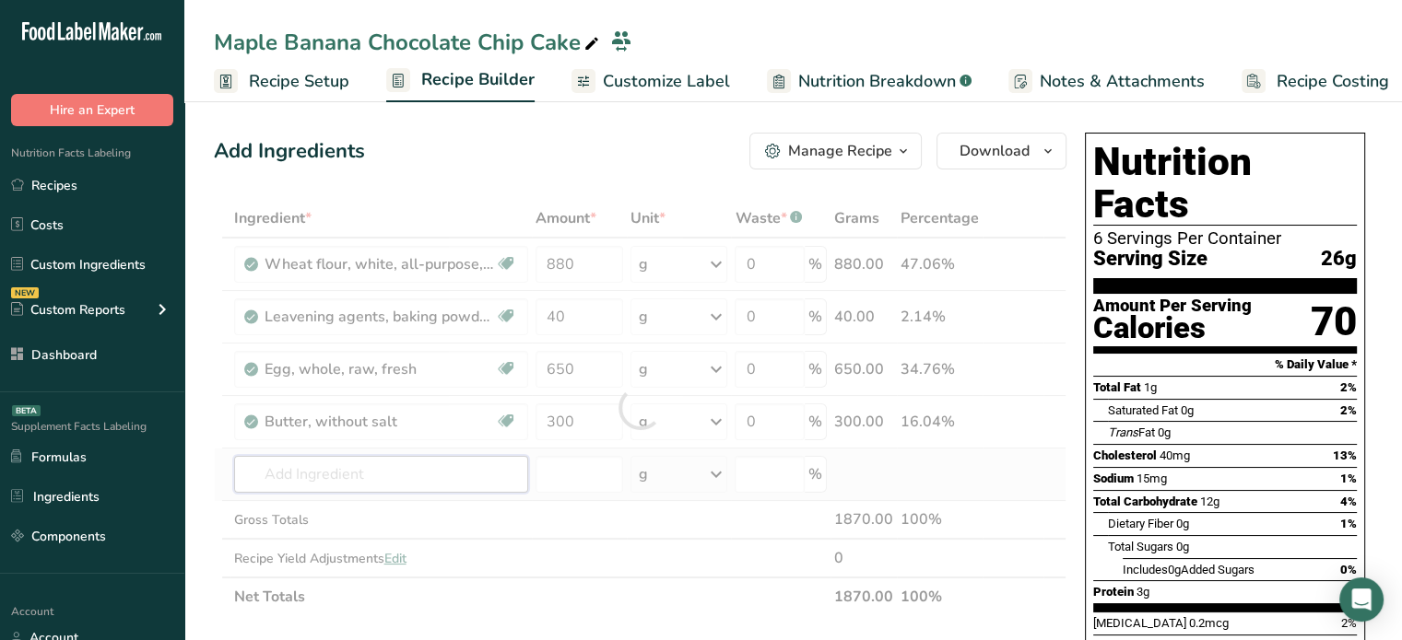
click at [449, 467] on div "Ingredient * Amount * Unit * Waste * .a-a{fill:#347362;}.b-a{fill:#fff;} Grams …" at bounding box center [640, 407] width 852 height 417
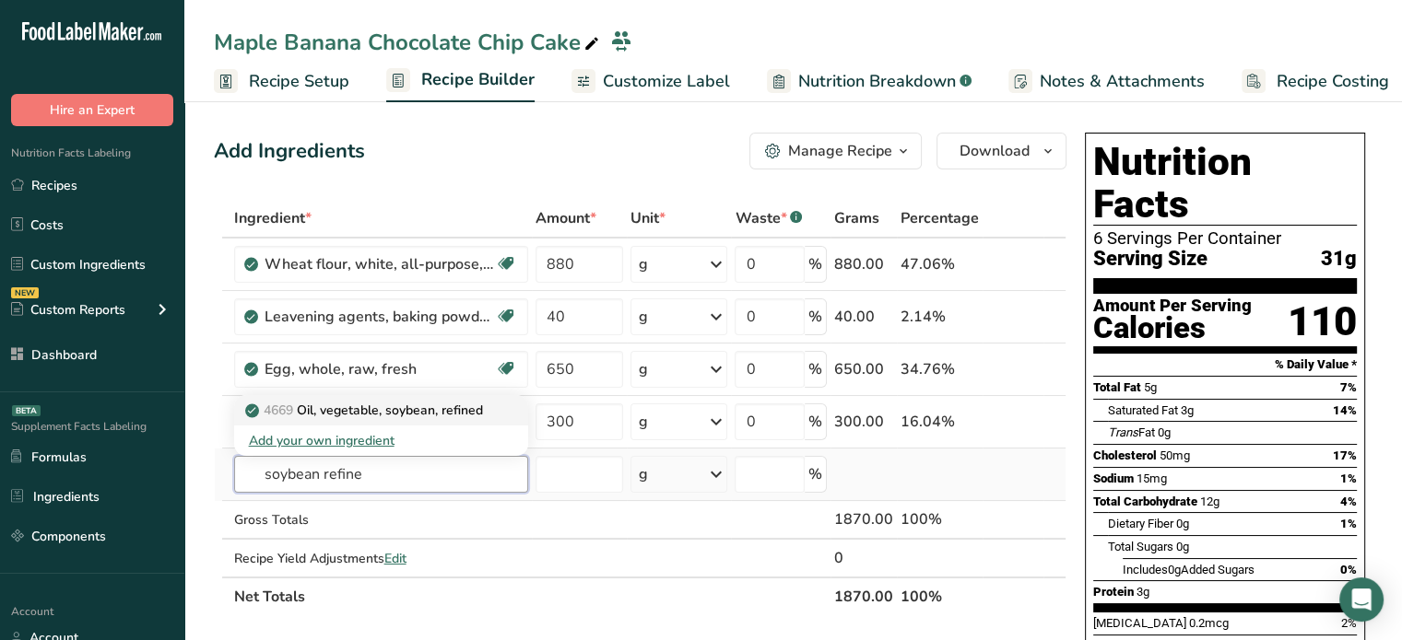
type input "soybean refine"
click at [416, 406] on p "4669 Oil, vegetable, soybean, refined" at bounding box center [366, 410] width 234 height 19
type input "Oil, vegetable, soybean, refined"
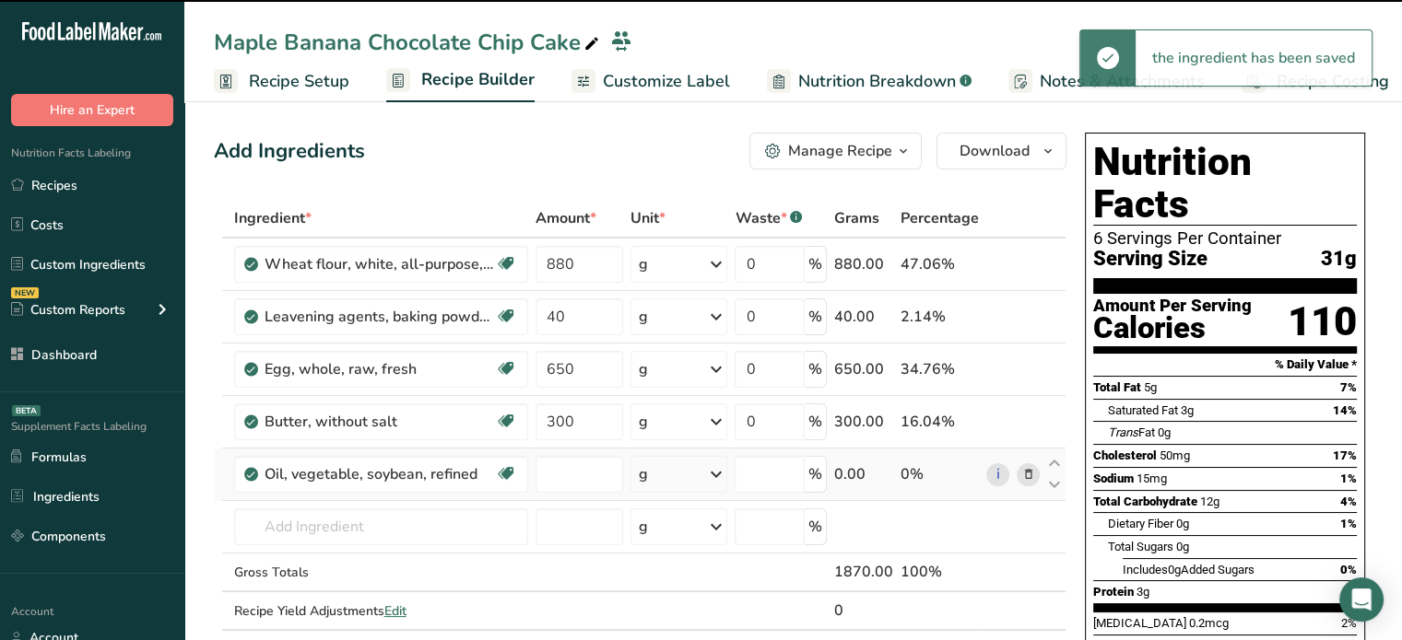
type input "0"
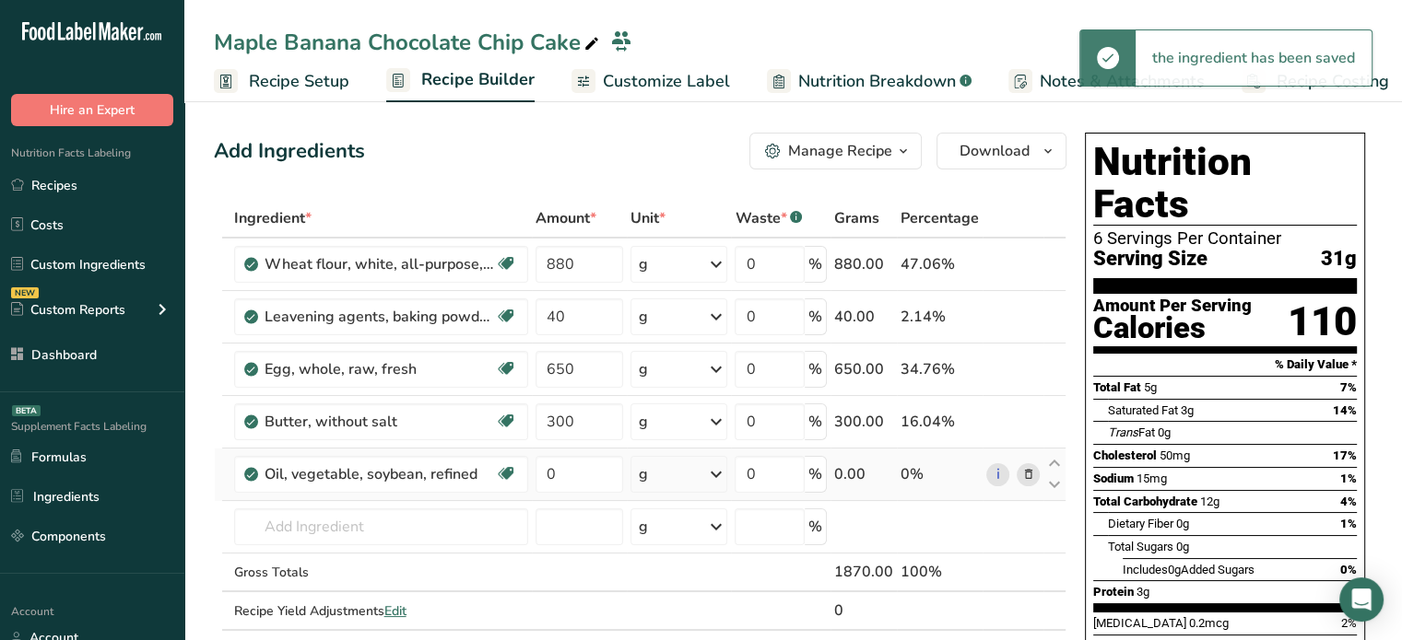
click at [585, 452] on td "0" at bounding box center [580, 475] width 96 height 53
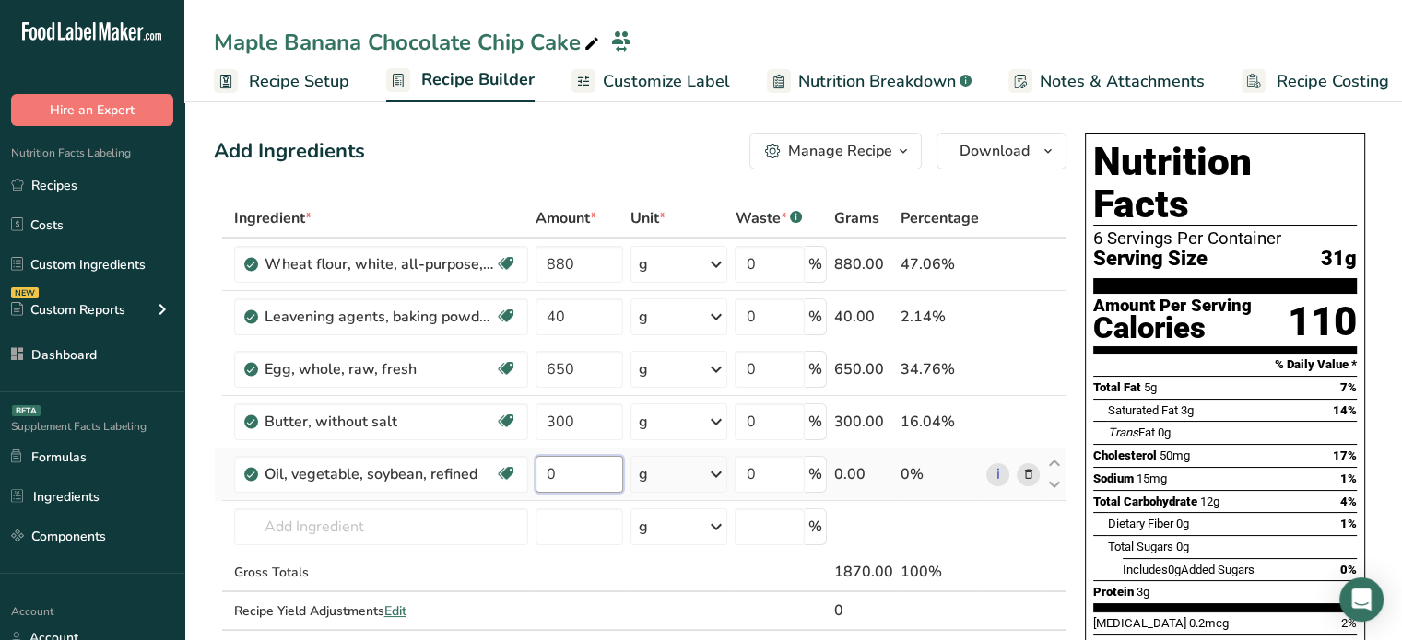
click at [585, 467] on input "0" at bounding box center [579, 474] width 88 height 37
type input "1"
type input "400"
click at [516, 537] on div "Ingredient * Amount * Unit * Waste * .a-a{fill:#347362;}.b-a{fill:#fff;} Grams …" at bounding box center [640, 434] width 852 height 470
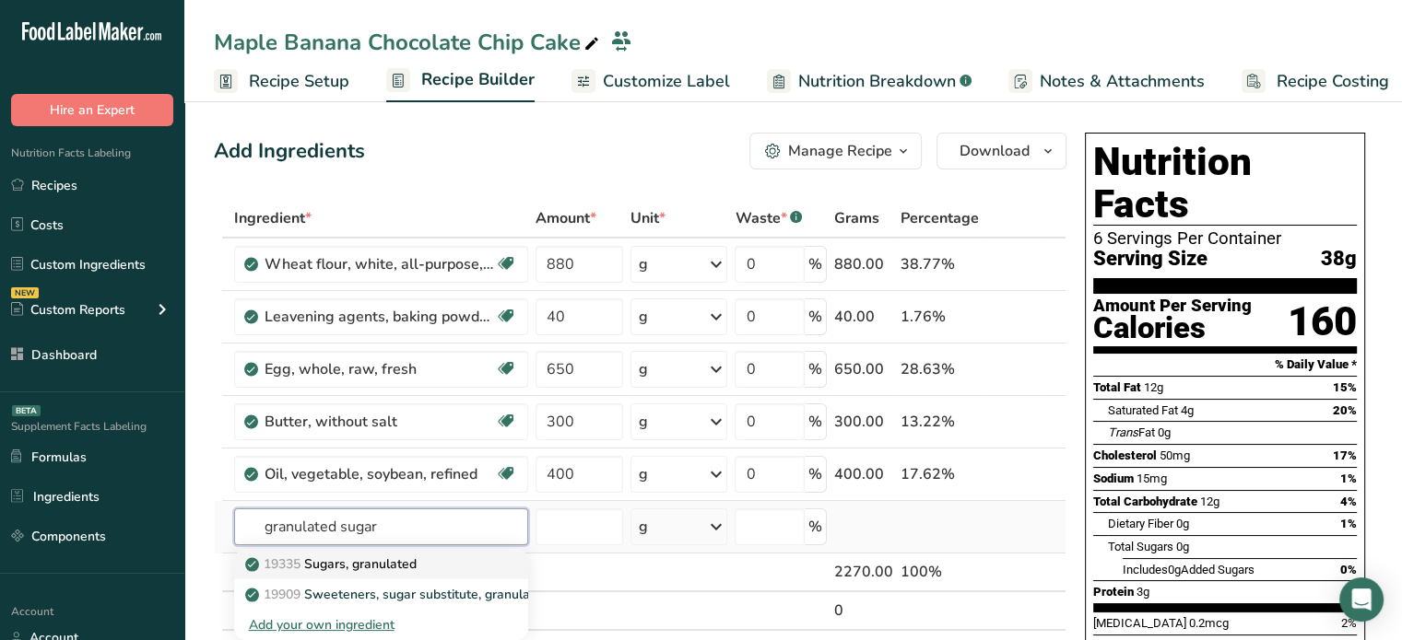
type input "granulated sugar"
click at [499, 552] on link "19335 Sugars, granulated" at bounding box center [381, 564] width 294 height 30
type input "Sugars, granulated"
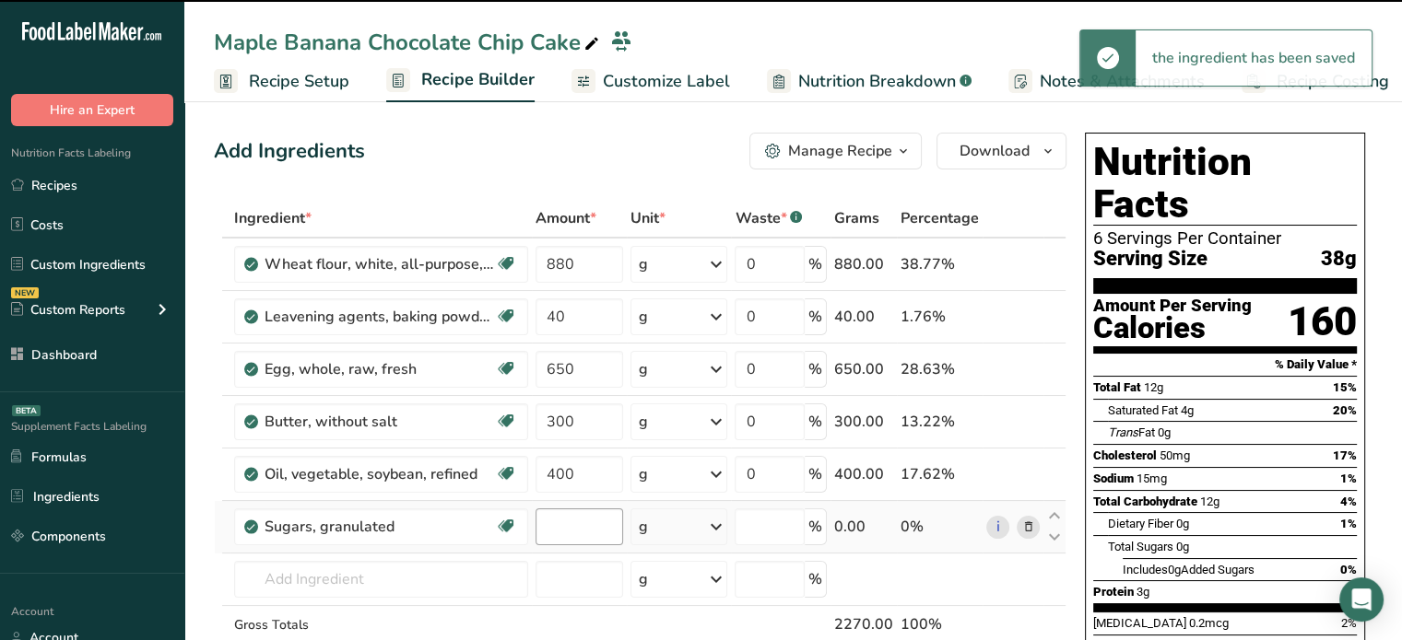
type input "0"
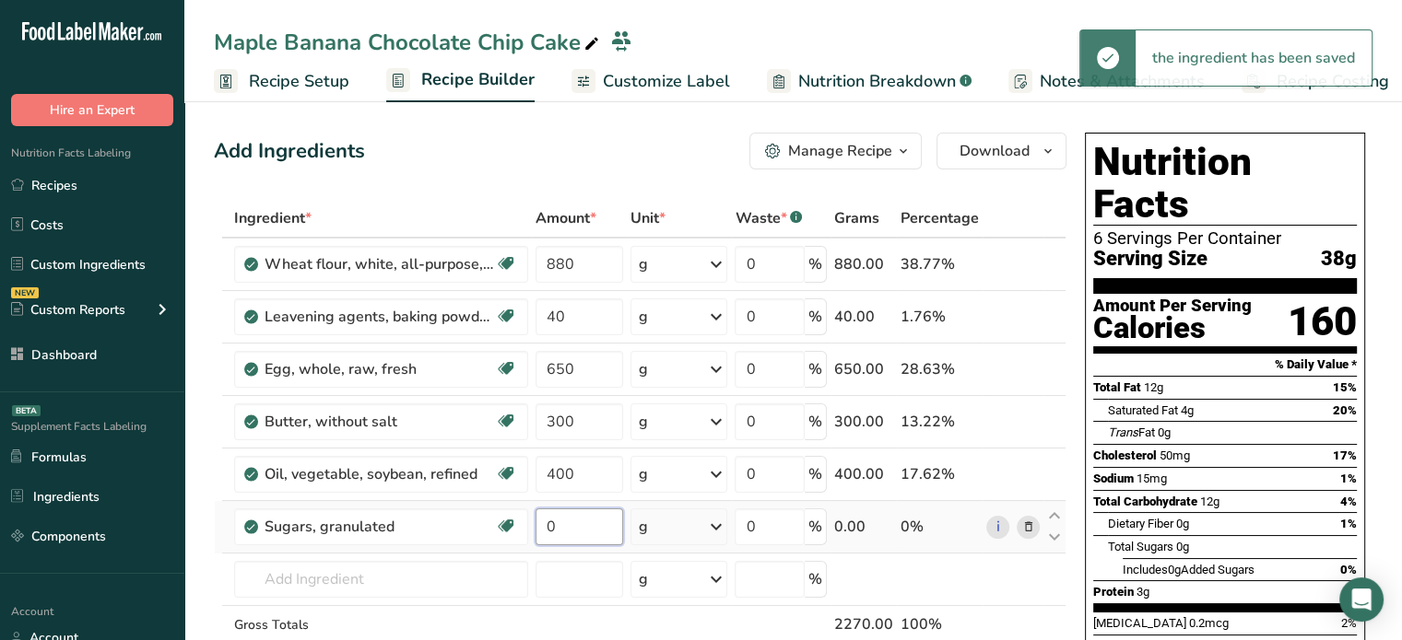
click at [605, 519] on input "0" at bounding box center [579, 527] width 88 height 37
type input "330"
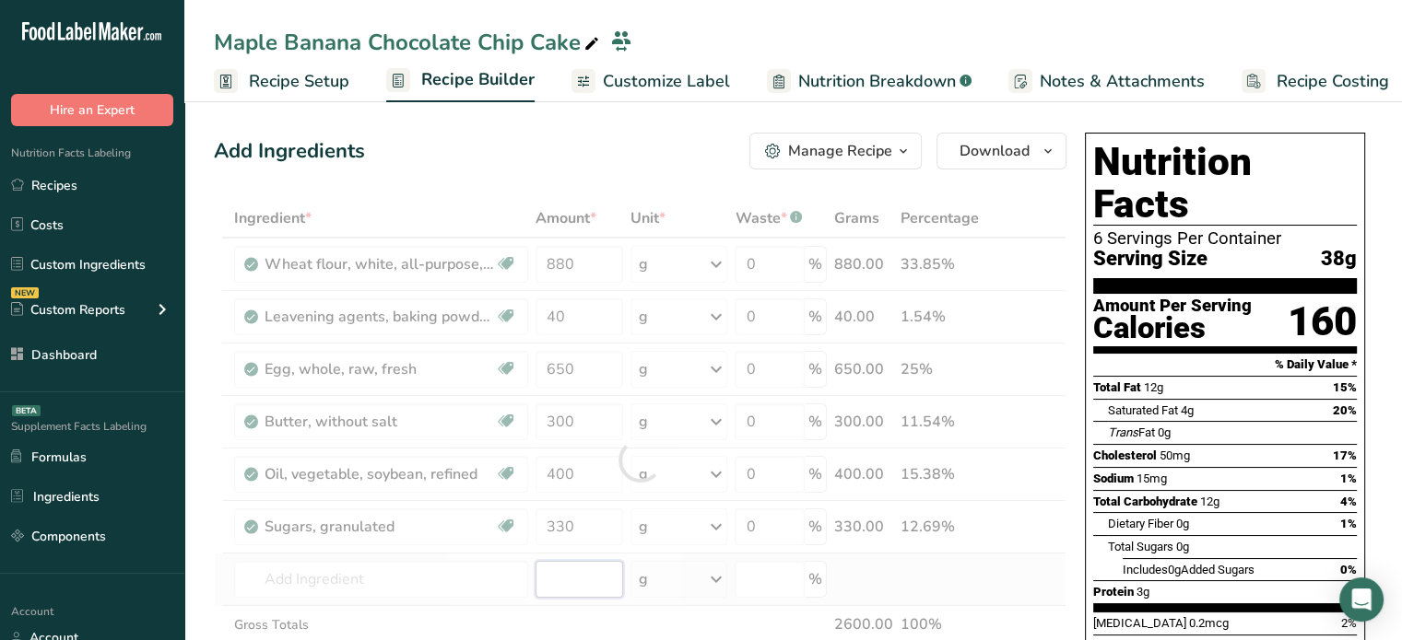
click at [598, 563] on div "Ingredient * Amount * Unit * Waste * .a-a{fill:#347362;}.b-a{fill:#fff;} Grams …" at bounding box center [640, 460] width 852 height 522
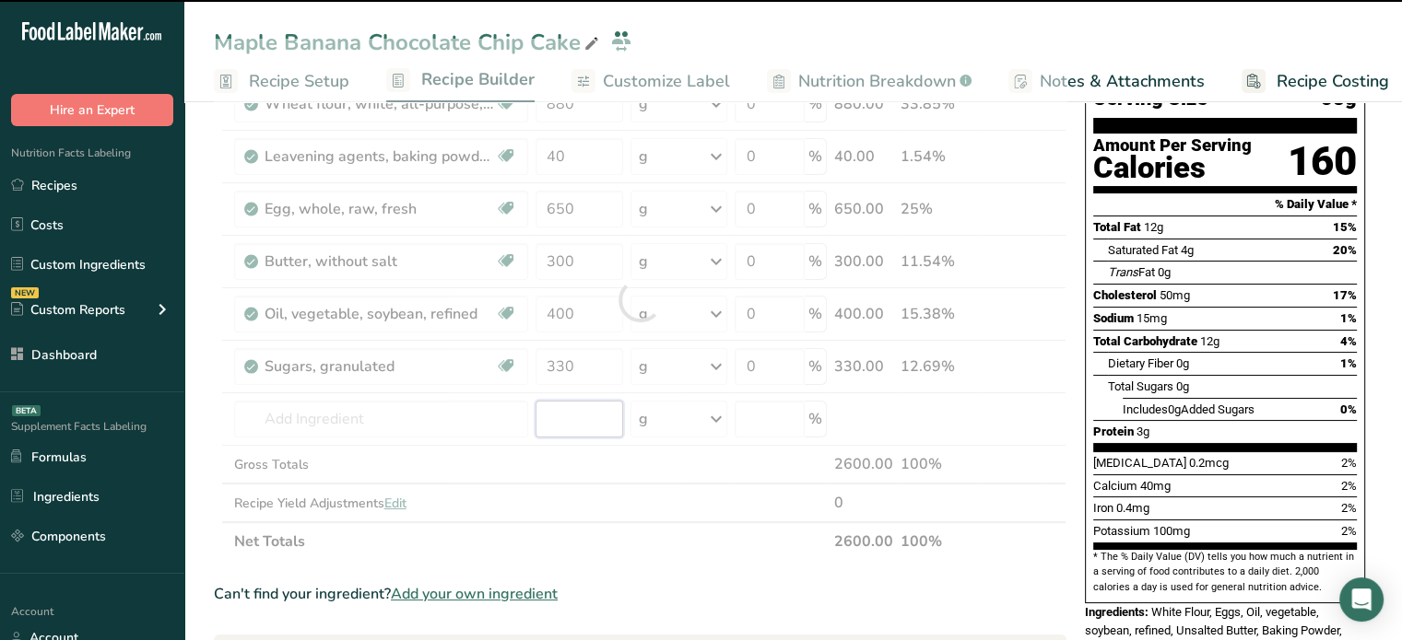
scroll to position [180, 0]
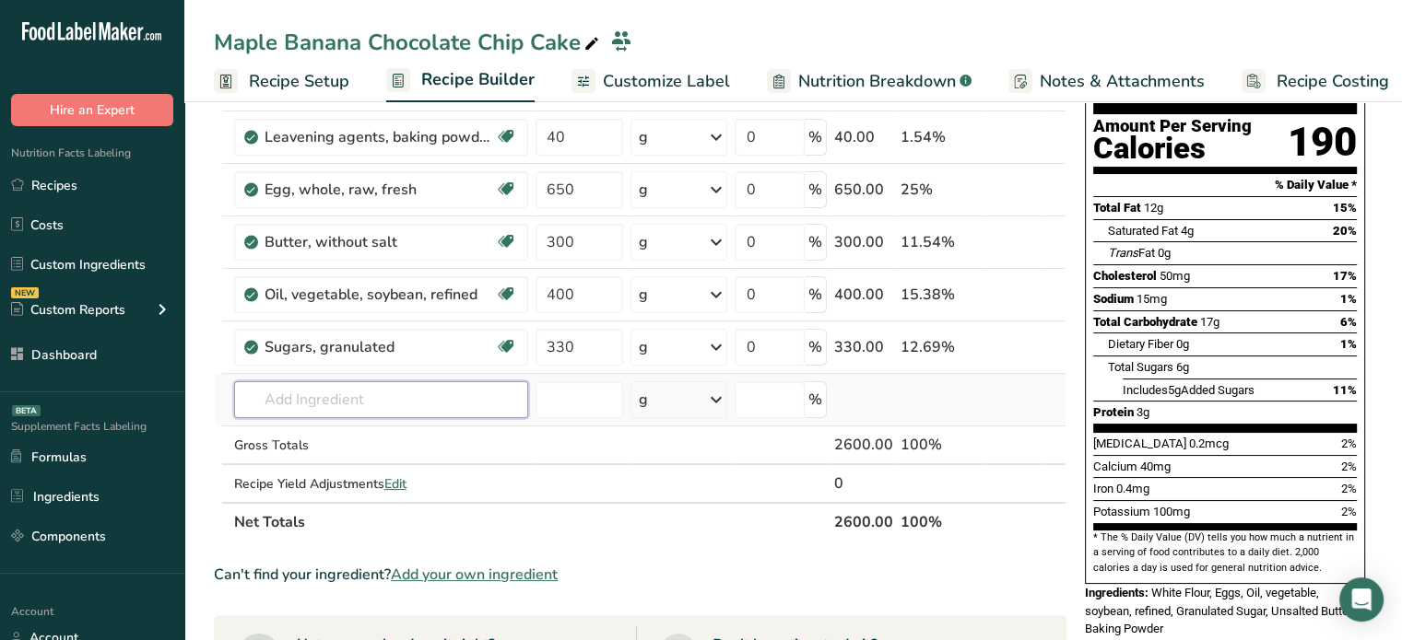
click at [453, 381] on input "text" at bounding box center [381, 399] width 294 height 37
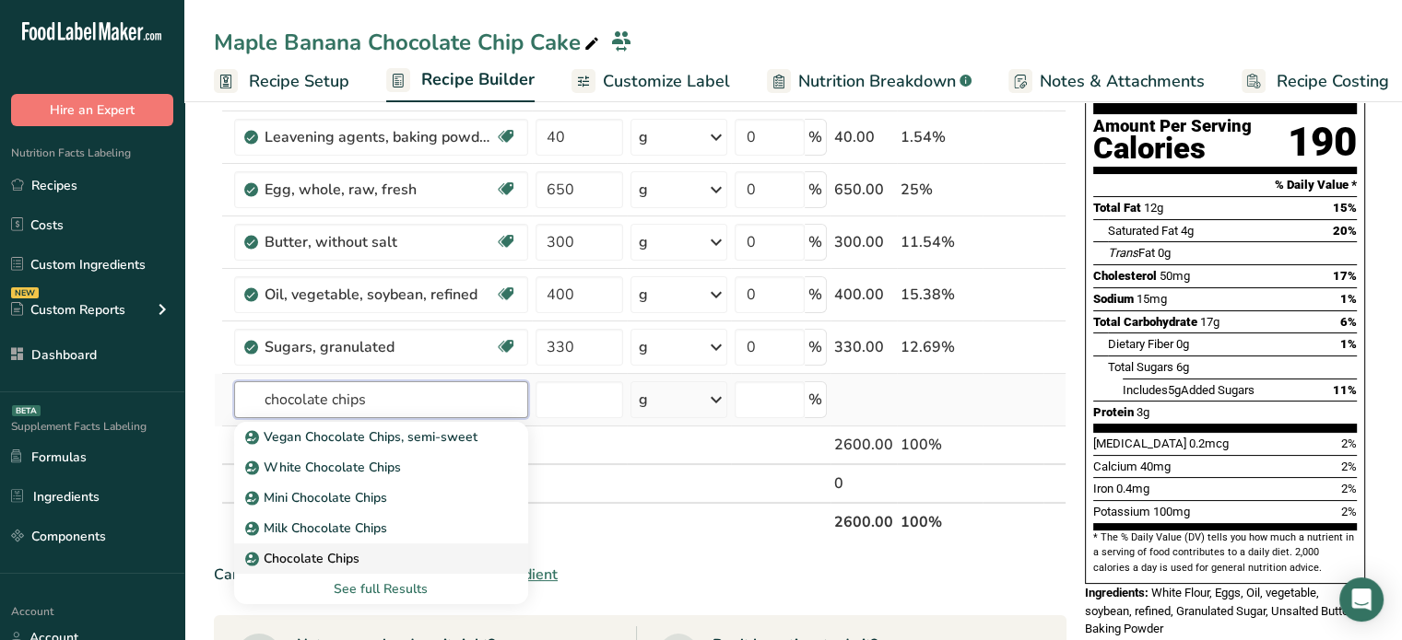
type input "chocolate chips"
click at [395, 567] on link "Chocolate Chips" at bounding box center [381, 559] width 294 height 30
type input "Chocolate Chips"
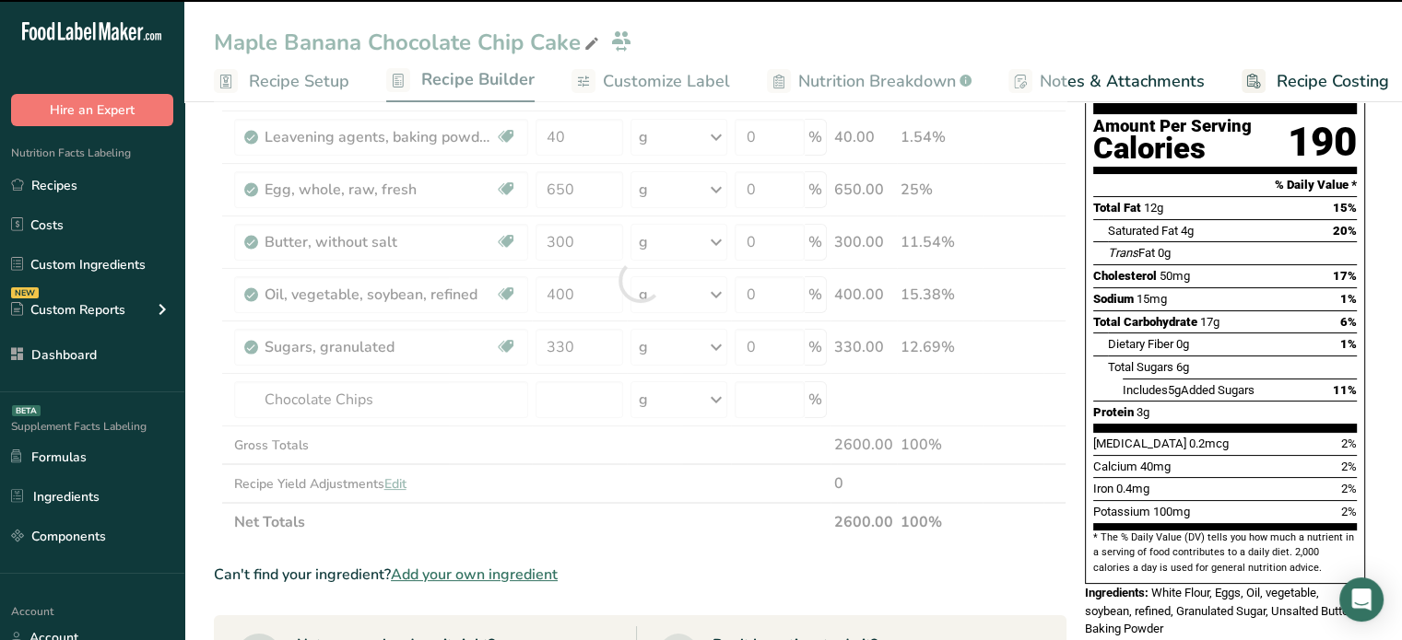
type input "0"
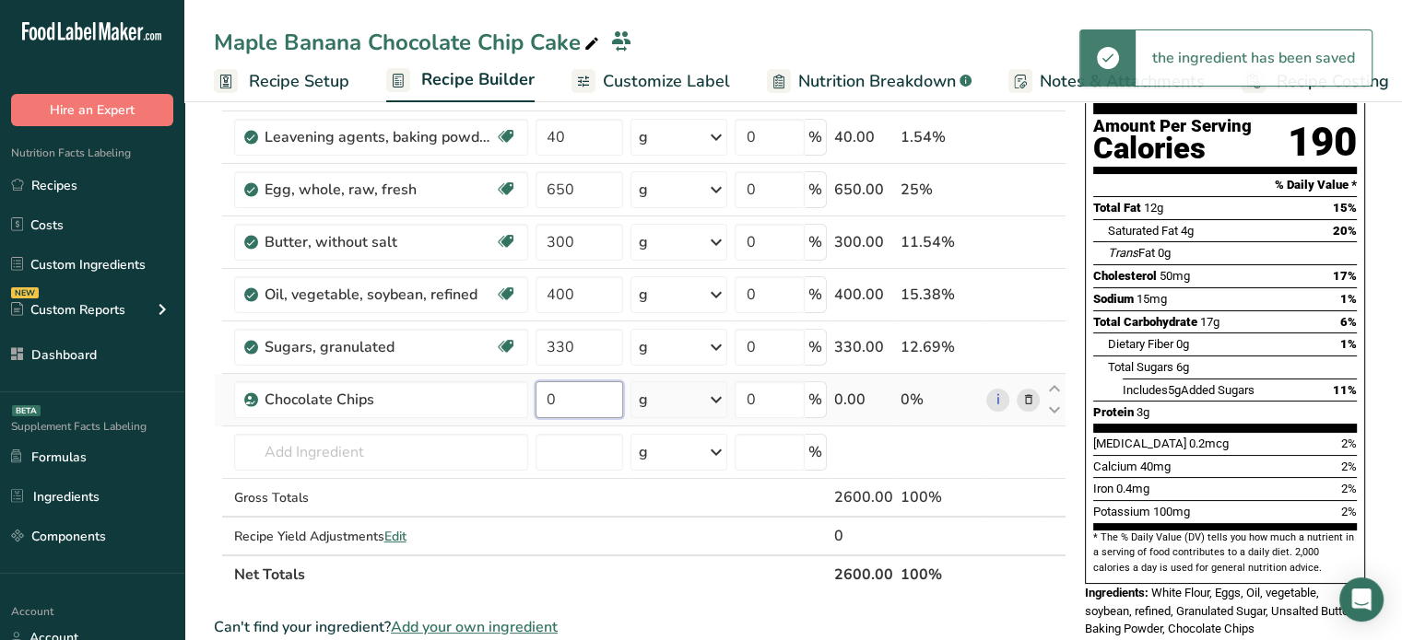
click at [575, 412] on input "0" at bounding box center [579, 399] width 88 height 37
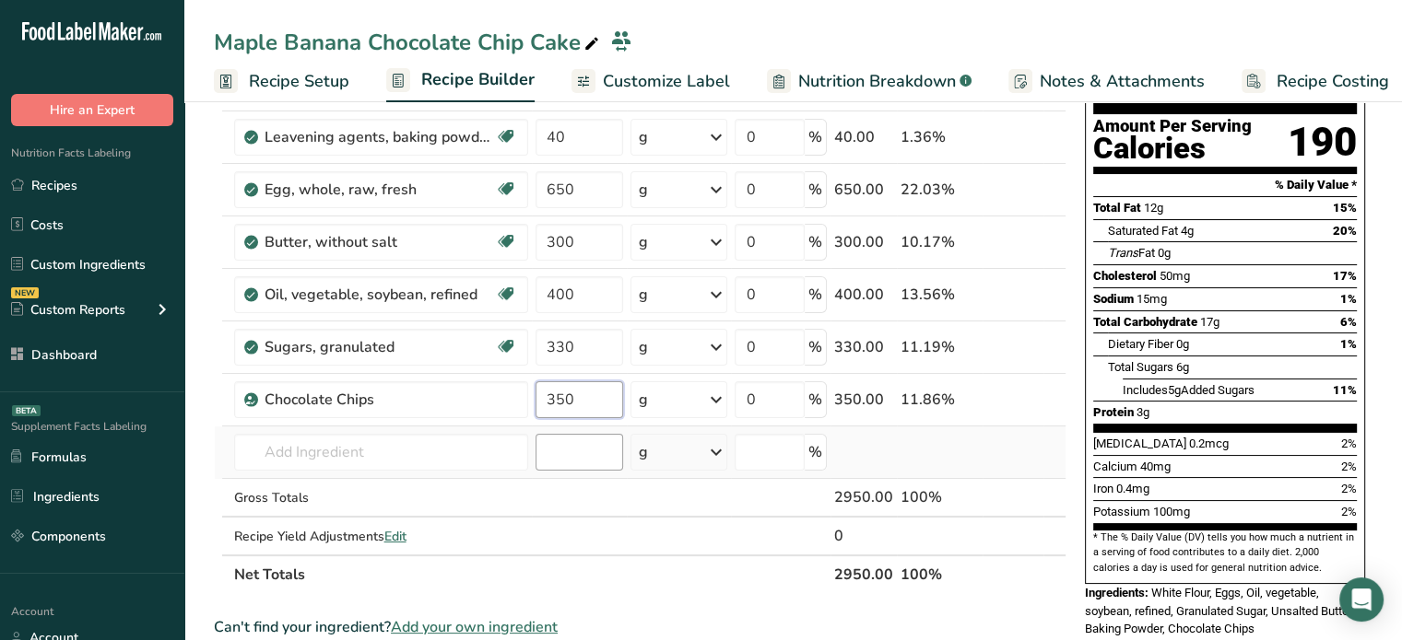
type input "350"
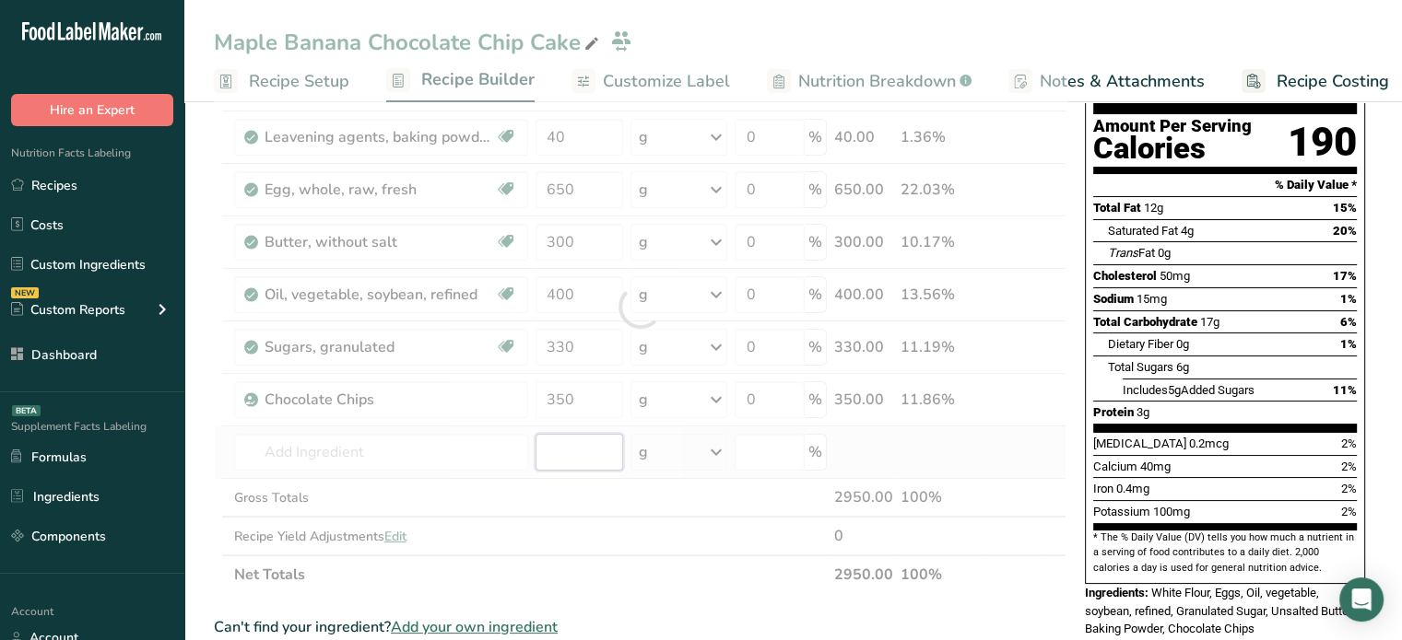
click at [557, 447] on div "Ingredient * Amount * Unit * Waste * .a-a{fill:#347362;}.b-a{fill:#fff;} Grams …" at bounding box center [640, 306] width 852 height 575
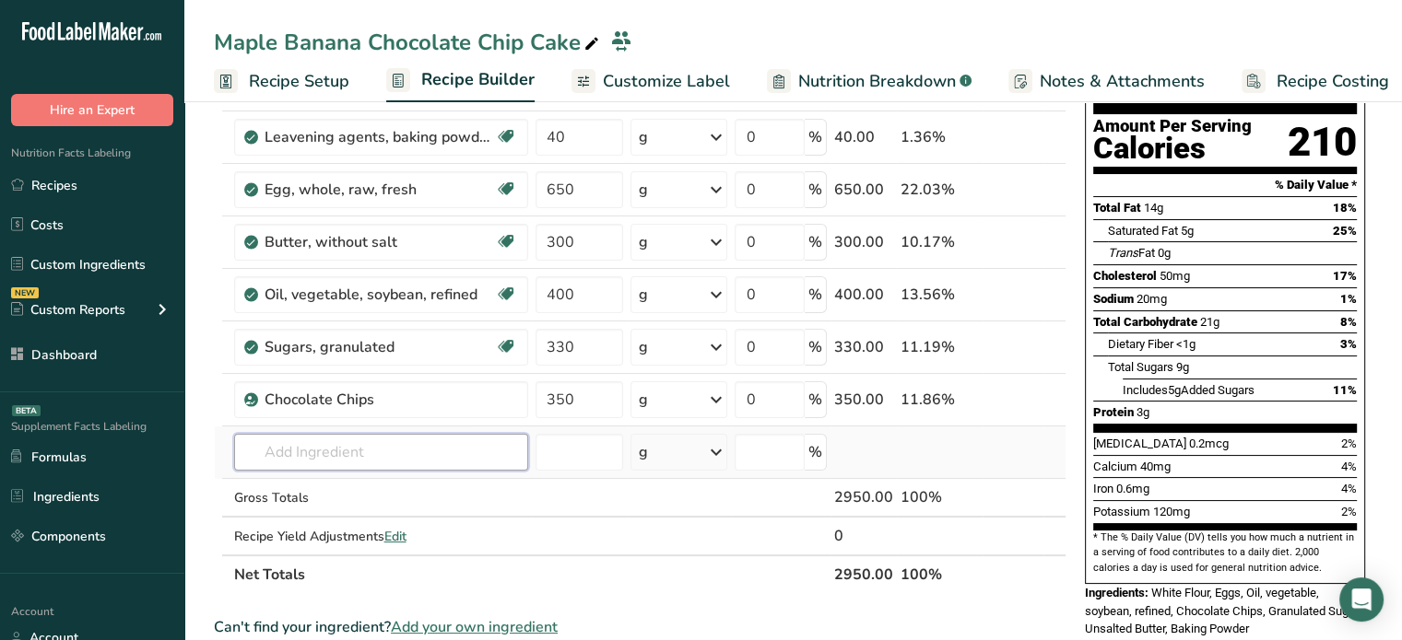
click at [413, 447] on input "text" at bounding box center [381, 452] width 294 height 37
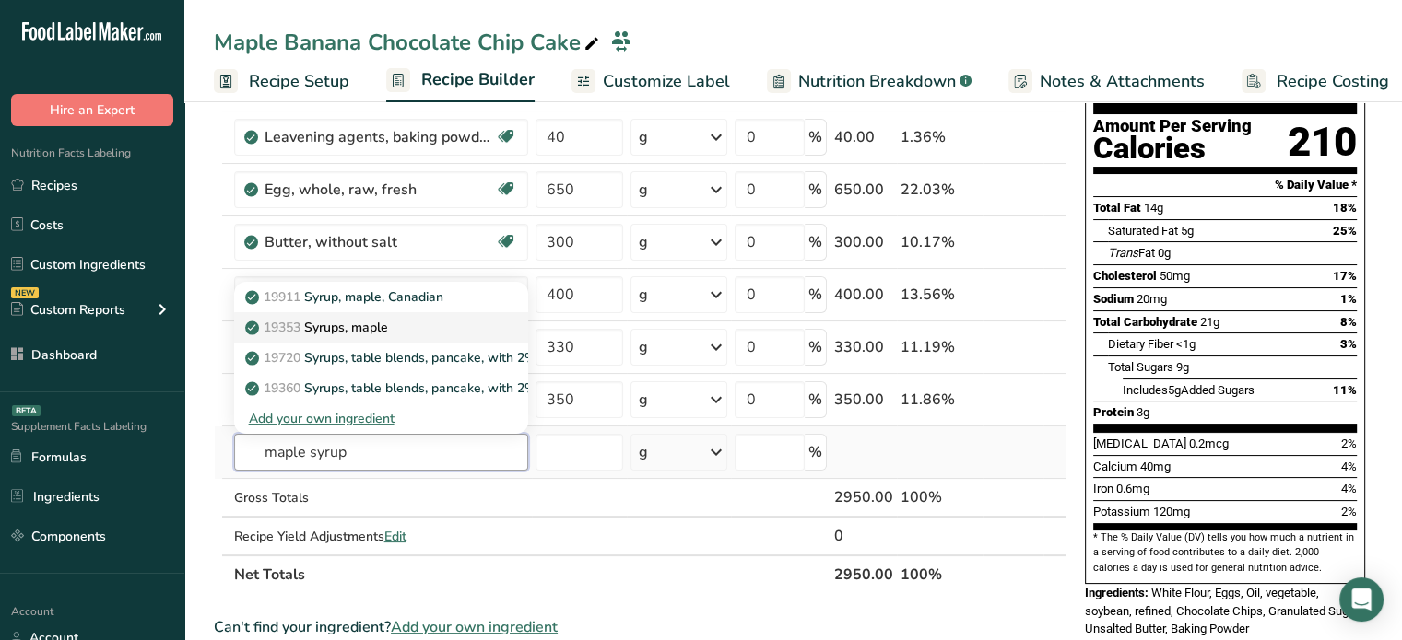
type input "maple syrup"
click at [441, 312] on link "19353 Syrups, maple" at bounding box center [381, 327] width 294 height 30
type input "Syrups, maple"
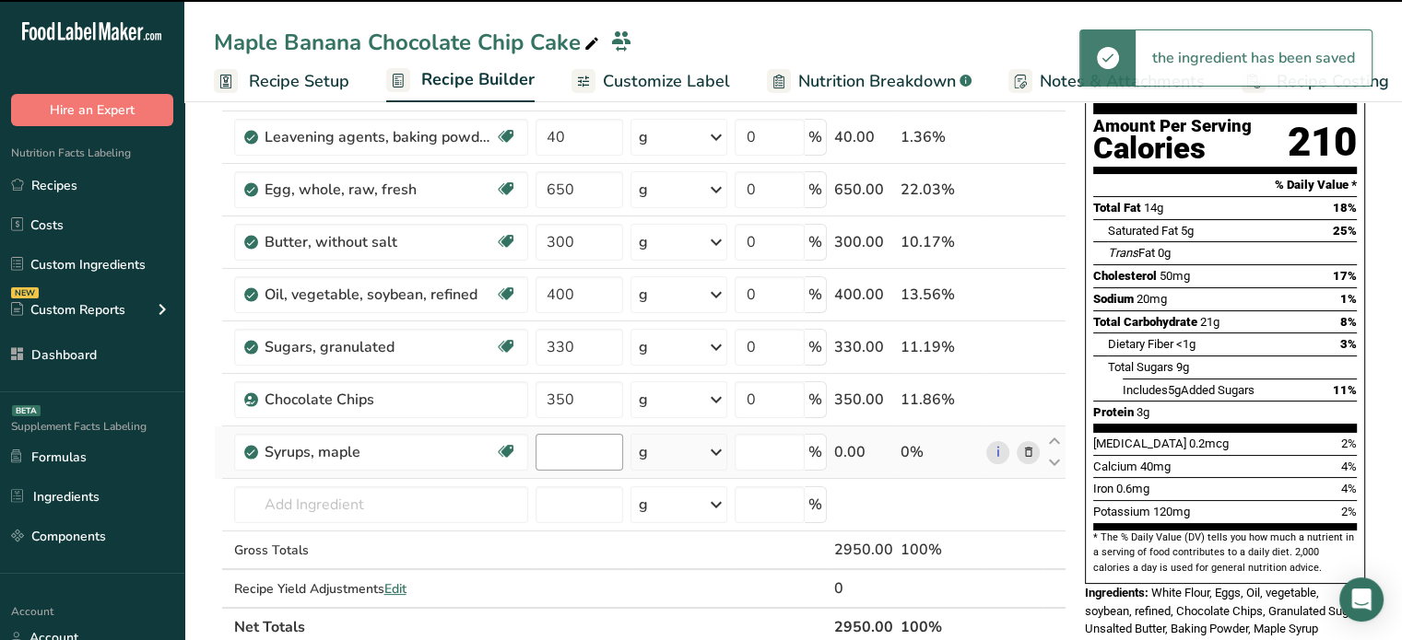
type input "0"
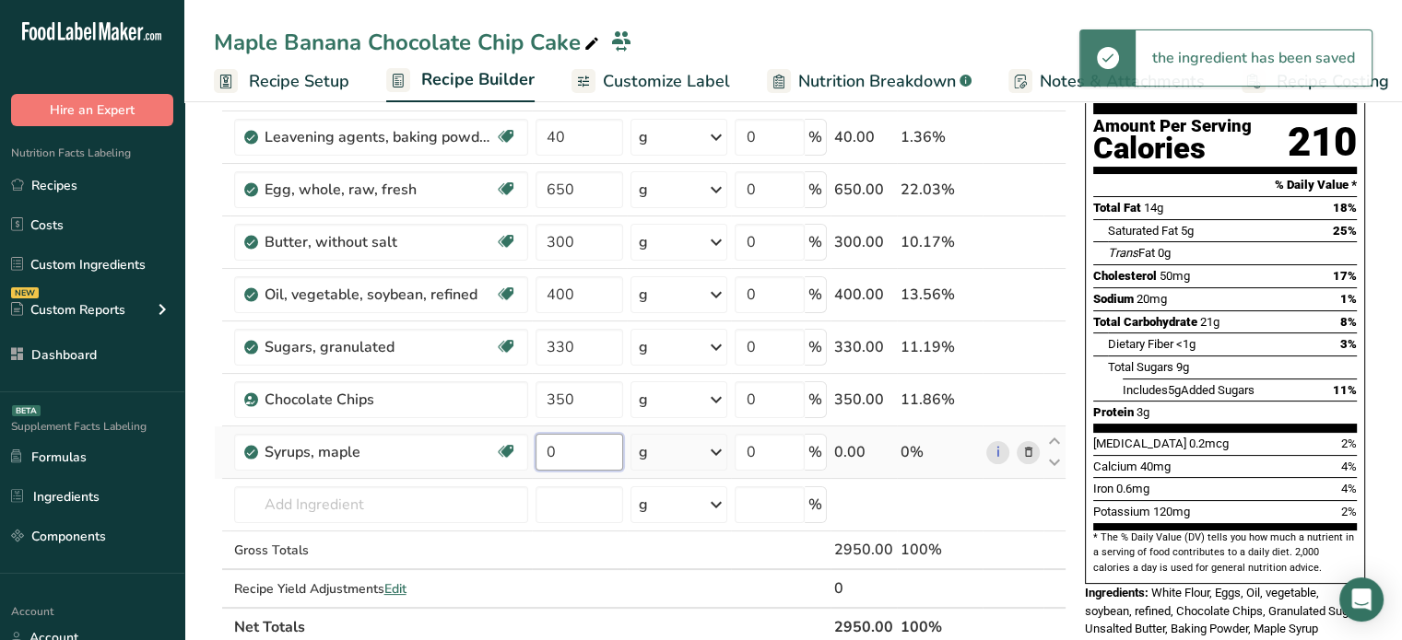
click at [576, 440] on input "0" at bounding box center [579, 452] width 88 height 37
type input "600"
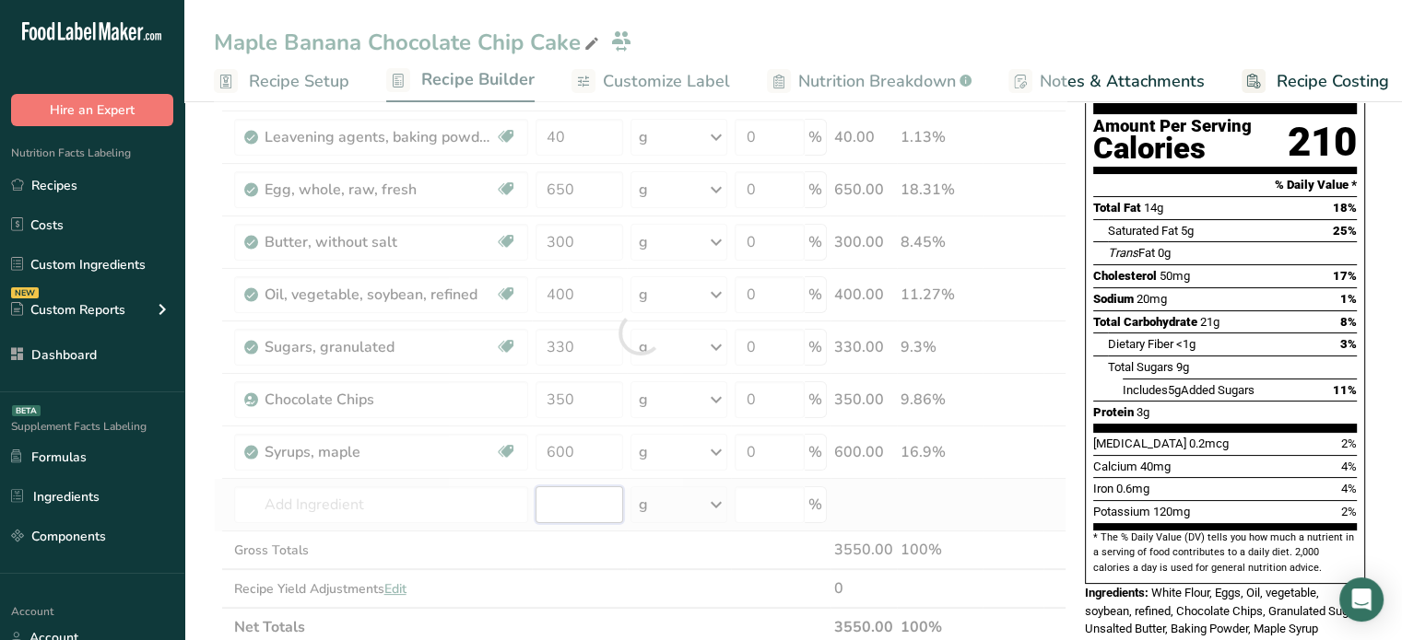
click at [590, 492] on div "Ingredient * Amount * Unit * Waste * .a-a{fill:#347362;}.b-a{fill:#fff;} Grams …" at bounding box center [640, 333] width 852 height 628
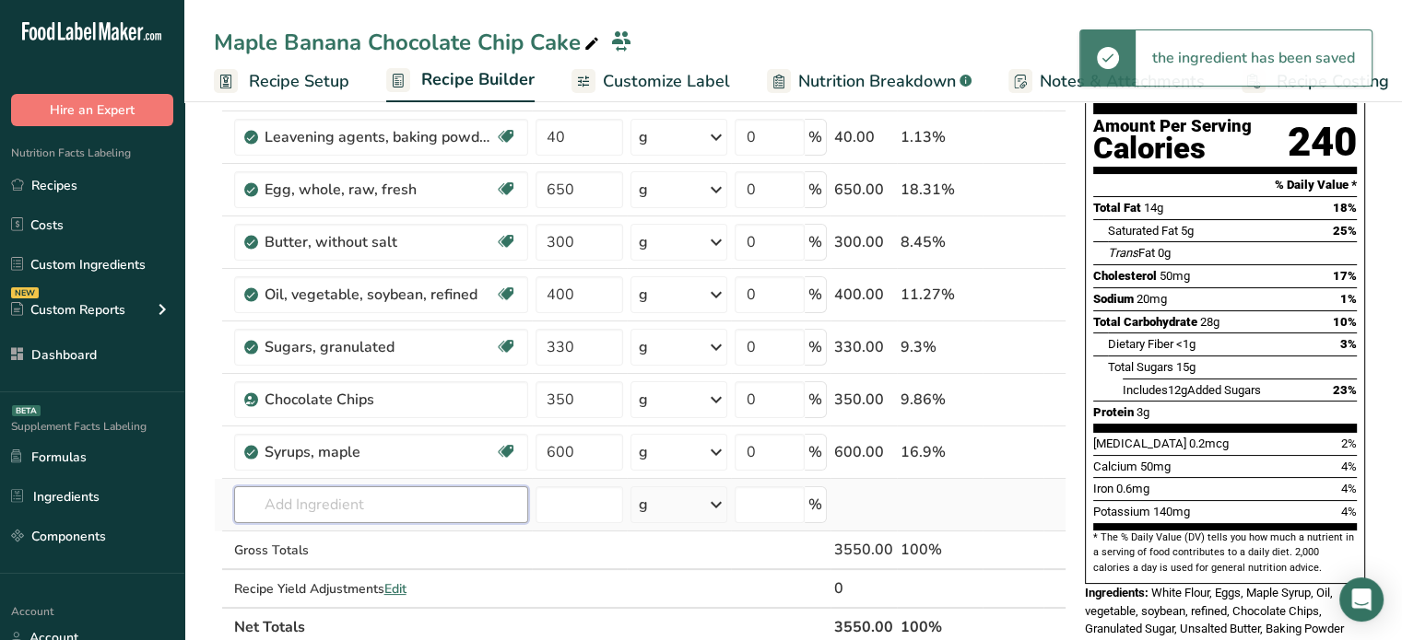
click at [450, 512] on input "text" at bounding box center [381, 505] width 294 height 37
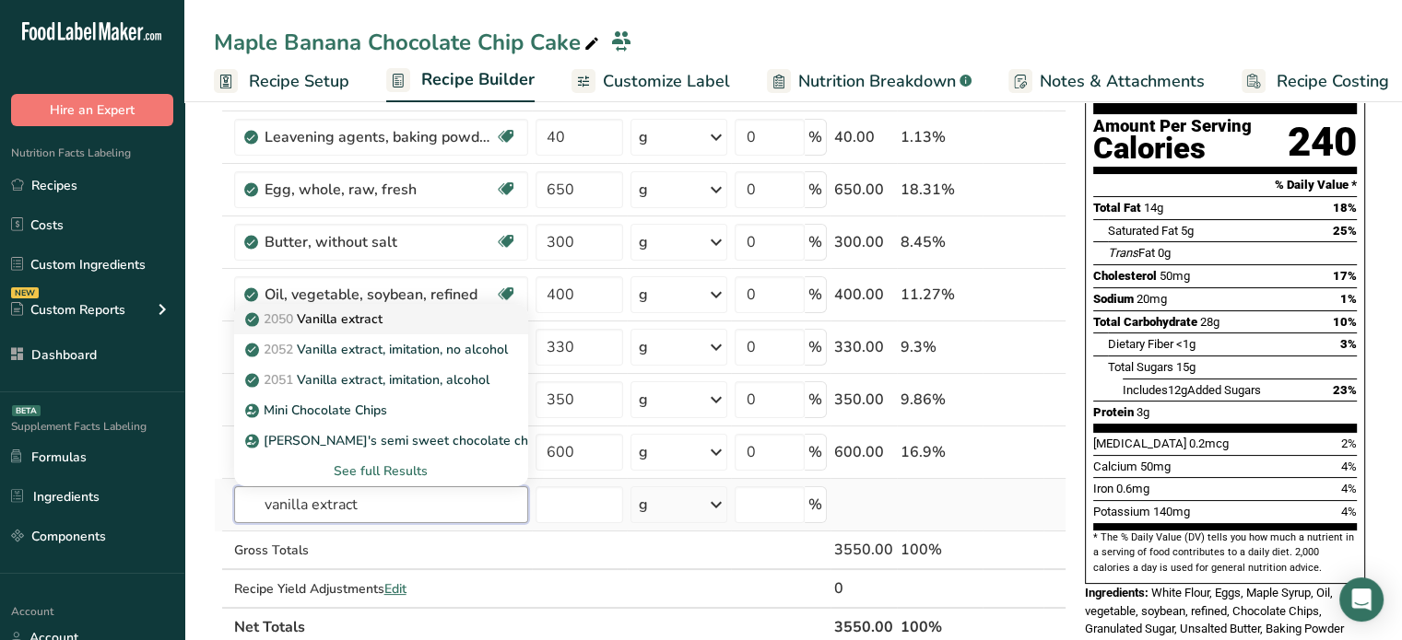
type input "vanilla extract"
click at [456, 313] on div "2050 Vanilla extract" at bounding box center [366, 319] width 235 height 19
type input "Vanilla extract"
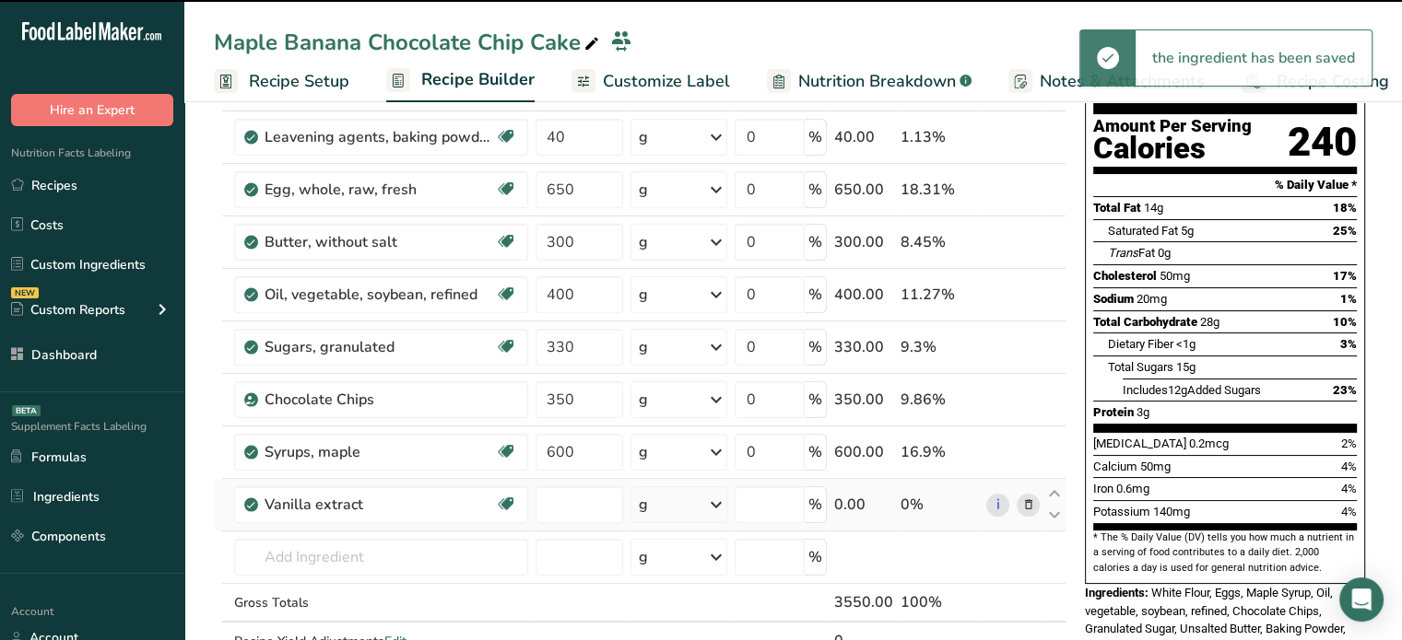
type input "0"
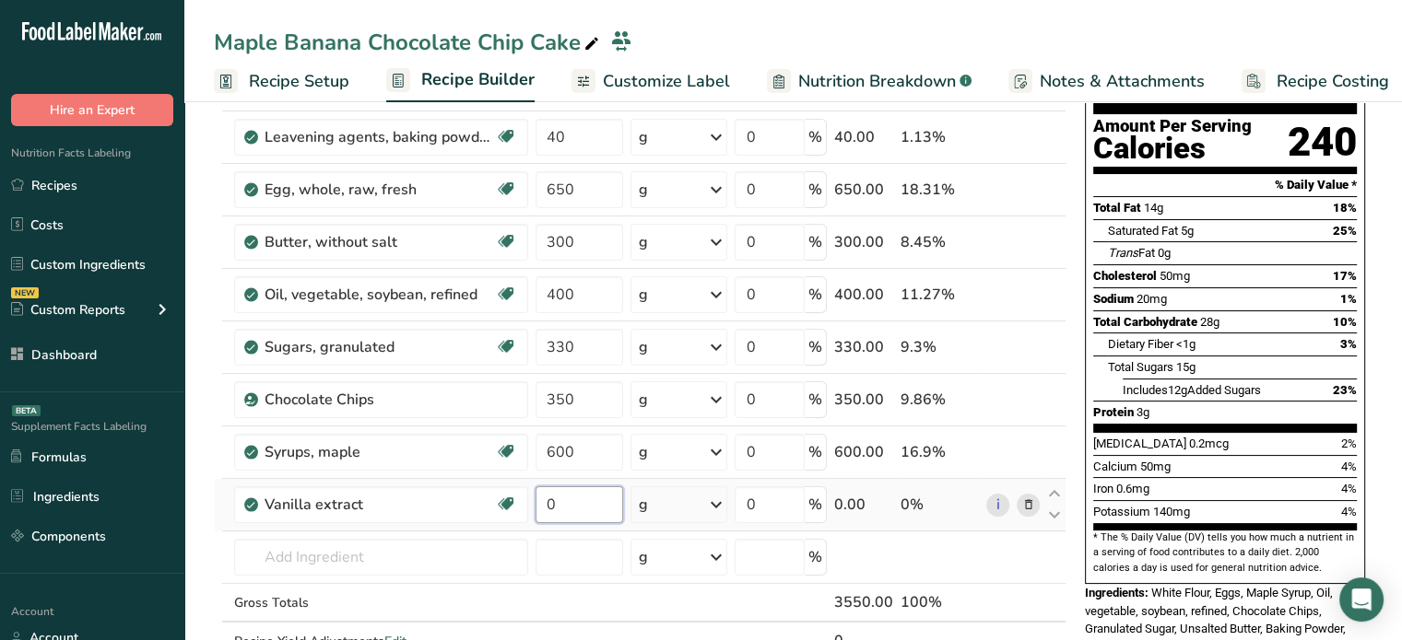
click at [583, 512] on input "0" at bounding box center [579, 505] width 88 height 37
type input "66"
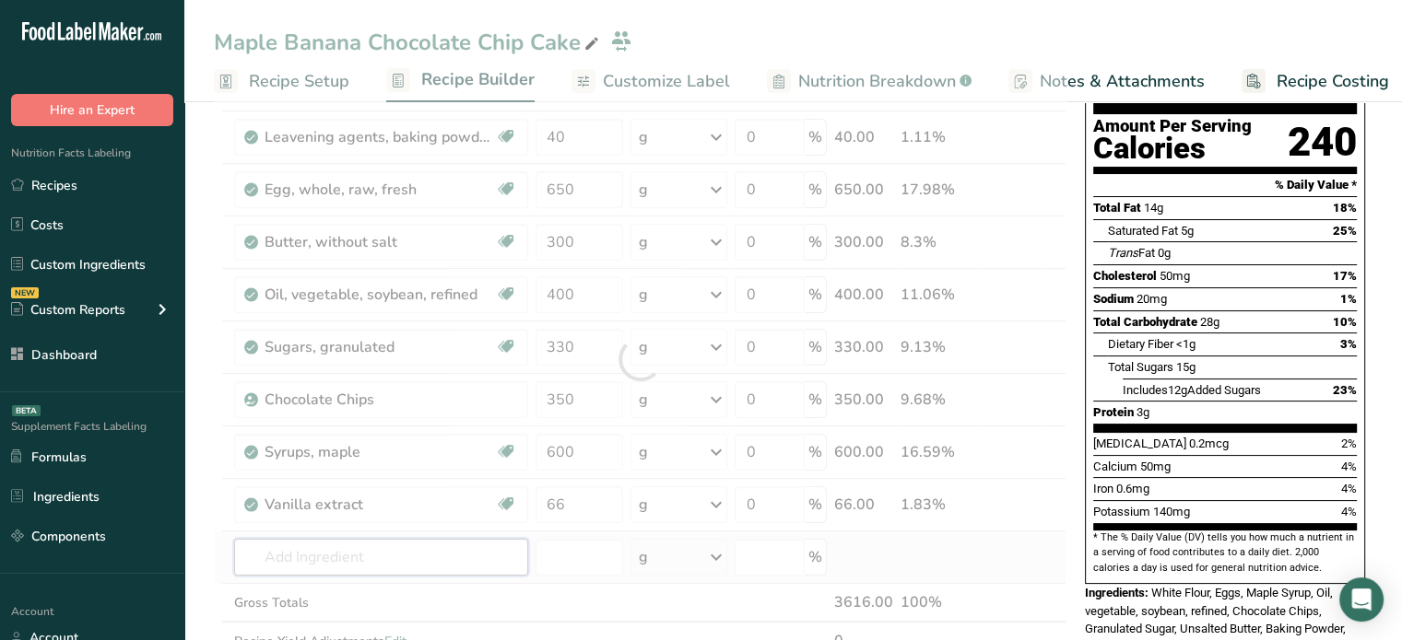
click at [391, 562] on div "Ingredient * Amount * Unit * Waste * .a-a{fill:#347362;}.b-a{fill:#fff;} Grams …" at bounding box center [640, 359] width 852 height 680
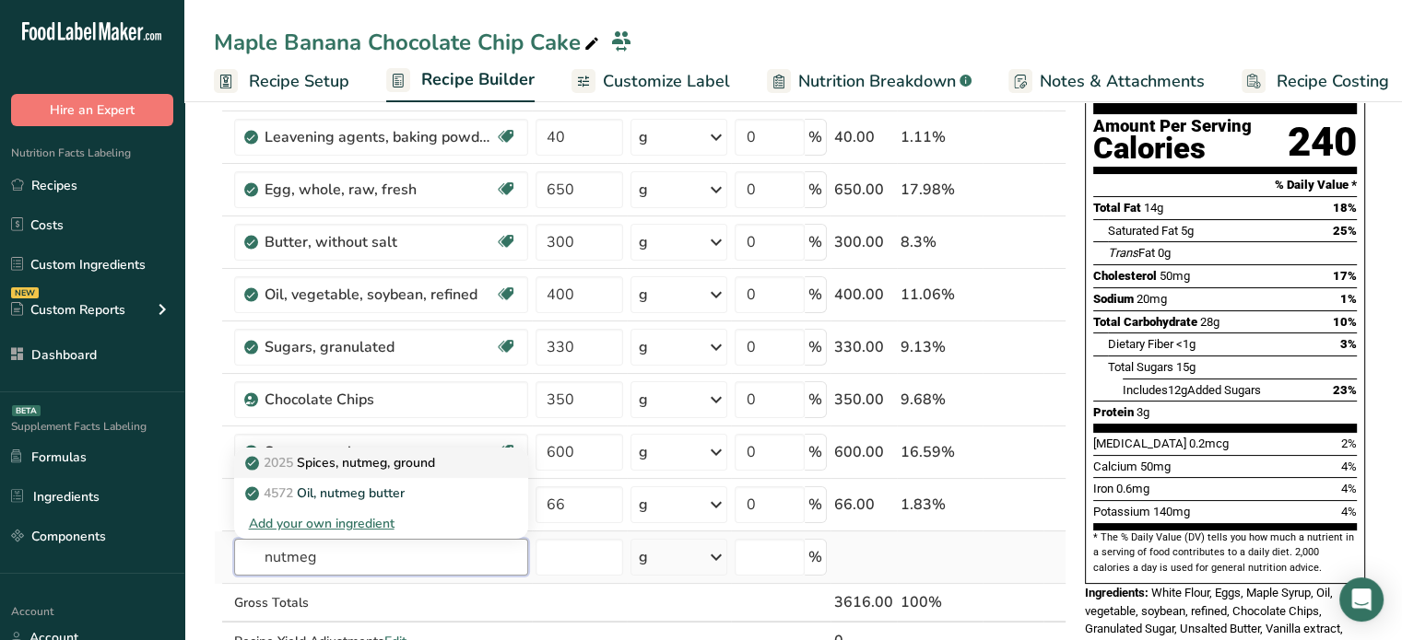
type input "nutmeg"
click at [406, 469] on p "2025 Spices, nutmeg, ground" at bounding box center [342, 462] width 186 height 19
type input "Spices, nutmeg, ground"
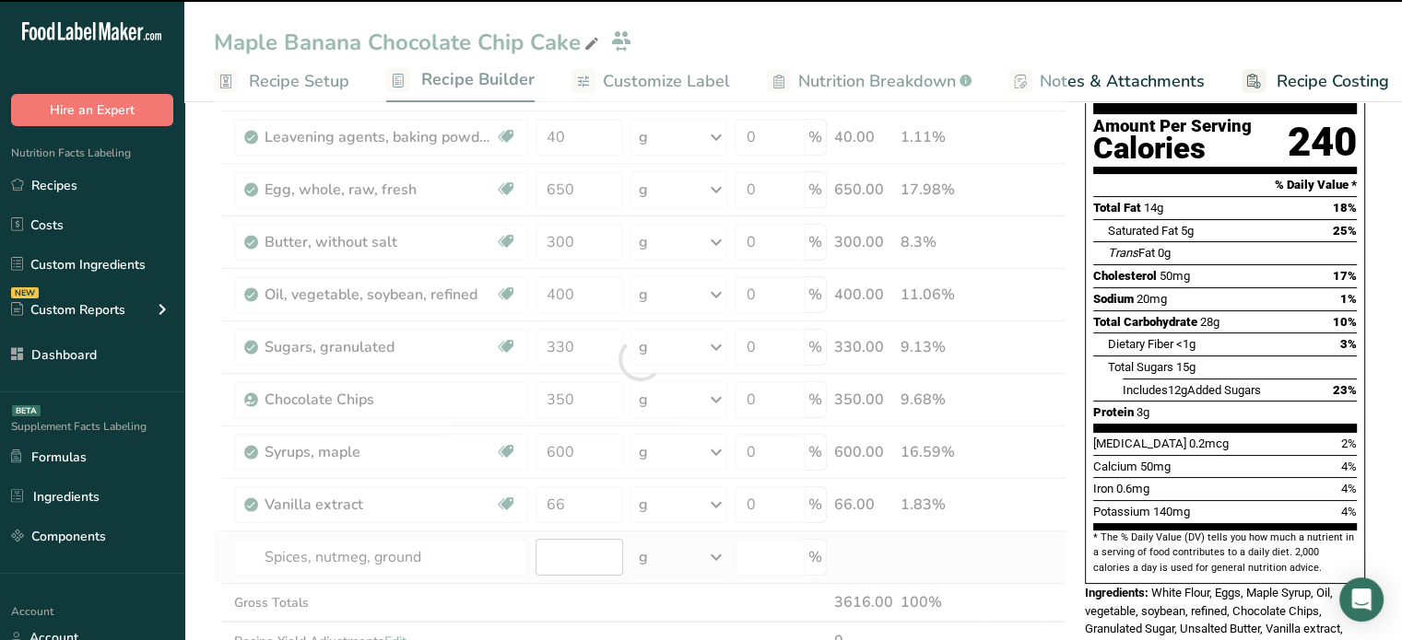
type input "0"
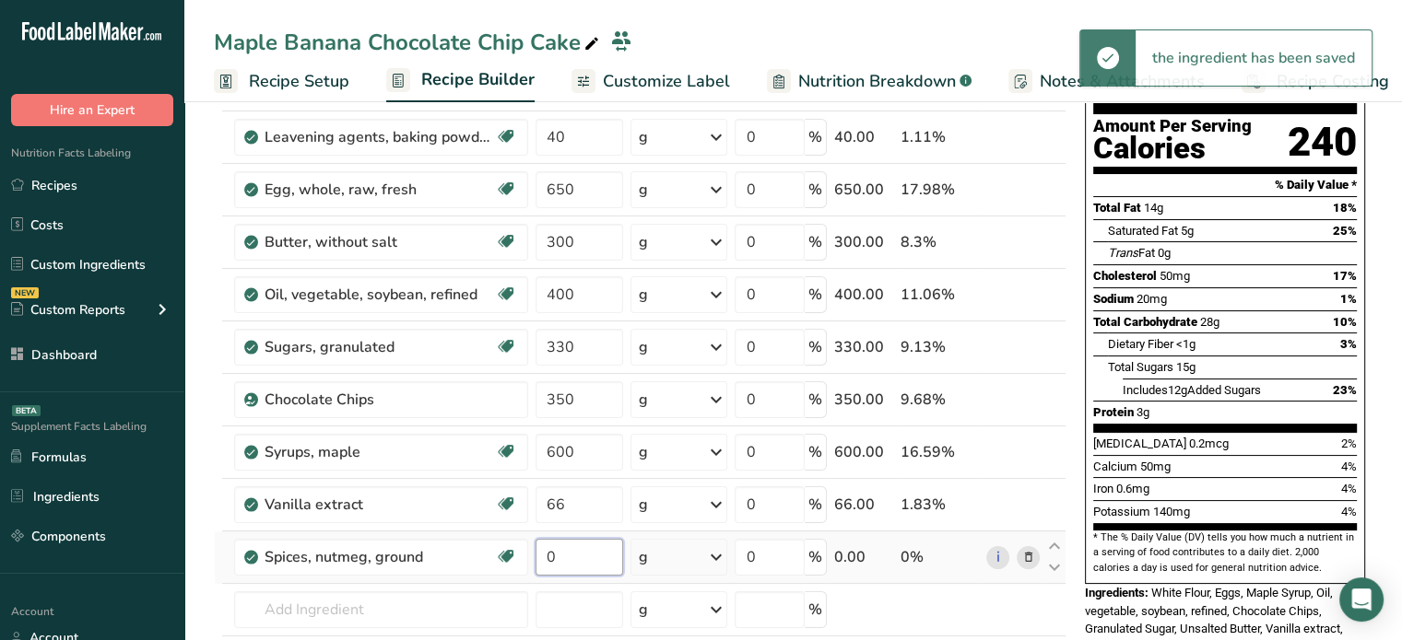
drag, startPoint x: 568, startPoint y: 547, endPoint x: 538, endPoint y: 558, distance: 31.5
click at [538, 558] on input "0" at bounding box center [579, 557] width 88 height 37
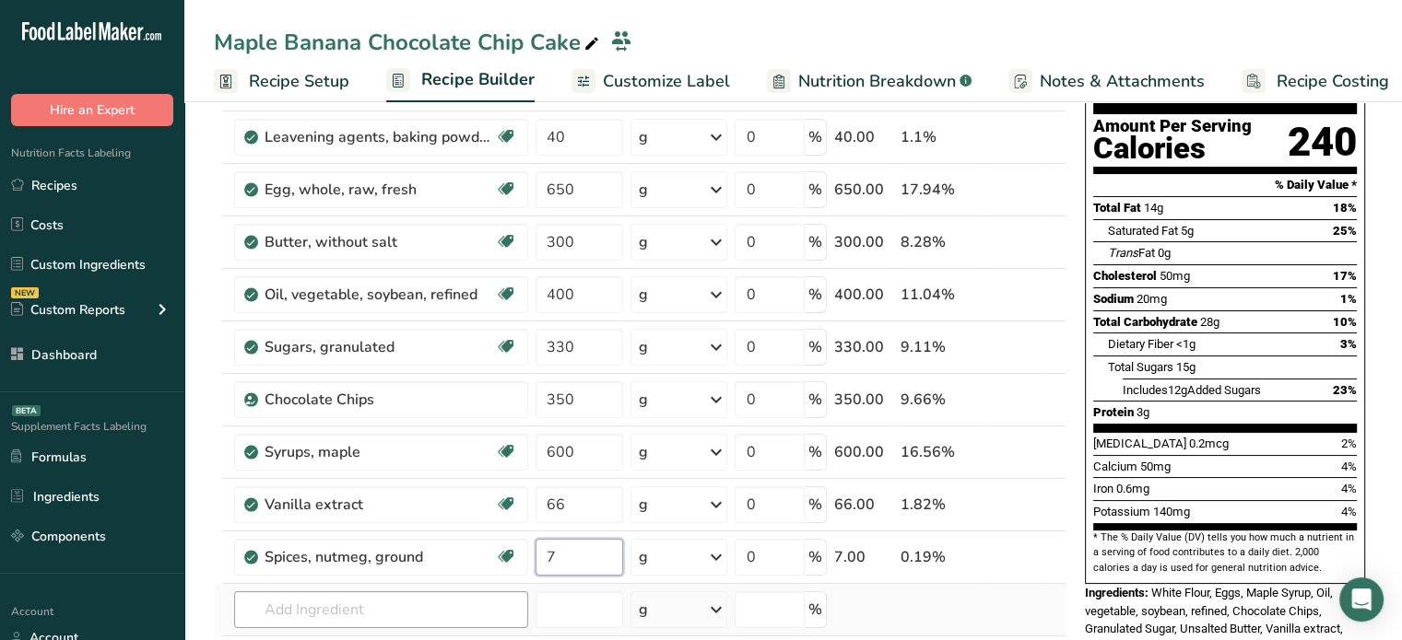
type input "7"
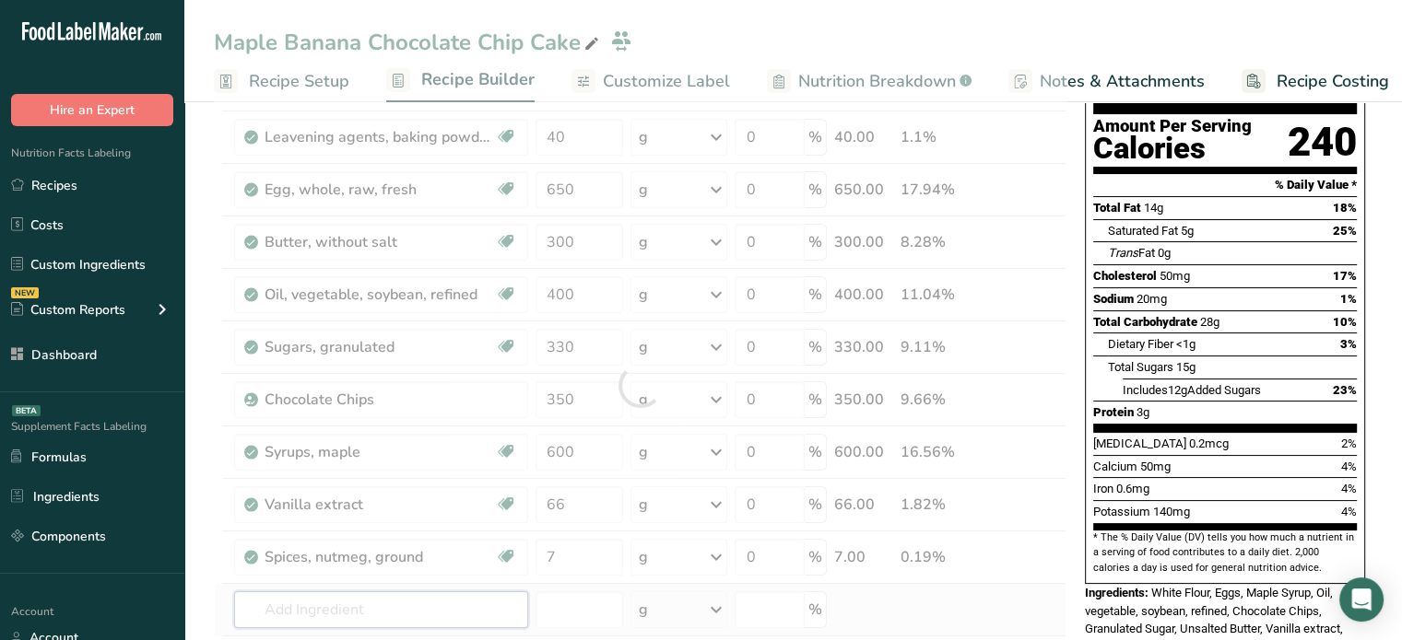
click at [516, 602] on div "Ingredient * Amount * Unit * Waste * .a-a{fill:#347362;}.b-a{fill:#fff;} Grams …" at bounding box center [640, 385] width 852 height 733
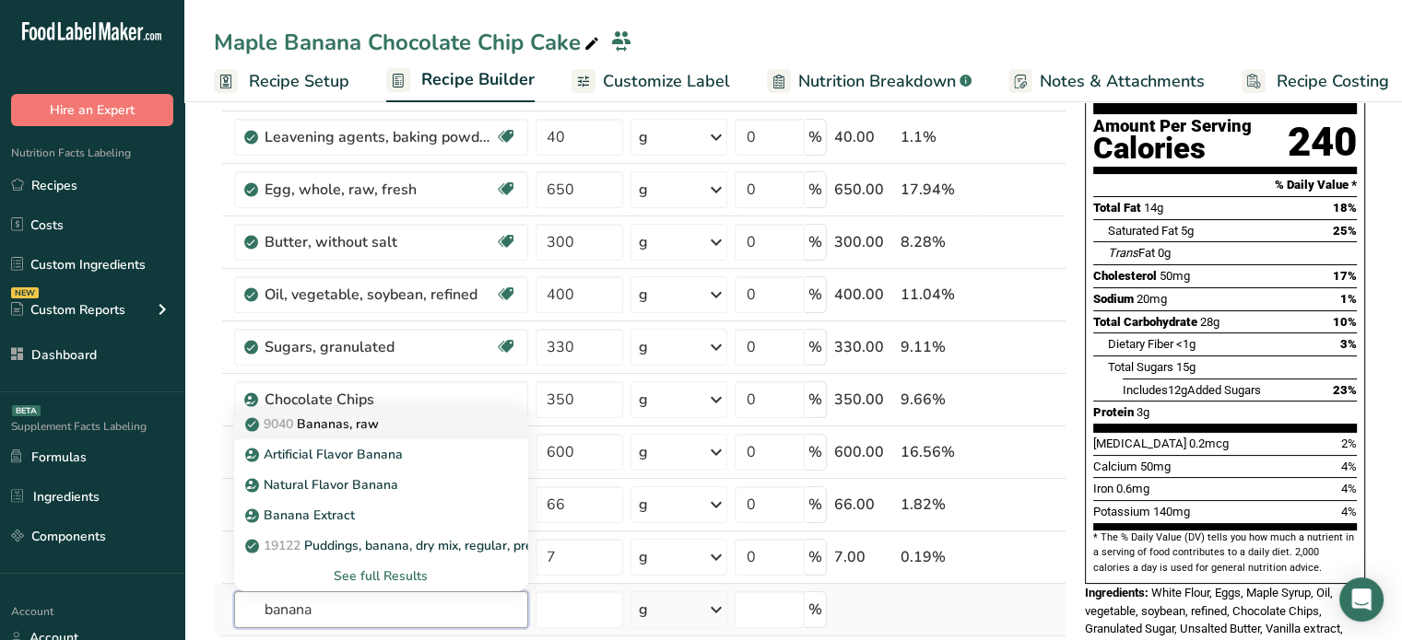
type input "banana"
click at [425, 428] on div "9040 Bananas, raw" at bounding box center [366, 424] width 235 height 19
type input "Bananas, raw"
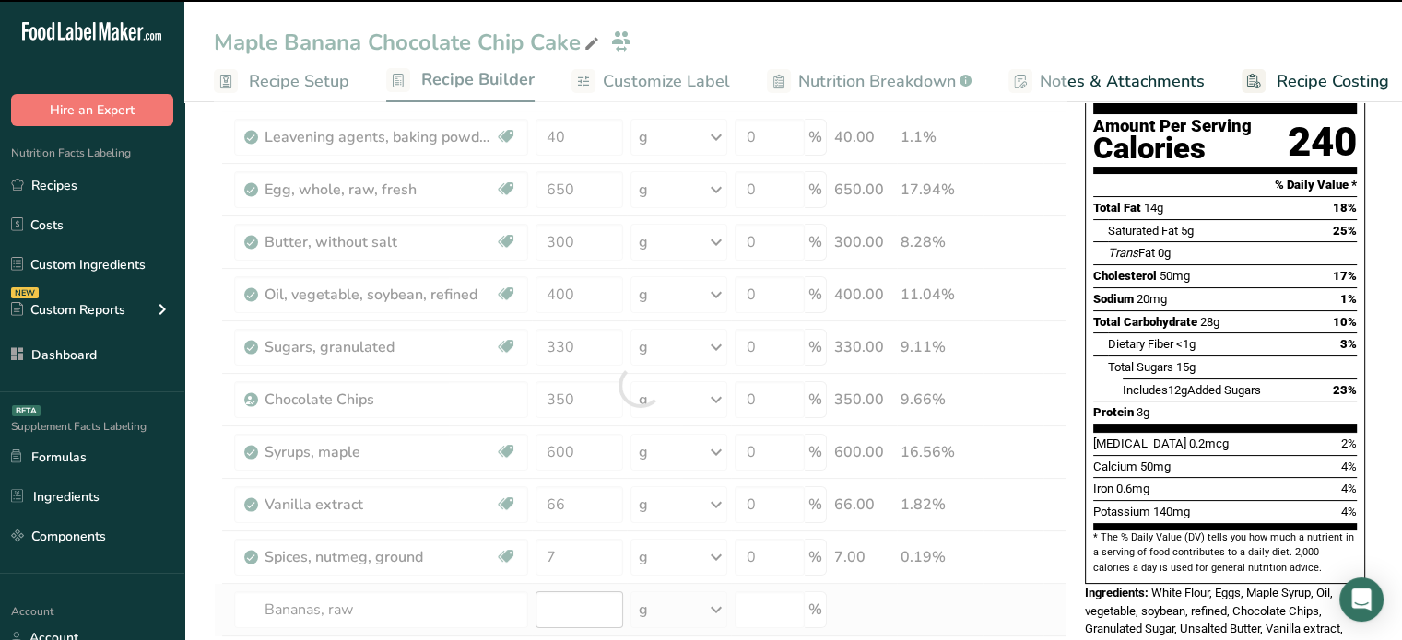
type input "0"
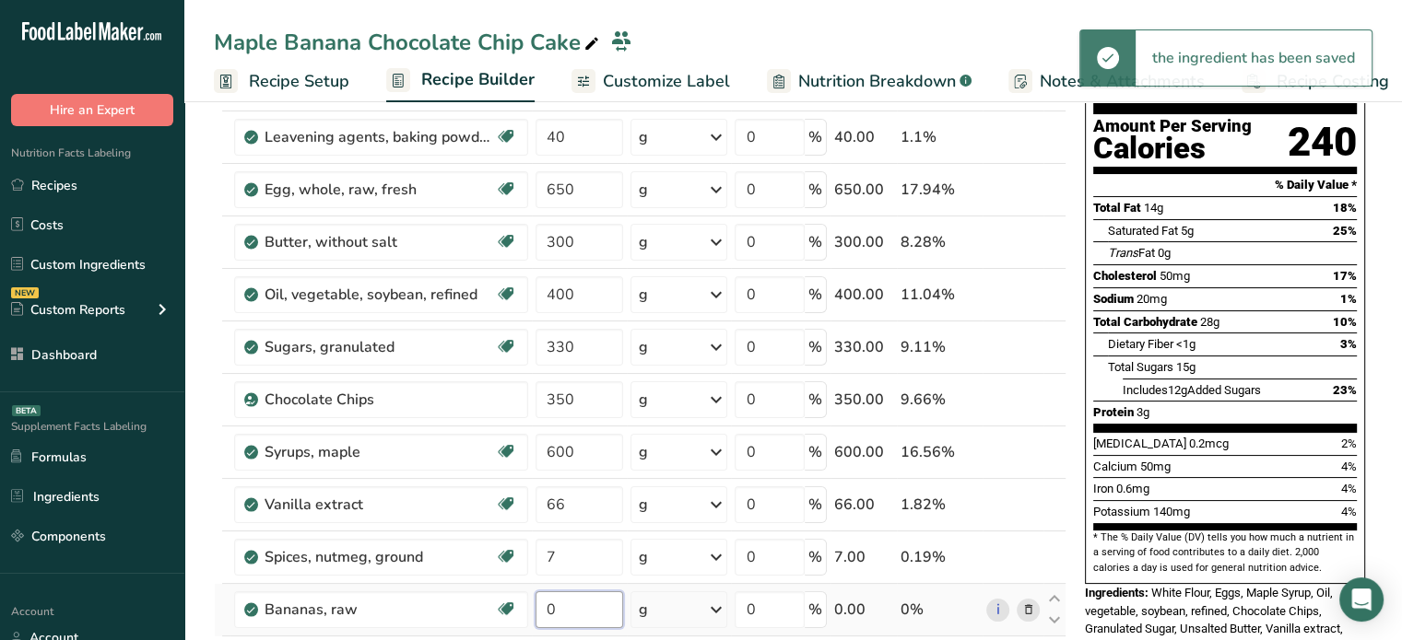
click at [580, 604] on input "0" at bounding box center [579, 610] width 88 height 37
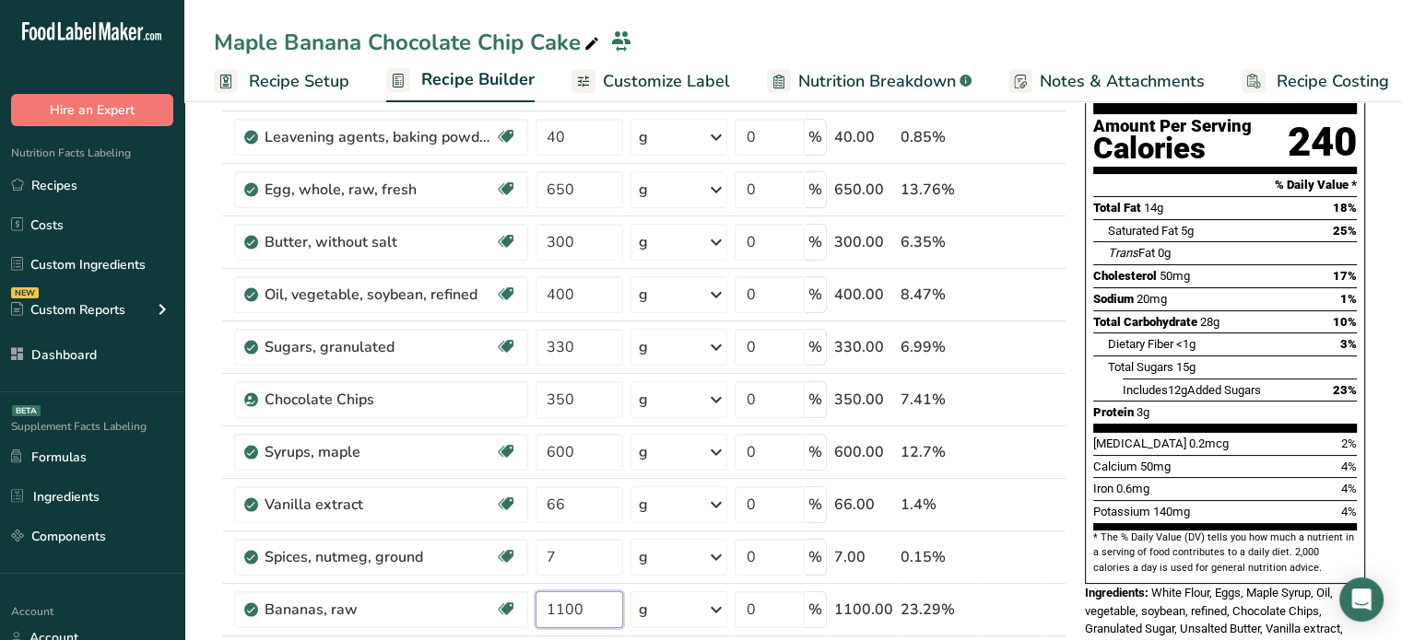
scroll to position [393, 0]
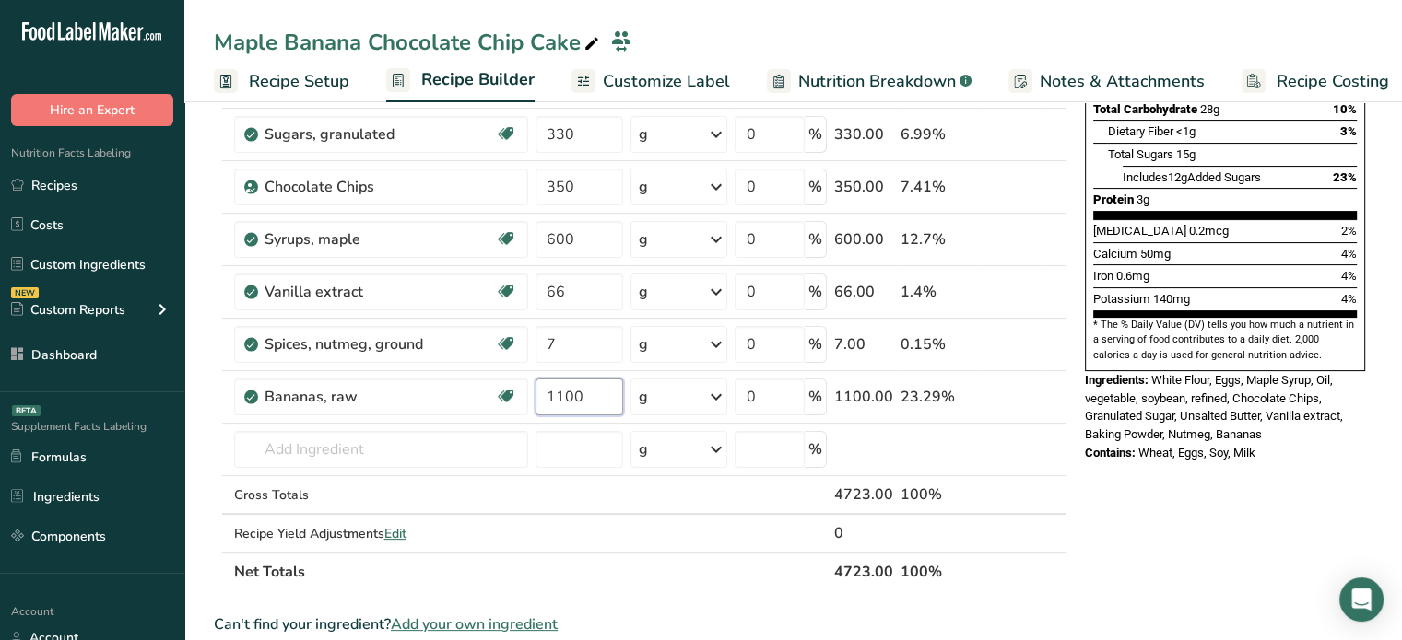
type input "1100"
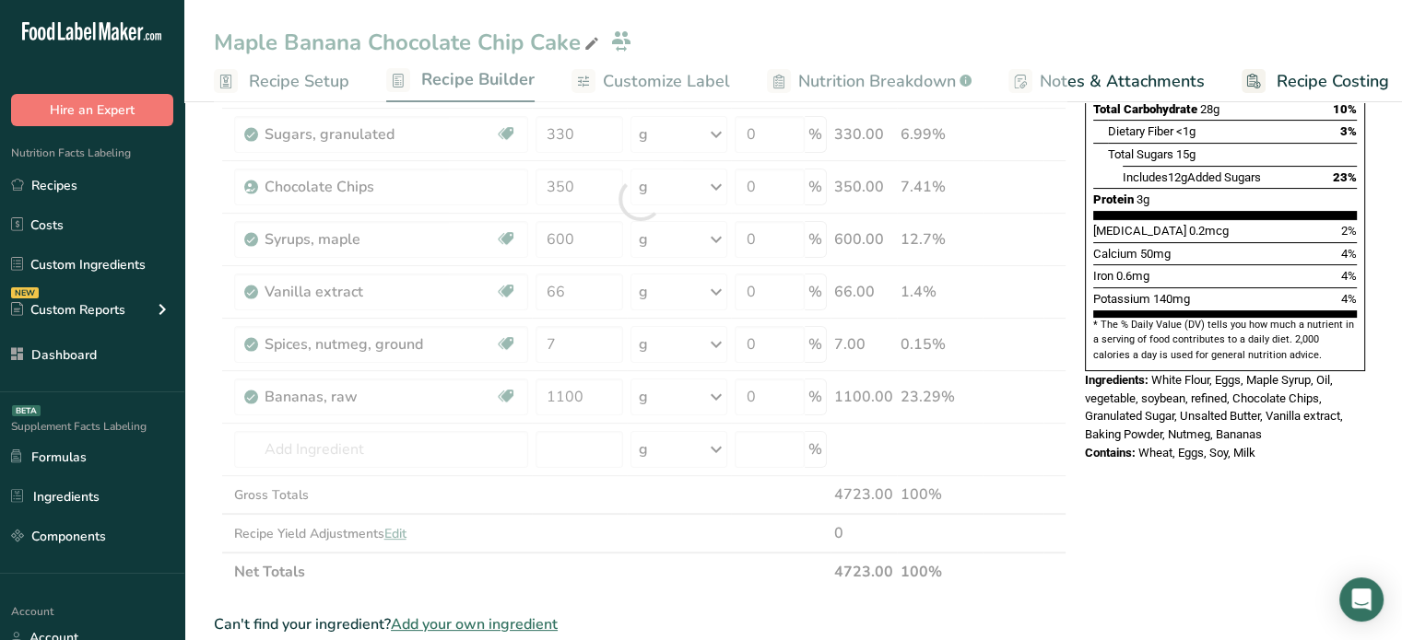
click at [1205, 446] on span "Wheat, Eggs, Soy, Milk" at bounding box center [1196, 453] width 117 height 14
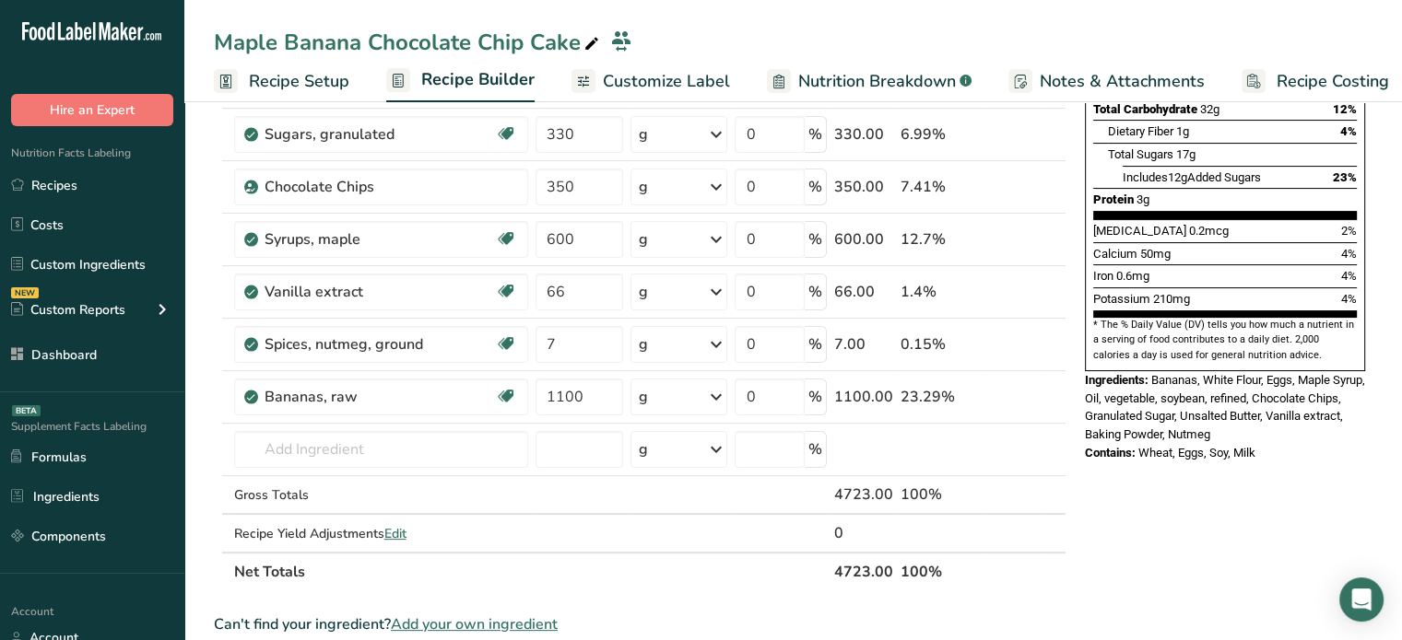
drag, startPoint x: 835, startPoint y: 566, endPoint x: 873, endPoint y: 572, distance: 38.3
click at [873, 572] on th "4723.00" at bounding box center [863, 571] width 66 height 39
copy th "4723"
click at [400, 532] on span "Edit" at bounding box center [395, 534] width 22 height 18
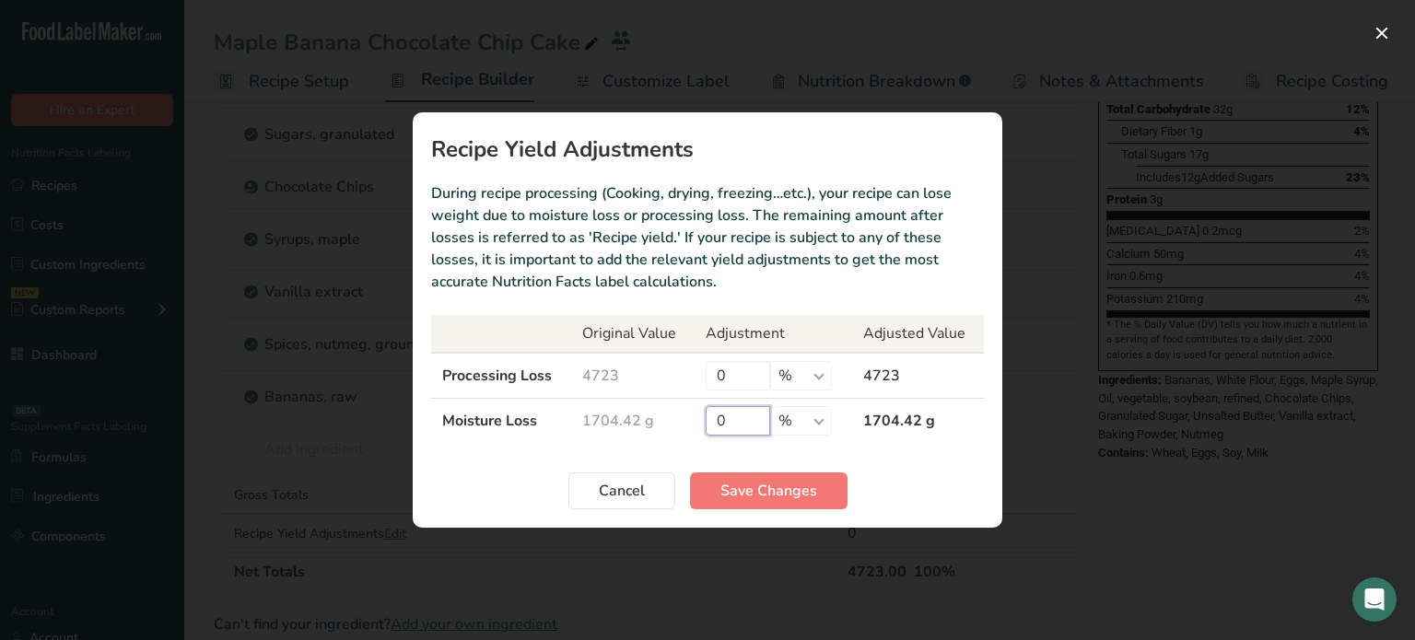
drag, startPoint x: 744, startPoint y: 421, endPoint x: 709, endPoint y: 427, distance: 35.4
click at [709, 427] on input "0" at bounding box center [738, 420] width 65 height 29
type input "97"
click at [844, 425] on td "97 % g kg mg mcg lb oz" at bounding box center [774, 421] width 158 height 45
drag, startPoint x: 843, startPoint y: 425, endPoint x: 819, endPoint y: 424, distance: 24.0
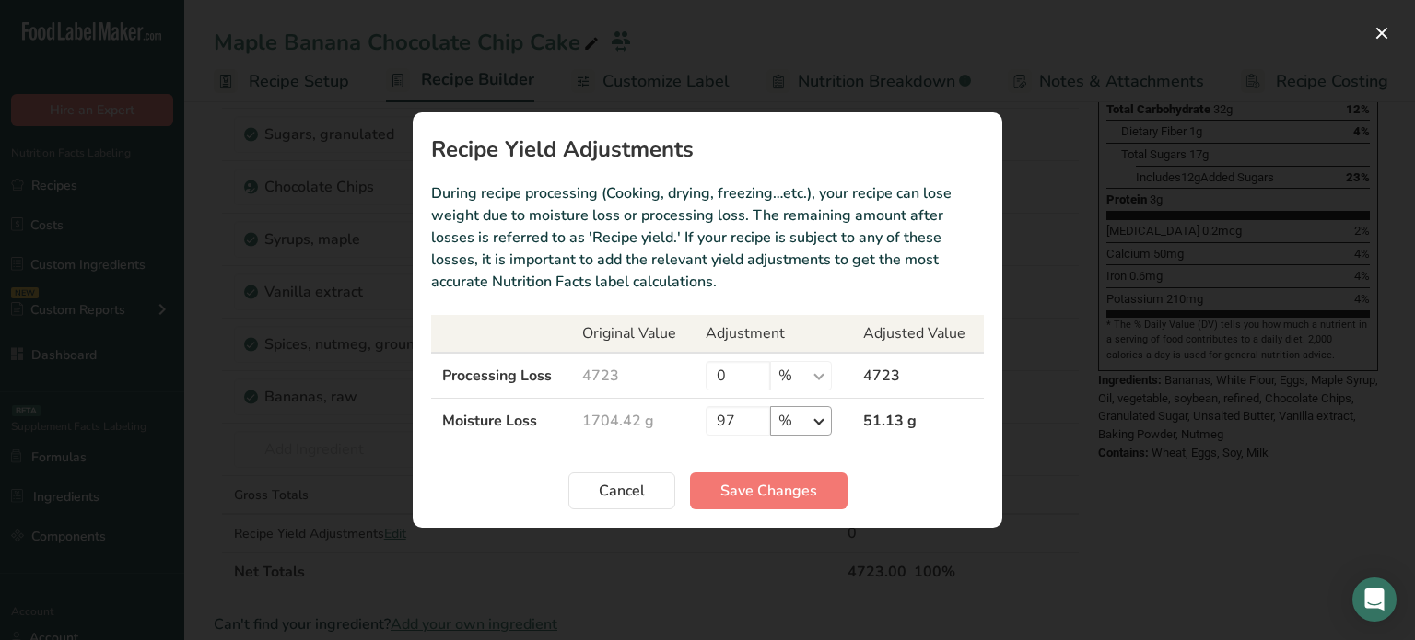
click at [819, 424] on td "97 % g kg mg mcg lb oz" at bounding box center [774, 421] width 158 height 45
click at [819, 424] on select "% g kg mg mcg lb oz" at bounding box center [801, 420] width 62 height 29
select select "0"
click at [770, 406] on select "% g kg mg mcg lb oz" at bounding box center [801, 420] width 62 height 29
click at [798, 486] on span "Save Changes" at bounding box center [769, 491] width 97 height 22
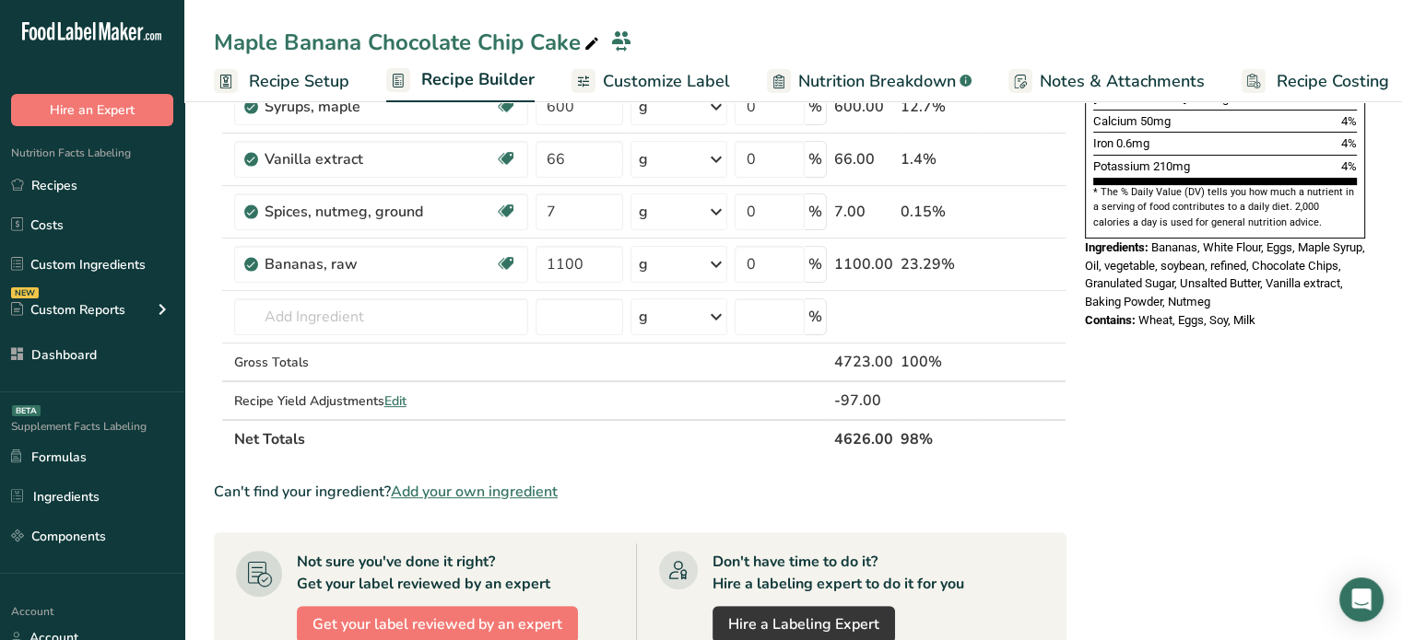
scroll to position [490, 0]
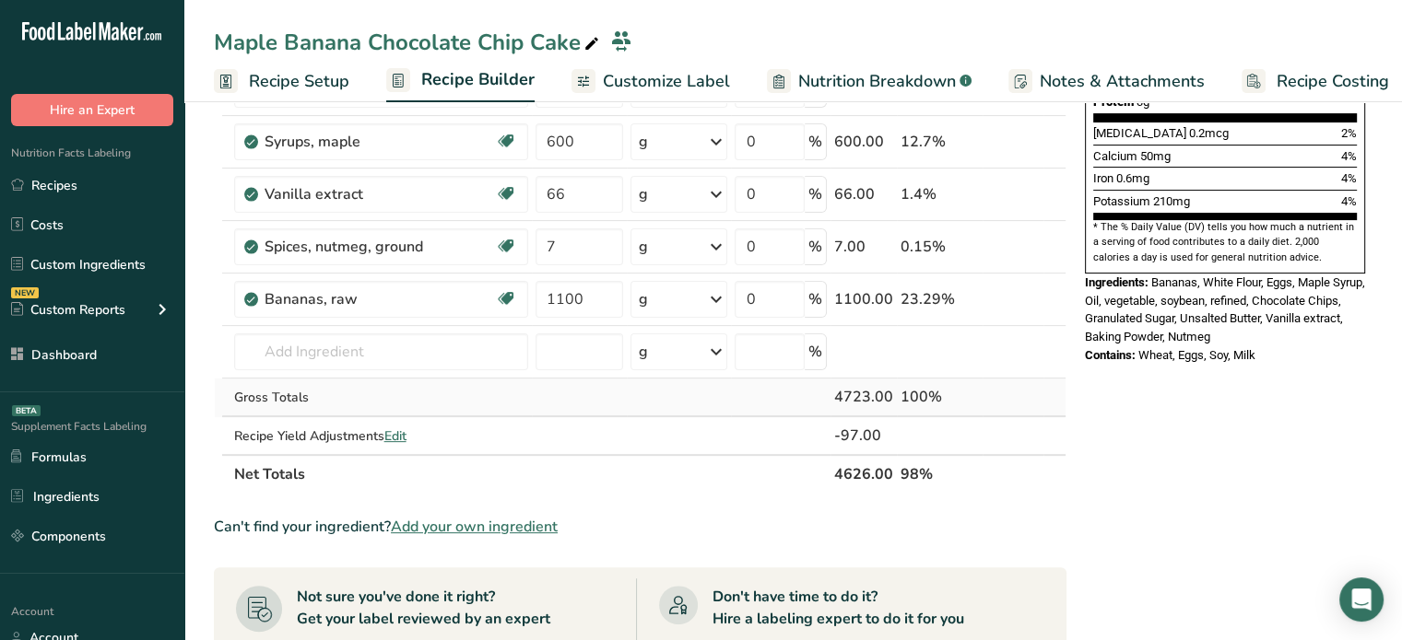
click at [837, 393] on div "4723.00" at bounding box center [863, 397] width 59 height 22
copy div "4723.00"
click at [406, 428] on span "Edit" at bounding box center [395, 437] width 22 height 18
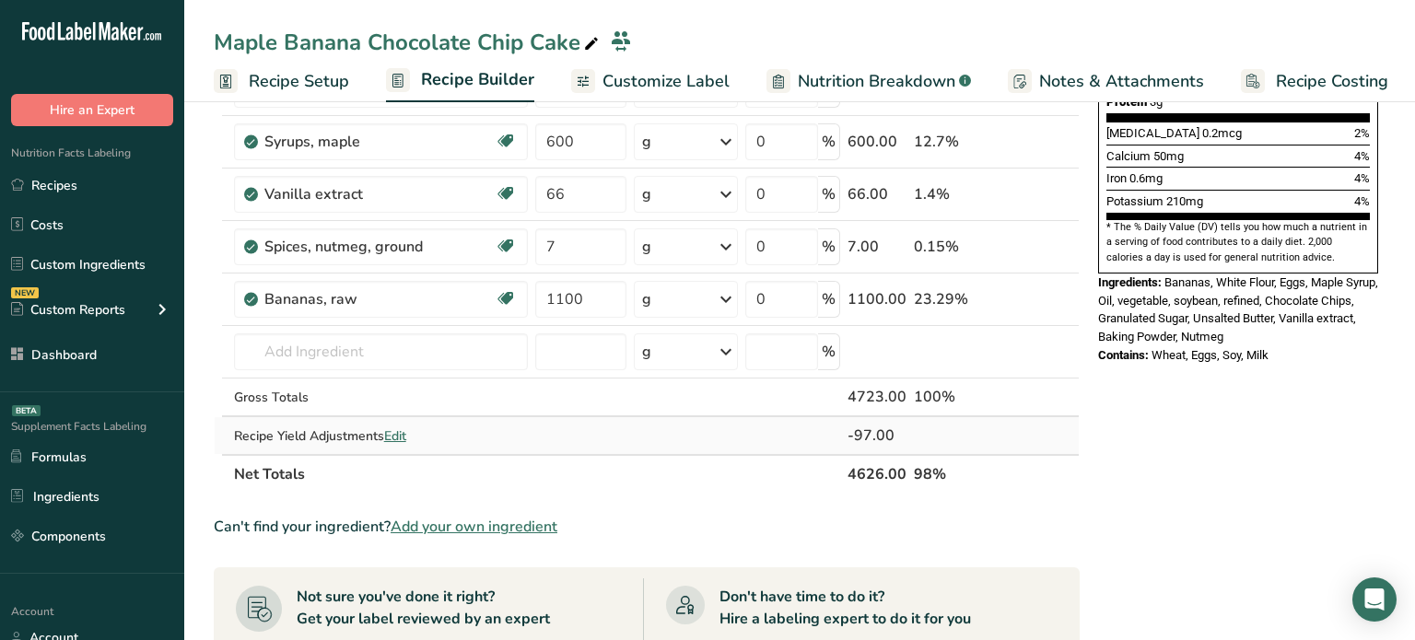
select select "0"
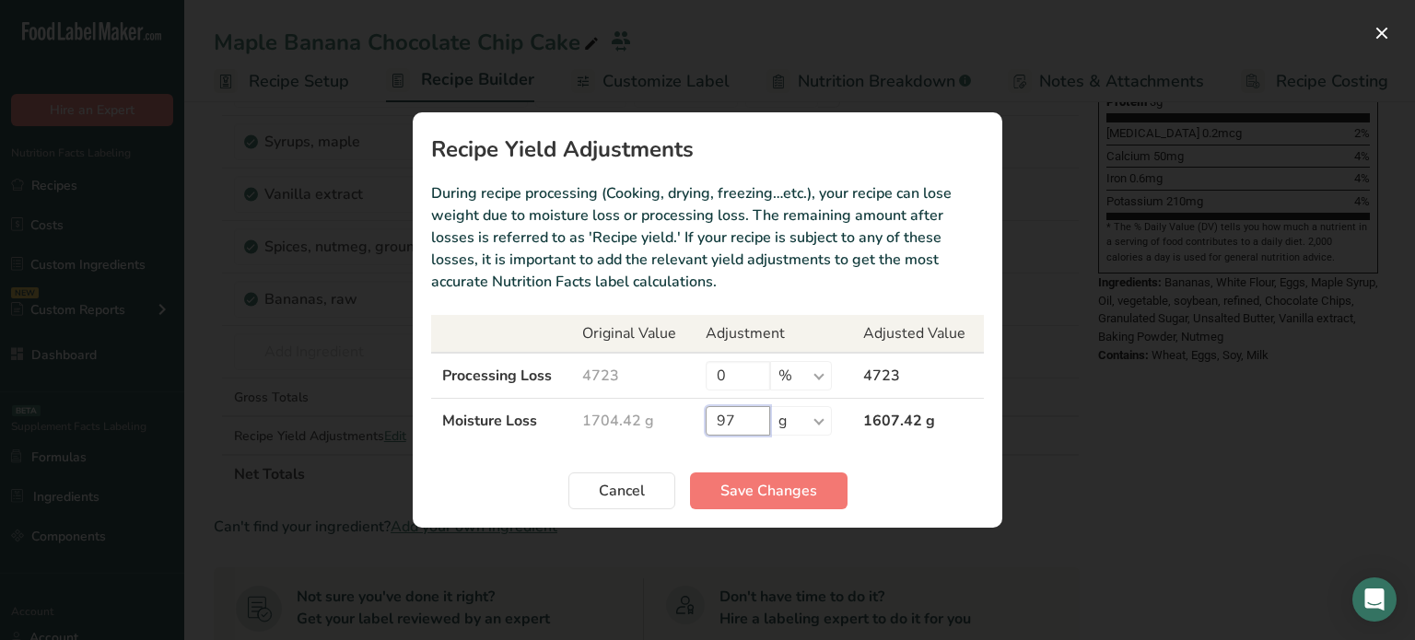
drag, startPoint x: 727, startPoint y: 417, endPoint x: 741, endPoint y: 419, distance: 13.9
click at [741, 419] on input "97" at bounding box center [738, 420] width 65 height 29
type input "981"
click at [758, 482] on span "Save Changes" at bounding box center [769, 491] width 97 height 22
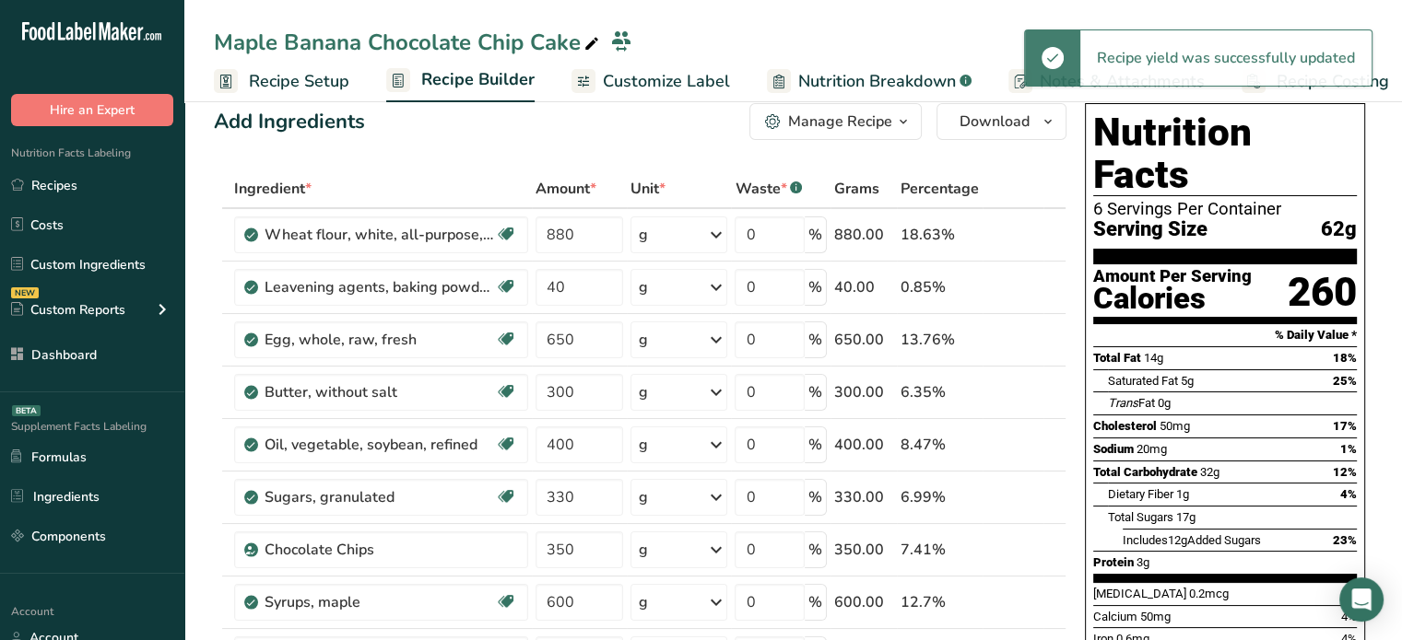
scroll to position [0, 0]
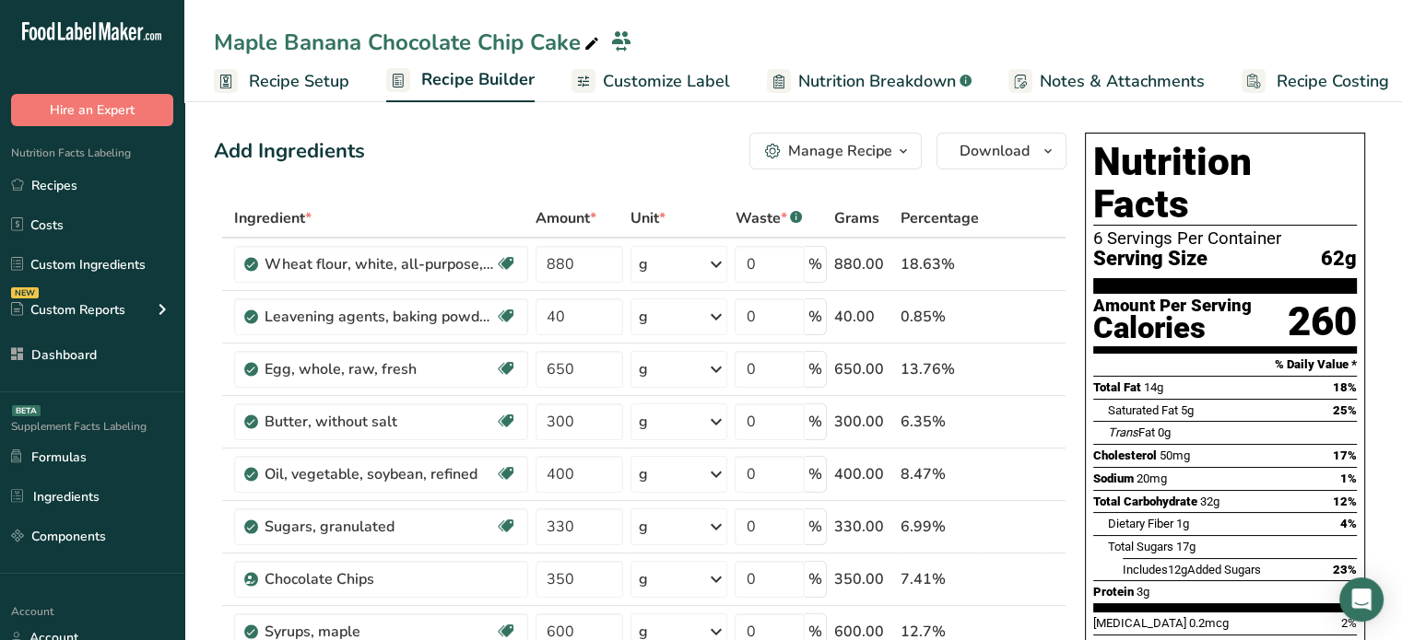
click at [682, 81] on span "Customize Label" at bounding box center [666, 81] width 127 height 25
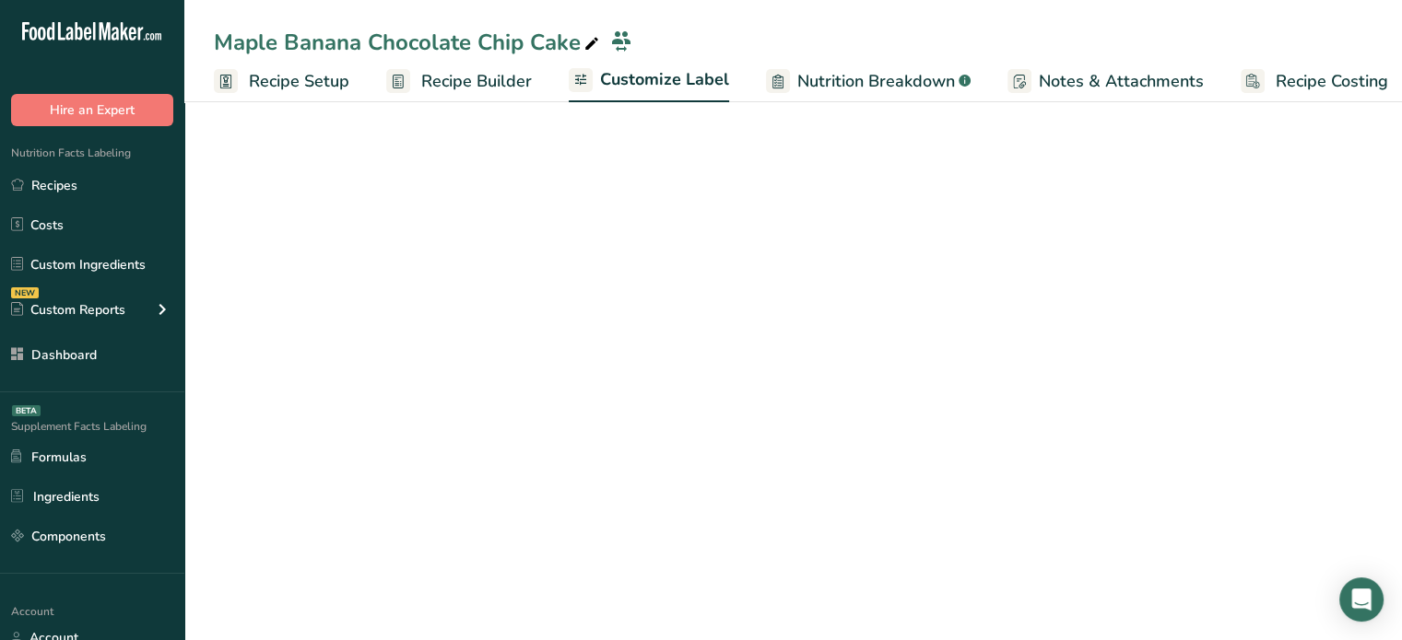
scroll to position [0, 16]
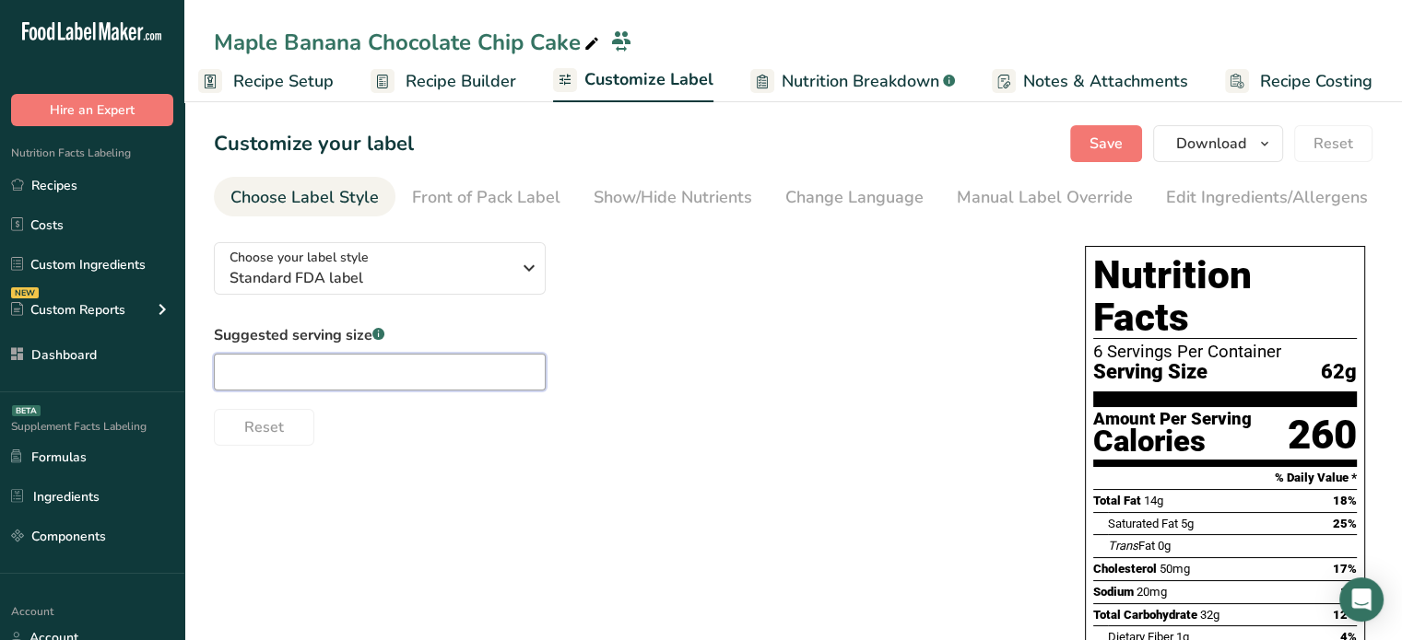
click at [468, 390] on input "text" at bounding box center [380, 372] width 332 height 37
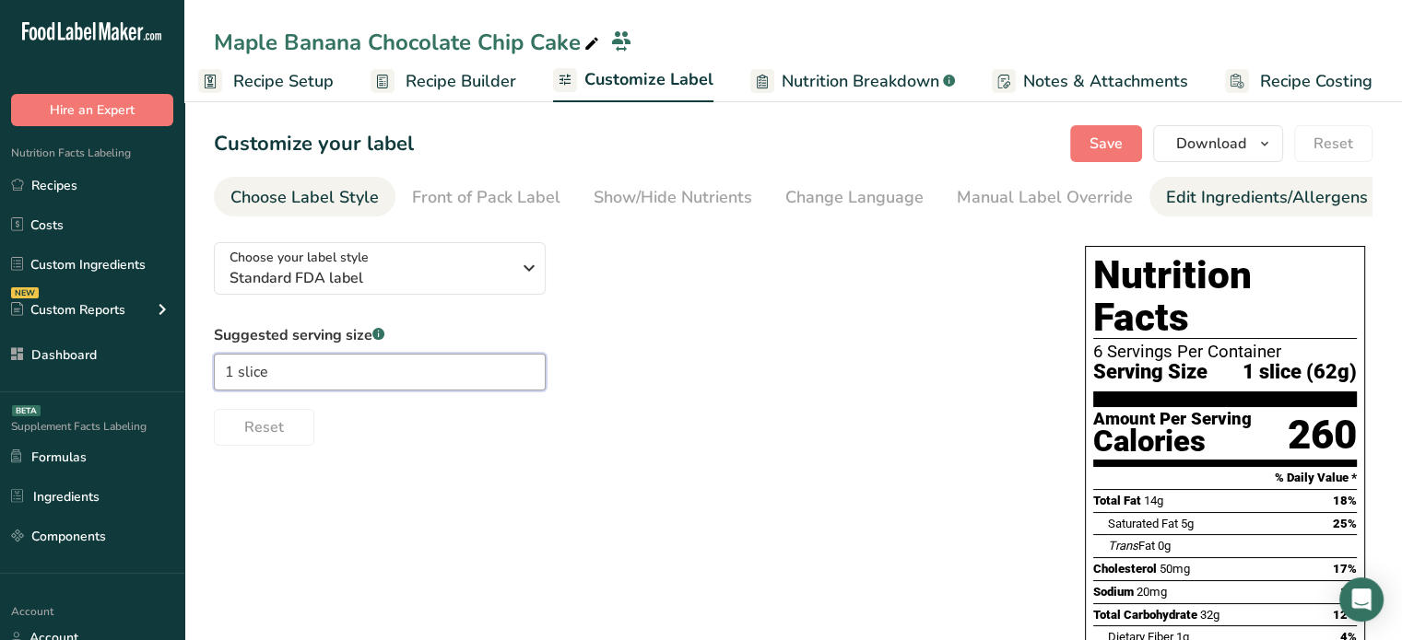
type input "1 slice"
click at [1214, 191] on div "Edit Ingredients/Allergens List" at bounding box center [1283, 197] width 234 height 25
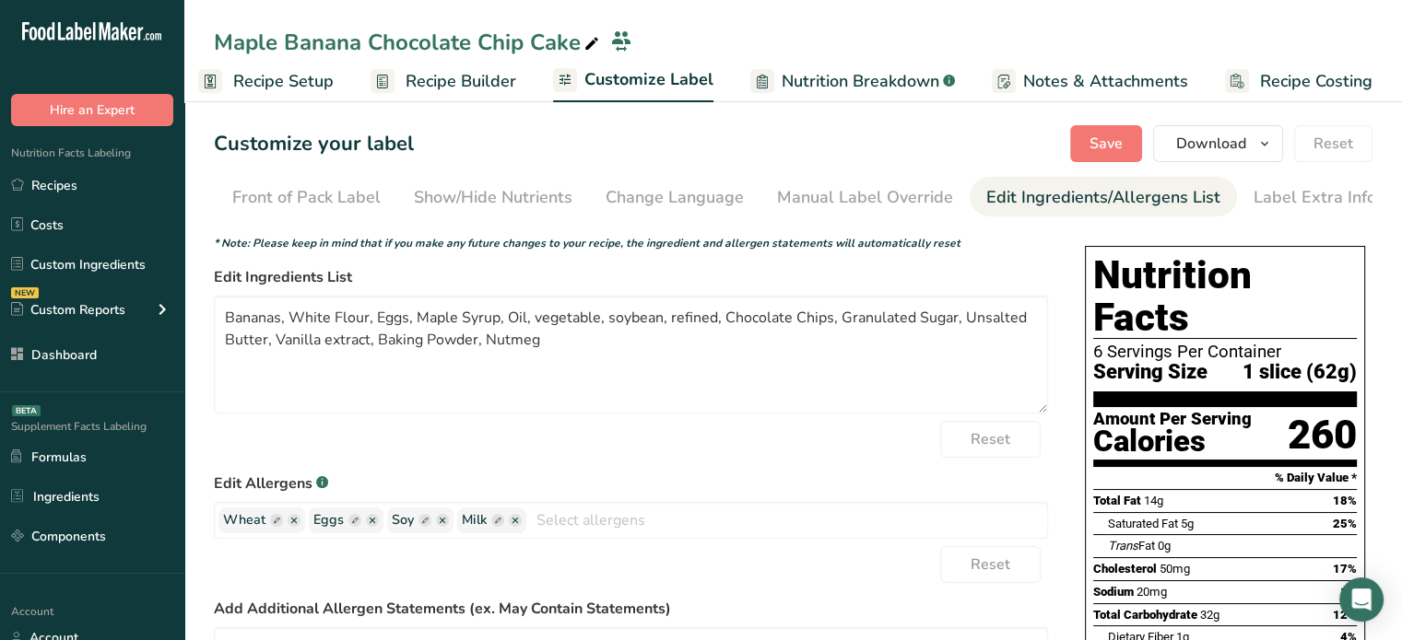
scroll to position [0, 181]
click at [299, 319] on textarea "Bananas, White Flour, Eggs, Maple Syrup, Oil, vegetable, soybean, refined, Choc…" at bounding box center [631, 355] width 834 height 118
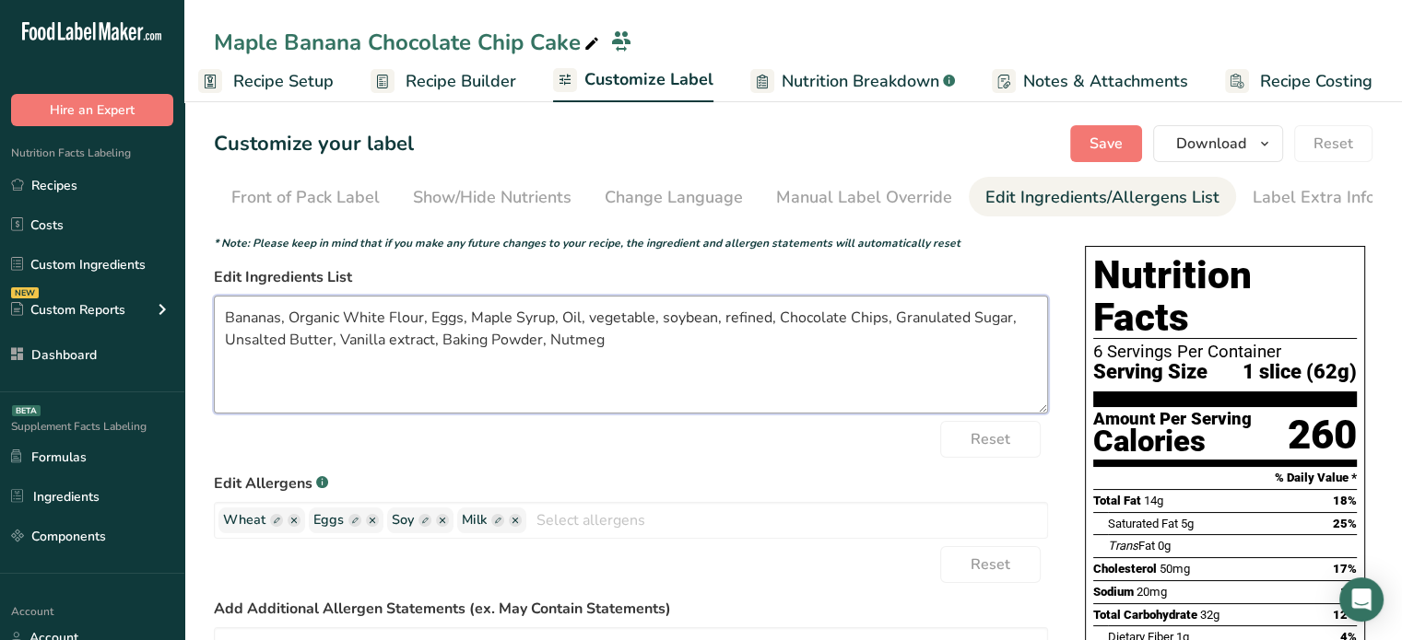
click at [428, 319] on textarea "Bananas, Organic White Flour, Eggs, Maple Syrup, Oil, vegetable, soybean, refin…" at bounding box center [631, 355] width 834 height 118
click at [616, 316] on textarea "Bananas, Organic White Flour, Organic Eggs, Maple Syrup, Oil, vegetable, soybea…" at bounding box center [631, 355] width 834 height 118
drag, startPoint x: 700, startPoint y: 320, endPoint x: 886, endPoint y: 323, distance: 185.2
click at [886, 323] on textarea "Bananas, Organic White Flour, Organic Eggs, Maple Syrup, Soybean Oil, vegetable…" at bounding box center [631, 355] width 834 height 118
click at [822, 316] on textarea "Bananas, Organic White Flour, Organic Eggs, Maple Syrup, Soybean Oil, Chocolate…" at bounding box center [631, 355] width 834 height 118
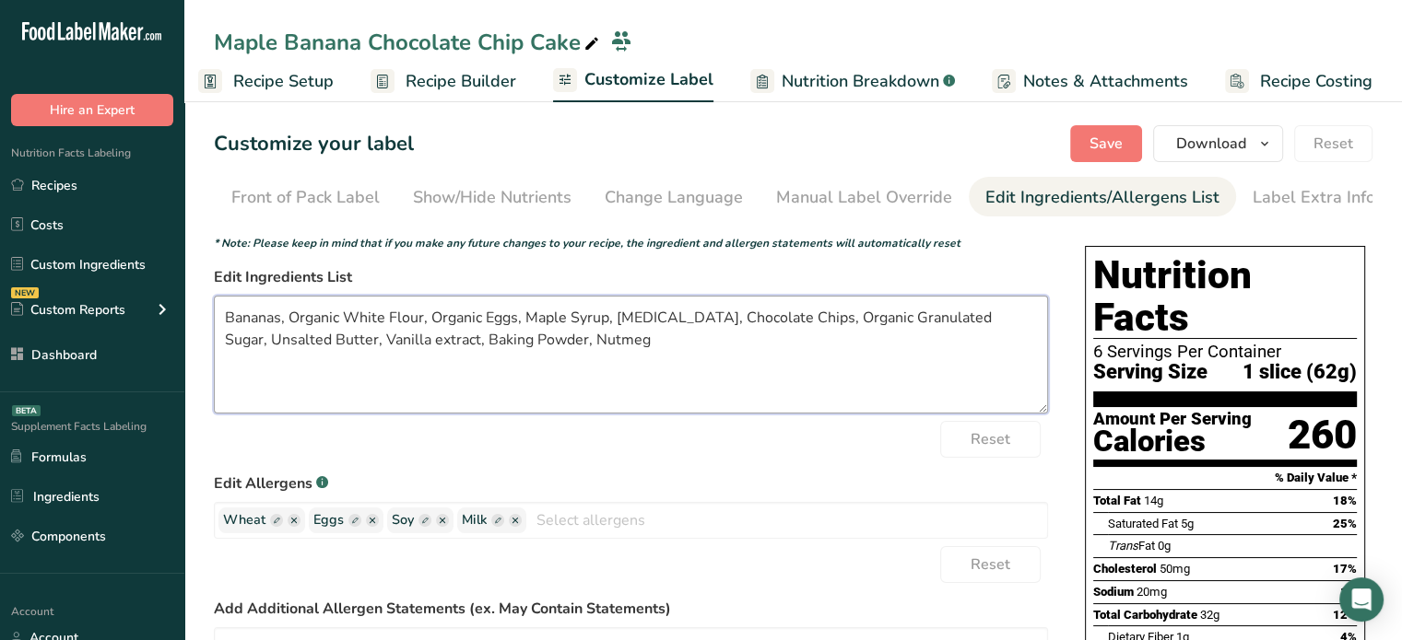
click at [276, 345] on textarea "Bananas, Organic White Flour, Organic Eggs, Maple Syrup, Soybean Oil, Chocolate…" at bounding box center [631, 355] width 834 height 118
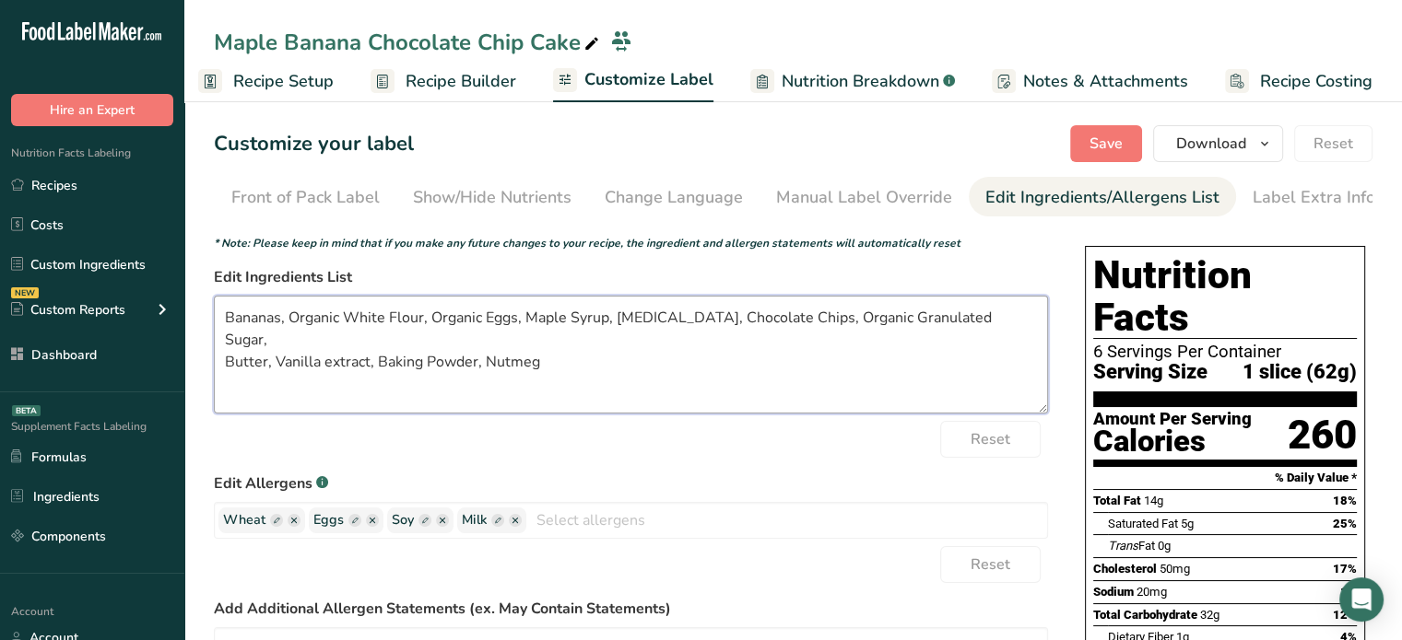
click at [331, 347] on textarea "Bananas, Organic White Flour, Organic Eggs, Maple Syrup, Soybean Oil, Chocolate…" at bounding box center [631, 355] width 834 height 118
click at [557, 344] on textarea "Bananas, Organic White Flour, Organic Eggs, Maple Syrup, Soybean Oil, Chocolate…" at bounding box center [631, 355] width 834 height 118
type textarea "Bananas, Organic White Flour, Organic Eggs, Maple Syrup, Soybean Oil, Chocolate…"
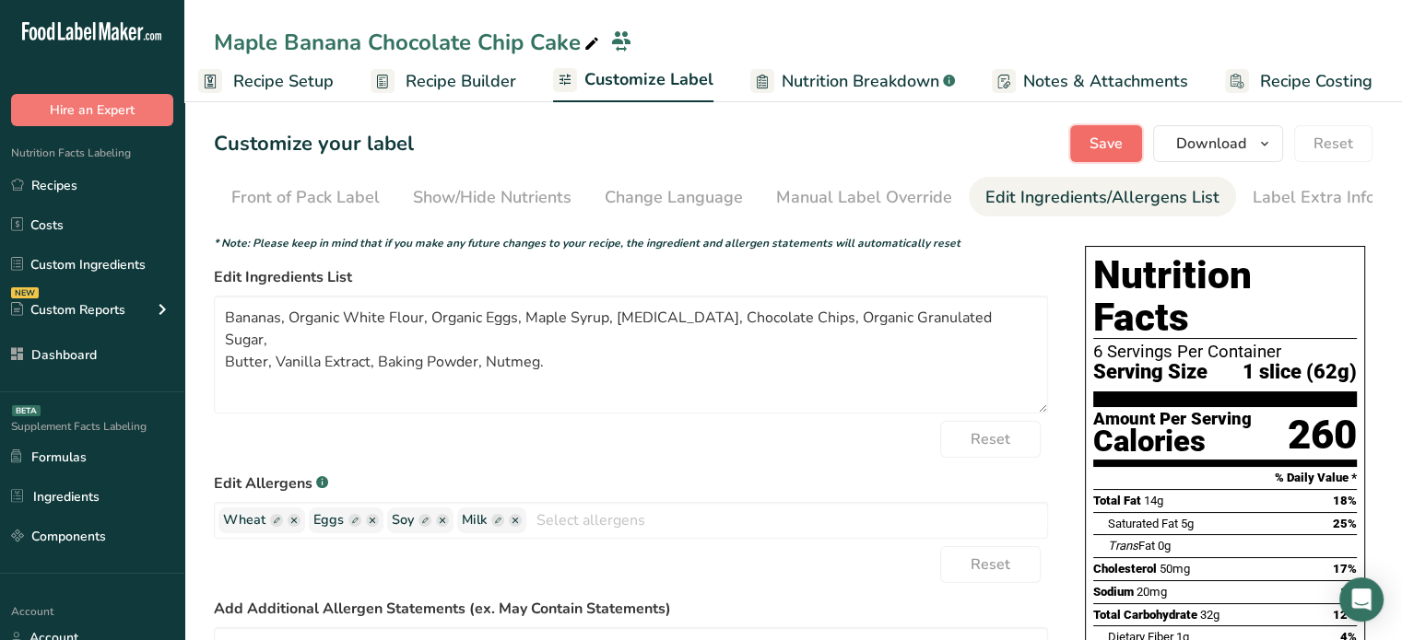
click at [1102, 147] on span "Save" at bounding box center [1105, 144] width 33 height 22
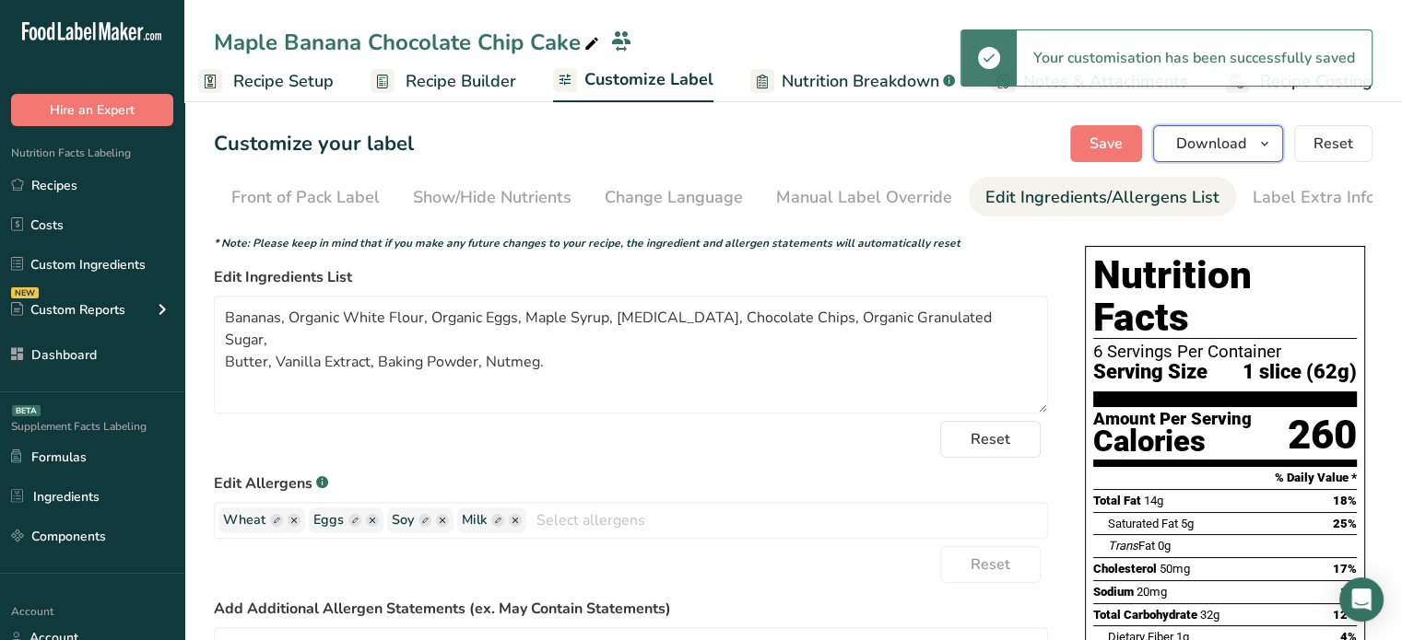
click at [1243, 154] on span "Download" at bounding box center [1211, 144] width 70 height 22
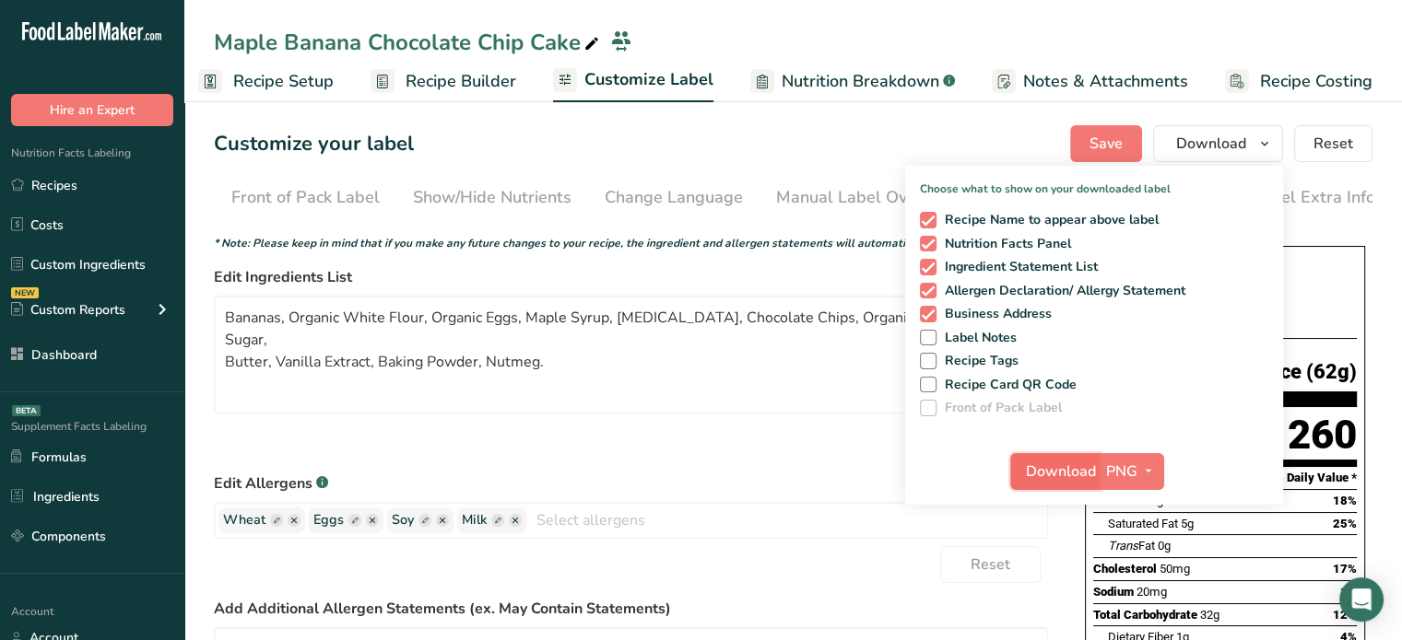
click at [1067, 475] on span "Download" at bounding box center [1061, 472] width 70 height 22
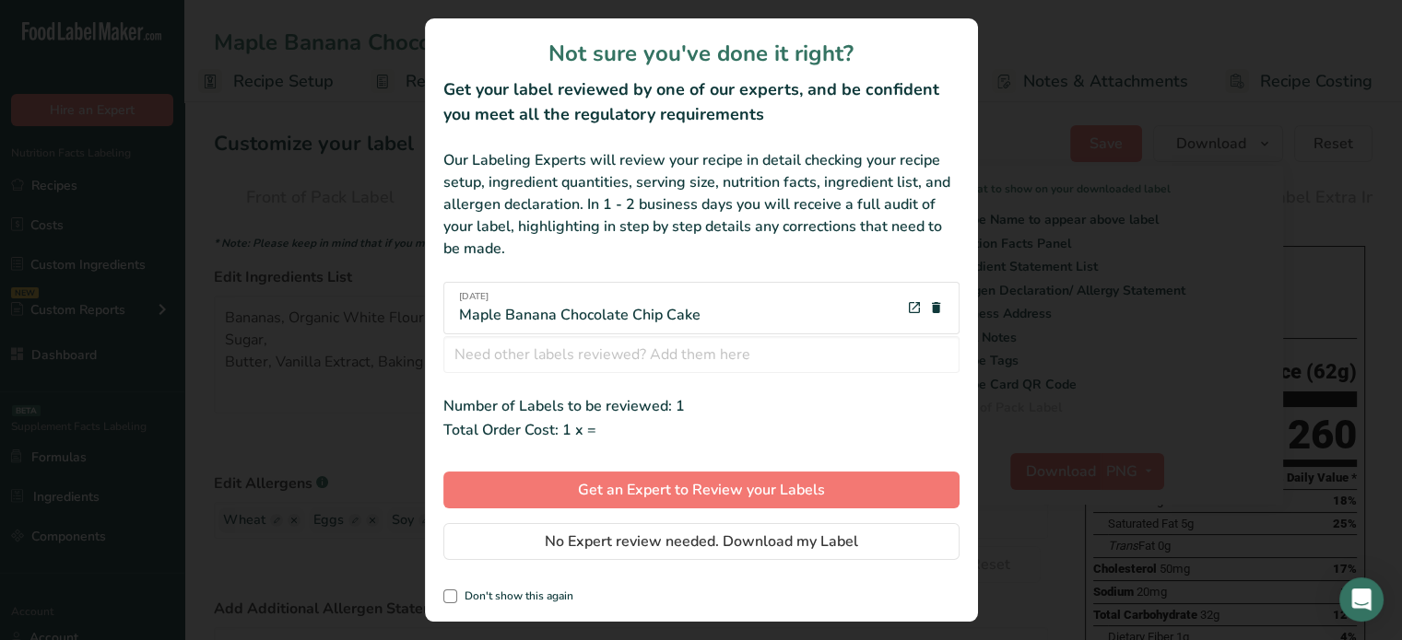
scroll to position [0, 2]
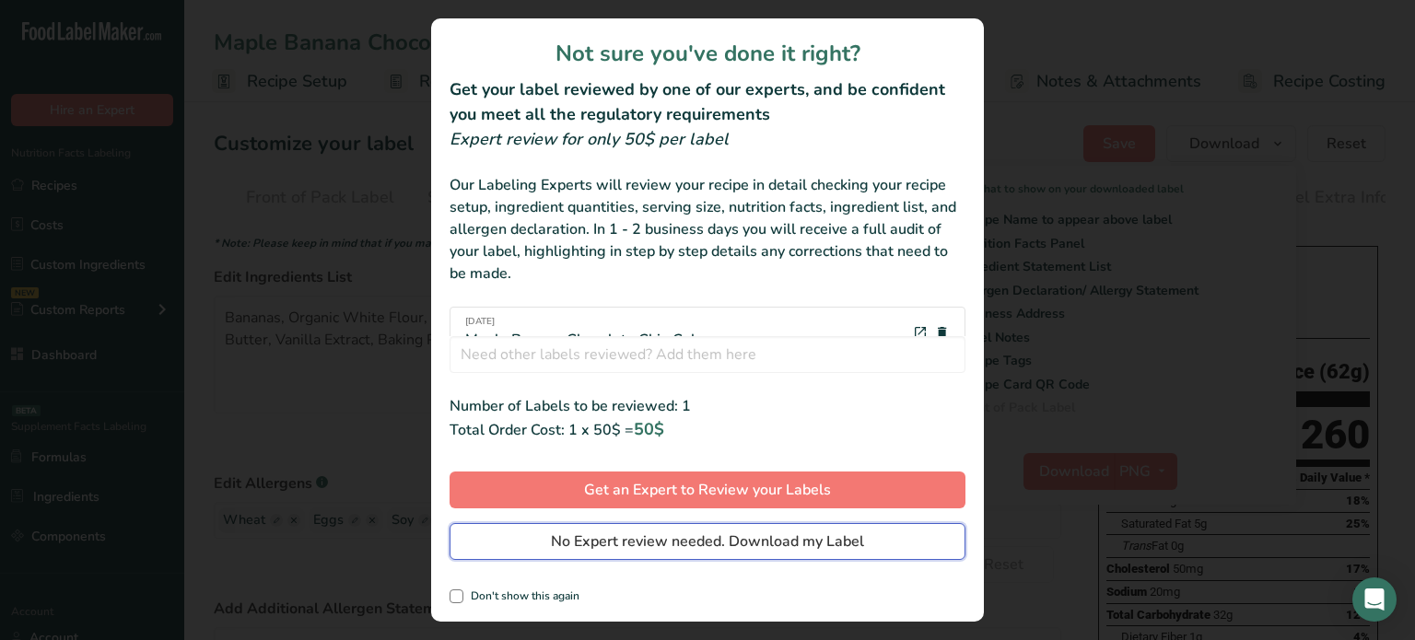
click at [886, 558] on button "No Expert review needed. Download my Label" at bounding box center [708, 541] width 516 height 37
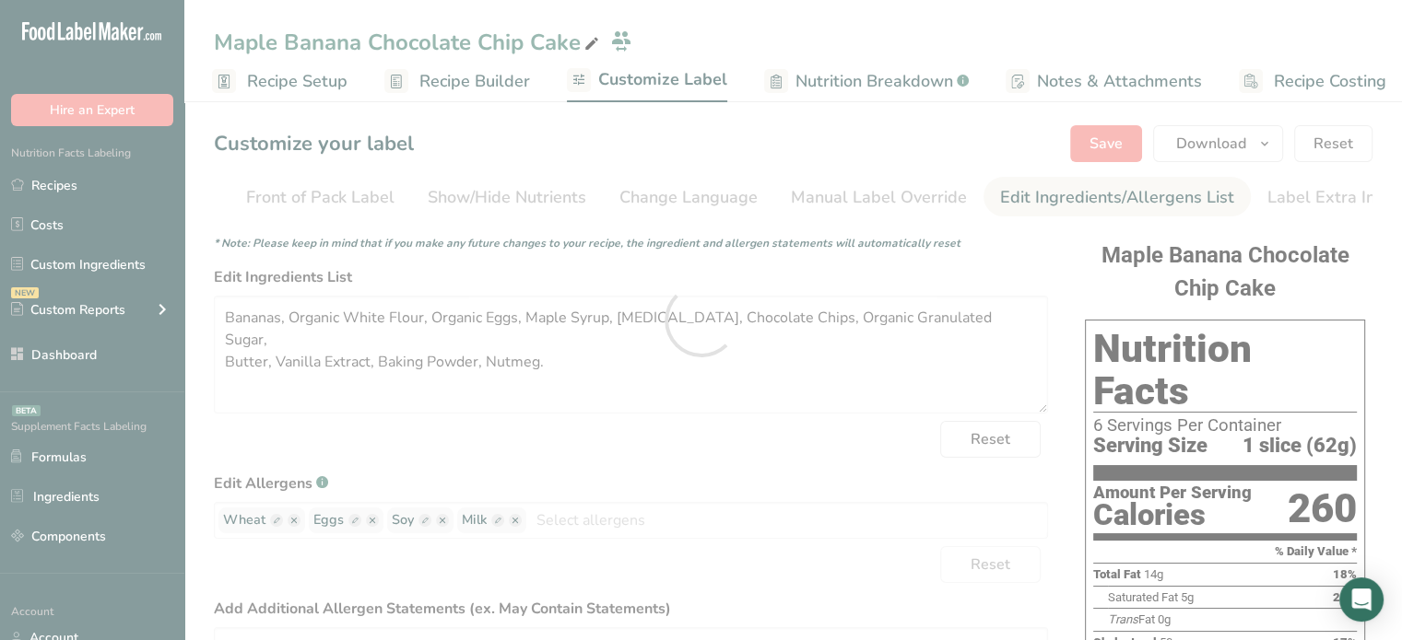
scroll to position [0, 0]
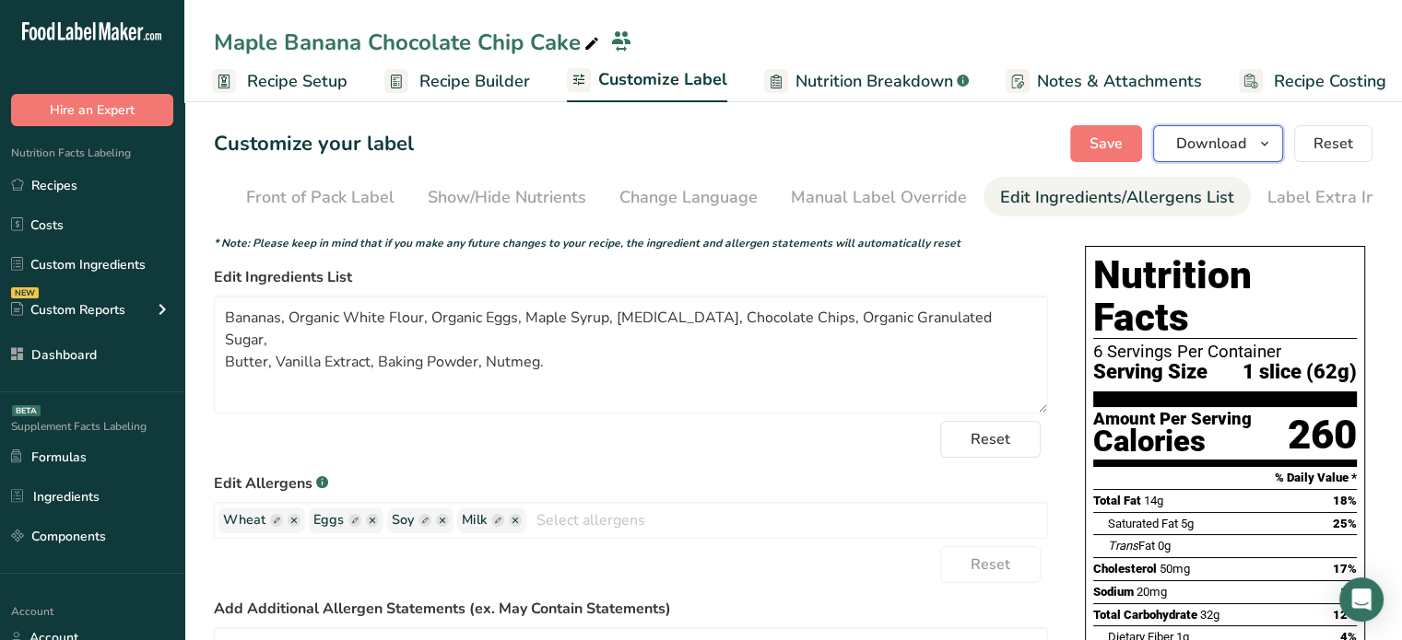
click at [1199, 140] on span "Download" at bounding box center [1211, 144] width 70 height 22
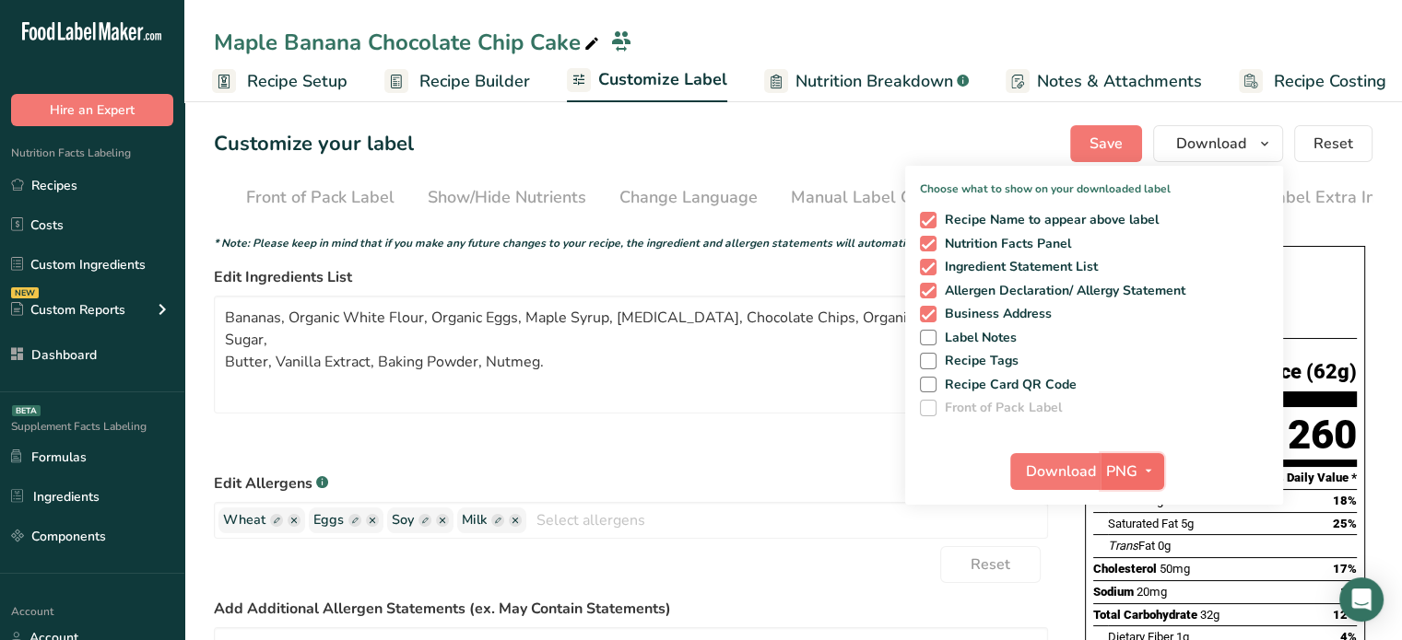
click at [1150, 456] on button "PNG" at bounding box center [1132, 471] width 64 height 37
click at [1130, 596] on link "PDF" at bounding box center [1134, 600] width 59 height 30
click at [1061, 467] on span "Download" at bounding box center [1061, 472] width 70 height 22
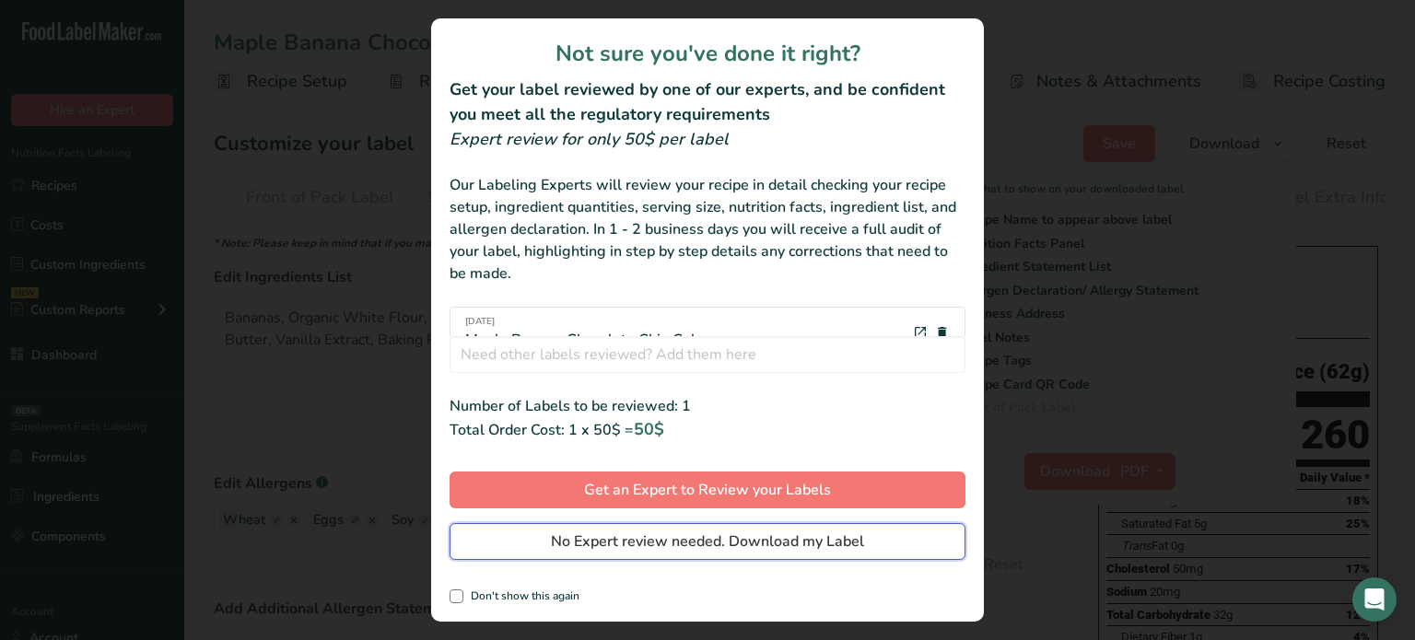
click at [794, 557] on button "No Expert review needed. Download my Label" at bounding box center [708, 541] width 516 height 37
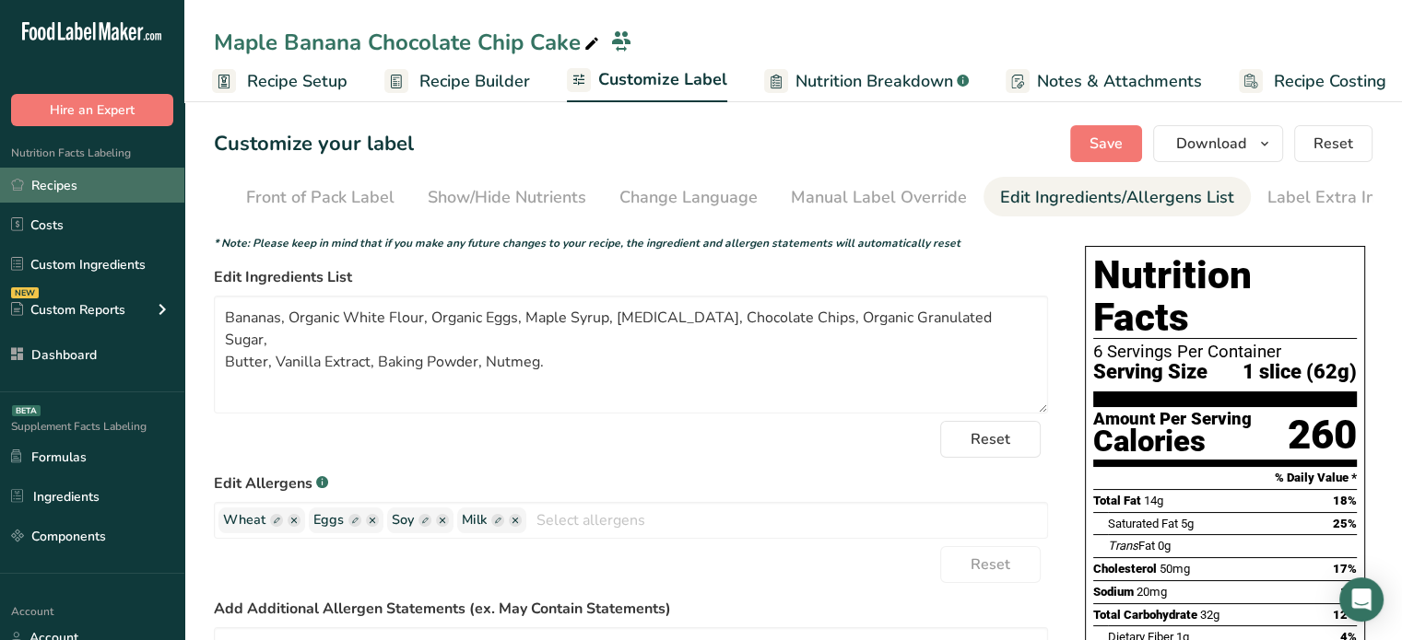
click at [150, 187] on link "Recipes" at bounding box center [92, 185] width 184 height 35
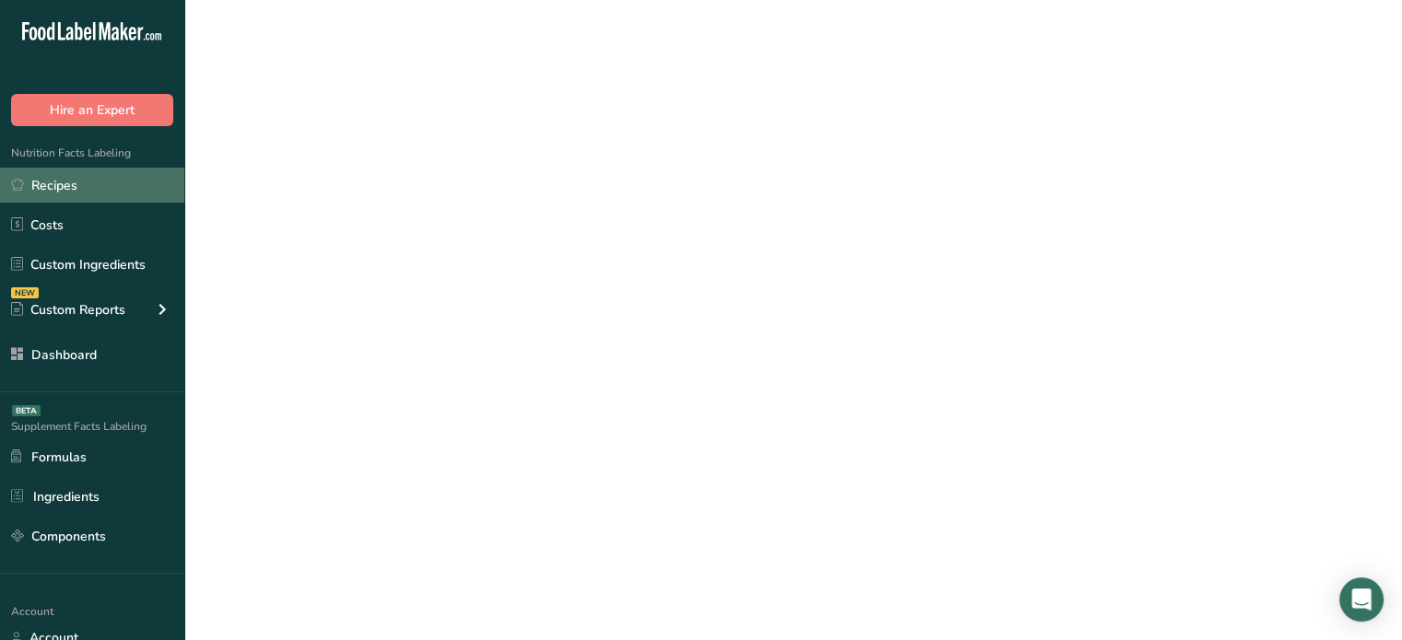
click at [150, 187] on link "Recipes" at bounding box center [92, 185] width 184 height 35
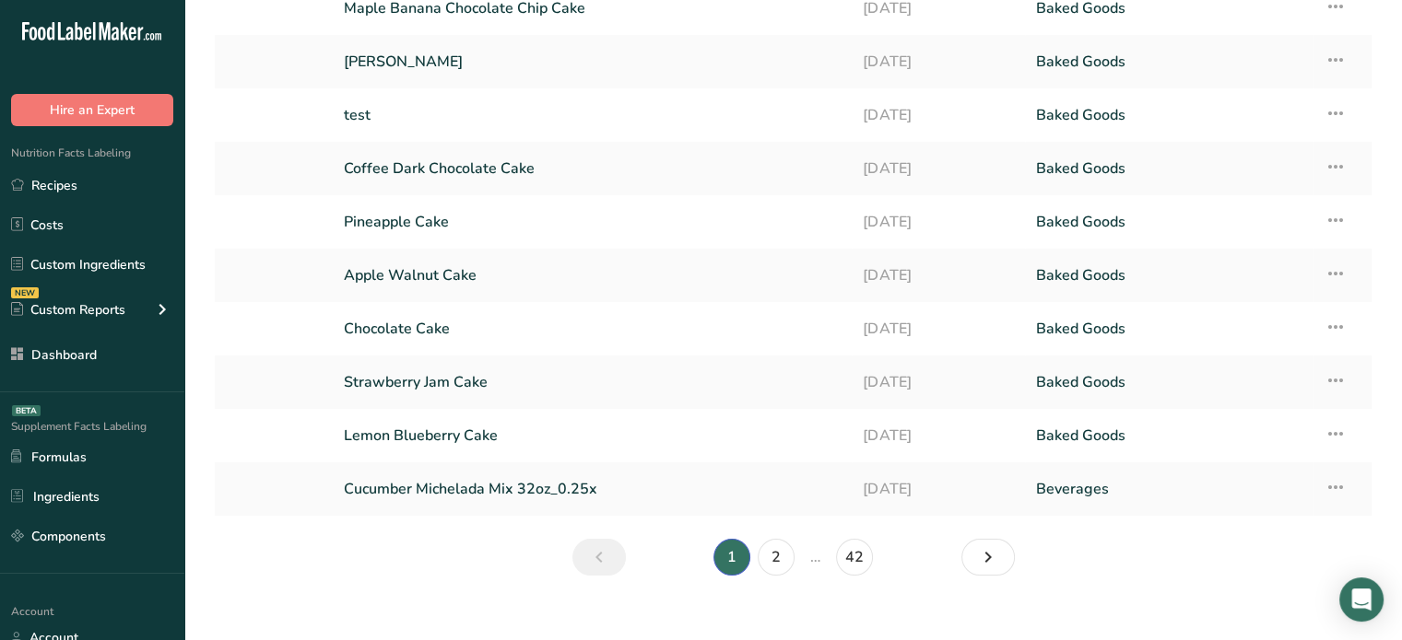
scroll to position [196, 0]
click at [778, 555] on link "2" at bounding box center [775, 556] width 37 height 37
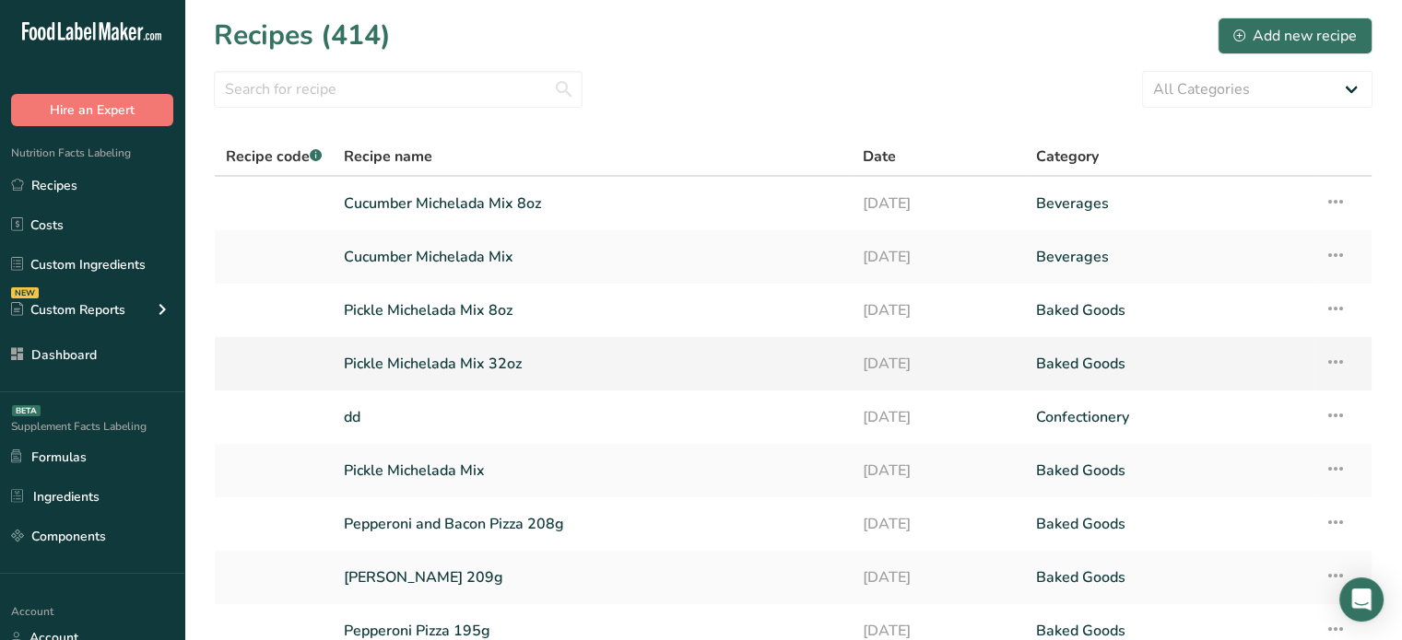
click at [524, 347] on link "Pickle Michelada Mix 32oz" at bounding box center [592, 364] width 497 height 39
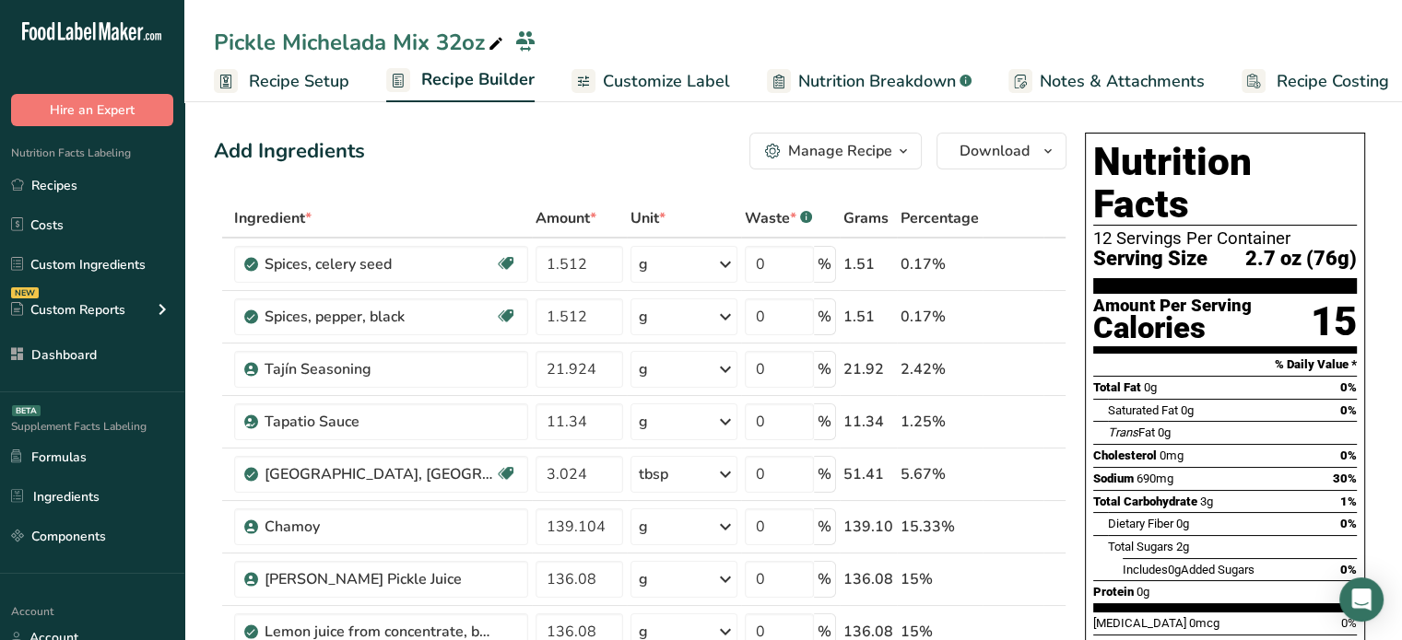
click at [690, 86] on span "Customize Label" at bounding box center [666, 81] width 127 height 25
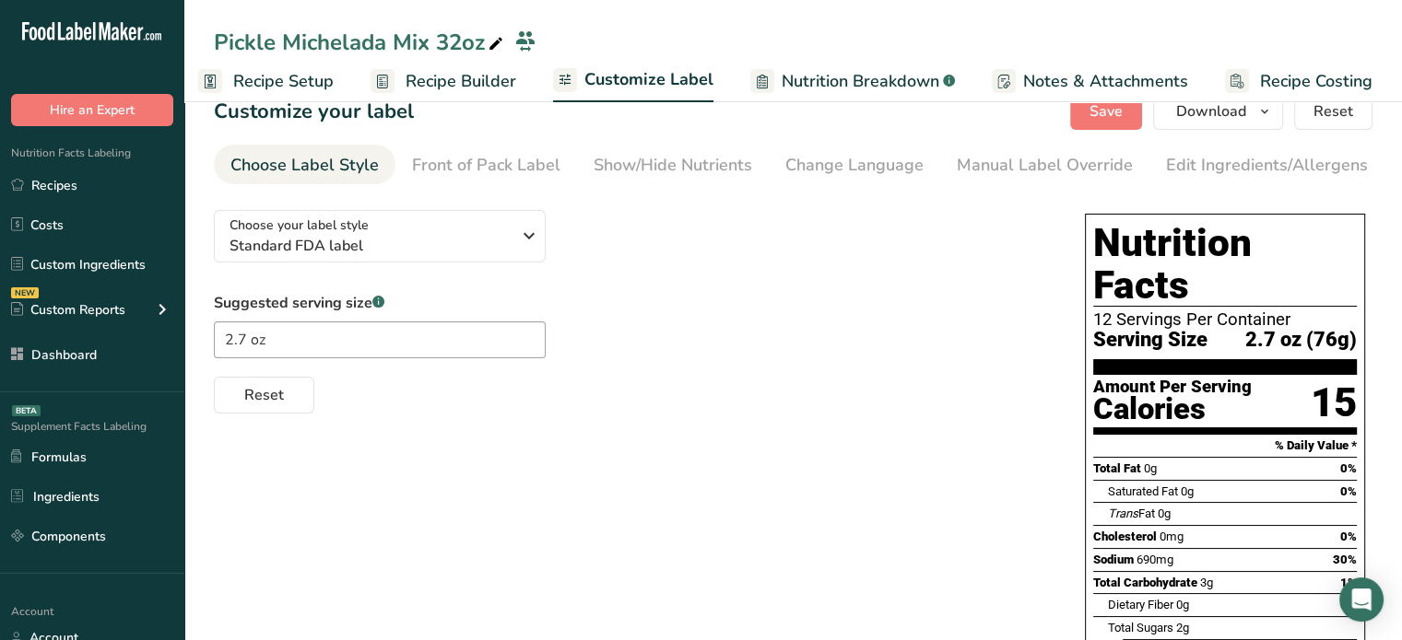
scroll to position [34, 0]
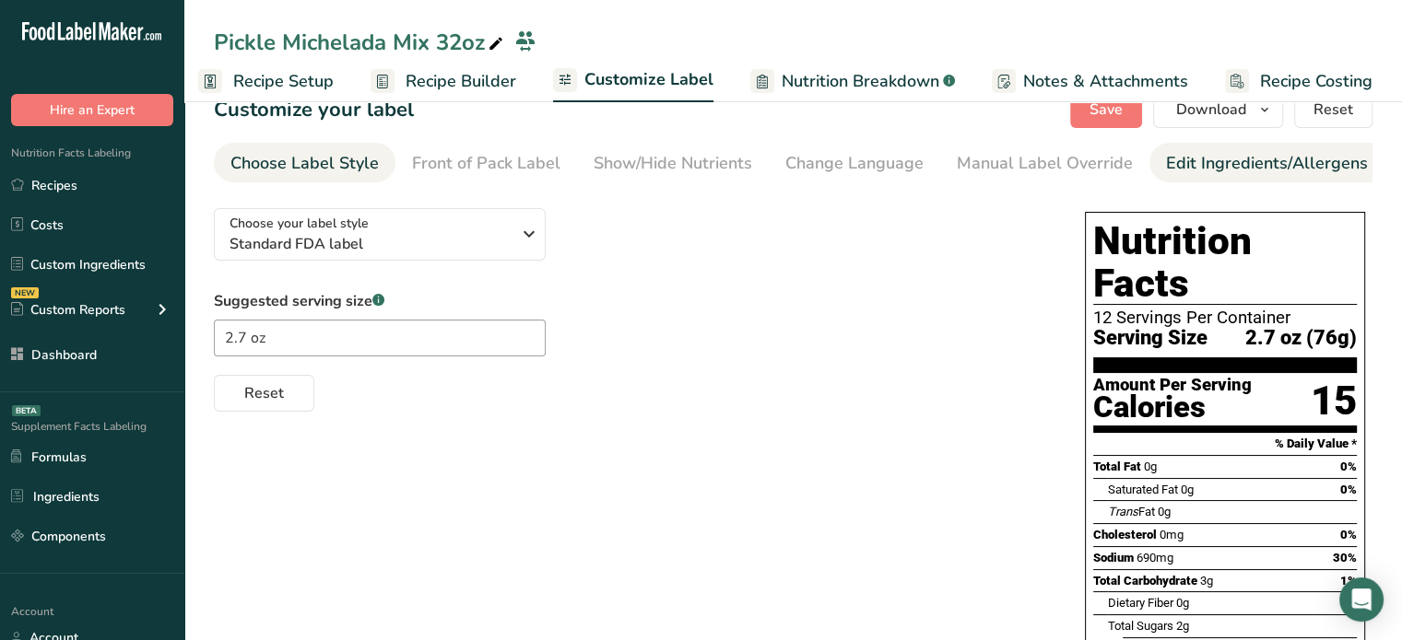
click at [1275, 169] on div "Edit Ingredients/Allergens List" at bounding box center [1283, 163] width 234 height 25
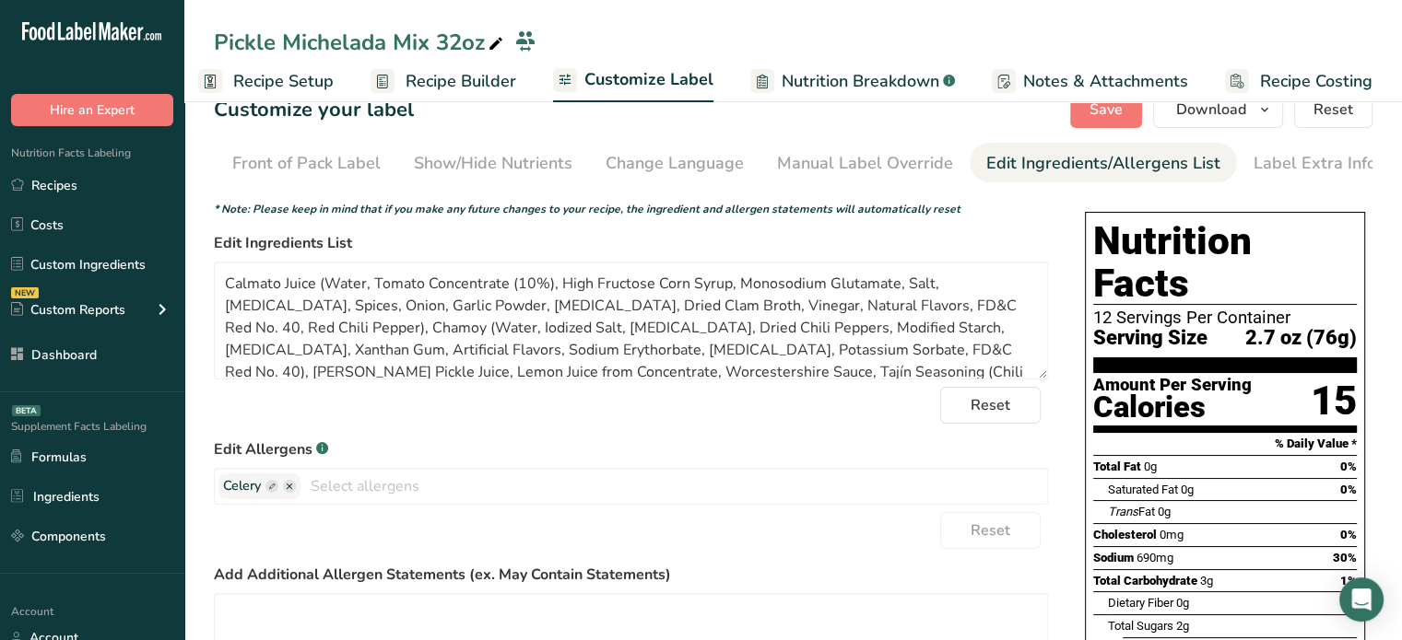
scroll to position [0, 181]
click at [264, 287] on textarea "Calmato Juice (Water, Tomato Concentrate (10%), High Fructose Corn Syrup, Monos…" at bounding box center [631, 321] width 834 height 118
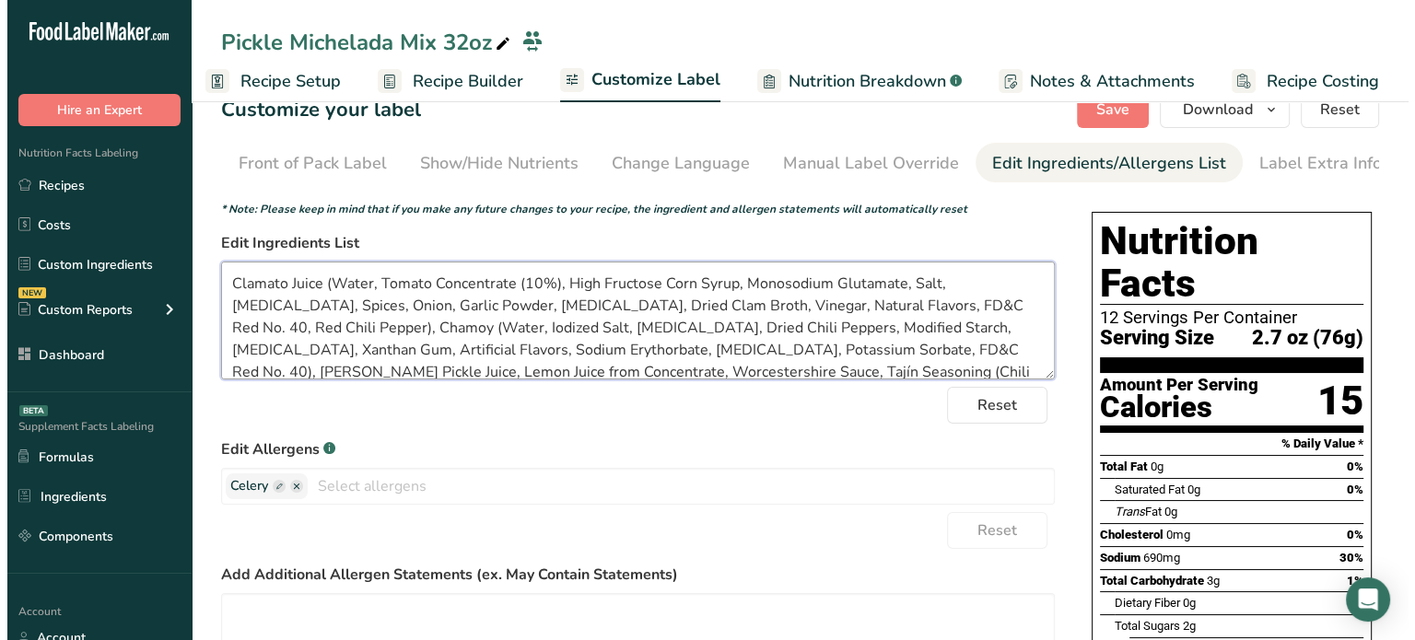
scroll to position [0, 0]
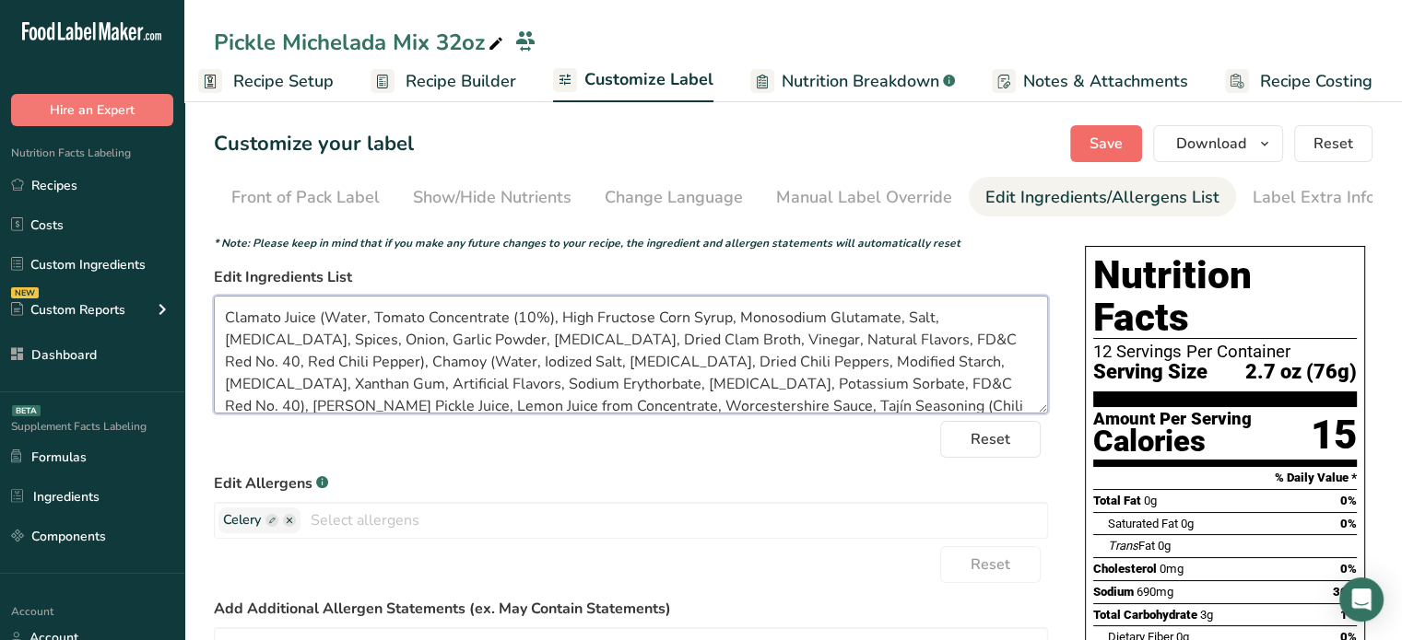
type textarea "Clamato Juice (Water, Tomato Concentrate (10%), High Fructose Corn Syrup, Monos…"
click at [1106, 147] on span "Save" at bounding box center [1105, 144] width 33 height 22
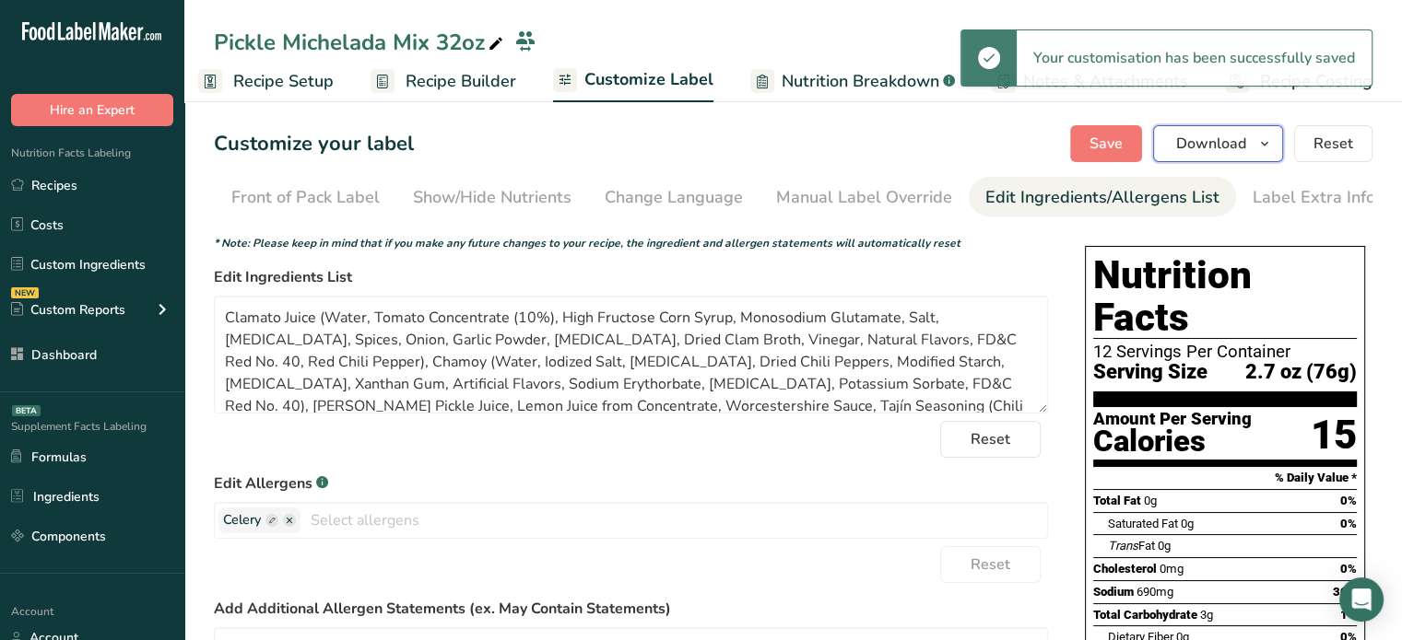
click at [1224, 155] on button "Download" at bounding box center [1218, 143] width 130 height 37
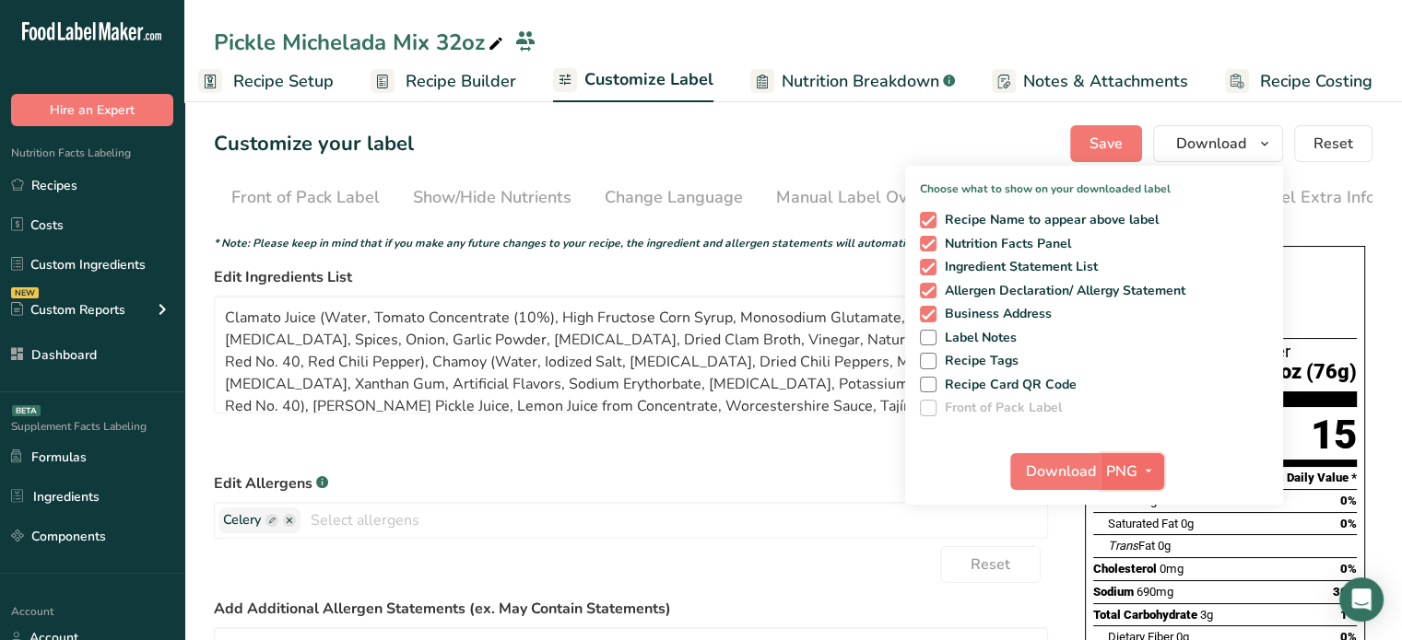
click at [1118, 470] on span "PNG" at bounding box center [1121, 472] width 31 height 22
click at [1142, 605] on link "PDF" at bounding box center [1134, 600] width 59 height 30
click at [947, 215] on span "Recipe Name to appear above label" at bounding box center [1047, 220] width 223 height 17
click at [932, 215] on input "Recipe Name to appear above label" at bounding box center [926, 220] width 12 height 12
checkbox input "false"
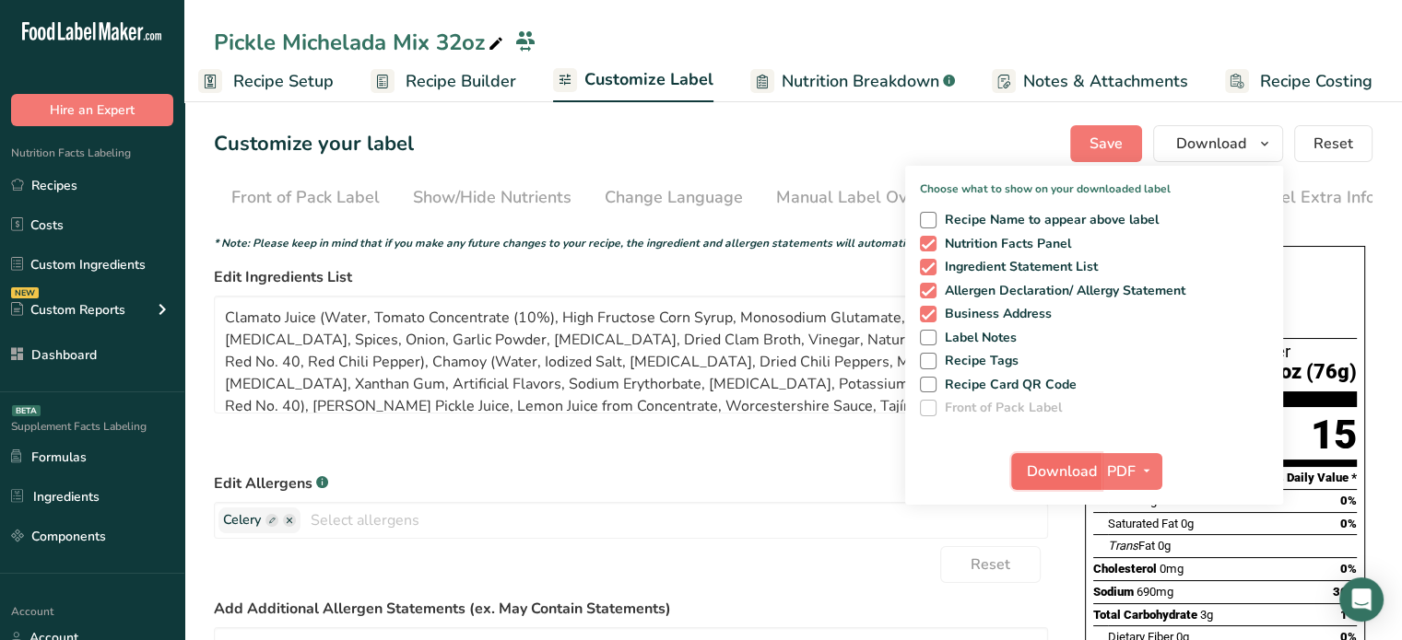
click at [1065, 471] on span "Download" at bounding box center [1061, 472] width 70 height 22
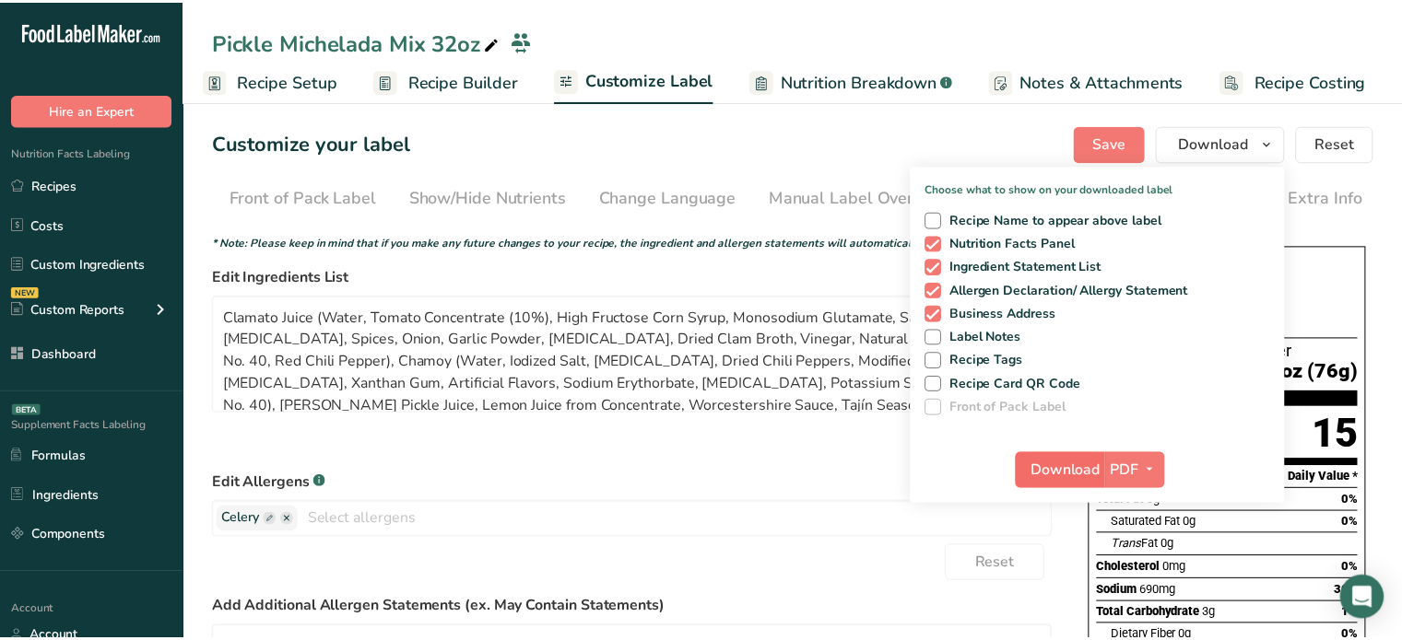
scroll to position [0, 2]
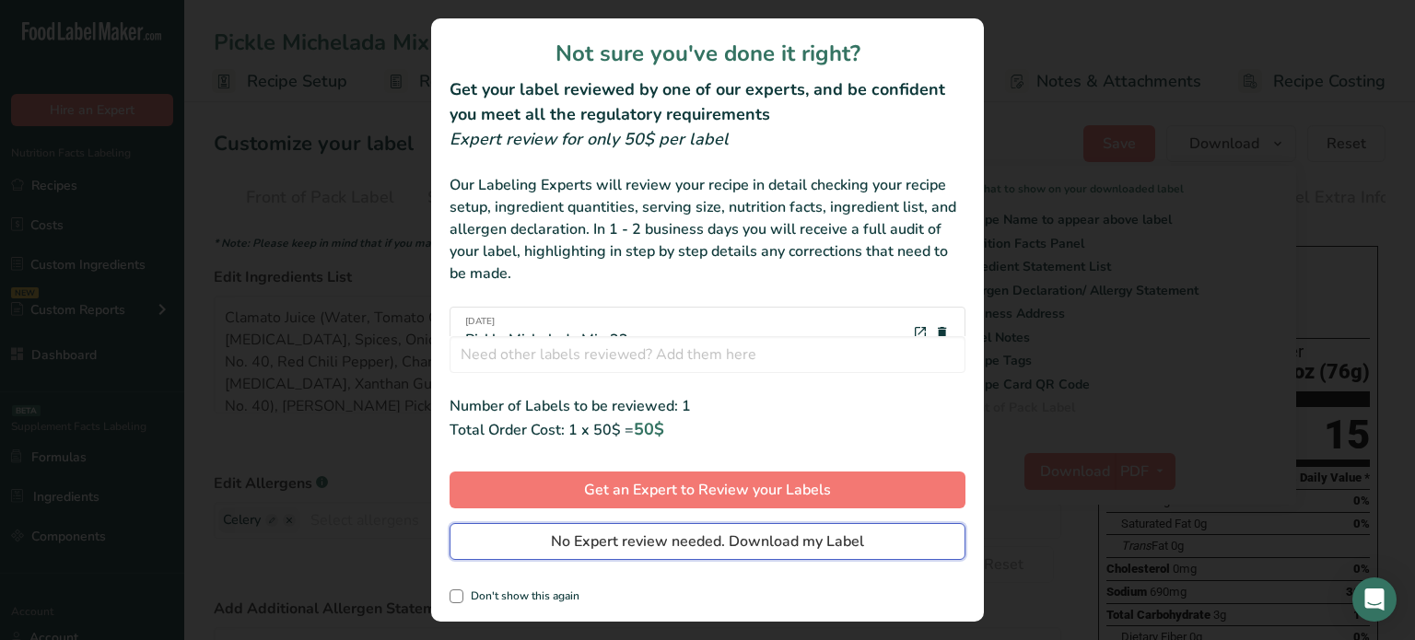
click at [892, 531] on button "No Expert review needed. Download my Label" at bounding box center [708, 541] width 516 height 37
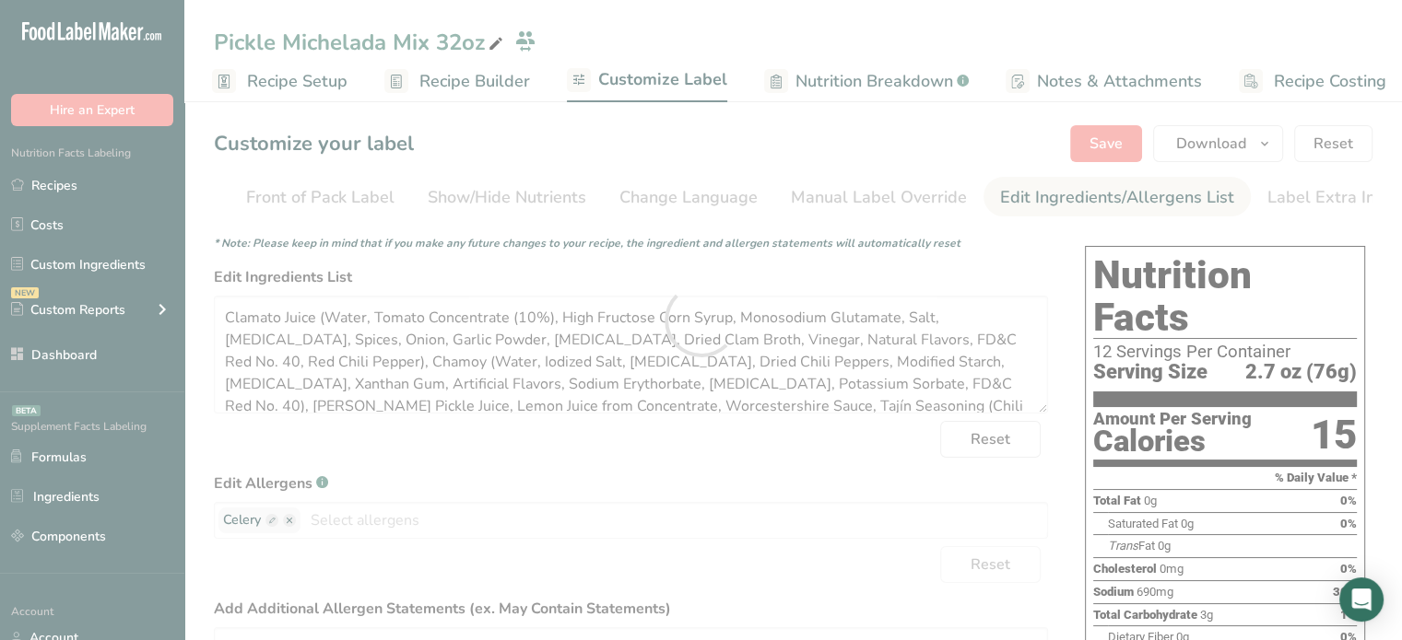
scroll to position [0, 0]
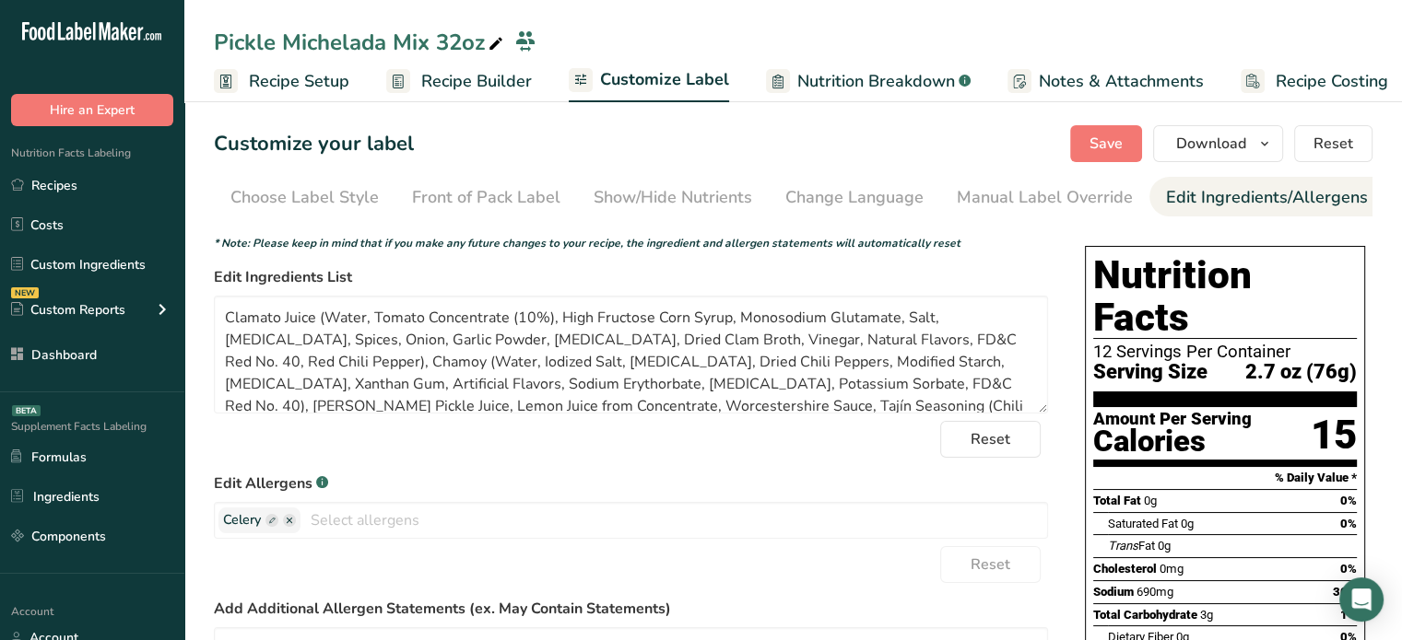
scroll to position [0, 166]
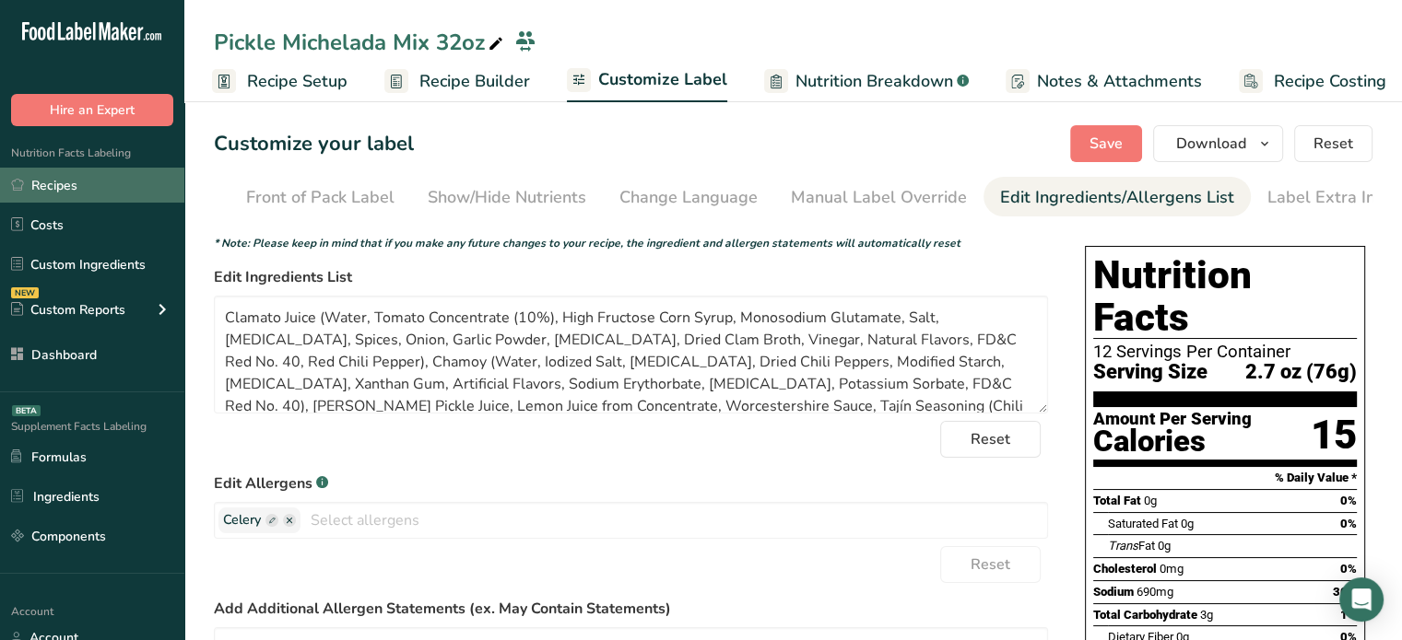
click at [159, 194] on link "Recipes" at bounding box center [92, 185] width 184 height 35
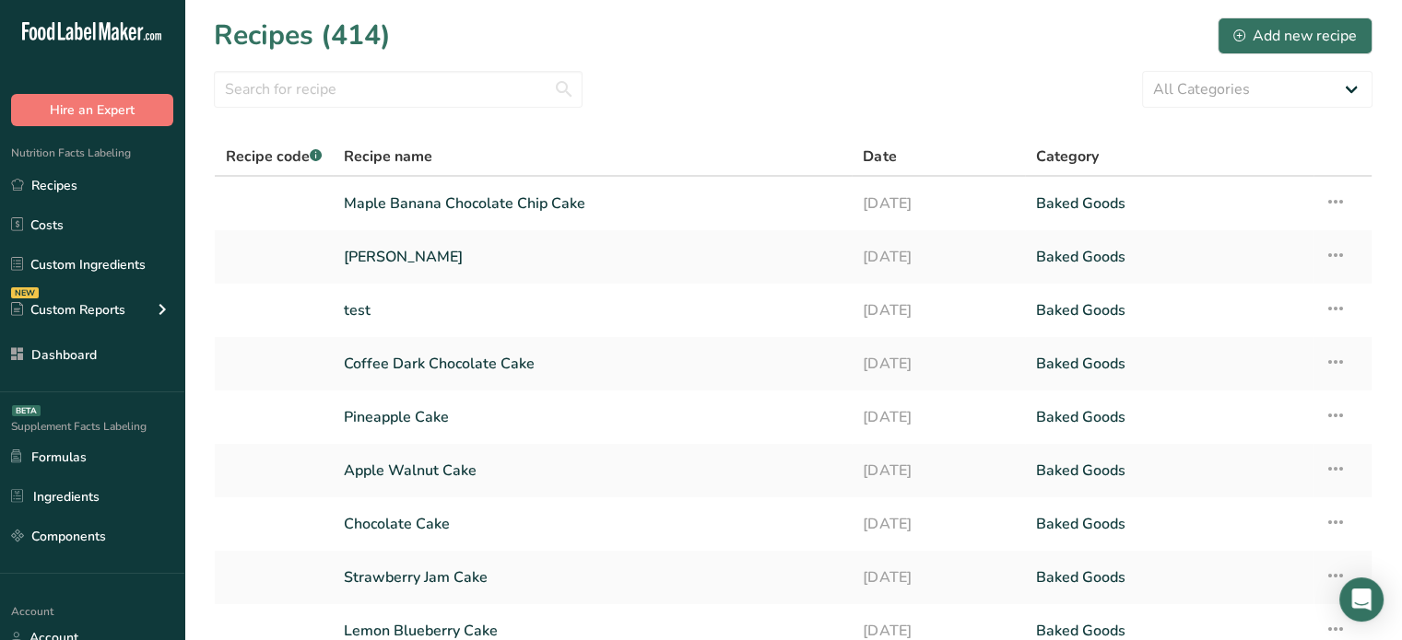
scroll to position [217, 0]
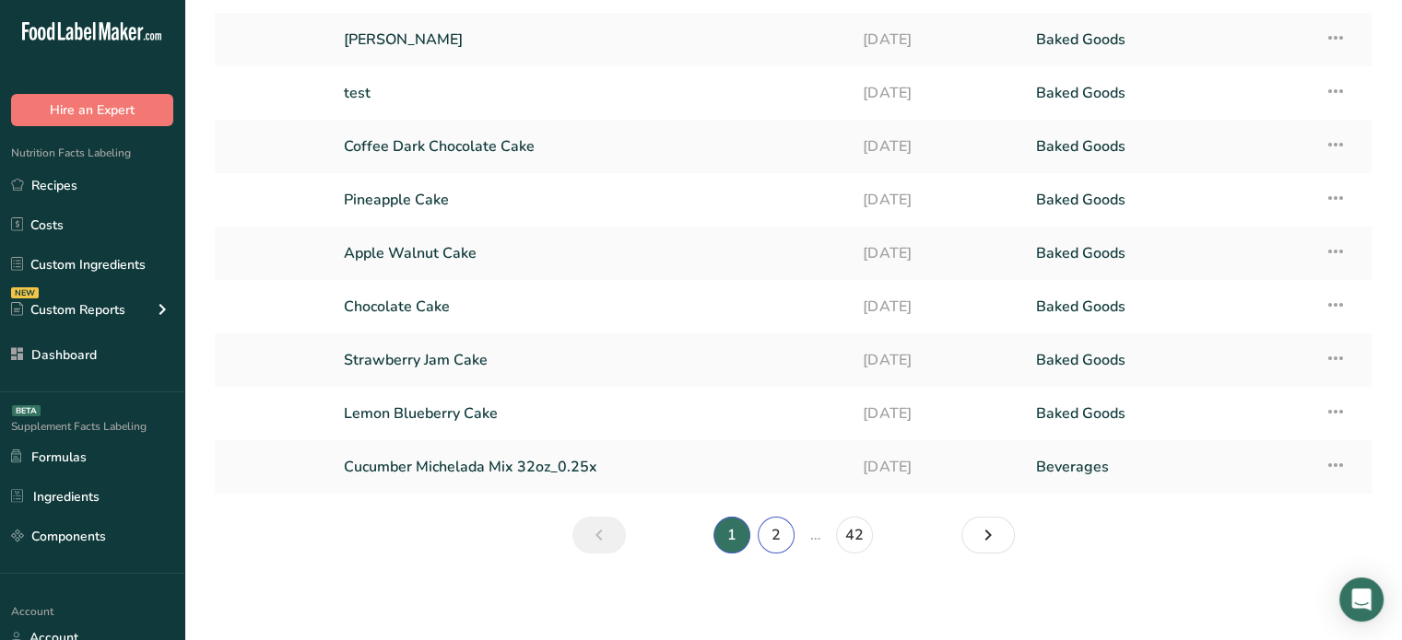
click at [778, 529] on link "2" at bounding box center [775, 535] width 37 height 37
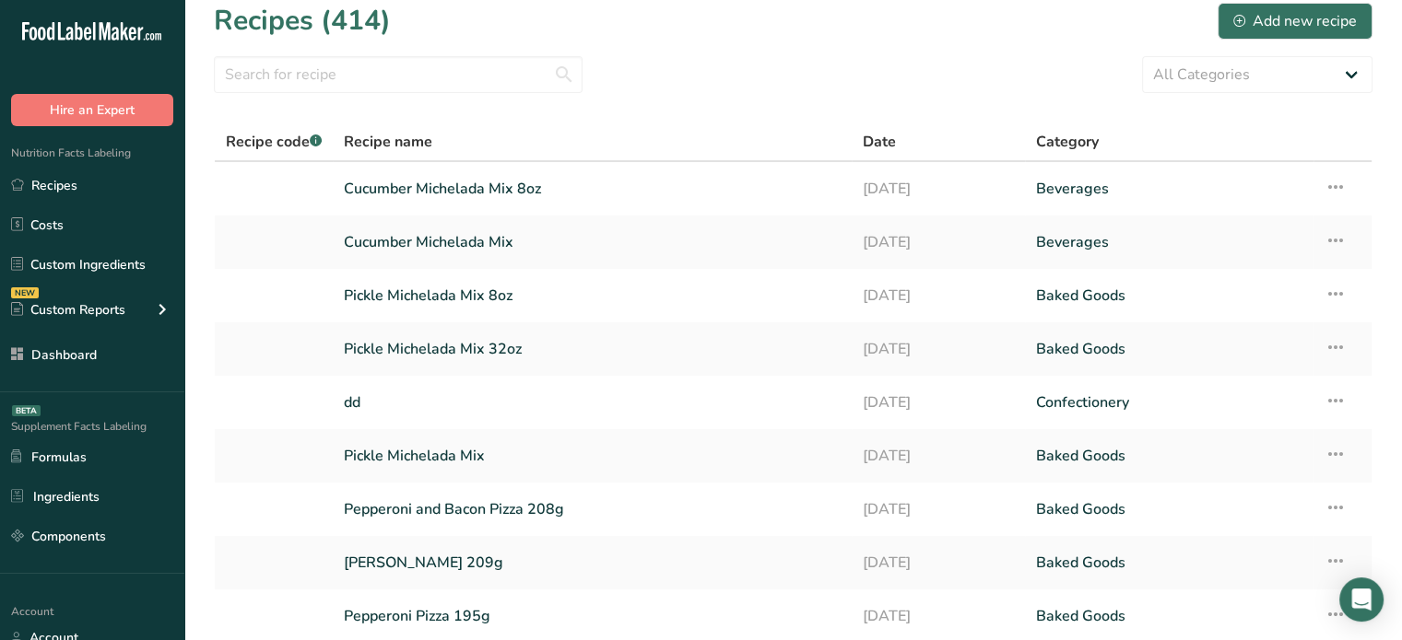
scroll to position [12, 0]
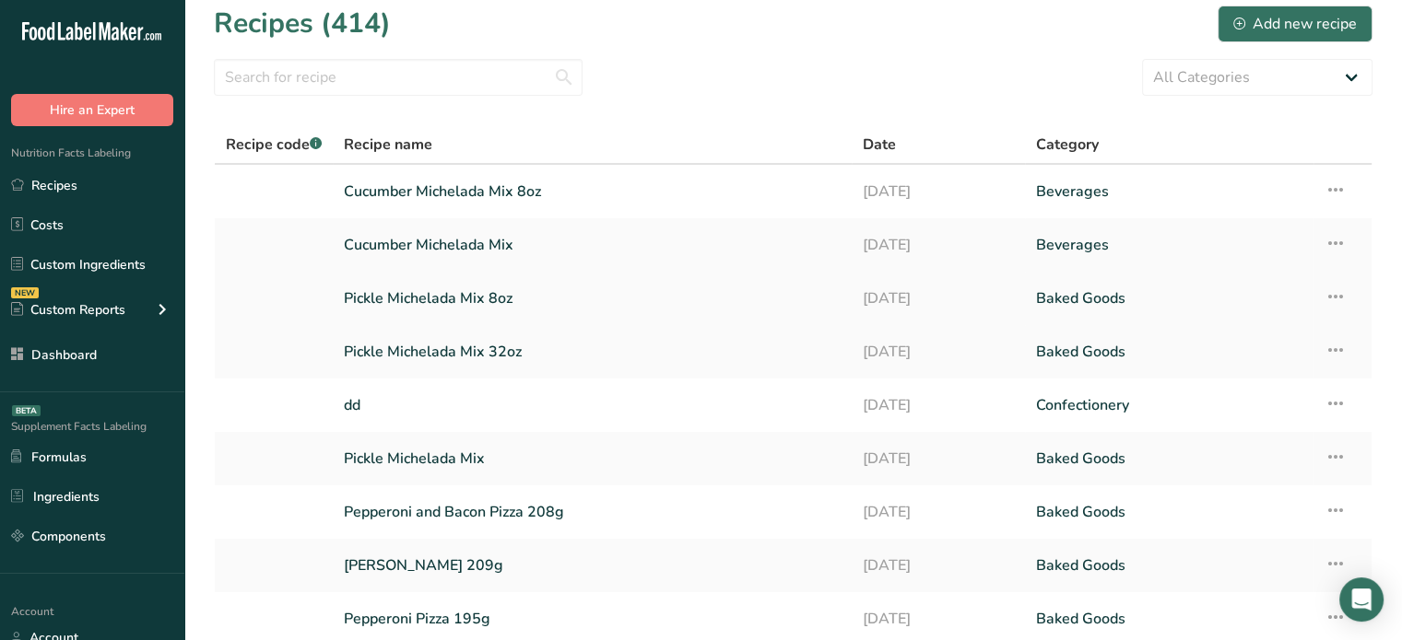
click at [615, 298] on link "Pickle Michelada Mix 8oz" at bounding box center [592, 298] width 497 height 39
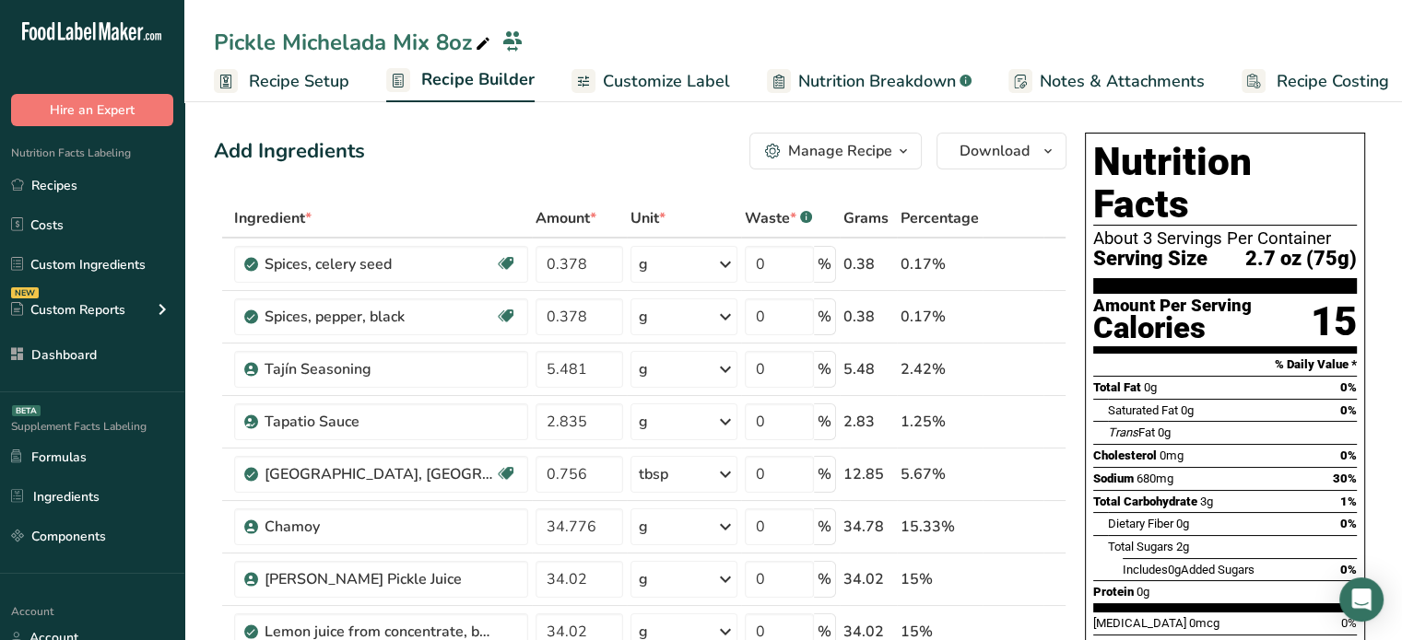
click at [691, 87] on span "Customize Label" at bounding box center [666, 81] width 127 height 25
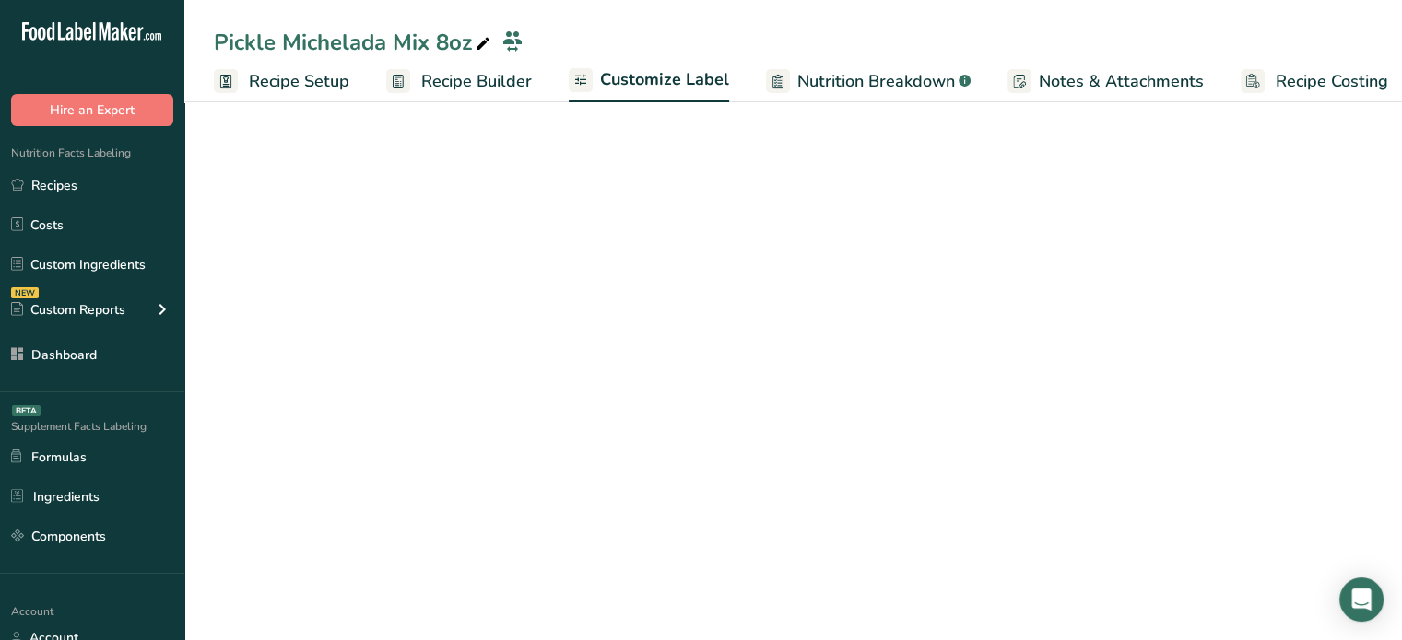
scroll to position [0, 16]
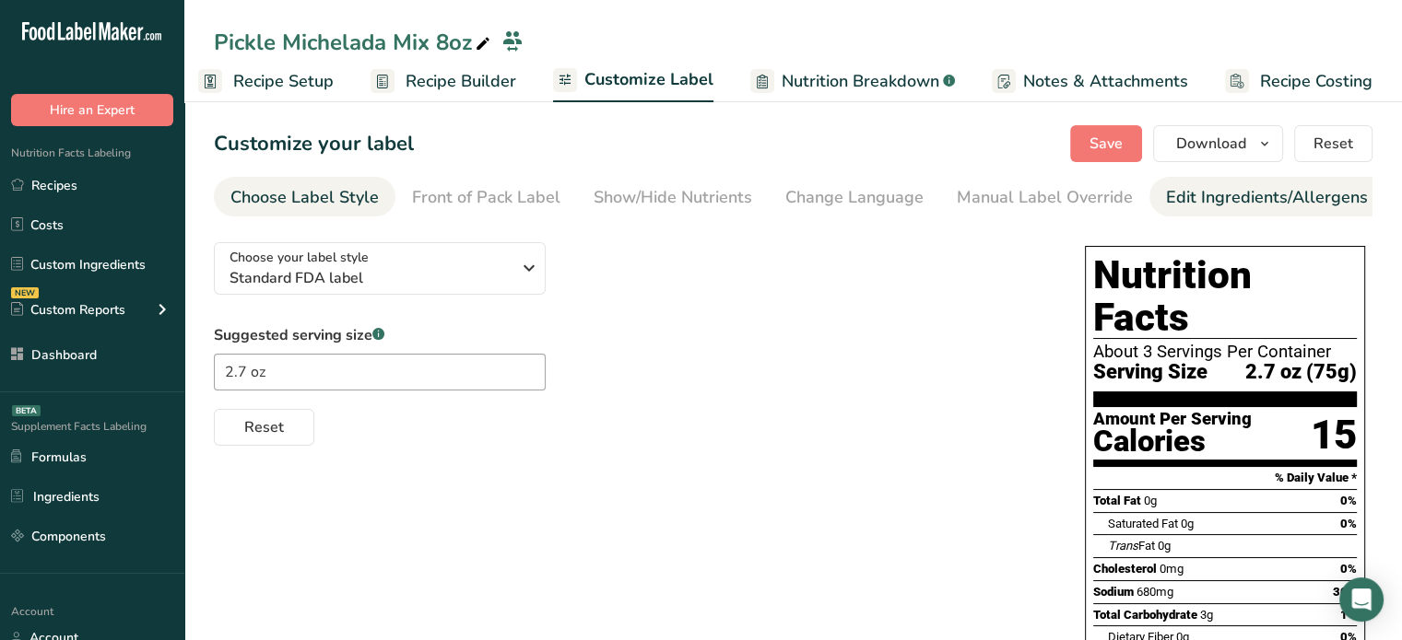
click at [1248, 185] on div "Edit Ingredients/Allergens List" at bounding box center [1283, 197] width 234 height 25
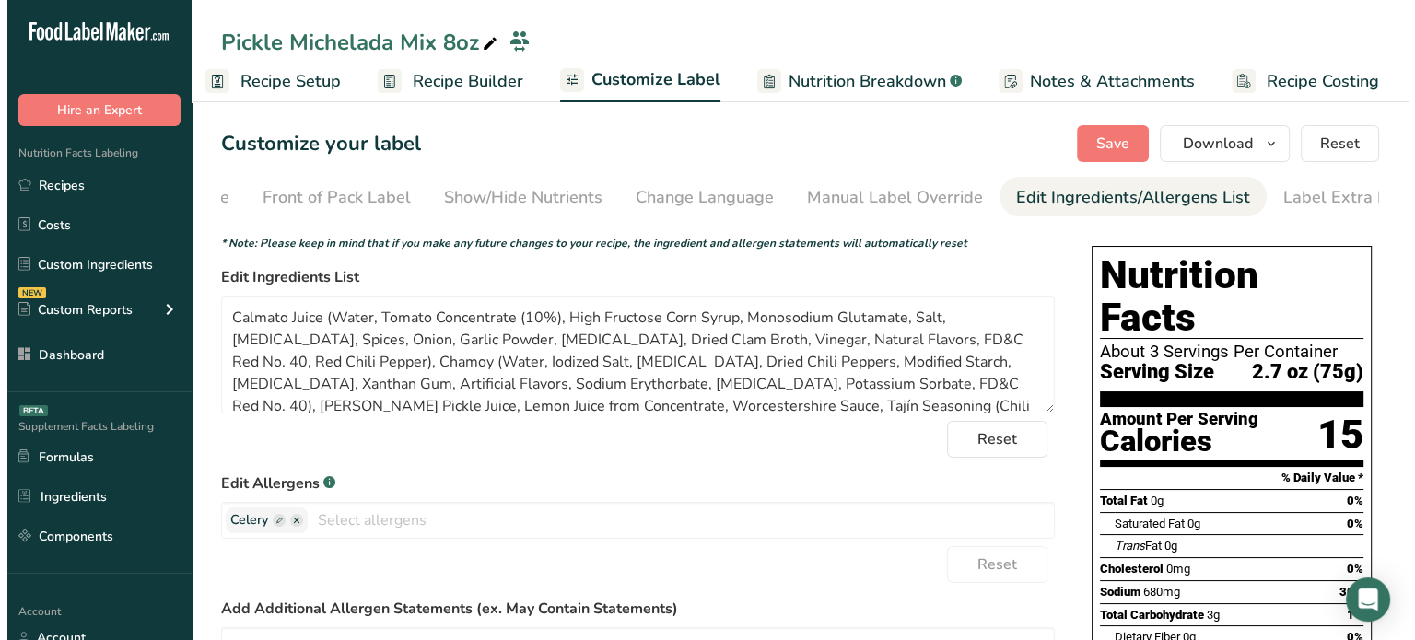
scroll to position [0, 181]
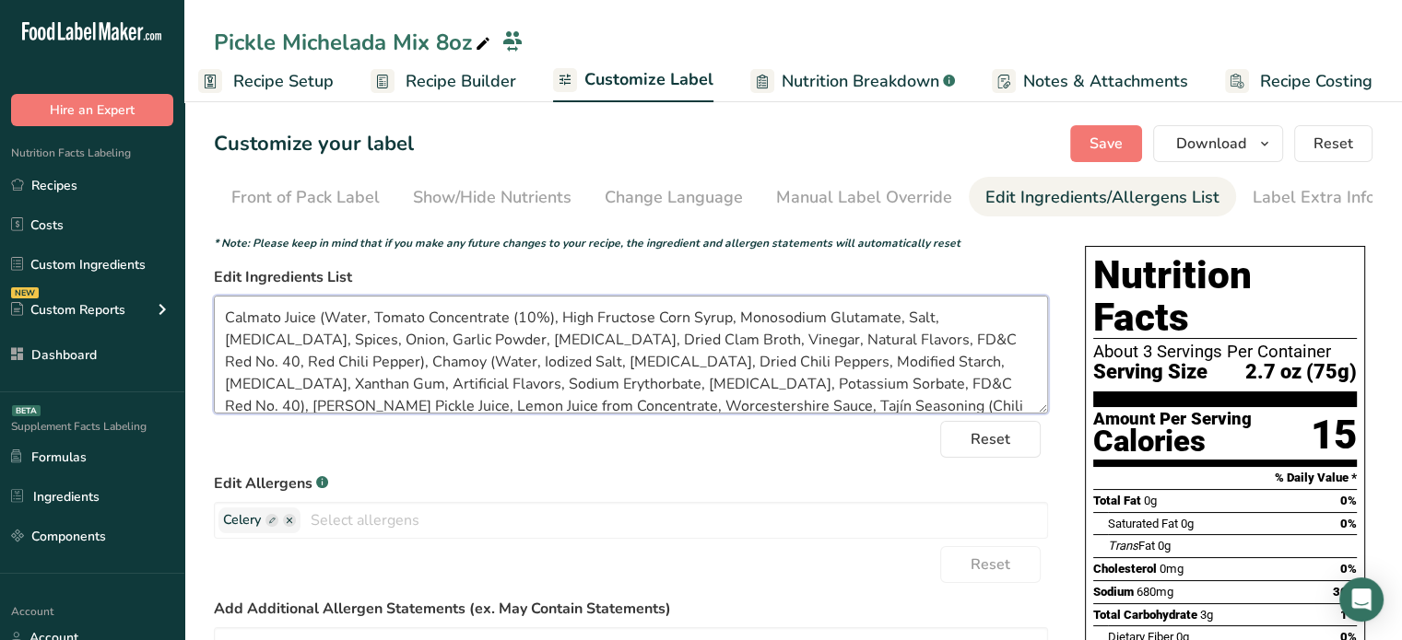
click at [262, 326] on textarea "Calmato Juice (Water, Tomato Concentrate (10%), High Fructose Corn Syrup, Monos…" at bounding box center [631, 355] width 834 height 118
paste textarea "clamato"
click at [229, 327] on textarea "clamatoJuice (Water, Tomato Concentrate (10%), High Fructose Corn Syrup, Monoso…" at bounding box center [631, 355] width 834 height 118
type textarea "Clamato Juice (Water, Tomato Concentrate (10%), High Fructose Corn Syrup, Monos…"
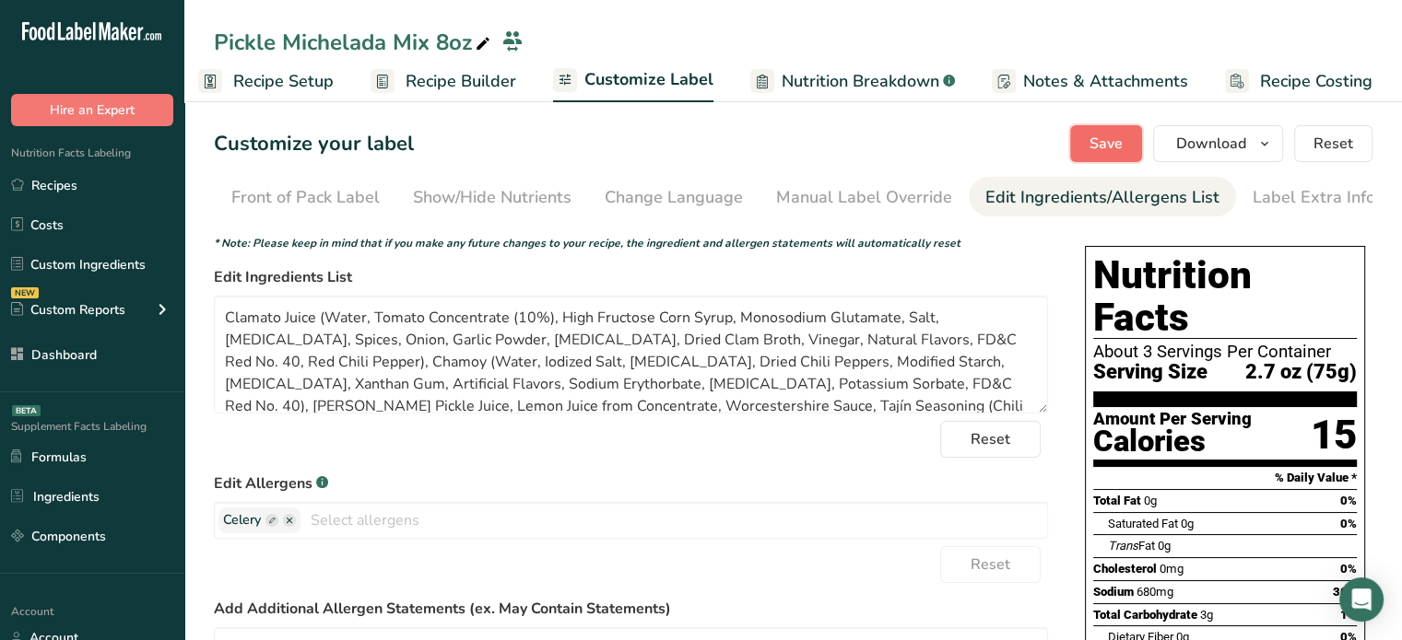
click at [1108, 125] on button "Save" at bounding box center [1106, 143] width 72 height 37
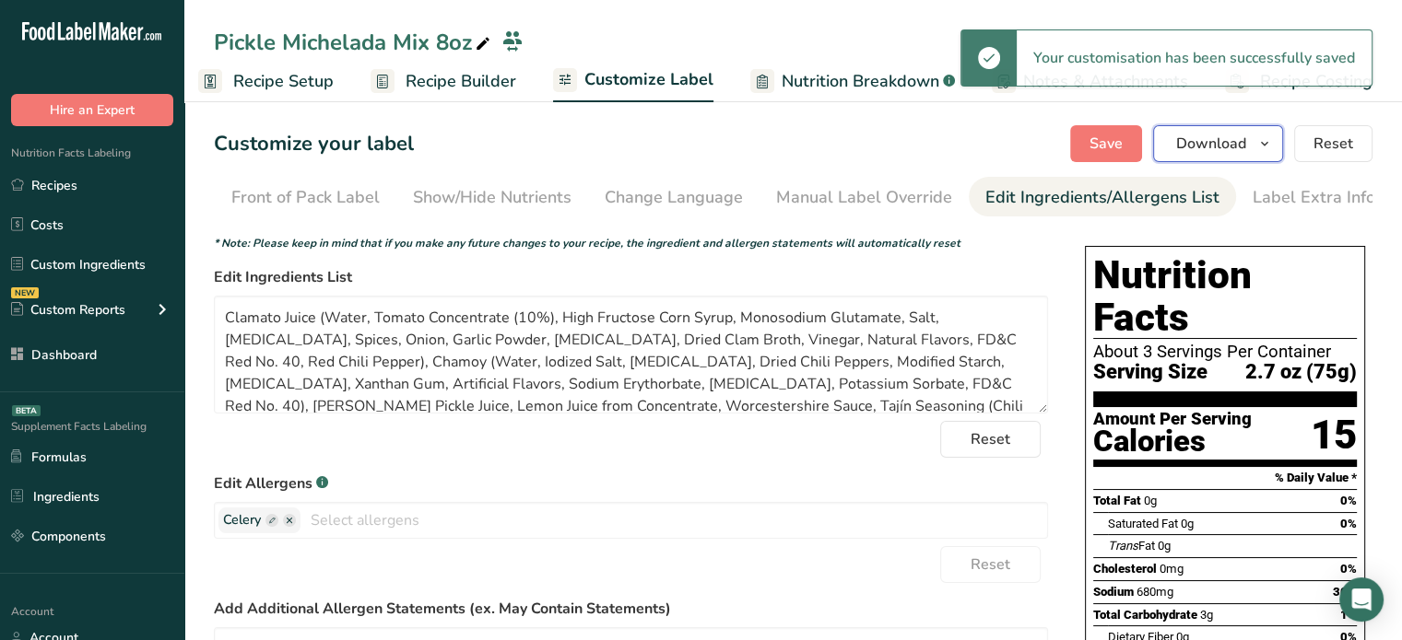
click at [1237, 149] on span "Download" at bounding box center [1211, 144] width 70 height 22
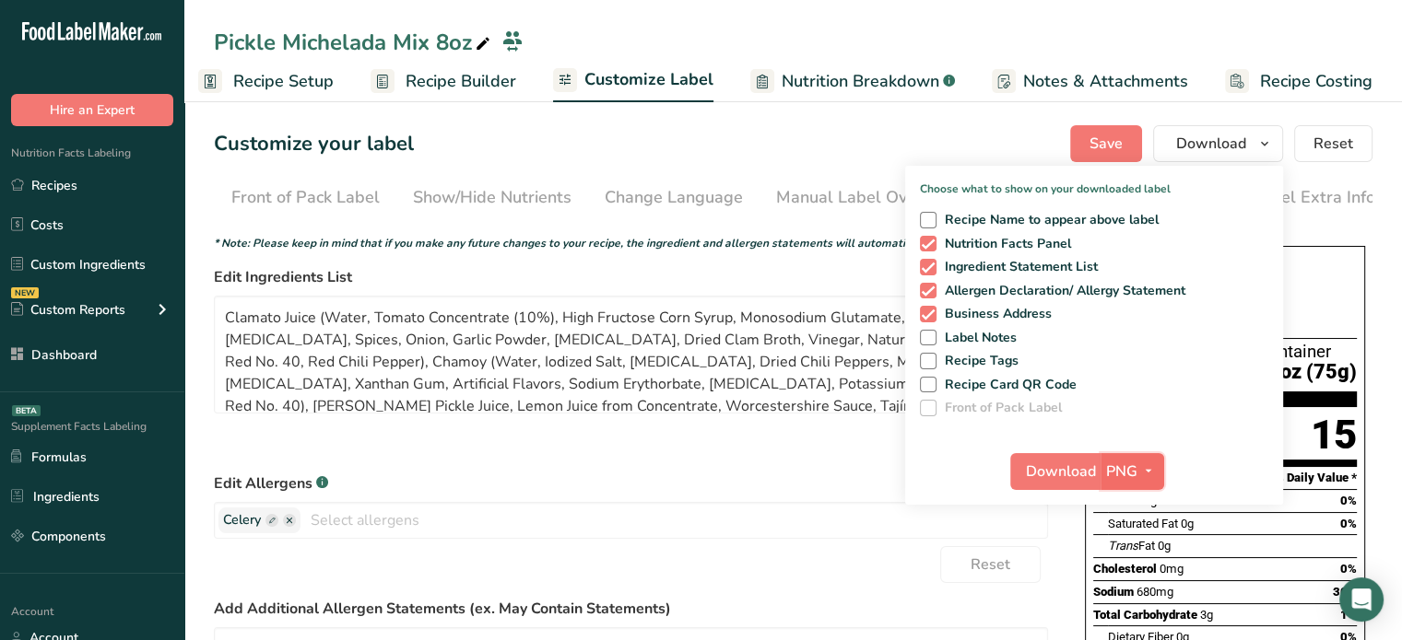
click at [1128, 466] on span "PNG" at bounding box center [1121, 472] width 31 height 22
click at [1121, 595] on link "PDF" at bounding box center [1134, 600] width 59 height 30
click at [1056, 467] on span "Download" at bounding box center [1061, 472] width 70 height 22
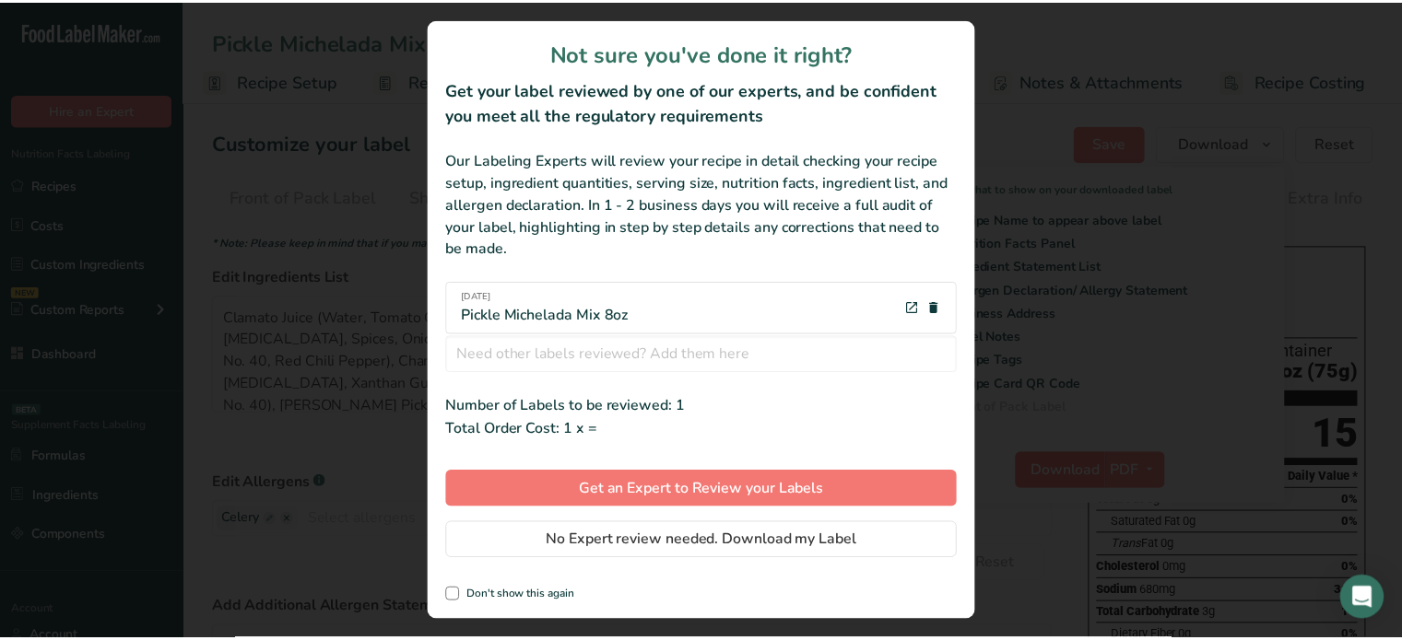
scroll to position [0, 2]
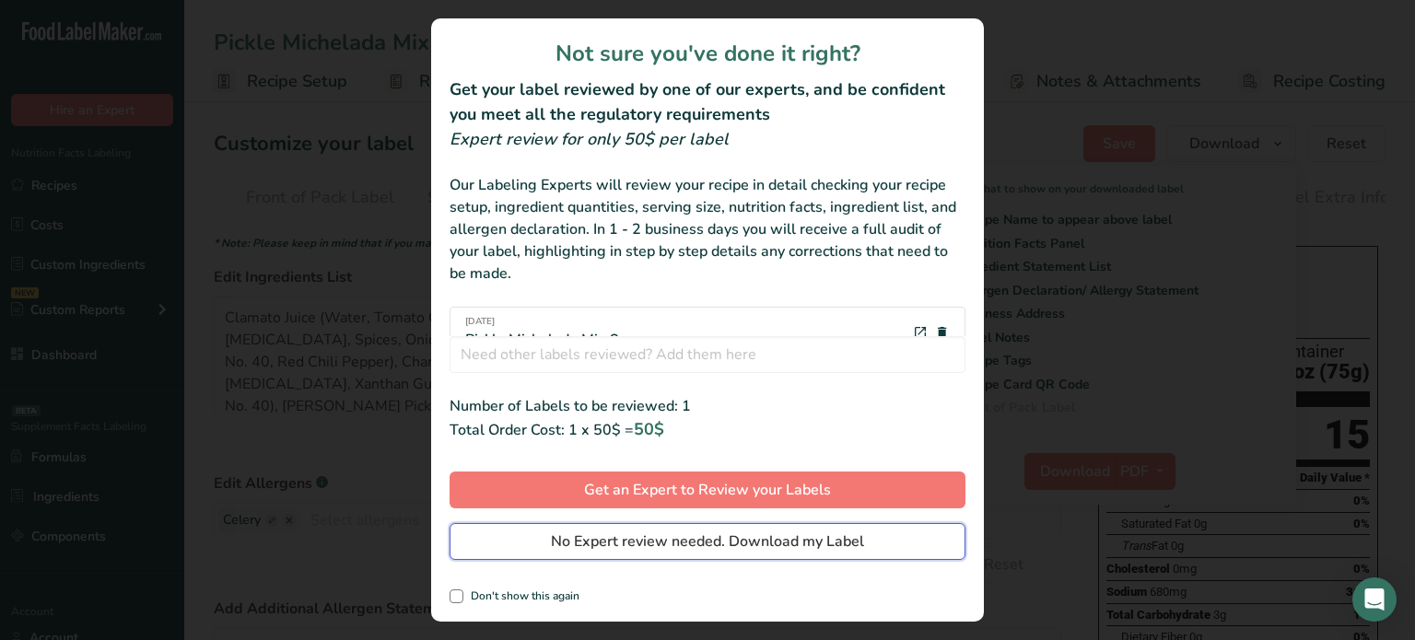
click at [940, 537] on button "No Expert review needed. Download my Label" at bounding box center [708, 541] width 516 height 37
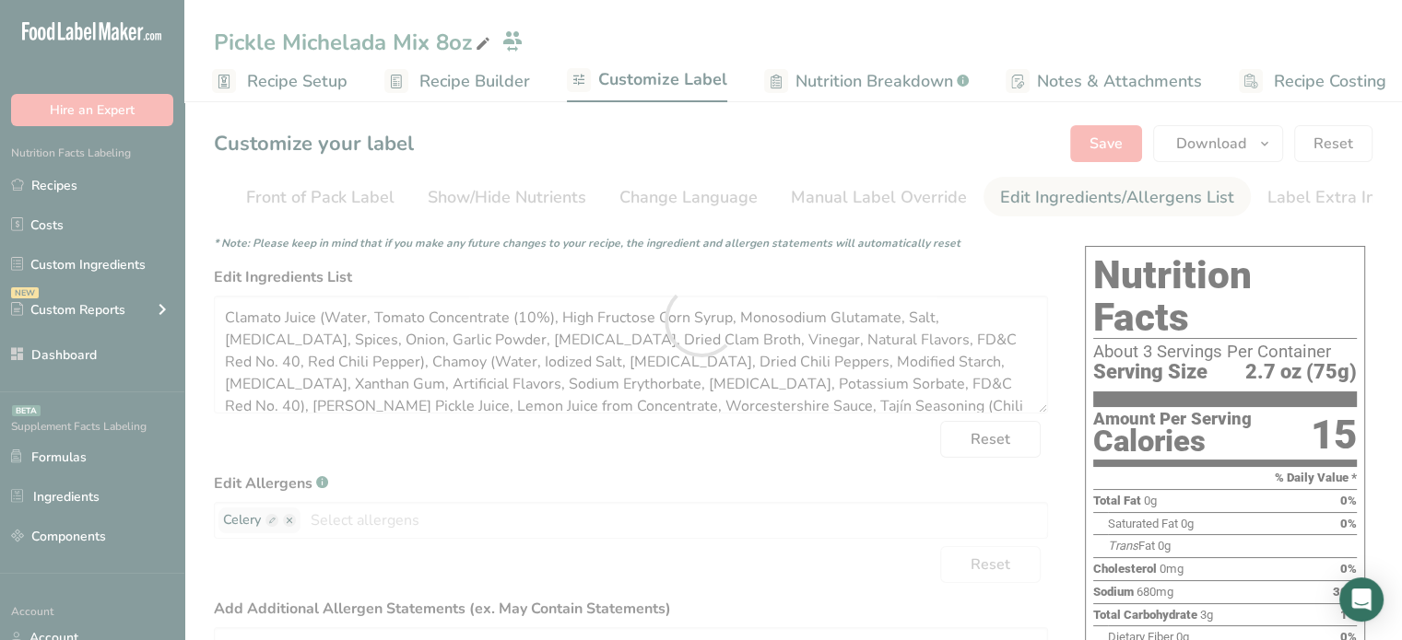
scroll to position [0, 0]
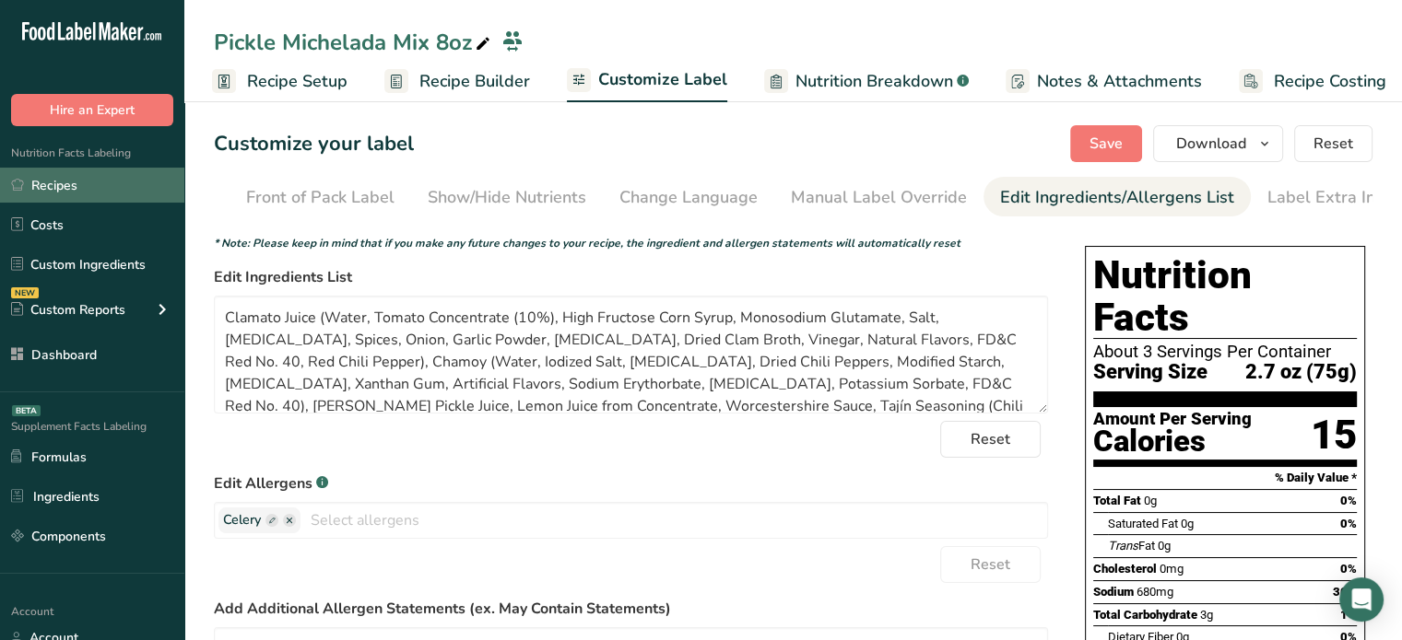
click at [153, 179] on link "Recipes" at bounding box center [92, 185] width 184 height 35
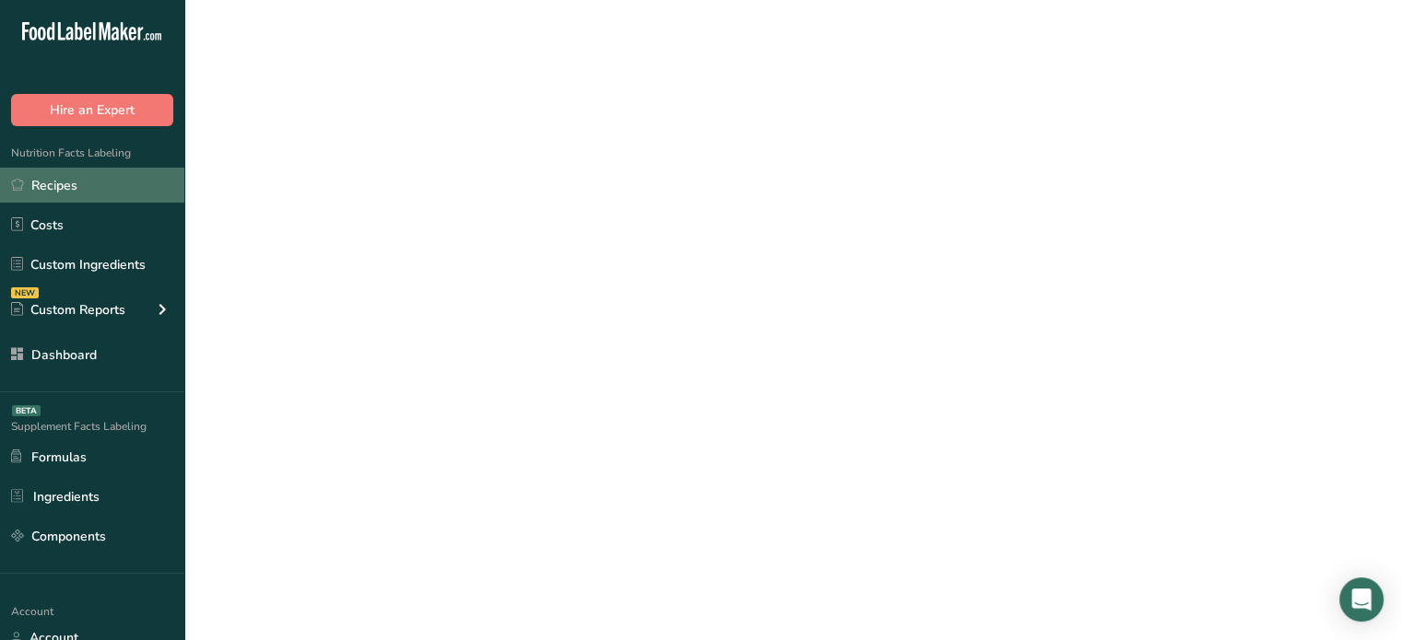
click at [155, 189] on link "Recipes" at bounding box center [92, 185] width 184 height 35
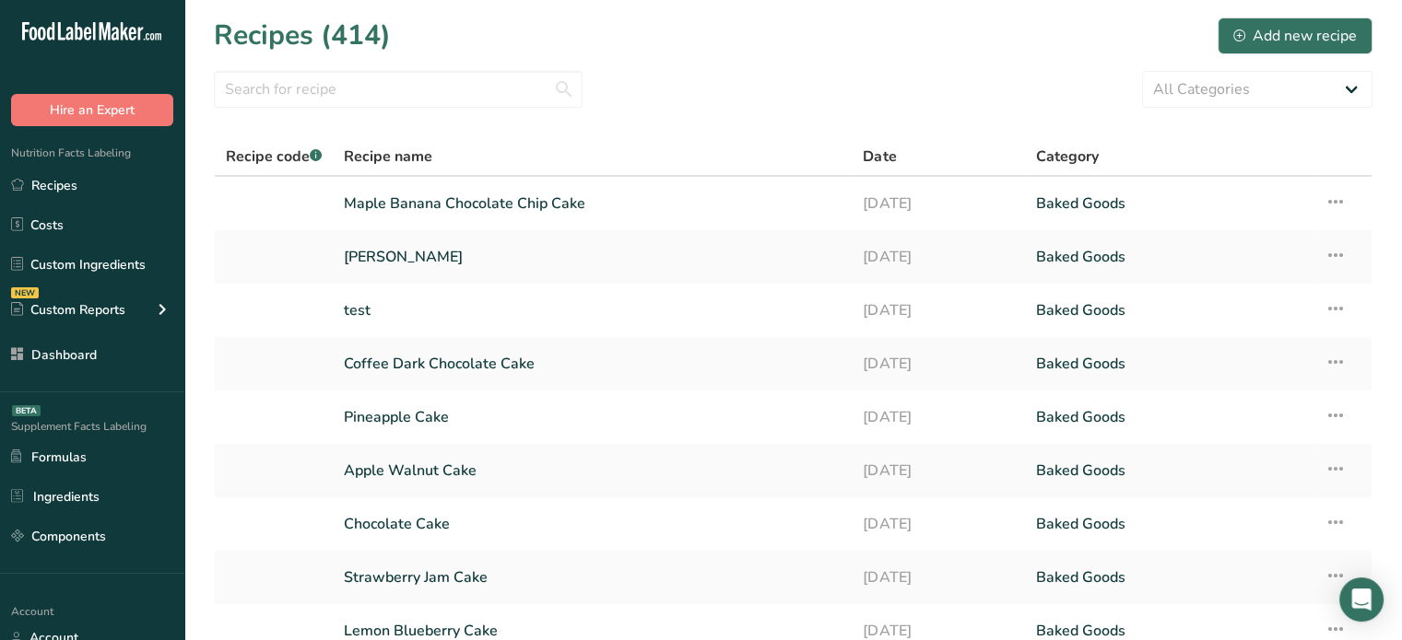
scroll to position [217, 0]
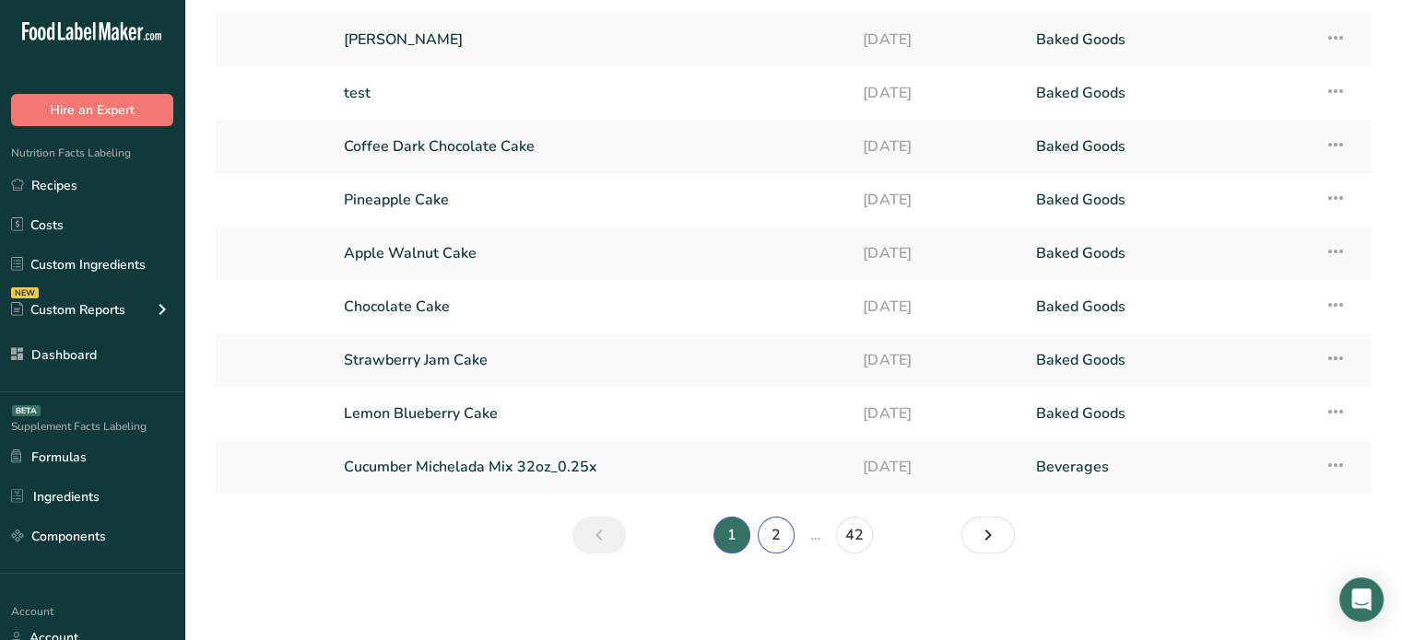
click at [768, 530] on link "2" at bounding box center [775, 535] width 37 height 37
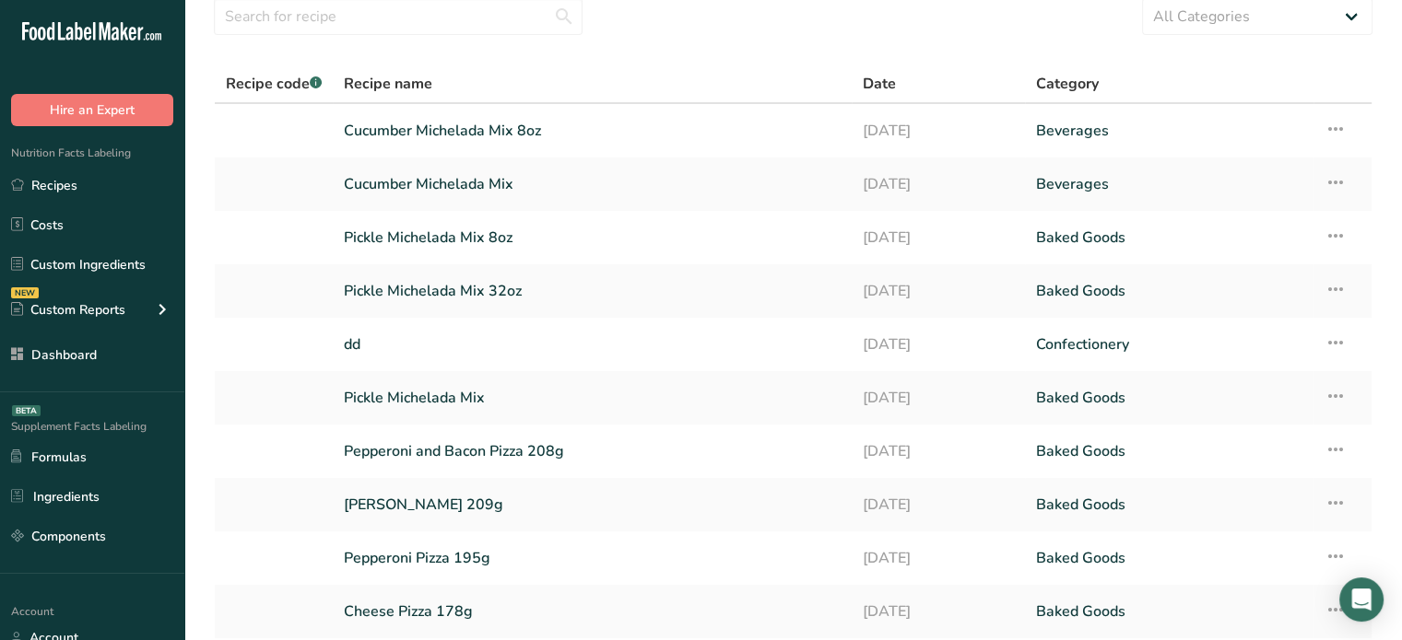
scroll to position [66, 0]
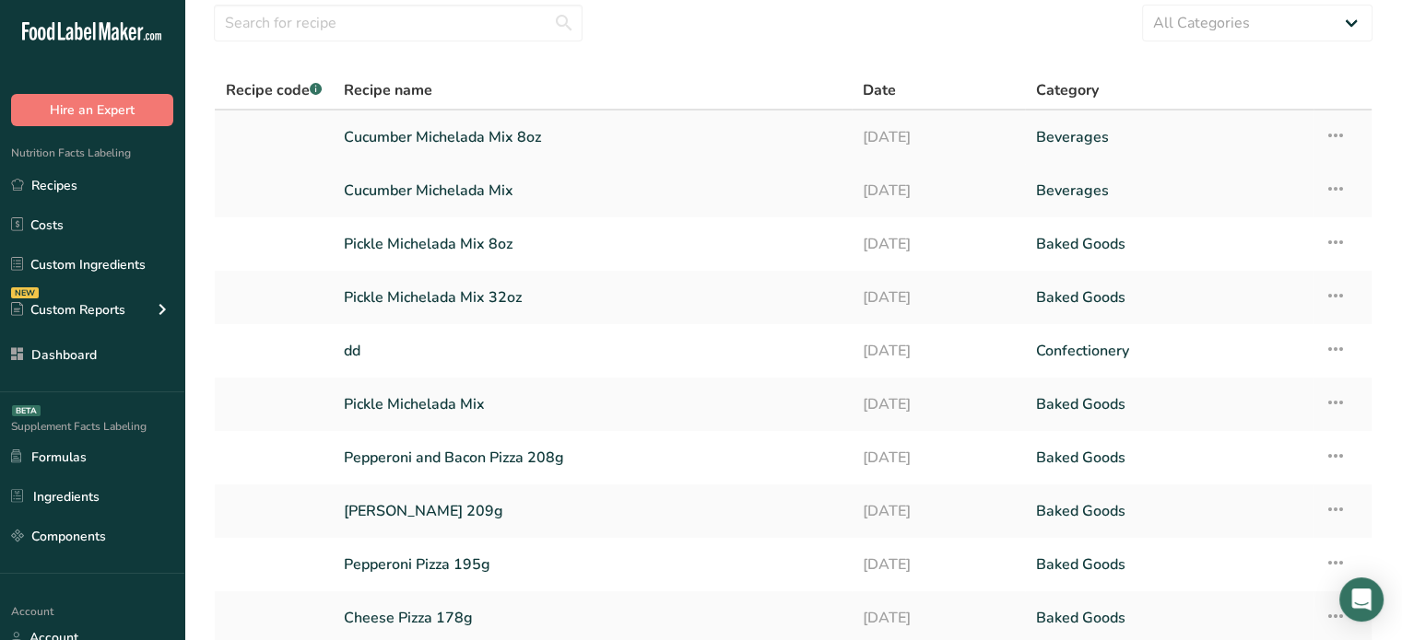
click at [611, 136] on link "Cucumber Michelada Mix 8oz" at bounding box center [592, 137] width 497 height 39
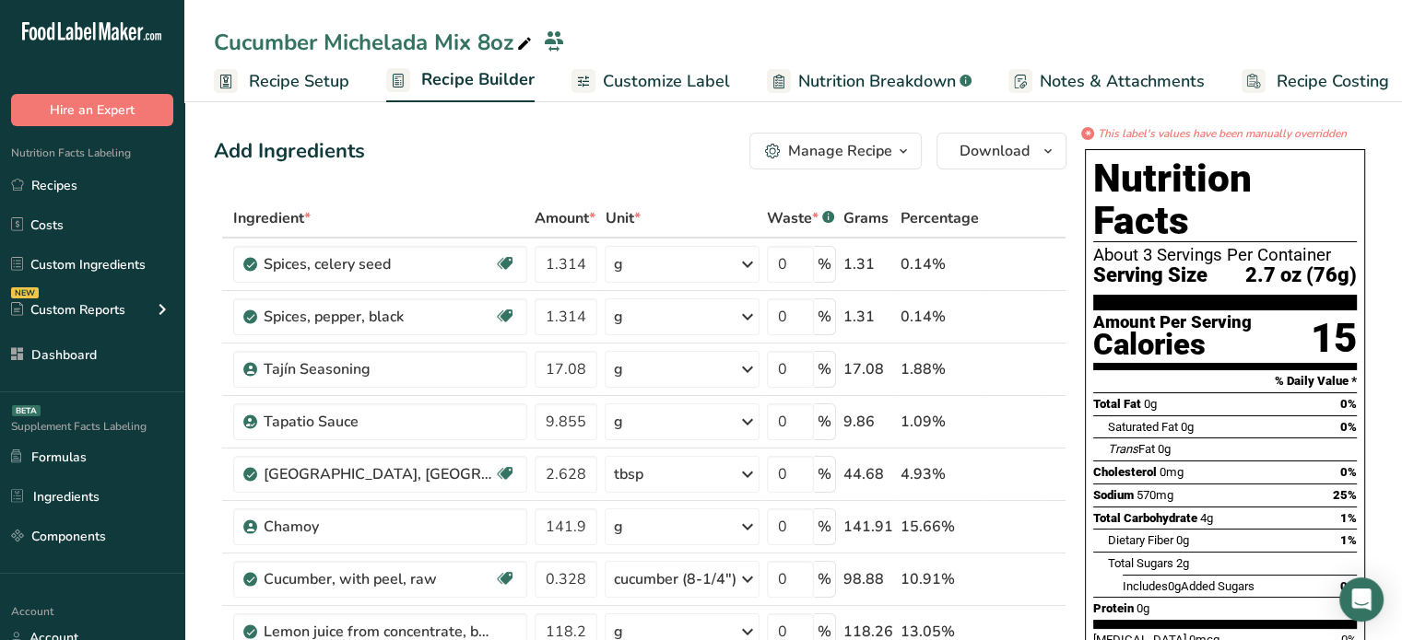
click at [647, 87] on span "Customize Label" at bounding box center [666, 81] width 127 height 25
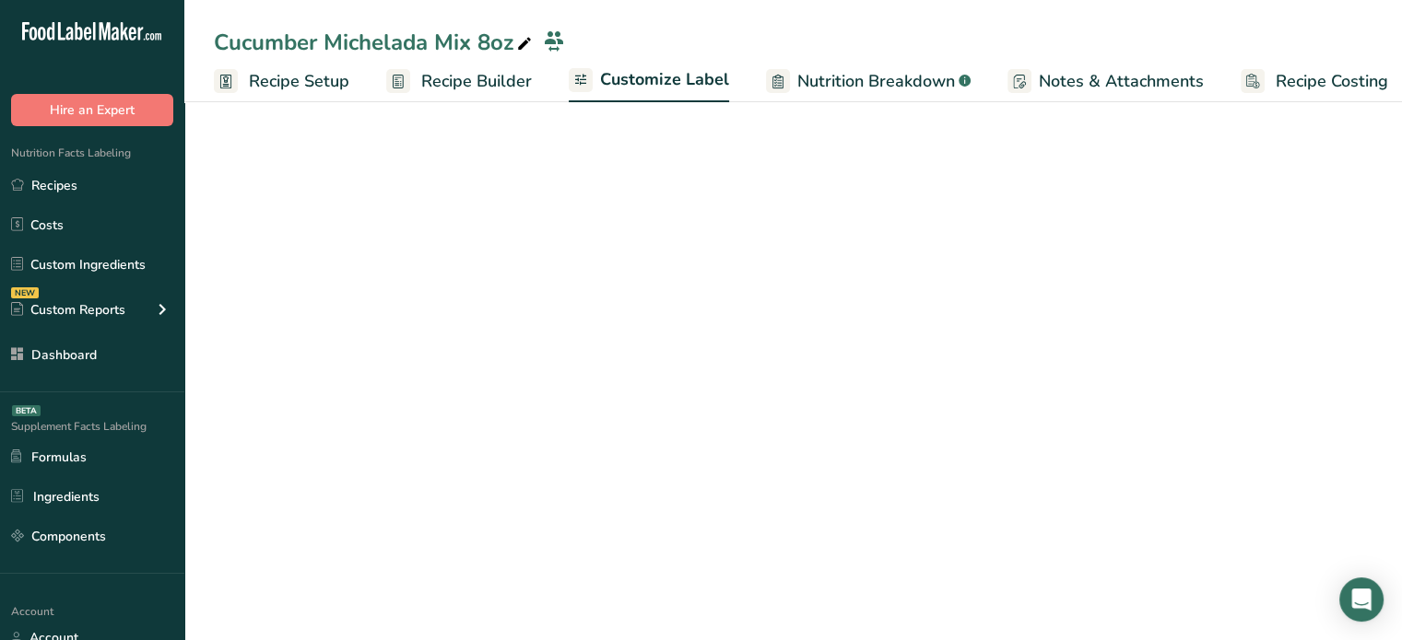
scroll to position [0, 16]
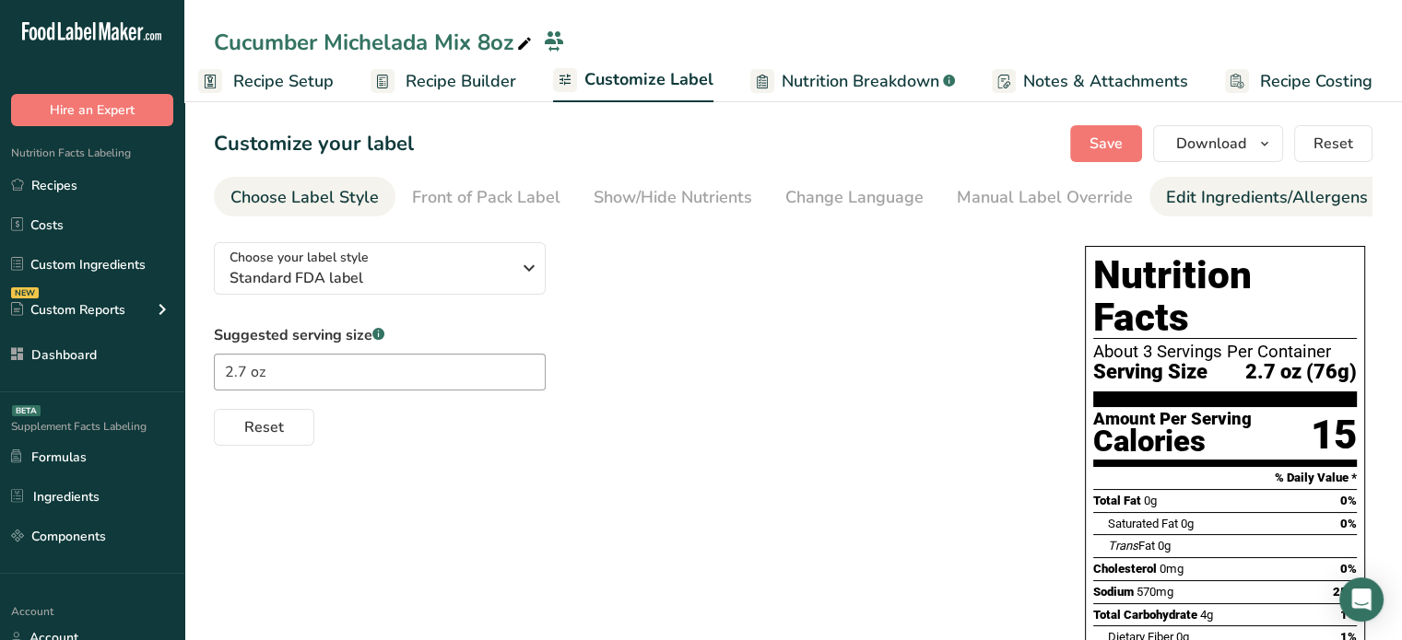
click at [1206, 196] on div "Edit Ingredients/Allergens List" at bounding box center [1283, 197] width 234 height 25
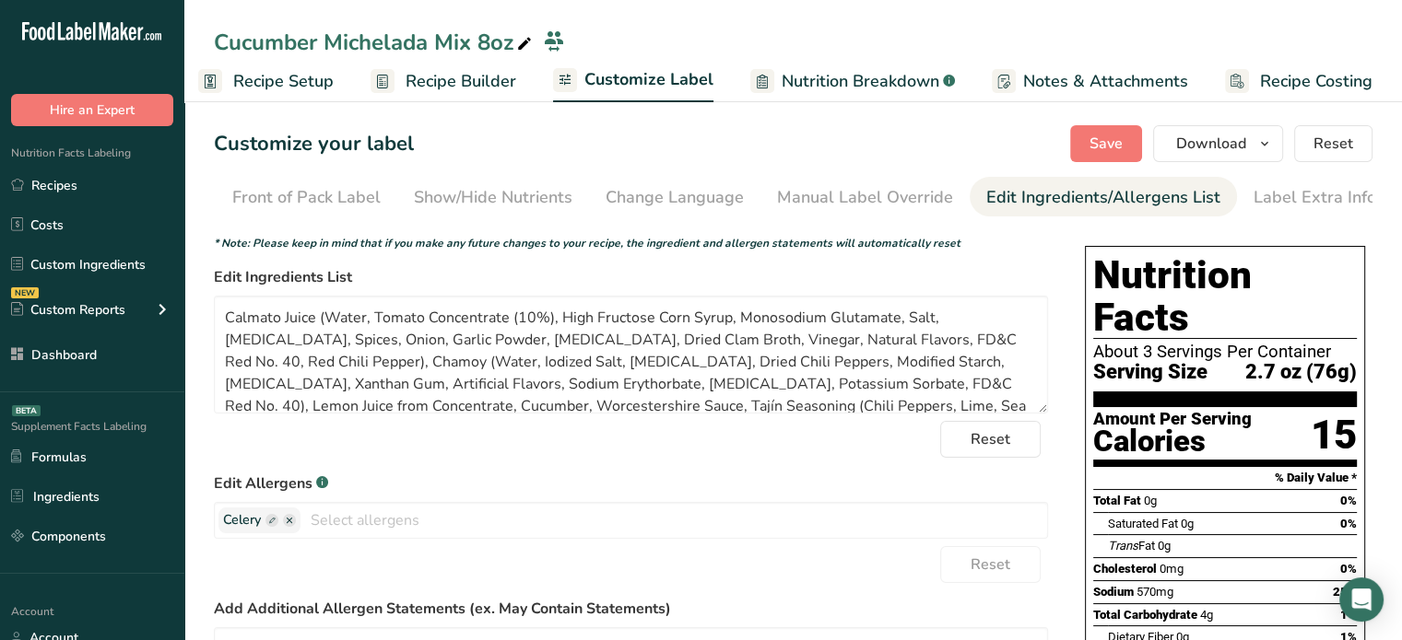
scroll to position [0, 181]
click at [242, 331] on textarea "Calmato Juice (Water, Tomato Concentrate (10%), High Fructose Corn Syrup, Monos…" at bounding box center [631, 355] width 834 height 118
paste textarea "clamato"
click at [232, 318] on textarea "clamatoJuice (Water, Tomato Concentrate (10%), High Fructose Corn Syrup, Monoso…" at bounding box center [631, 355] width 834 height 118
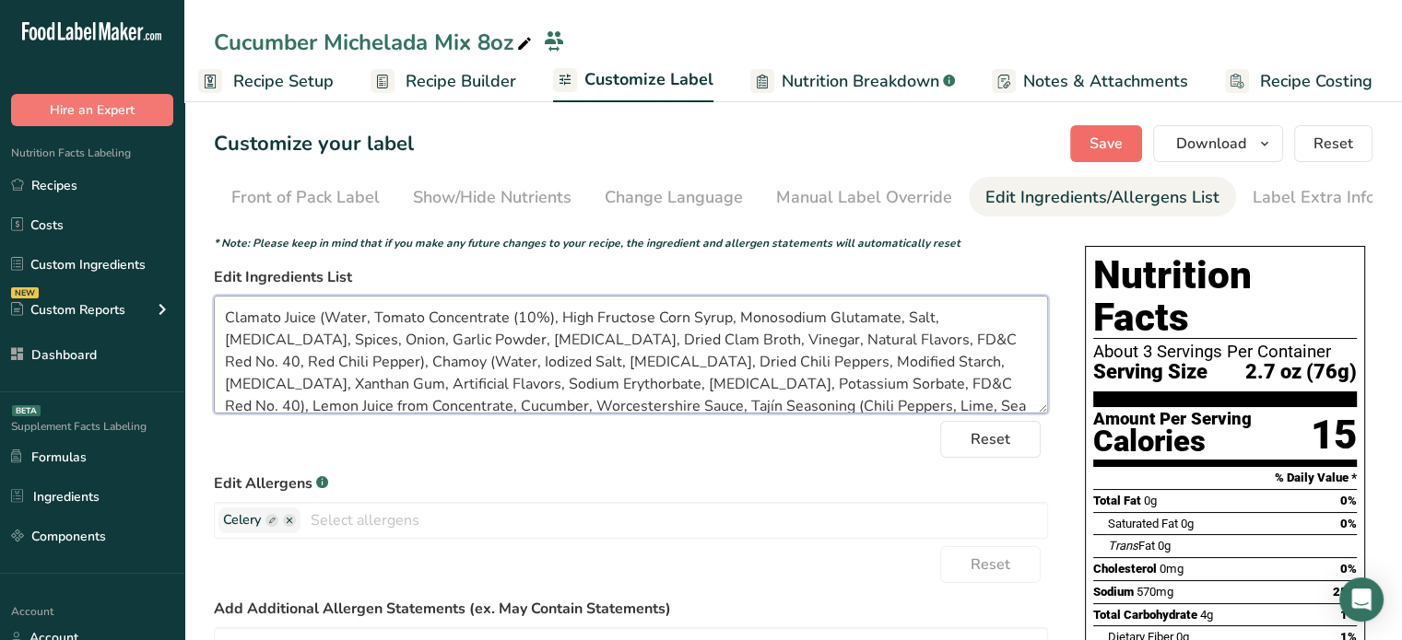
type textarea "Clamato Juice (Water, Tomato Concentrate (10%), High Fructose Corn Syrup, Monos…"
click at [1098, 155] on button "Save" at bounding box center [1106, 143] width 72 height 37
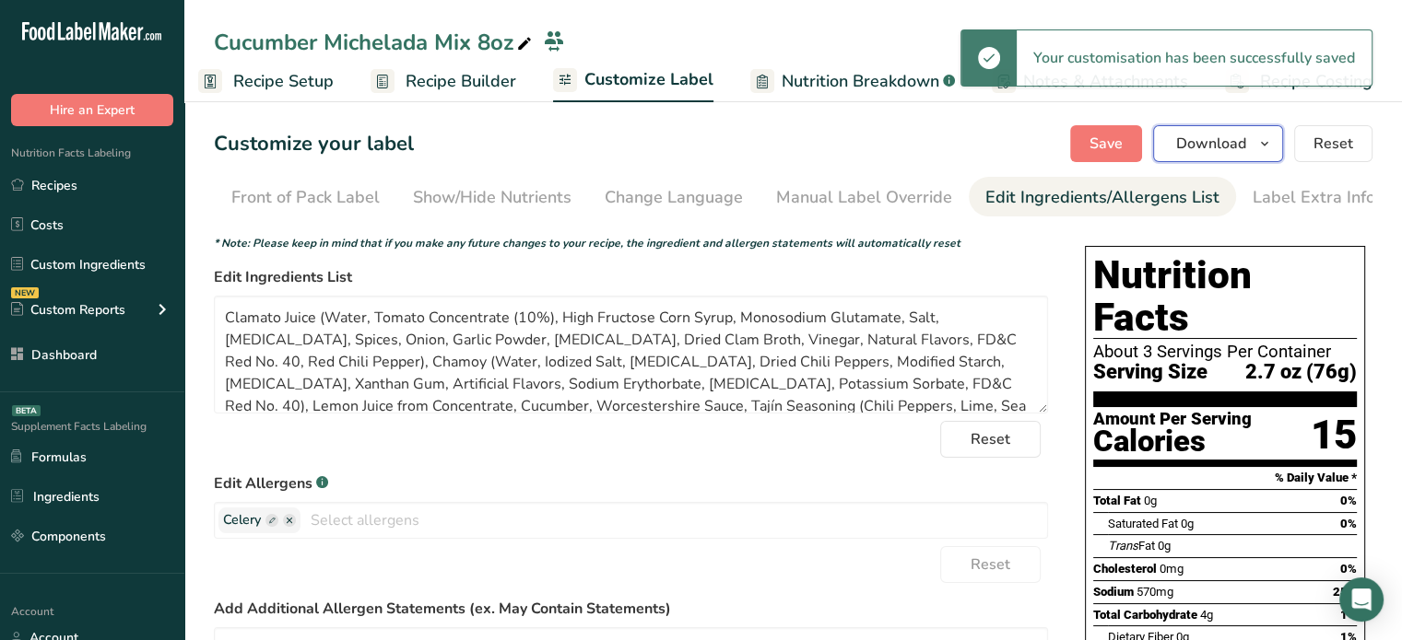
click at [1224, 158] on button "Download" at bounding box center [1218, 143] width 130 height 37
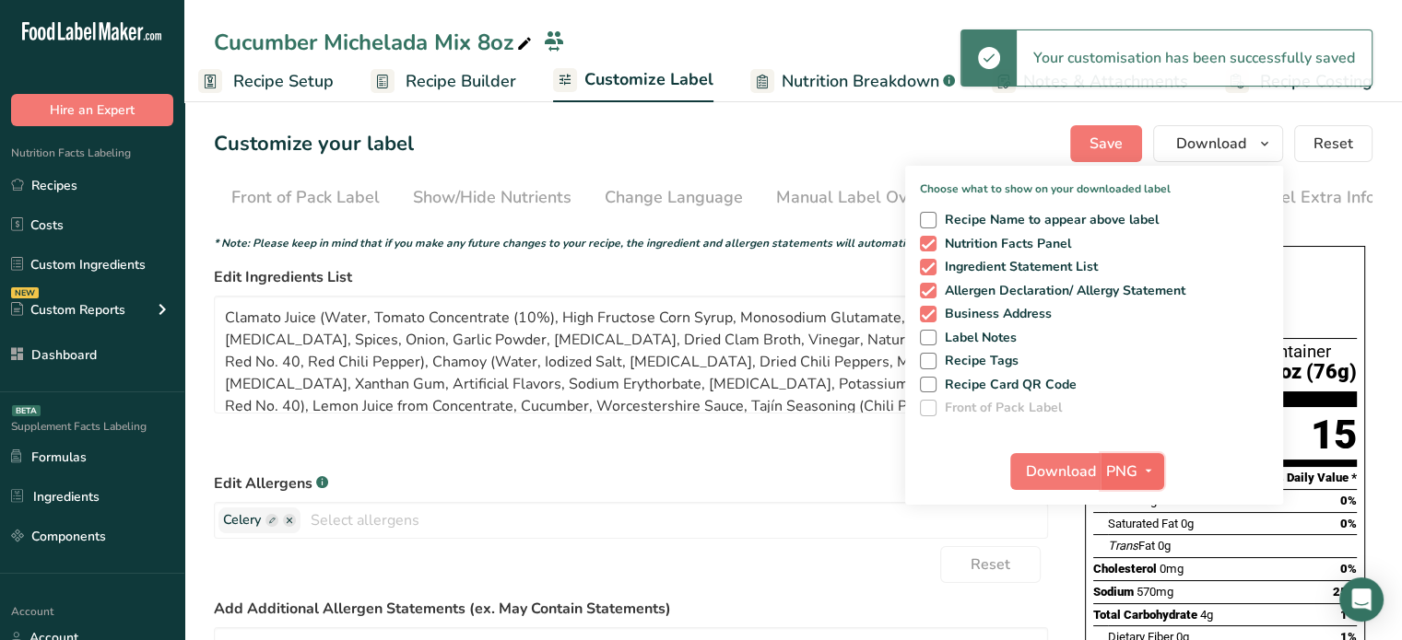
click at [1124, 464] on span "PNG" at bounding box center [1121, 472] width 31 height 22
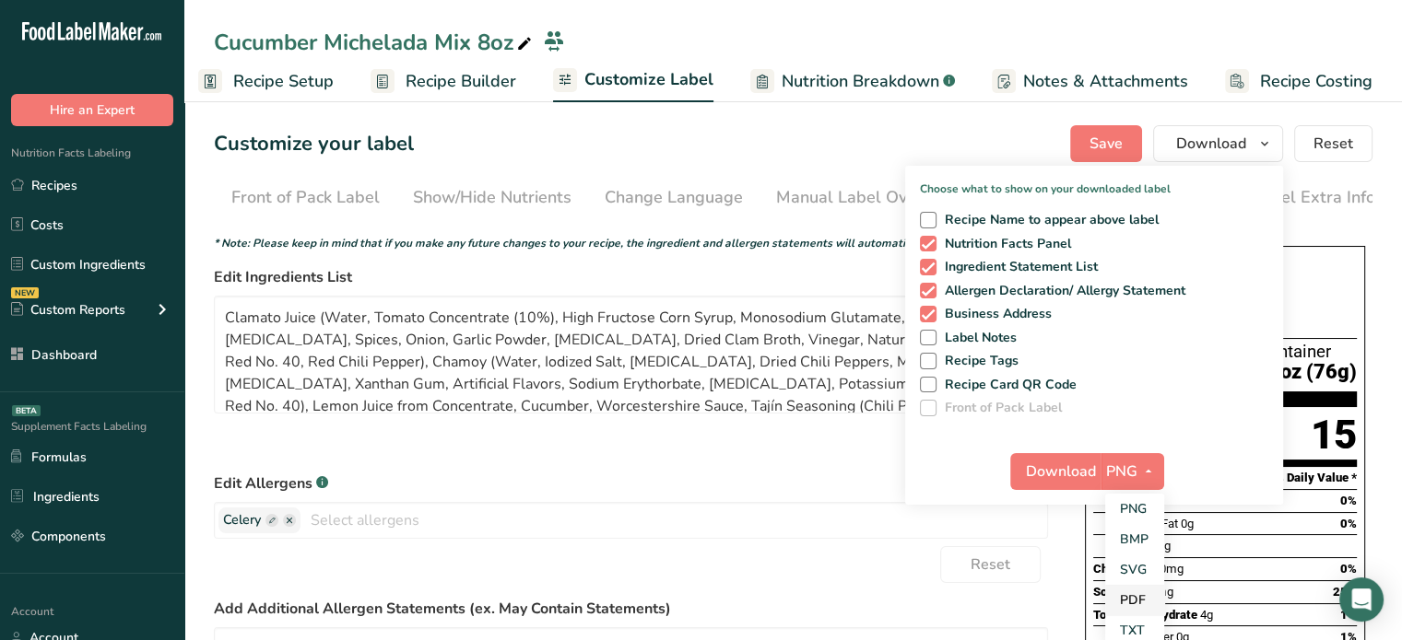
click at [1147, 589] on link "PDF" at bounding box center [1134, 600] width 59 height 30
click at [1062, 467] on span "Download" at bounding box center [1061, 472] width 70 height 22
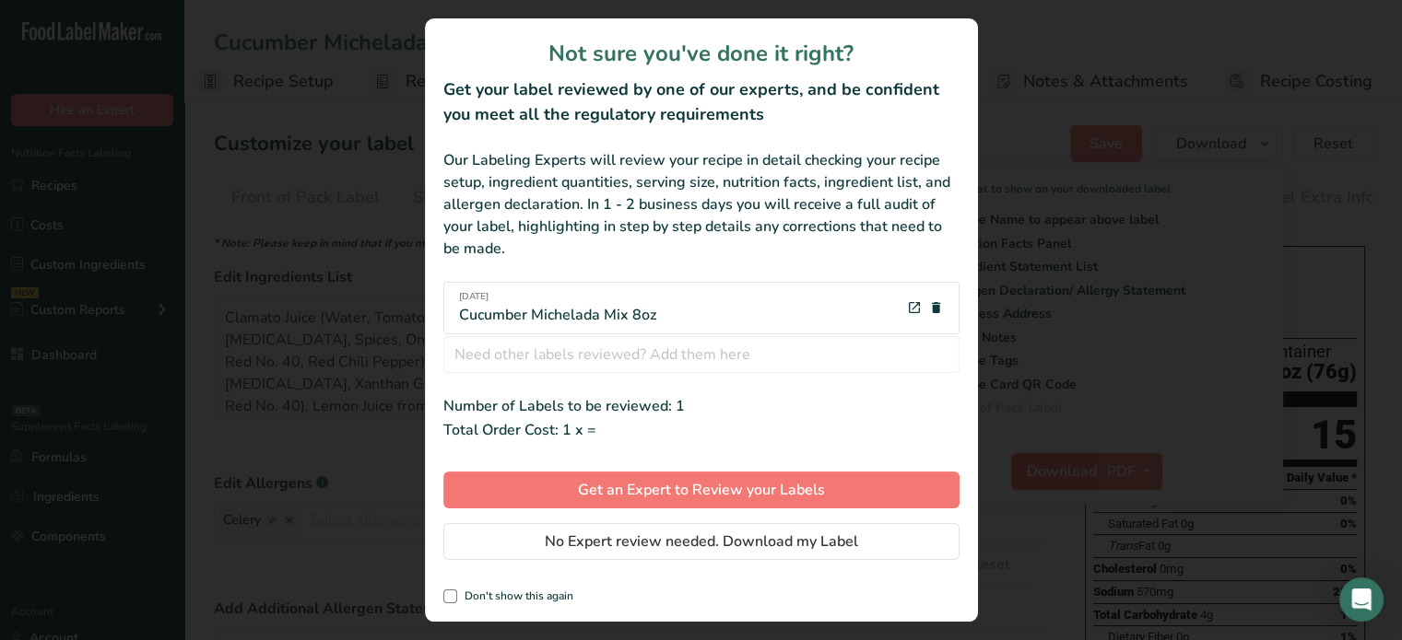
scroll to position [0, 2]
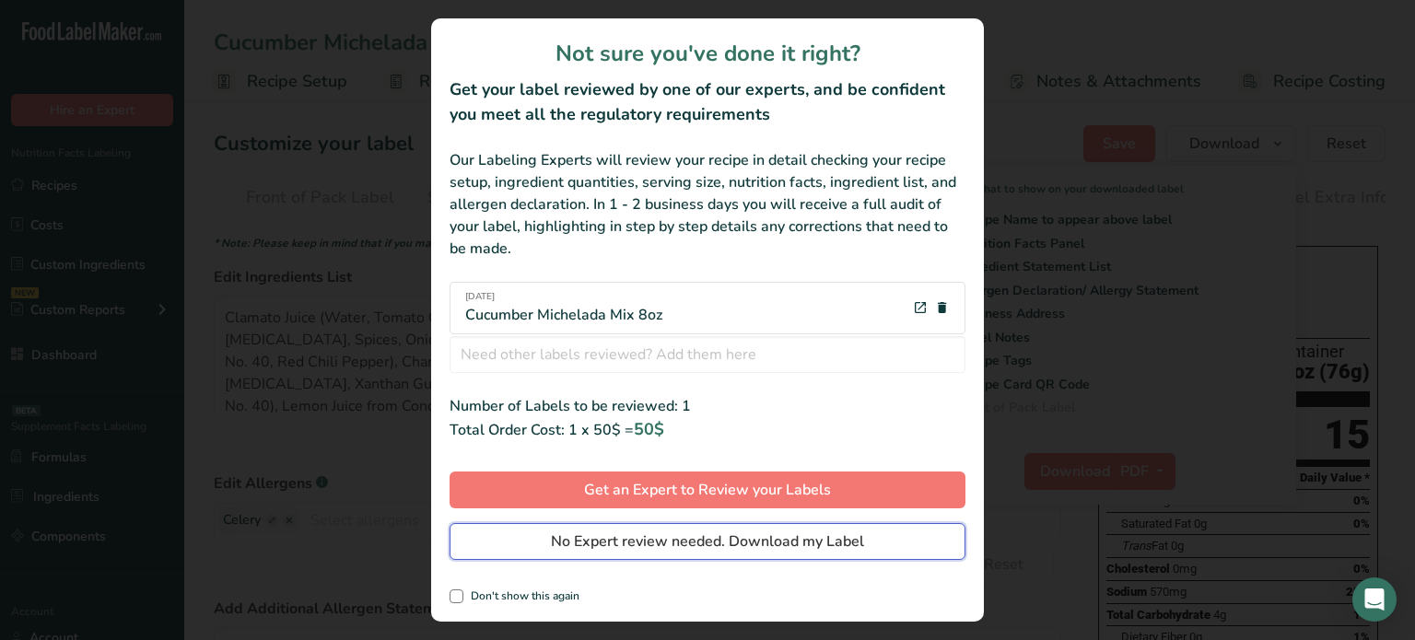
click at [896, 556] on button "No Expert review needed. Download my Label" at bounding box center [708, 541] width 516 height 37
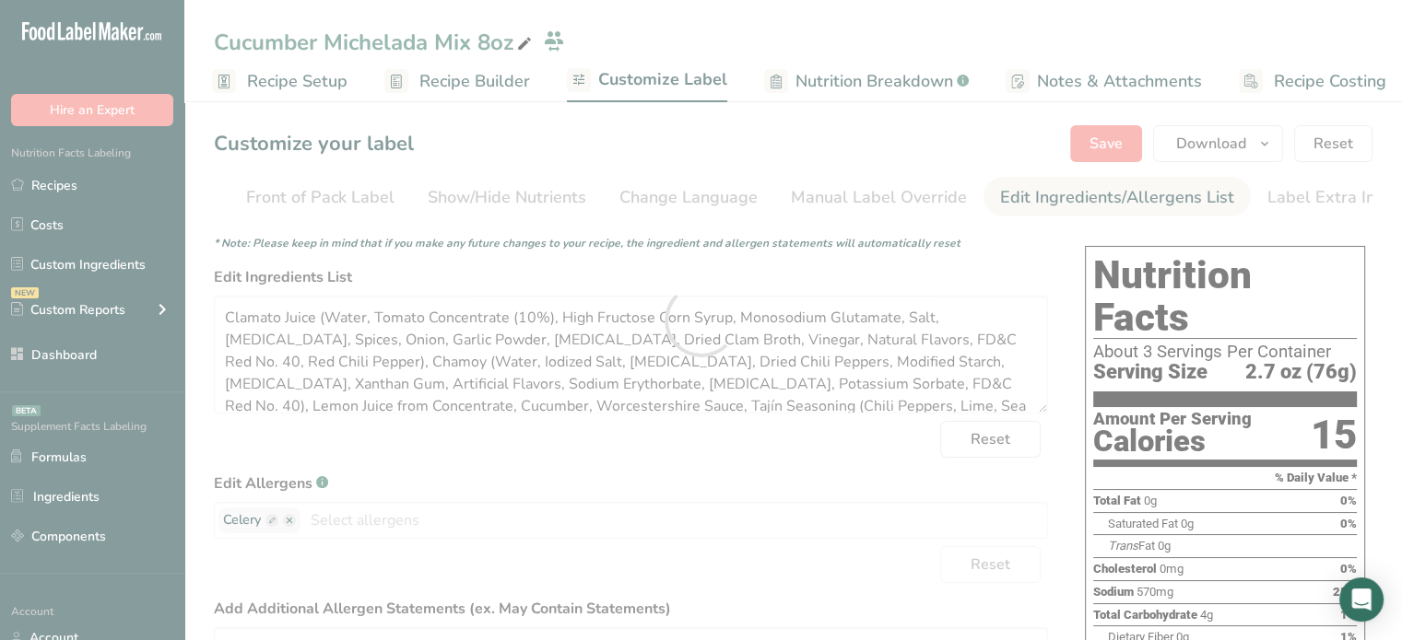
scroll to position [0, 0]
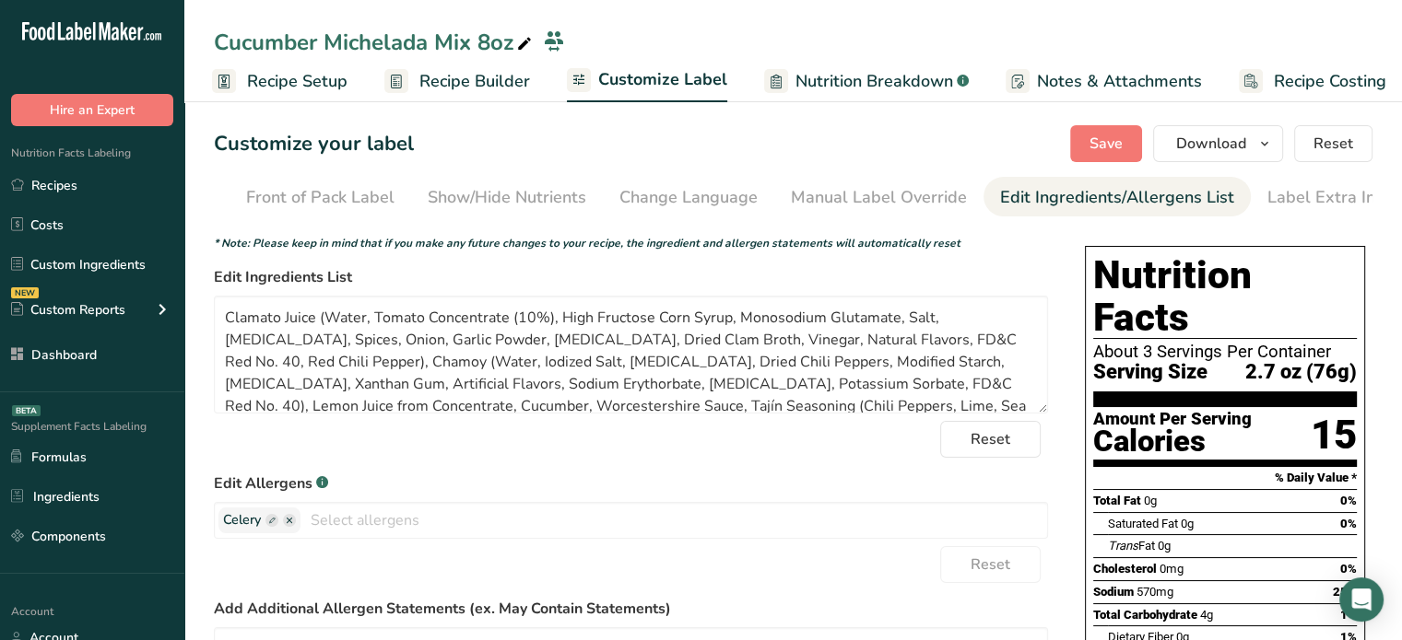
click at [528, 43] on icon at bounding box center [524, 44] width 17 height 26
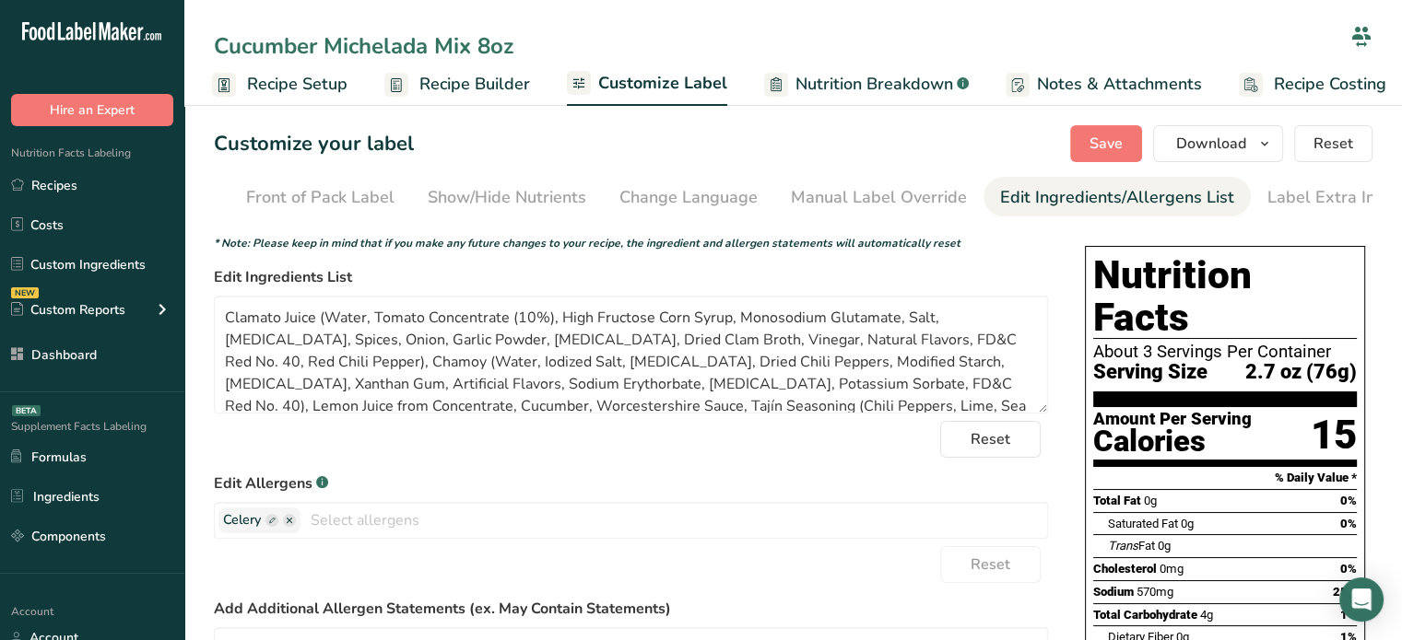
click at [490, 42] on input "Cucumber Michelada Mix 8oz" at bounding box center [778, 45] width 1129 height 33
type input "Cucumber Michelada Mix 32oz"
click at [674, 147] on div "Customize your label Save Download Choose what to show on your downloaded label…" at bounding box center [793, 143] width 1158 height 37
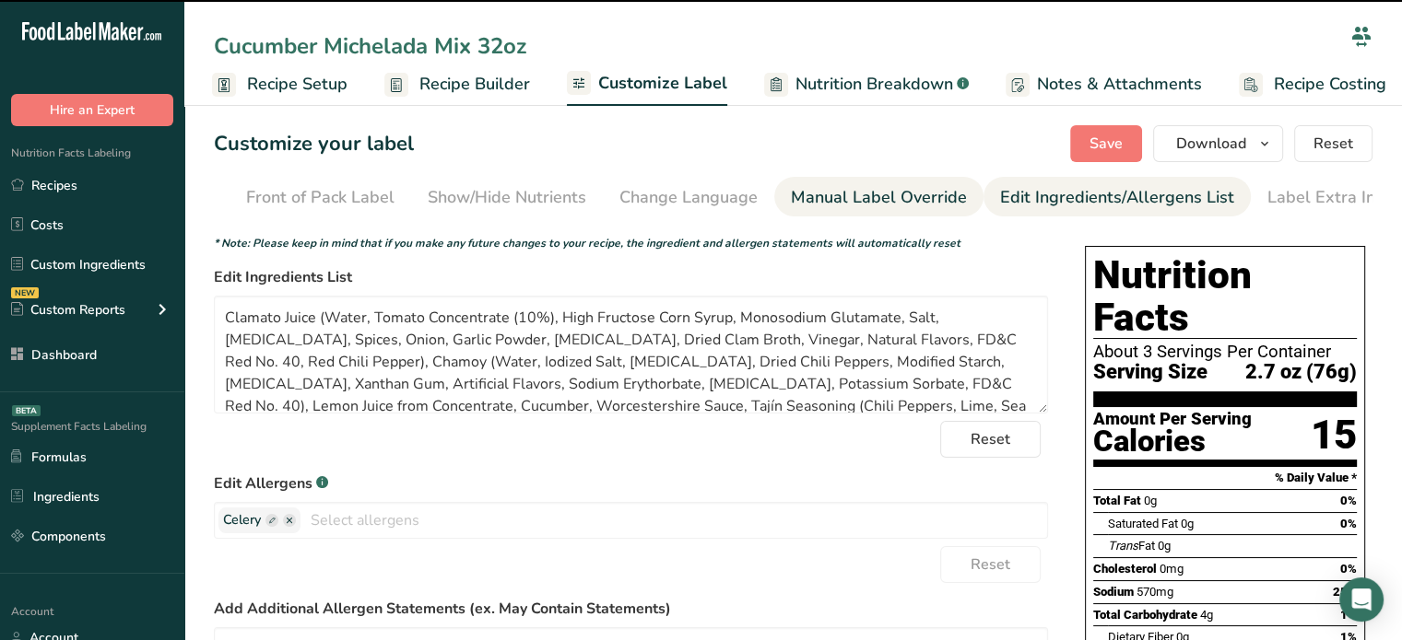
click at [867, 205] on div "Manual Label Override" at bounding box center [879, 197] width 176 height 25
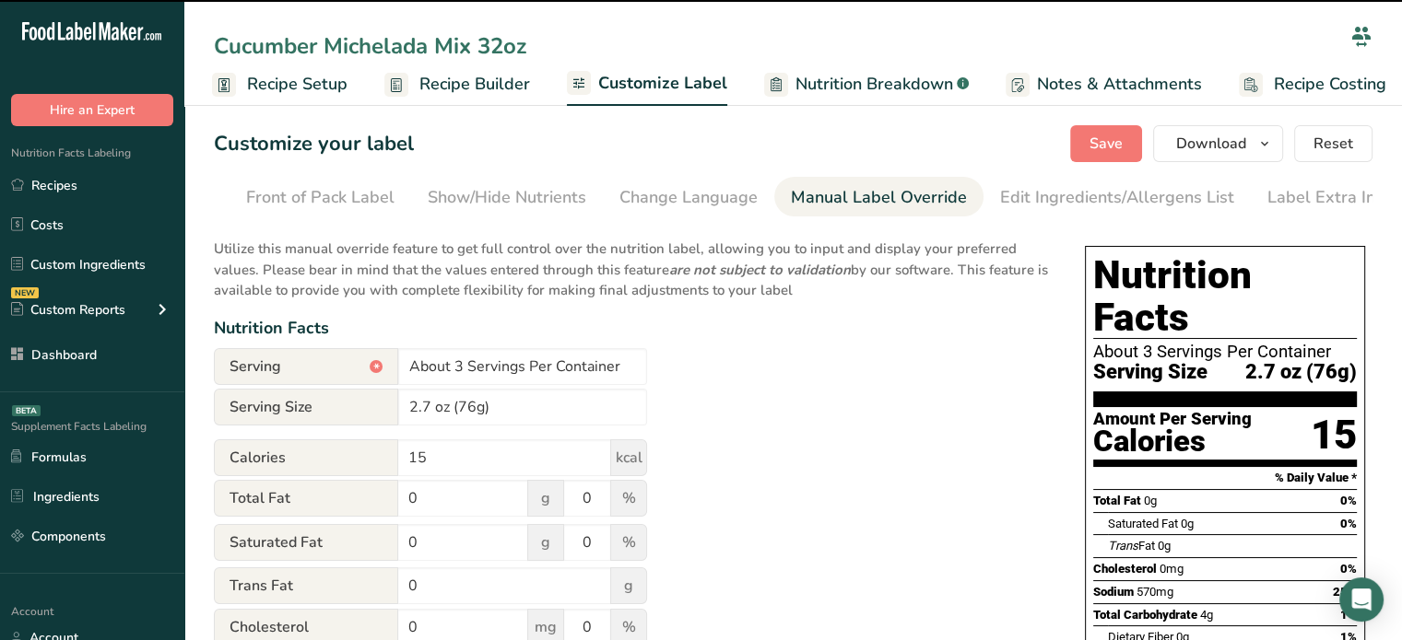
scroll to position [0, 181]
click at [630, 358] on input "About 3 Servings Per Container" at bounding box center [522, 366] width 249 height 37
click at [610, 368] on input "About 3 Servings Per Container" at bounding box center [522, 366] width 249 height 37
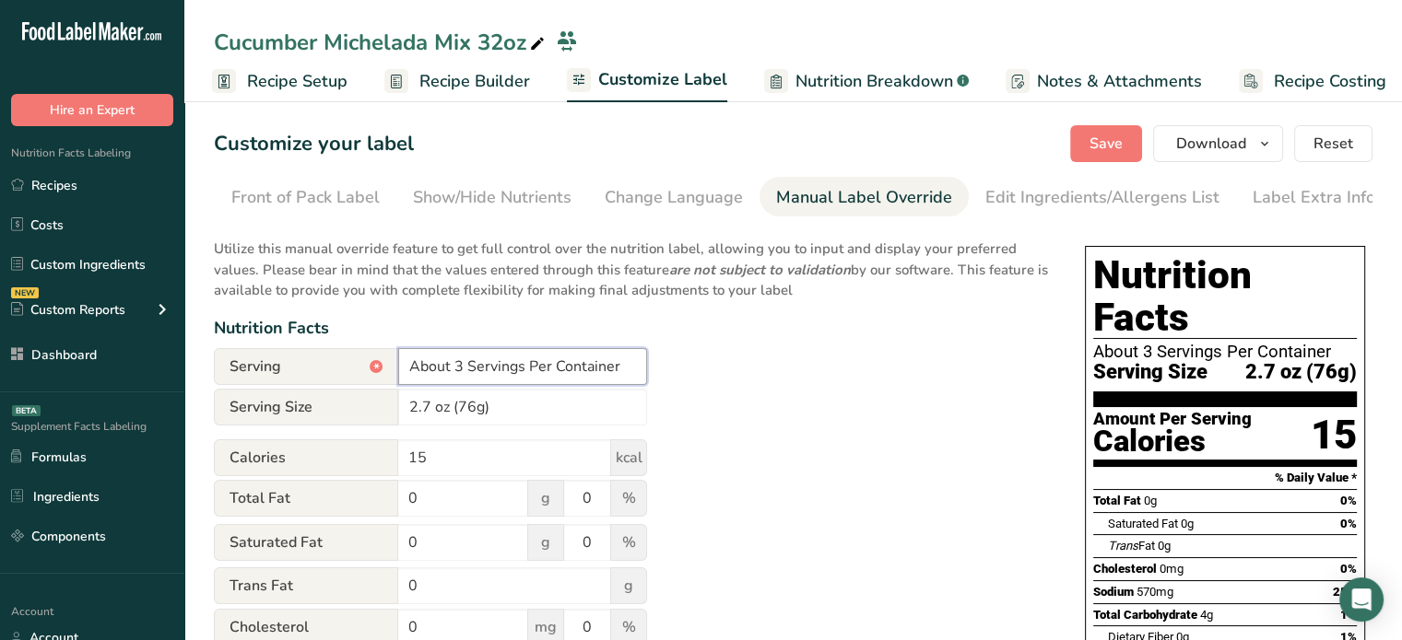
click at [519, 374] on input "About 3 Servings Per Container" at bounding box center [522, 366] width 249 height 37
paste input "12 Servings Per Container"
type input "12 Servings Per Container"
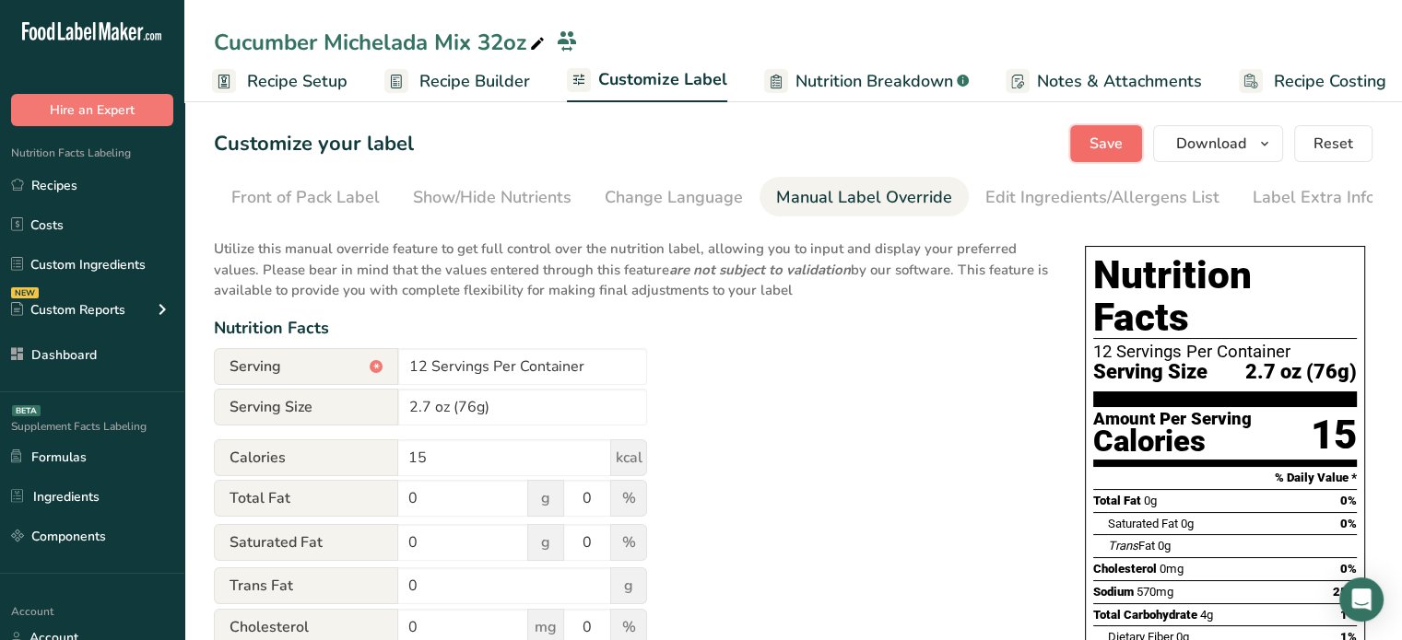
click at [1090, 140] on button "Save" at bounding box center [1106, 143] width 72 height 37
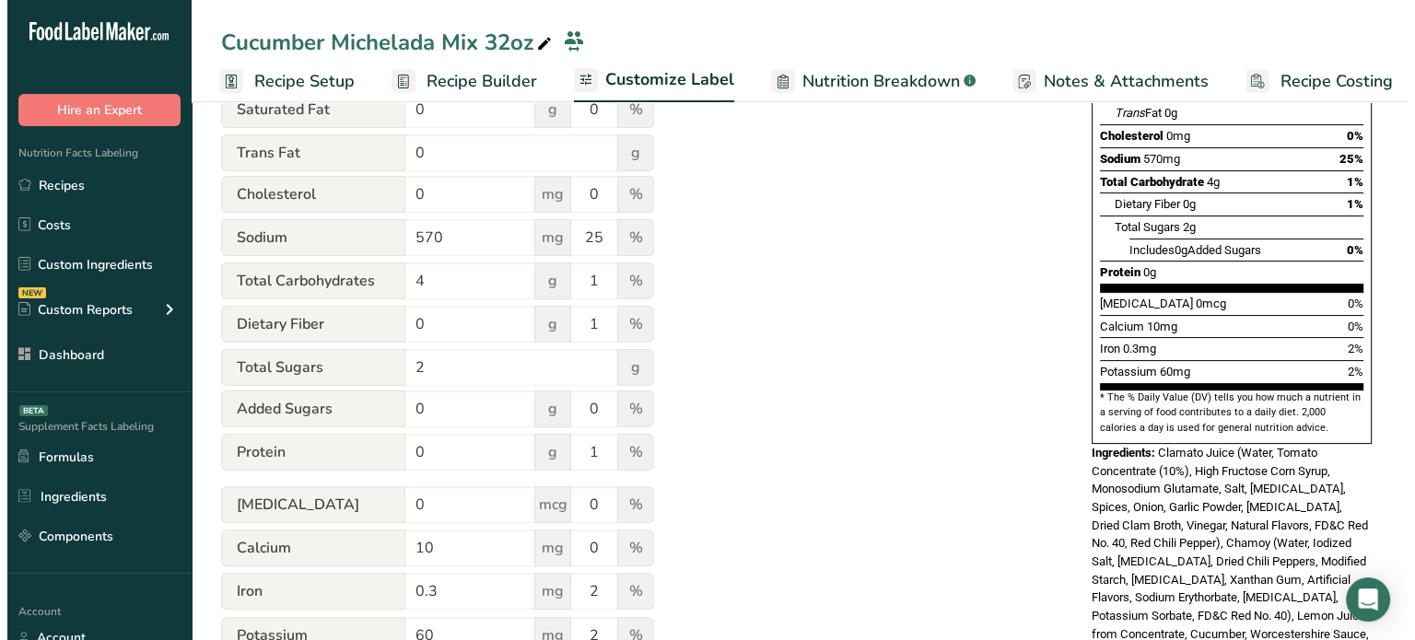
scroll to position [0, 0]
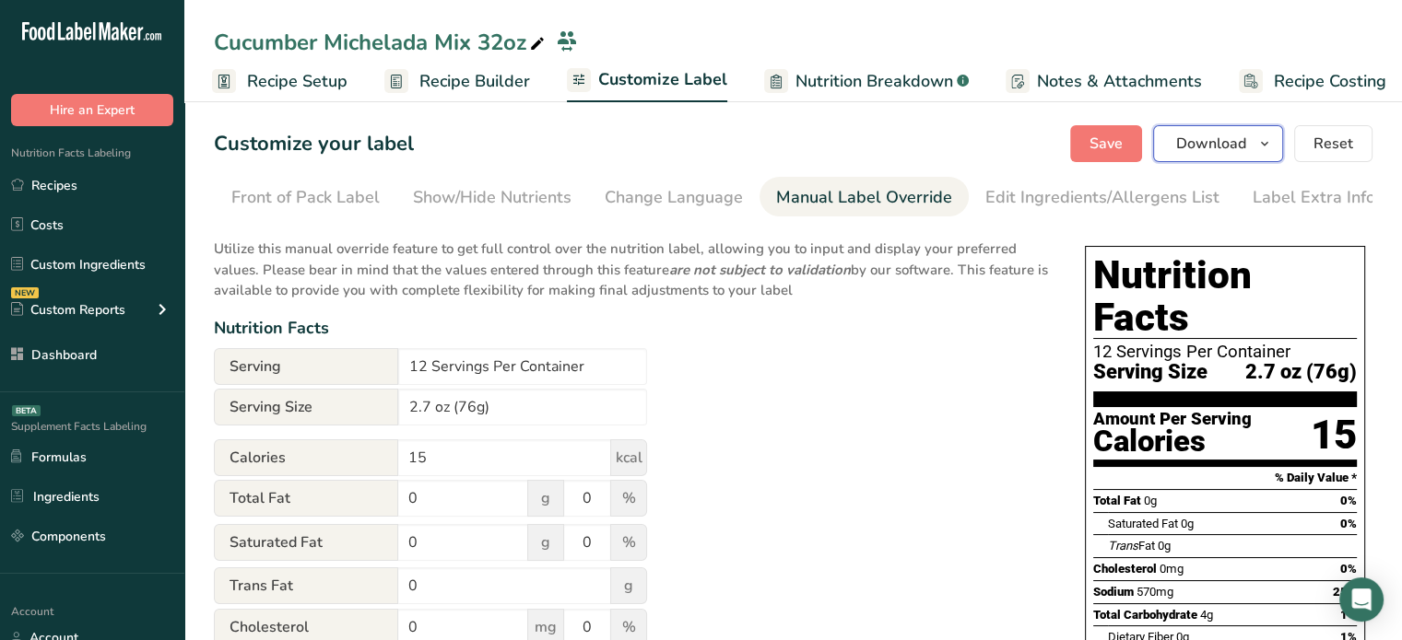
click at [1253, 139] on button "Download" at bounding box center [1218, 143] width 130 height 37
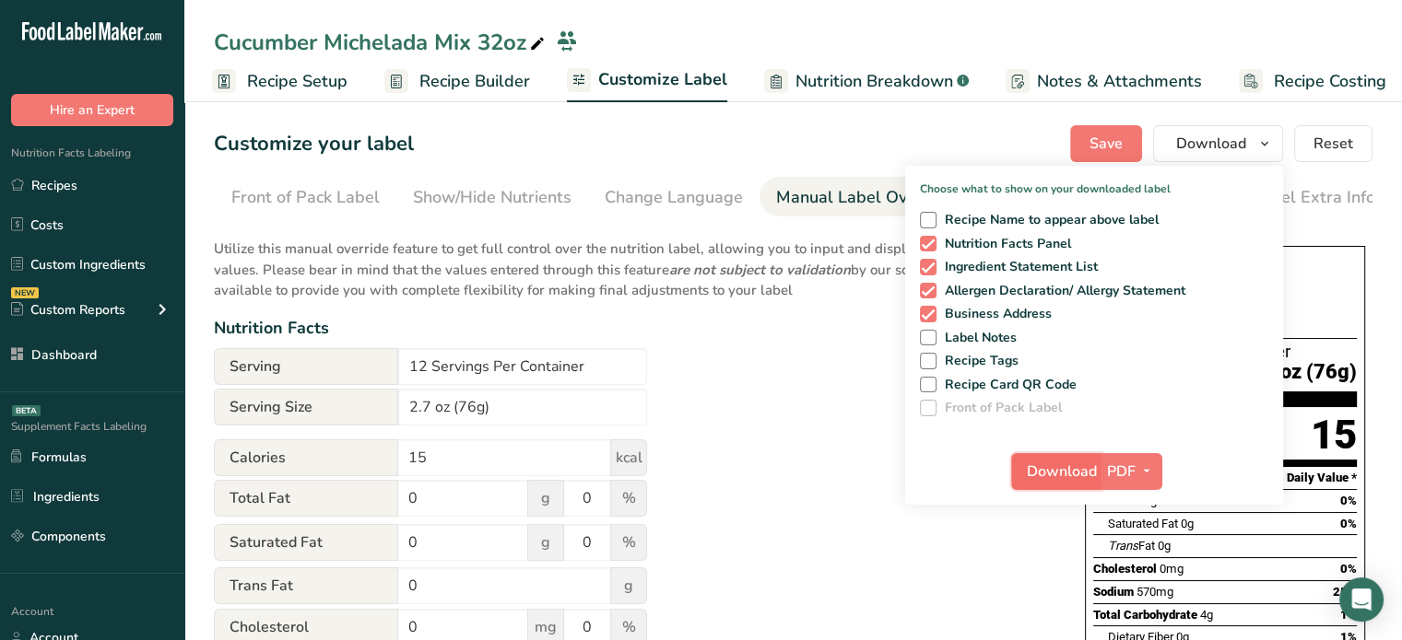
click at [1065, 473] on span "Download" at bounding box center [1061, 472] width 70 height 22
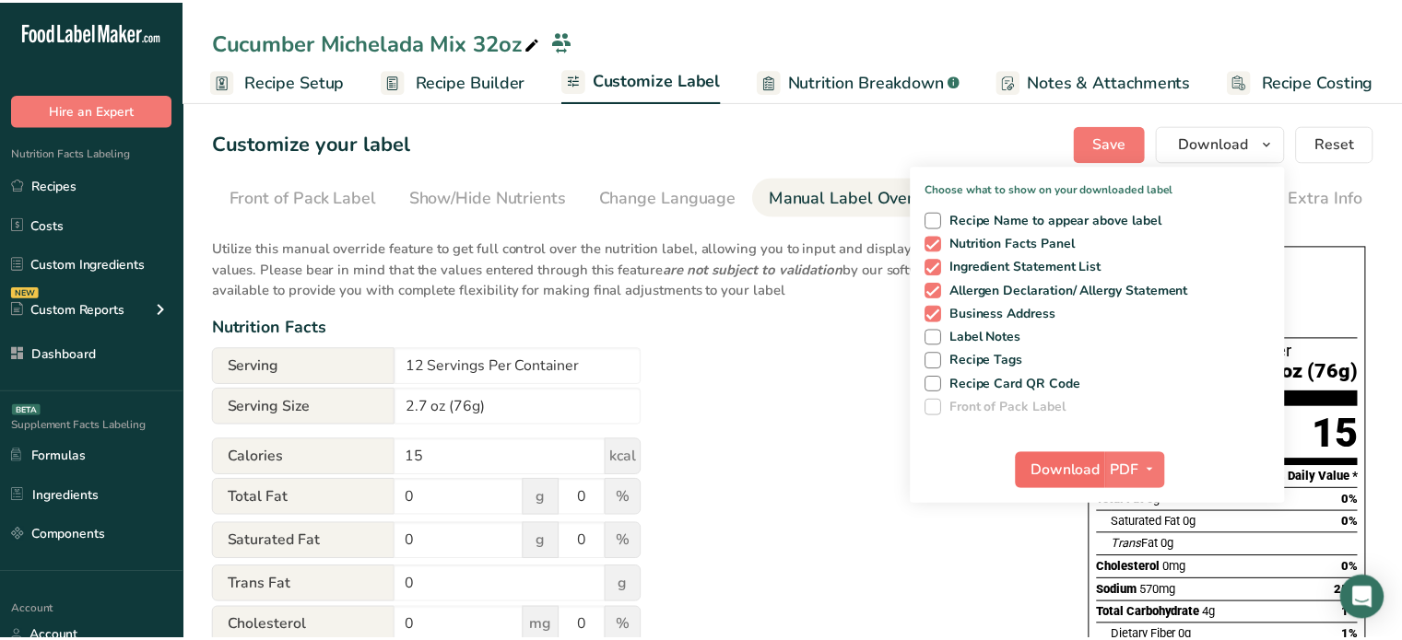
scroll to position [0, 166]
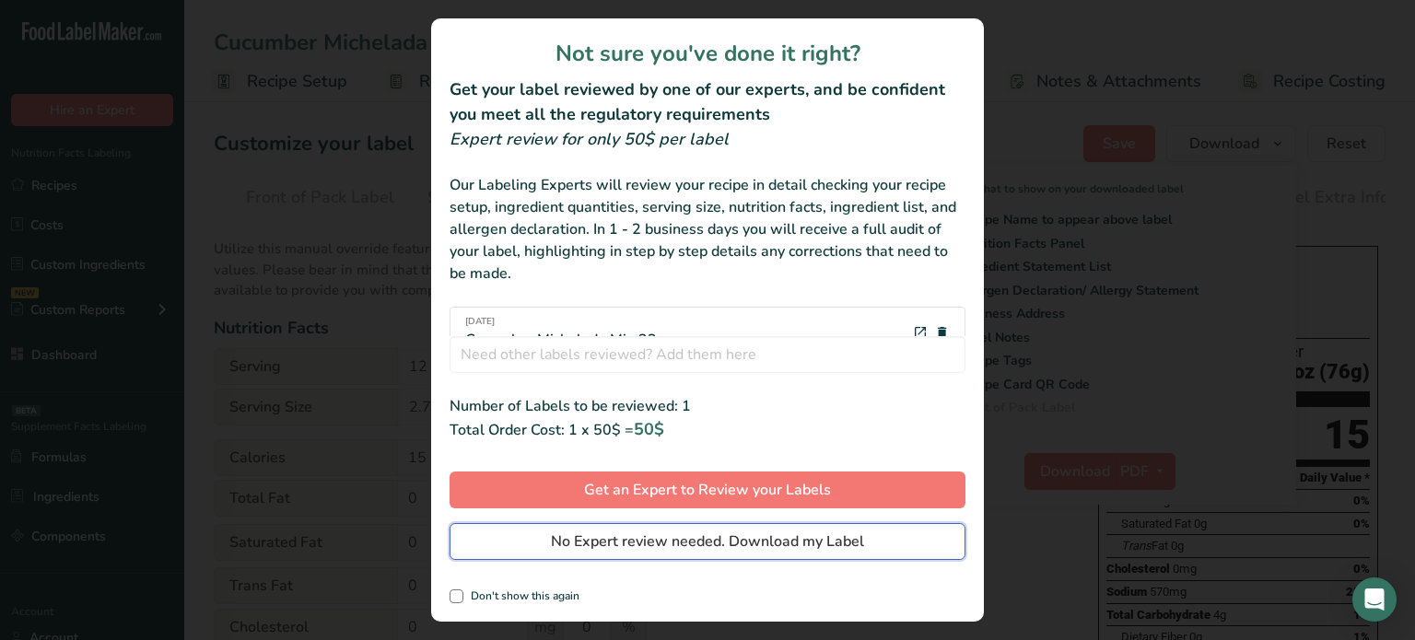
click at [908, 540] on button "No Expert review needed. Download my Label" at bounding box center [708, 541] width 516 height 37
